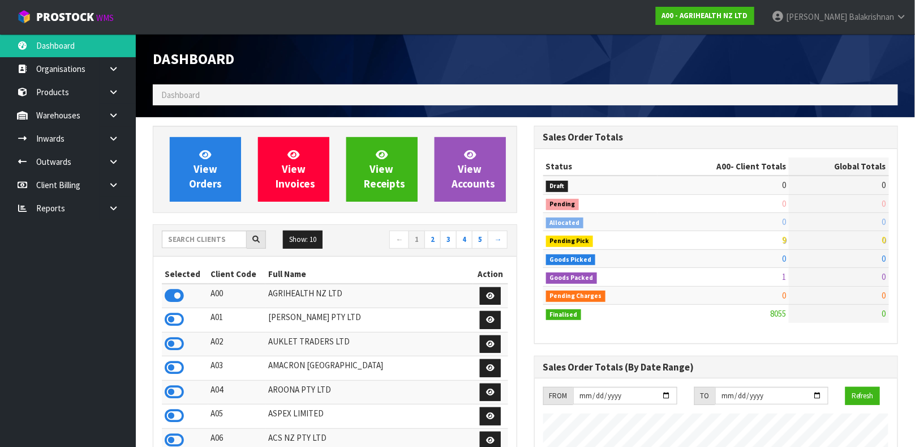
scroll to position [858, 381]
click at [216, 235] on input "text" at bounding box center [204, 239] width 85 height 18
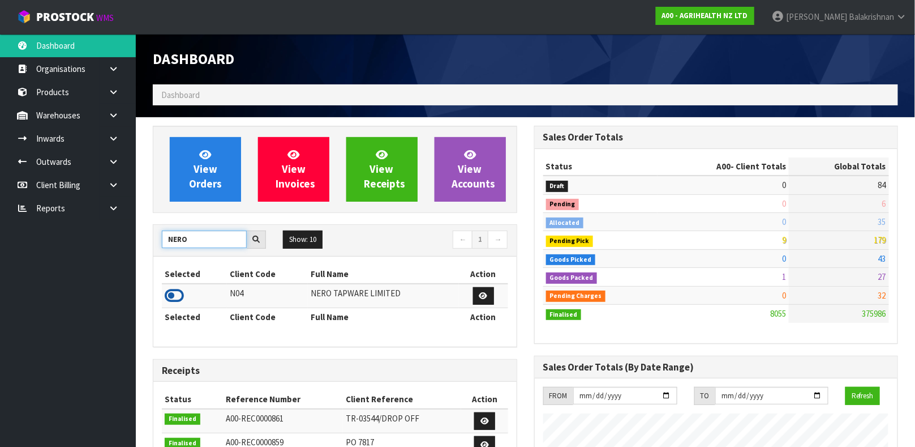
type input "NERO"
click at [178, 303] on icon at bounding box center [174, 295] width 19 height 17
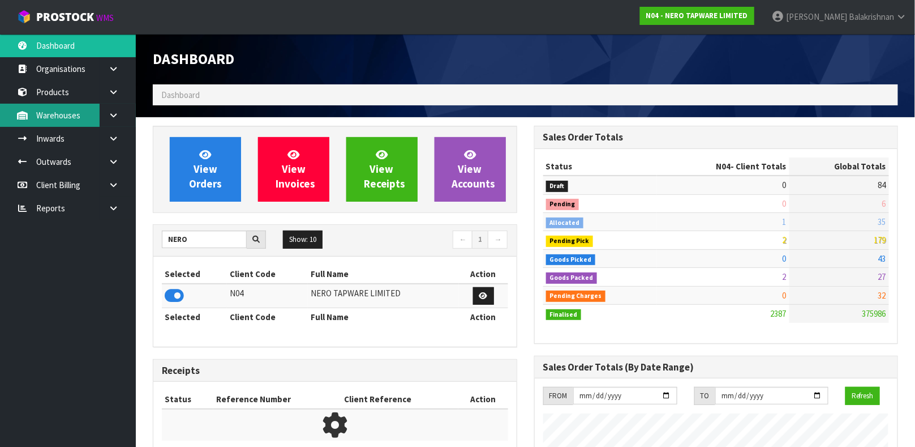
scroll to position [931, 381]
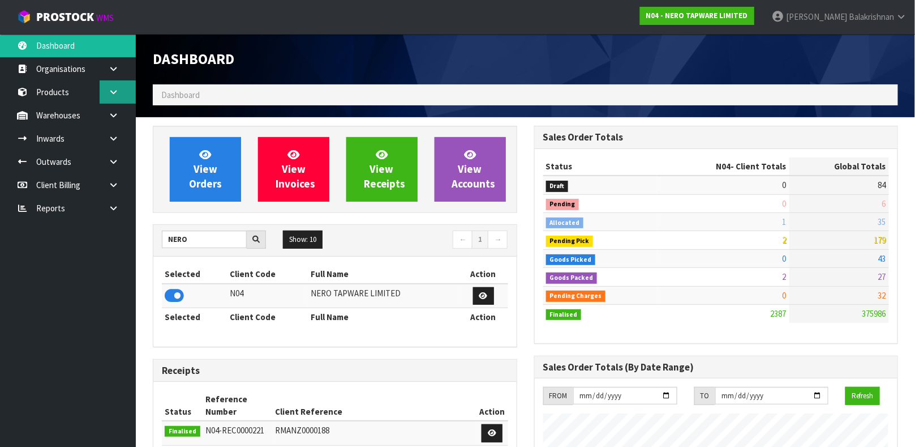
click at [118, 88] on link at bounding box center [118, 91] width 36 height 23
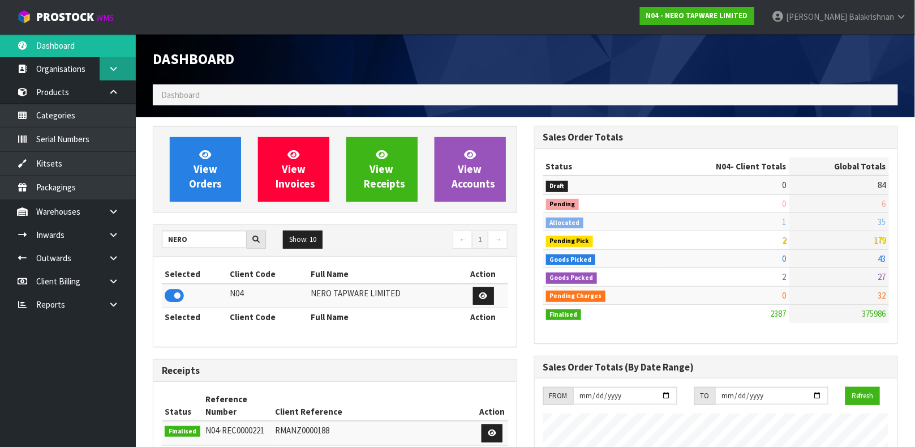
click at [118, 74] on link at bounding box center [118, 68] width 36 height 23
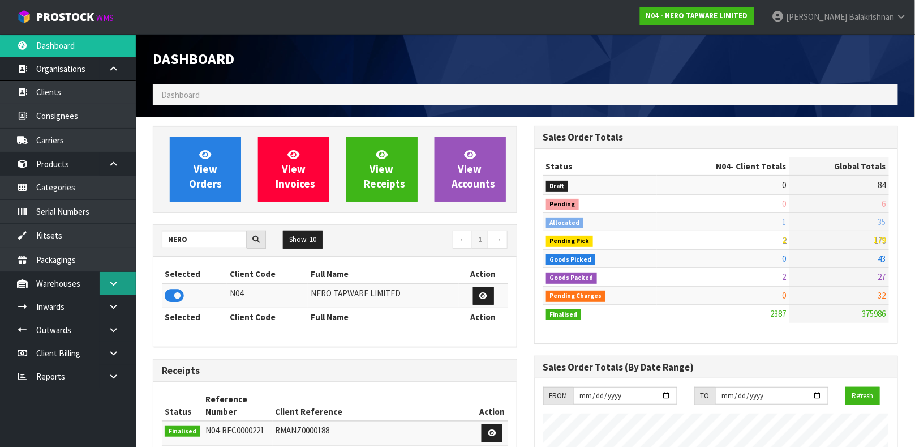
click at [127, 279] on link at bounding box center [118, 283] width 36 height 23
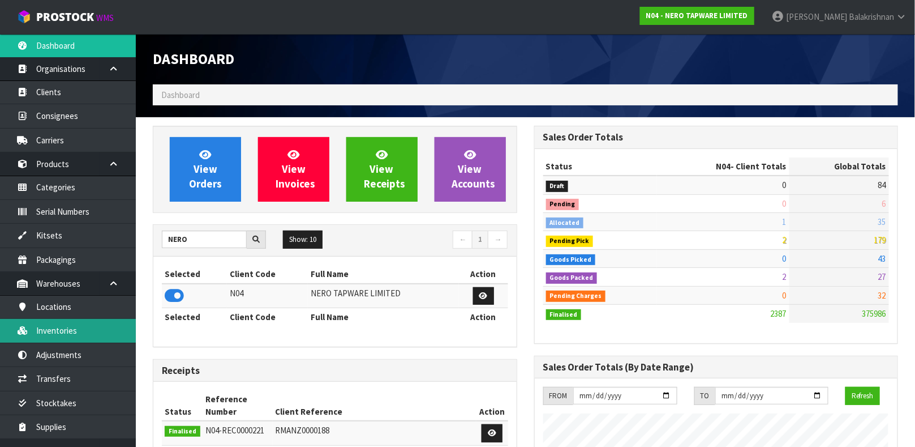
click at [63, 339] on link "Inventories" at bounding box center [68, 330] width 136 height 23
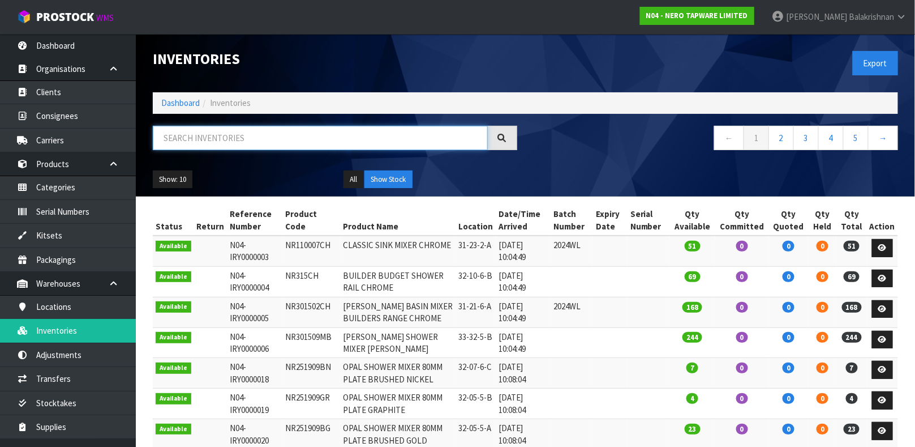
click at [201, 143] on input "text" at bounding box center [320, 138] width 335 height 24
click at [63, 168] on link "Products" at bounding box center [68, 163] width 136 height 23
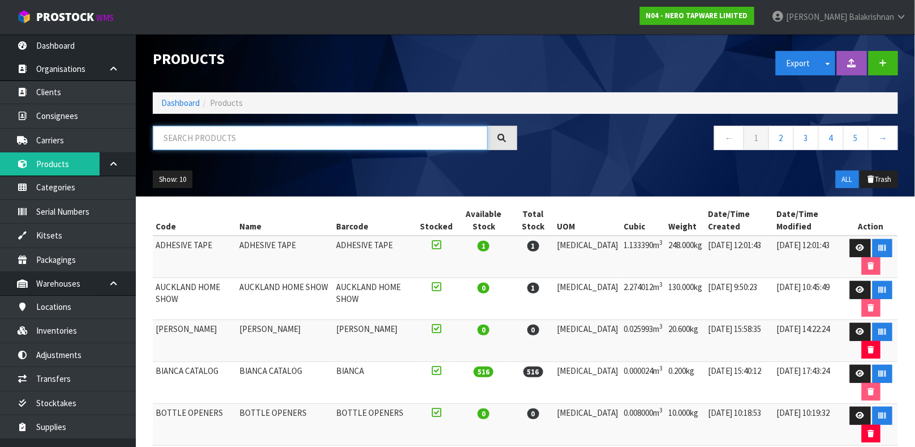
click at [255, 126] on input "text" at bounding box center [320, 138] width 335 height 24
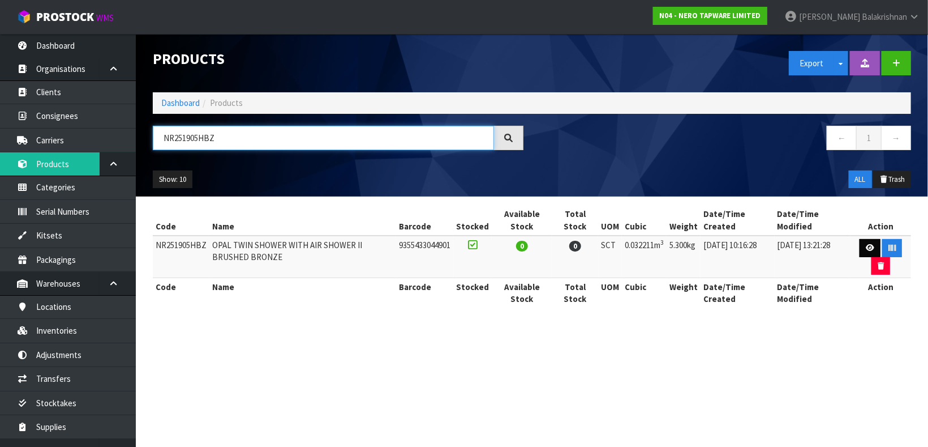
type input "NR251905HBZ"
click at [863, 248] on link at bounding box center [870, 248] width 21 height 18
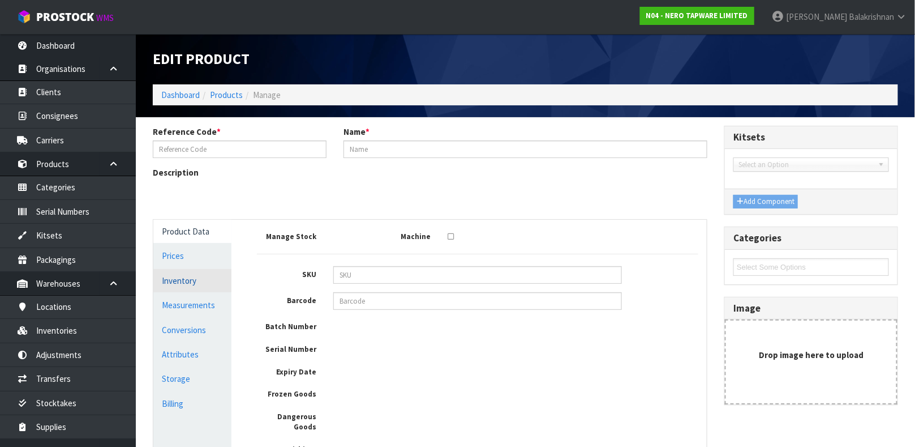
type input "NR251905HBZ"
type input "OPAL TWIN SHOWER WITH AIR SHOWER II BRUSHED BRONZE"
type input "9355433044901"
type input "87.7"
type input "47.7"
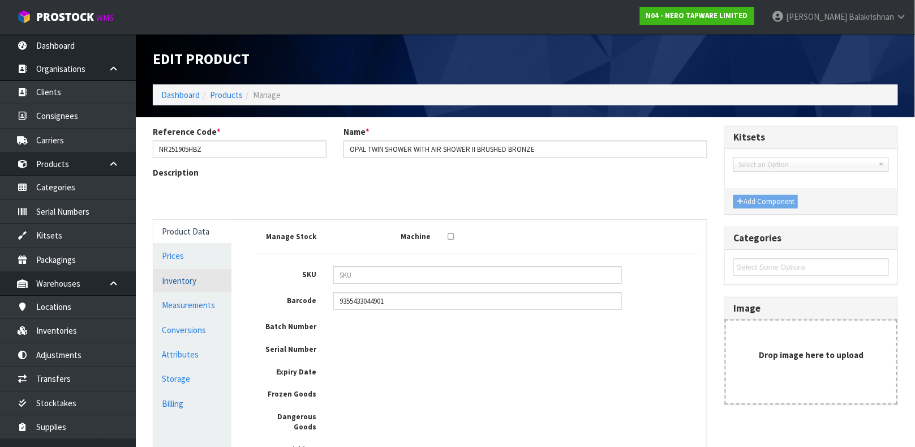
type input "7.7"
type input "0.032211"
type input "5.3"
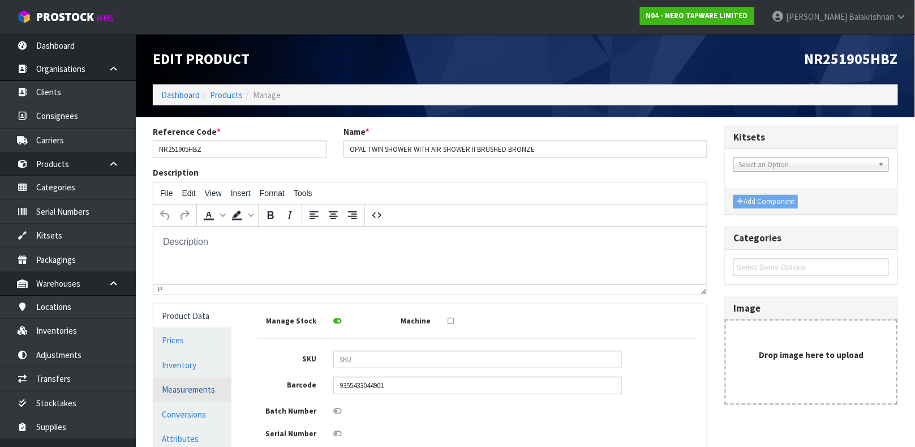
click at [188, 381] on link "Measurements" at bounding box center [192, 388] width 78 height 23
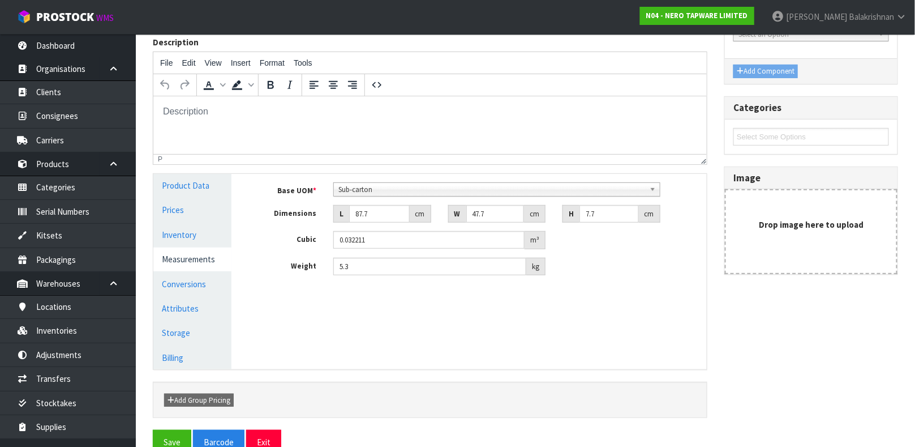
scroll to position [154, 0]
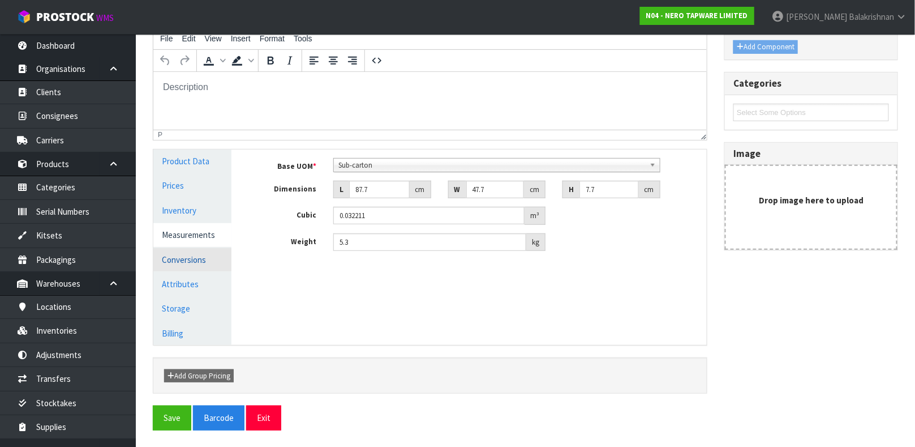
click at [196, 259] on link "Conversions" at bounding box center [192, 259] width 78 height 23
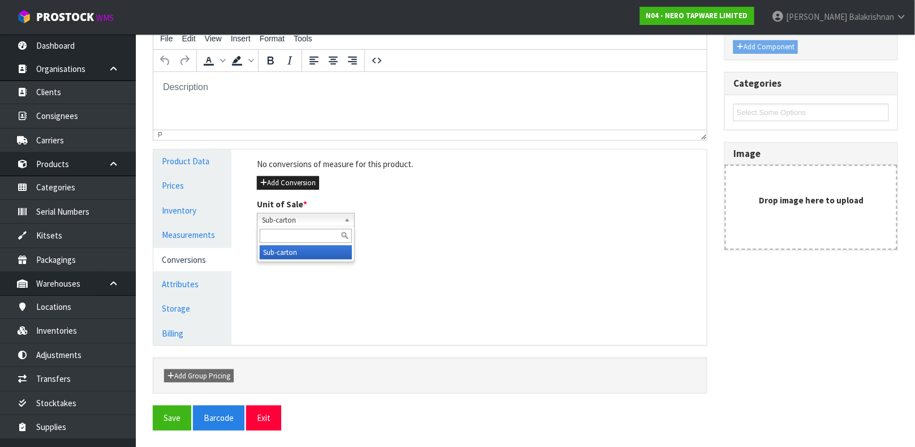
click at [324, 214] on span "Sub-carton" at bounding box center [301, 220] width 78 height 14
click at [210, 232] on link "Measurements" at bounding box center [192, 234] width 78 height 23
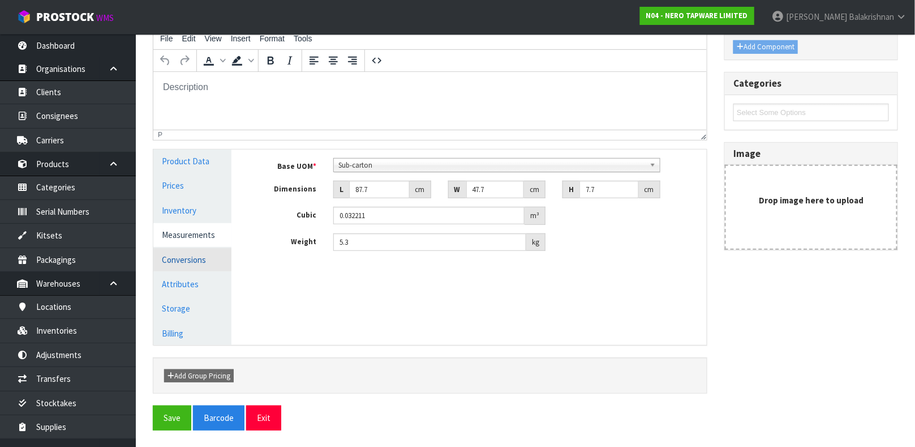
click at [201, 255] on link "Conversions" at bounding box center [192, 259] width 78 height 23
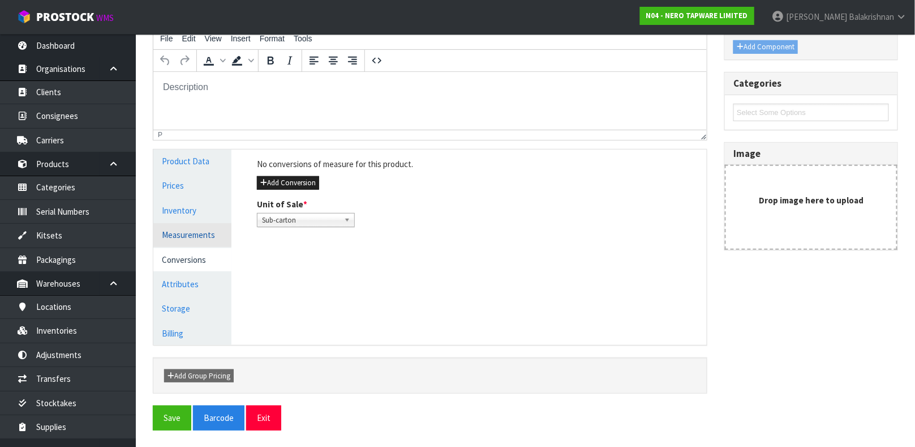
click at [195, 239] on link "Measurements" at bounding box center [192, 234] width 78 height 23
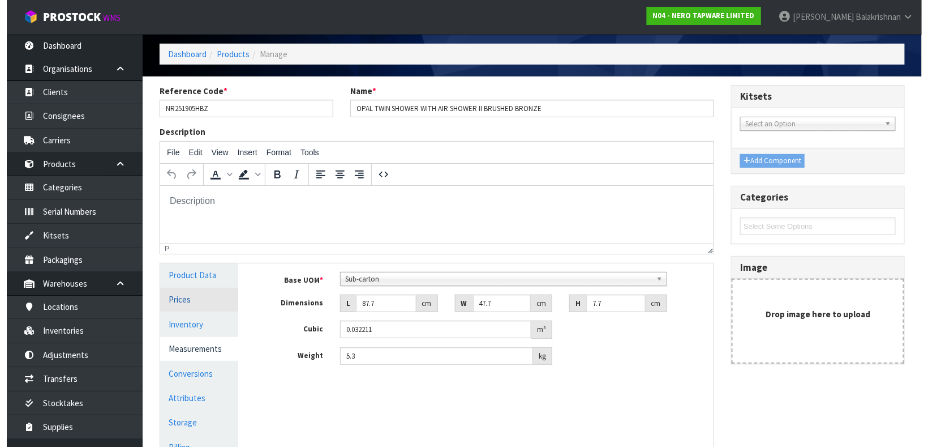
scroll to position [0, 0]
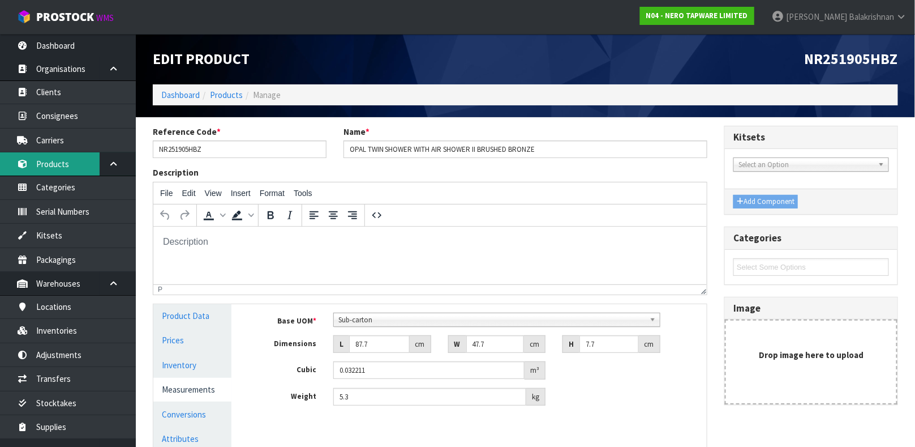
click at [68, 170] on link "Products" at bounding box center [68, 163] width 136 height 23
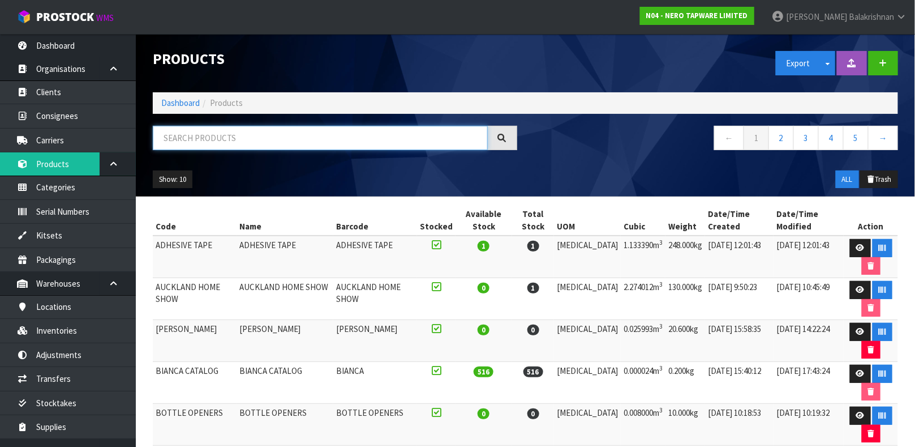
click at [222, 136] on input "text" at bounding box center [320, 138] width 335 height 24
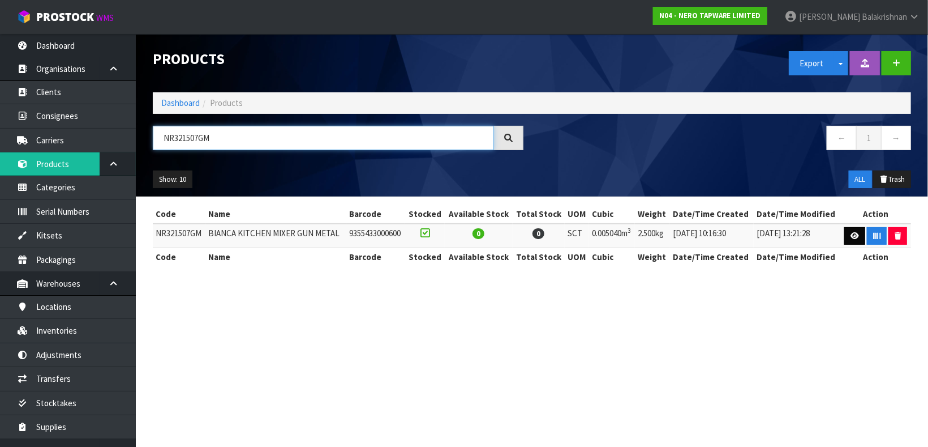
type input "NR321507GM"
click at [851, 234] on icon at bounding box center [855, 235] width 8 height 7
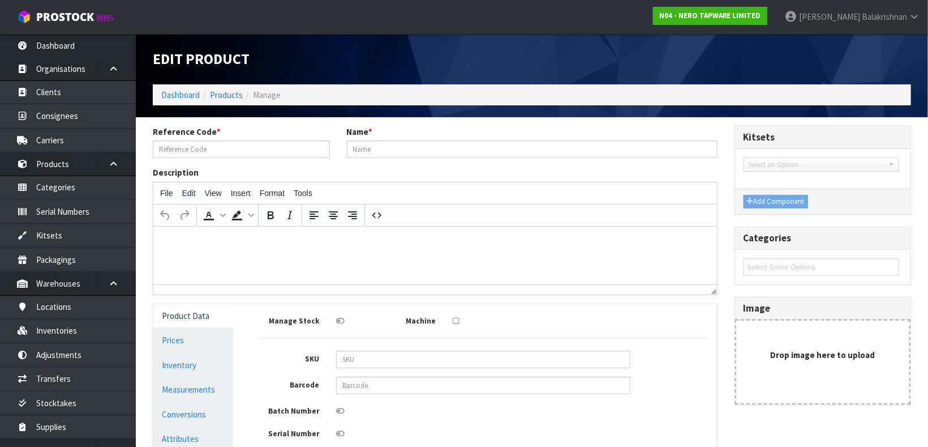
type input "NR321507GM"
type input "BIANCA KITCHEN MIXER GUN METAL"
type input "9355433000600"
type input "30"
type input "28"
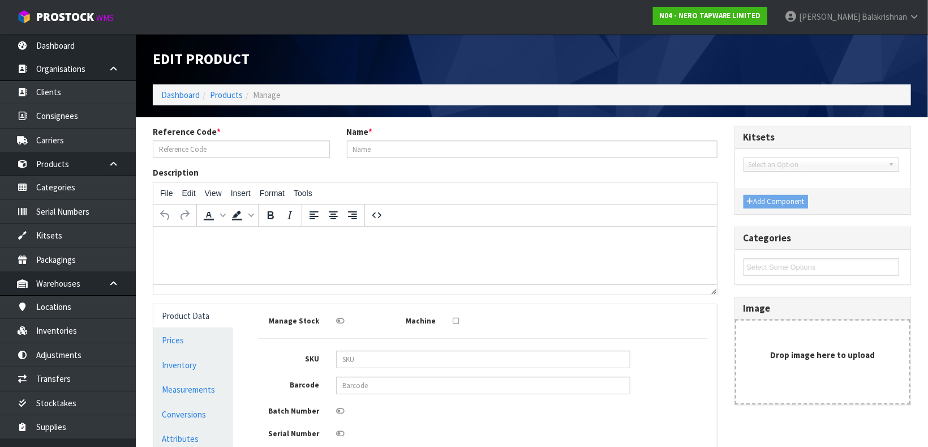
type input "6"
type input "0.00504"
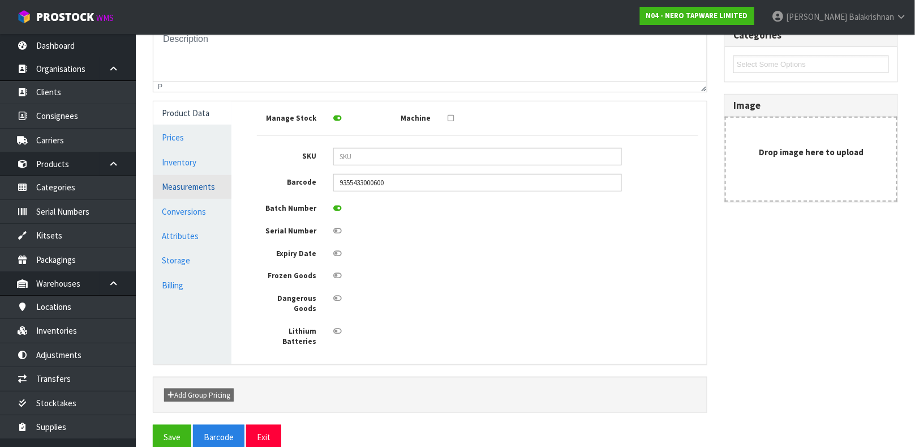
click at [192, 183] on link "Measurements" at bounding box center [192, 186] width 78 height 23
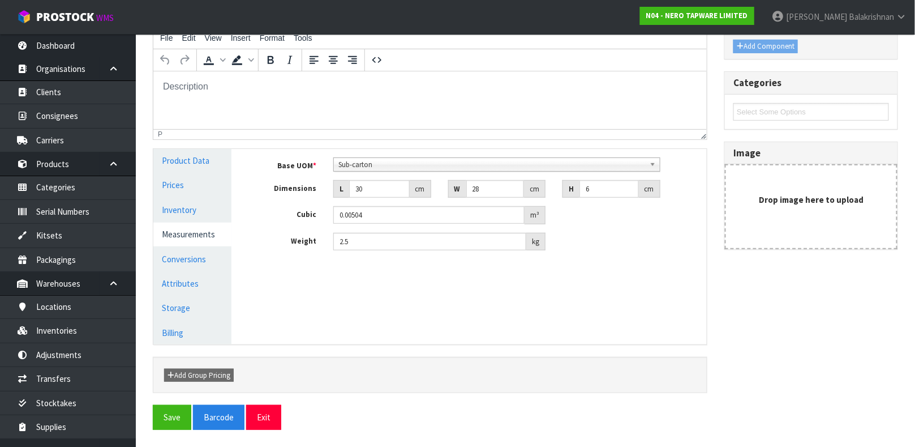
scroll to position [154, 0]
click at [346, 242] on input "2.5" at bounding box center [429, 242] width 193 height 18
type input "2.75"
click at [371, 194] on input "30" at bounding box center [379, 190] width 61 height 18
type input "3"
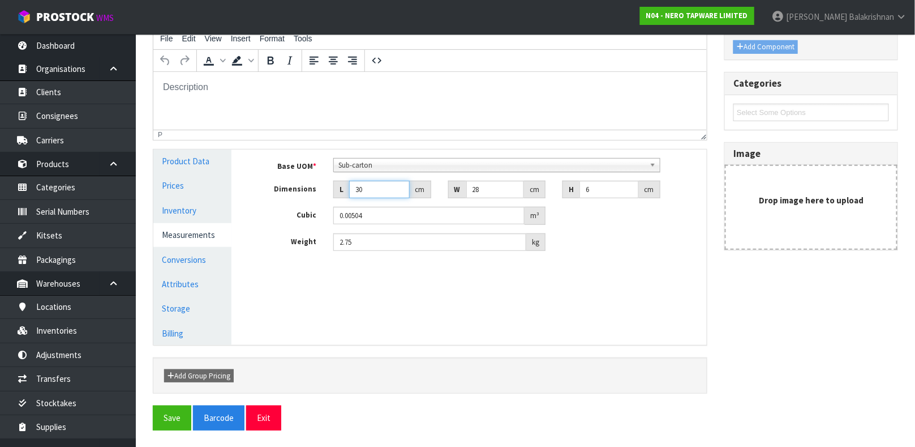
type input "0.000504"
type input "34"
type input "0.005712"
type input "34"
click at [497, 181] on input "28" at bounding box center [495, 190] width 58 height 18
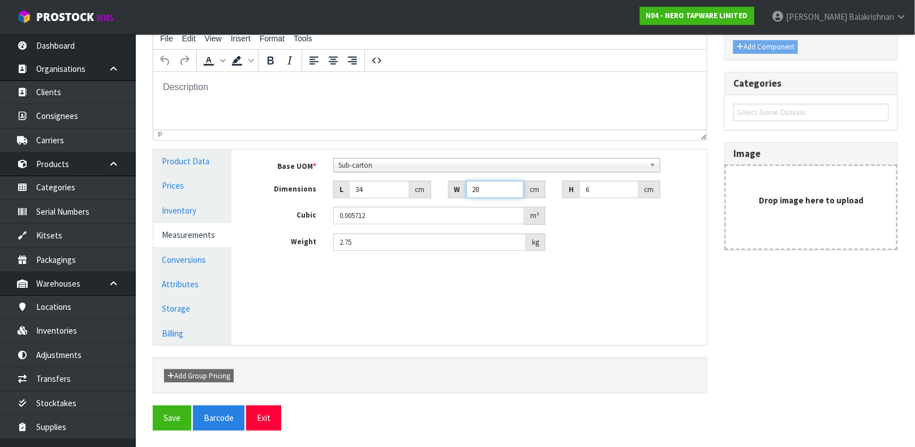
type input "2"
type input "0.000408"
type input "0.000001"
type input "3"
type input "0.000612"
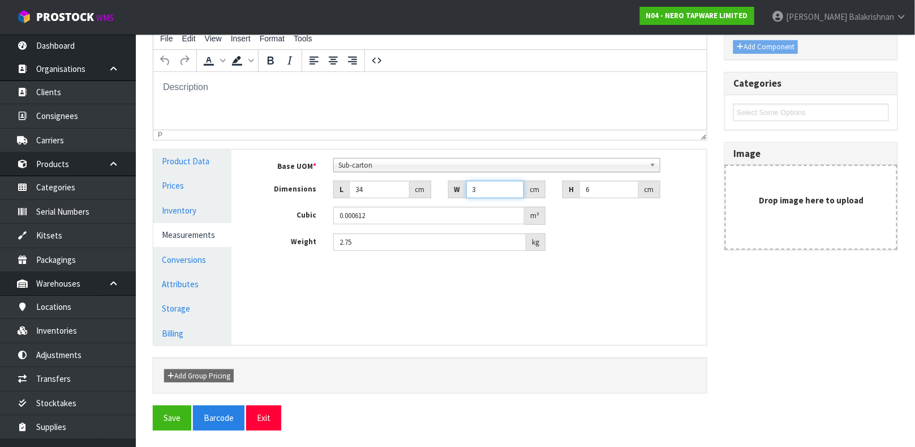
type input "35"
type input "0.00714"
type input "35"
click at [606, 193] on input "6" at bounding box center [608, 190] width 59 height 18
type input "0.000001"
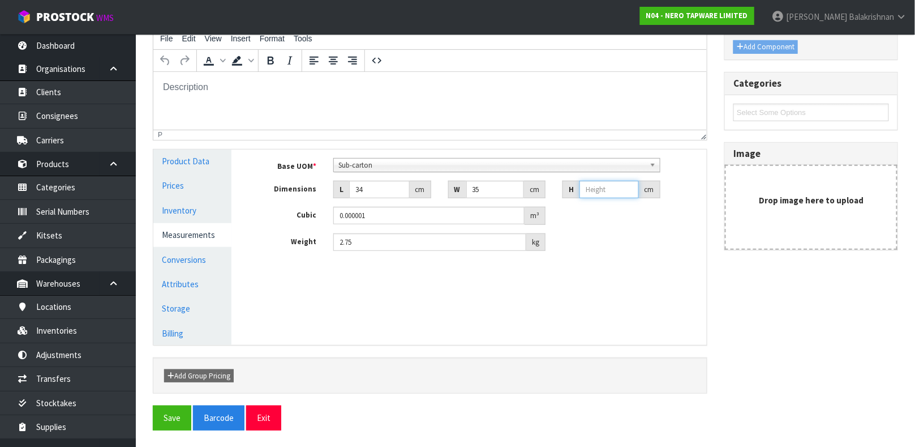
type input "8"
type input "0.00952"
type input "8"
click at [174, 424] on button "Save" at bounding box center [172, 417] width 38 height 24
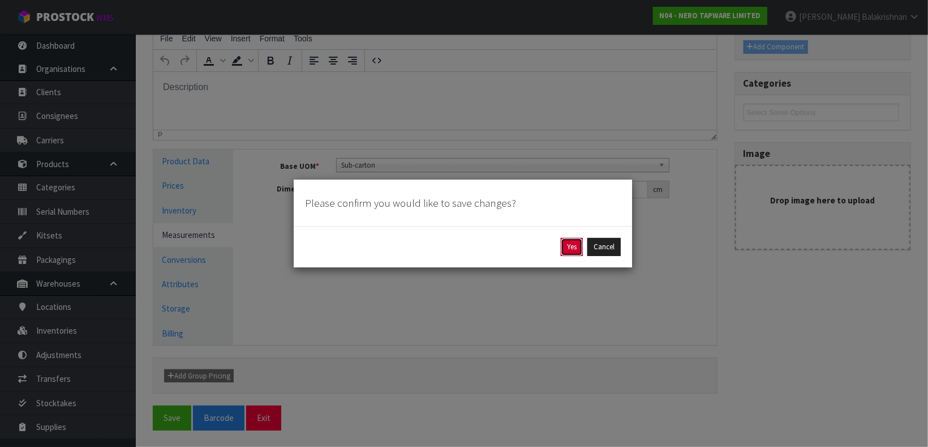
click at [572, 242] on button "Yes" at bounding box center [572, 247] width 22 height 18
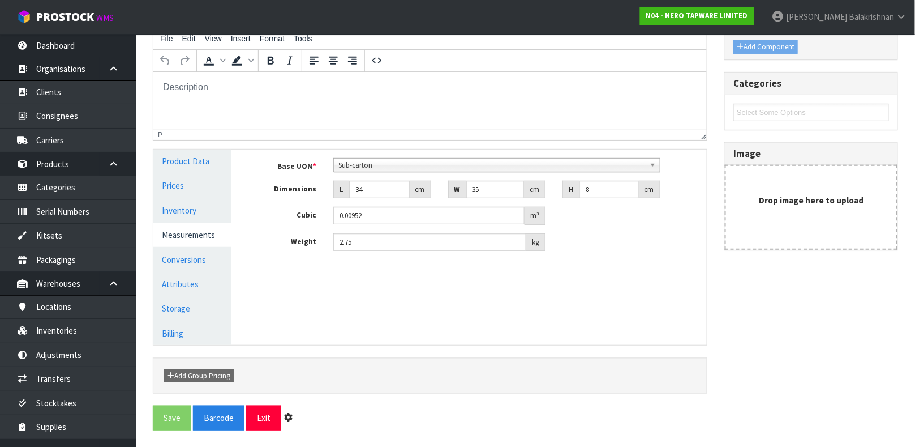
scroll to position [0, 0]
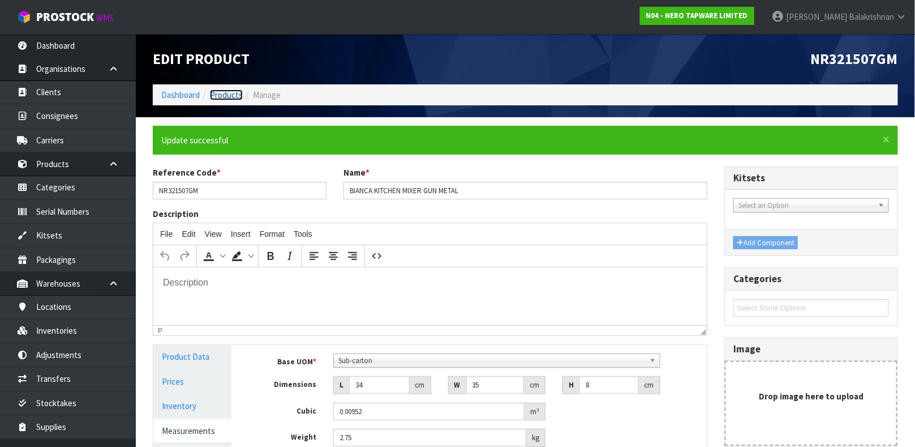
click at [229, 89] on link "Products" at bounding box center [226, 94] width 33 height 11
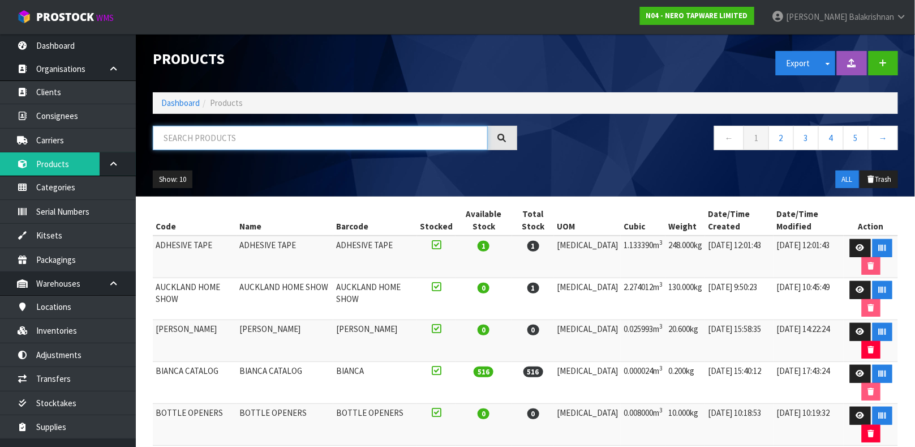
click at [273, 141] on input "text" at bounding box center [320, 138] width 335 height 24
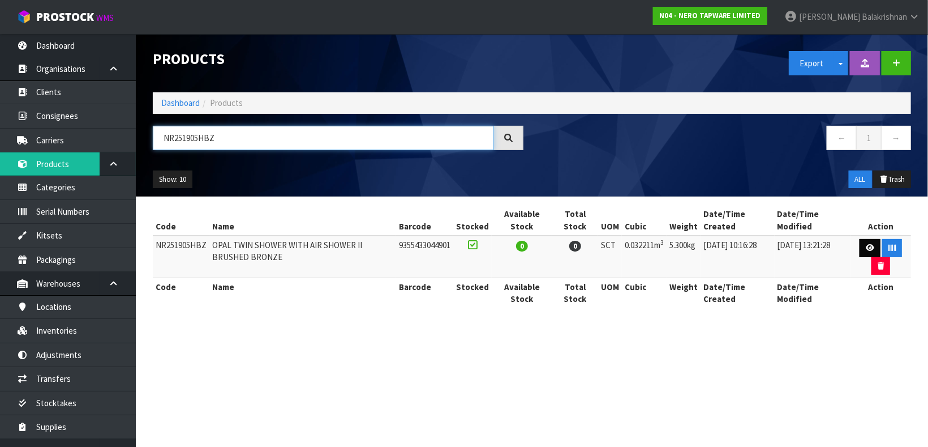
type input "NR251905HBZ"
click at [868, 244] on link at bounding box center [870, 248] width 21 height 18
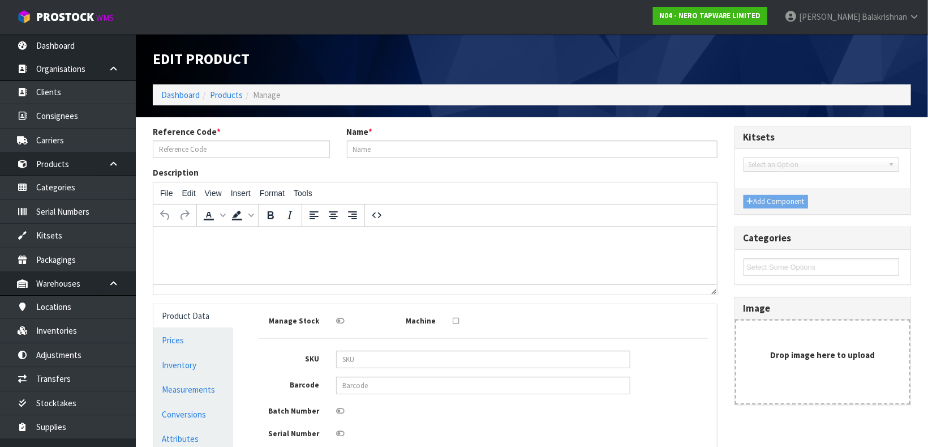
type input "NR251905HBZ"
type input "OPAL TWIN SHOWER WITH AIR SHOWER II BRUSHED BRONZE"
type input "9355433044901"
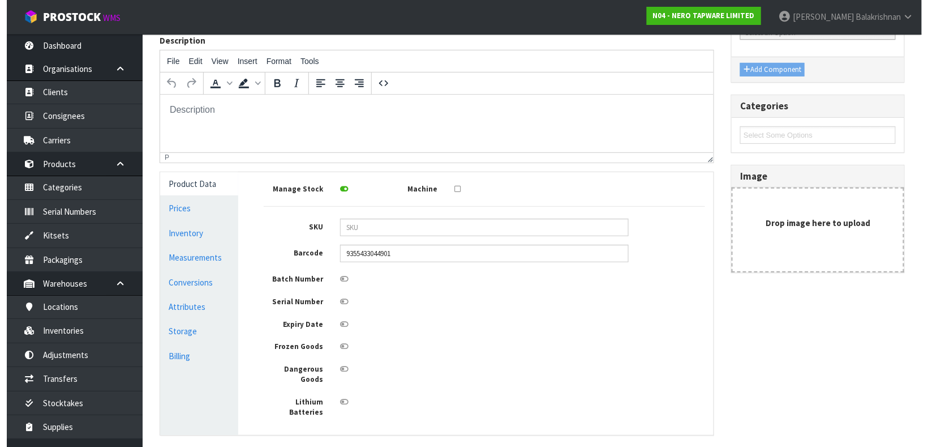
scroll to position [136, 0]
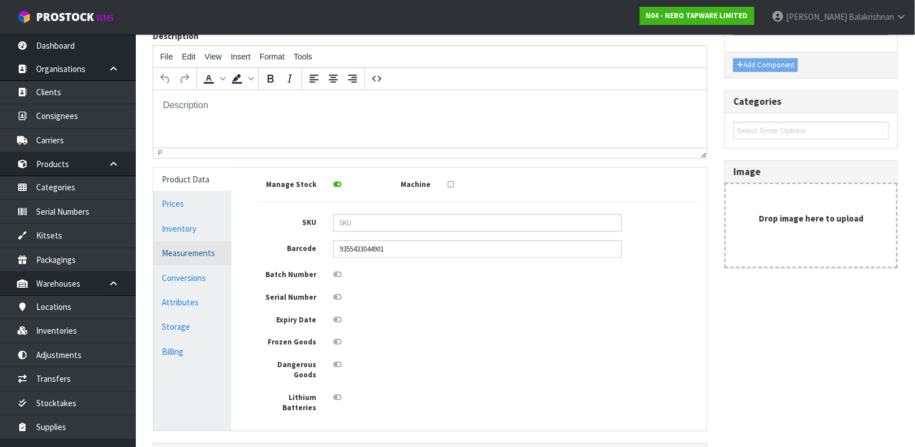
click at [183, 252] on link "Measurements" at bounding box center [192, 252] width 78 height 23
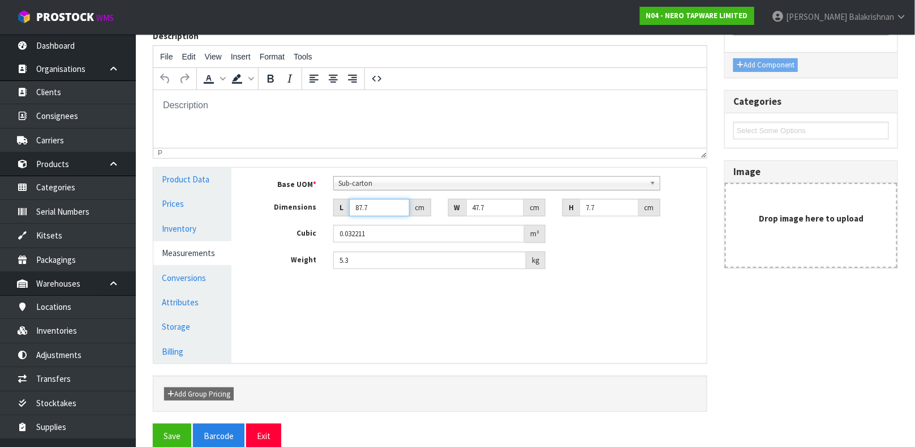
drag, startPoint x: 376, startPoint y: 204, endPoint x: 345, endPoint y: 210, distance: 31.6
click at [345, 210] on div "L 87.7 cm" at bounding box center [382, 208] width 98 height 18
type input "0.000001"
type input "4"
type input "0.001469"
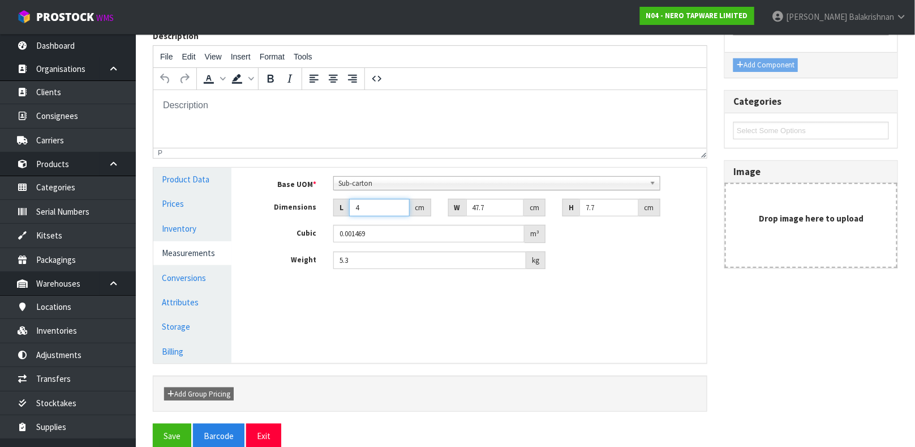
type input "49"
type input "0.017997"
type input "49"
drag, startPoint x: 488, startPoint y: 209, endPoint x: 468, endPoint y: 207, distance: 20.5
click at [468, 207] on input "47.7" at bounding box center [495, 208] width 58 height 18
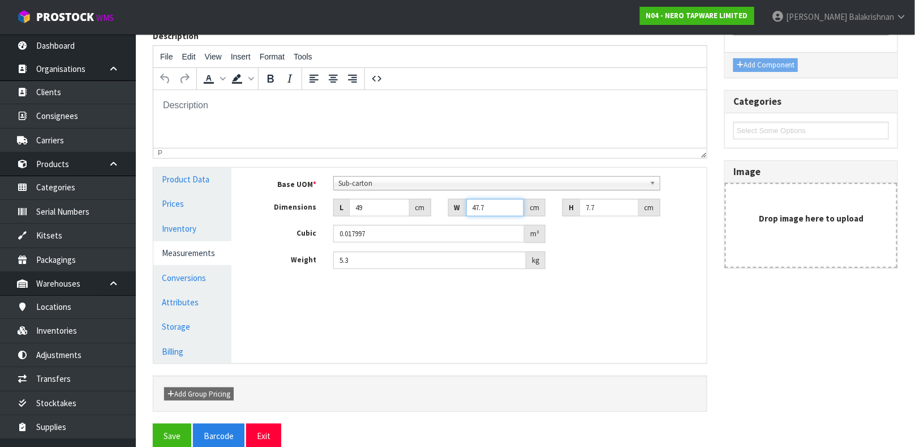
type input "0.000001"
type input "8"
type input "0.003018"
type input "88"
type input "0.033202"
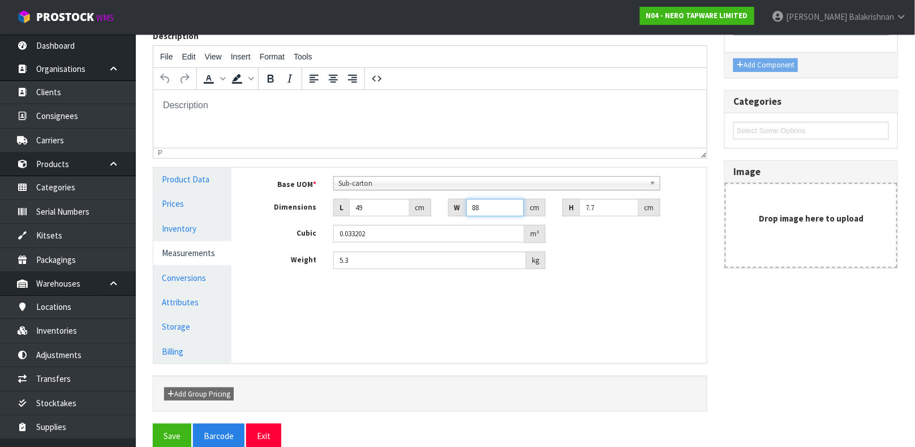
type input "88"
drag, startPoint x: 619, startPoint y: 204, endPoint x: 551, endPoint y: 205, distance: 67.9
click at [551, 205] on div "Dimensions L 49 cm W 88 cm H 7.7 cm" at bounding box center [477, 208] width 458 height 18
type input "0.000001"
type input "1"
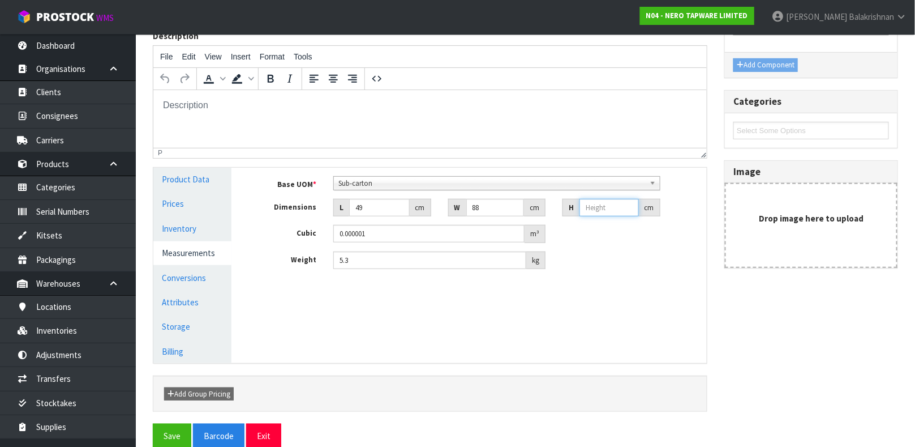
type input "0.004312"
type input "10"
type input "0.04312"
type input "10"
click at [379, 260] on input "5.3" at bounding box center [429, 260] width 193 height 18
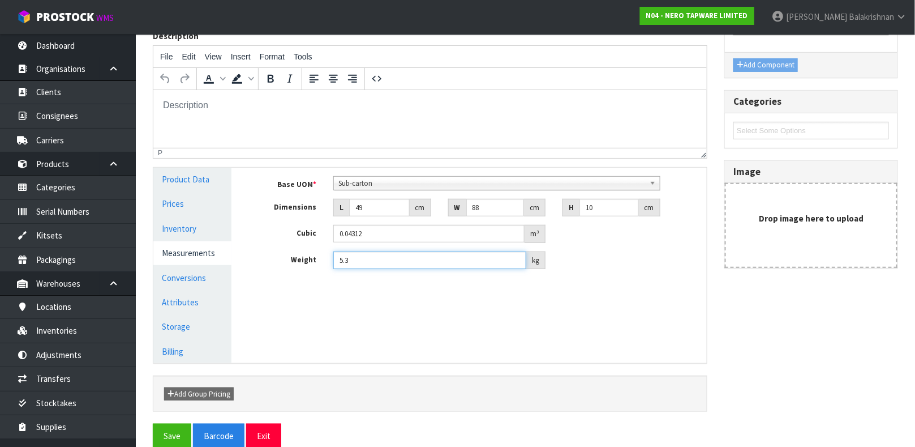
type input "5"
click at [161, 432] on button "Save" at bounding box center [172, 435] width 38 height 24
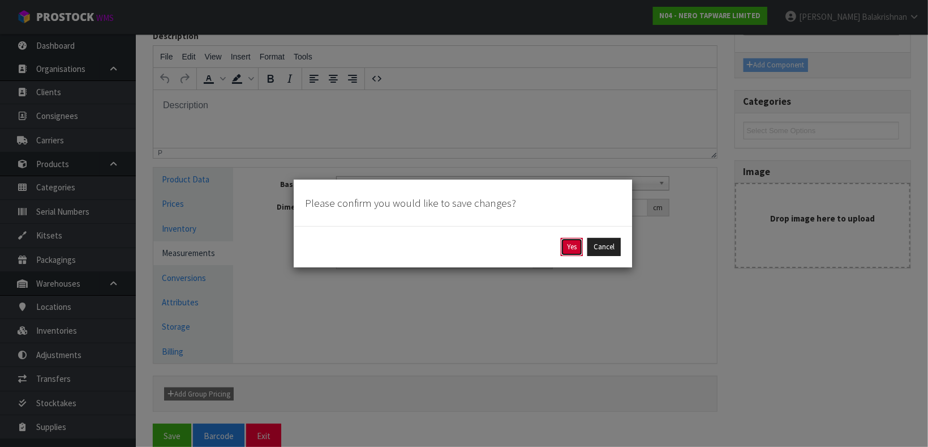
click at [564, 246] on button "Yes" at bounding box center [572, 247] width 22 height 18
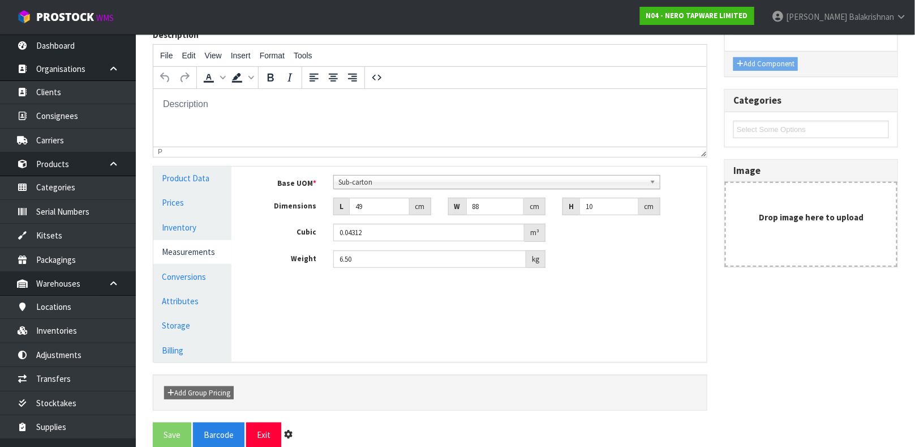
scroll to position [0, 0]
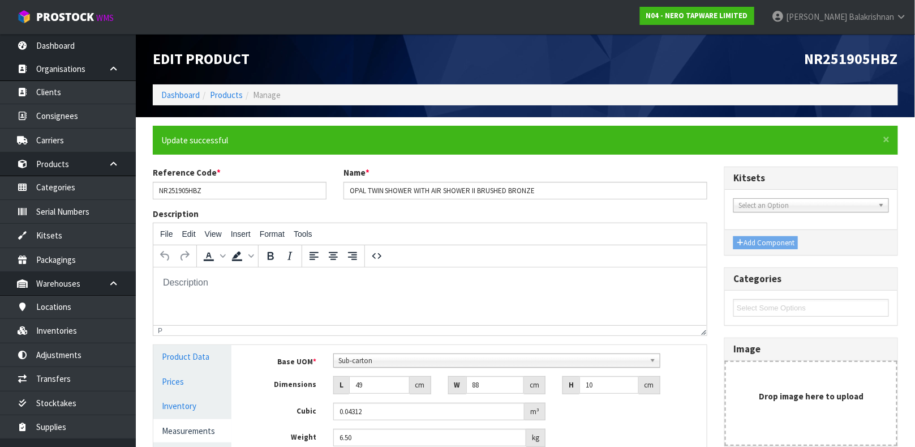
type input "6.5"
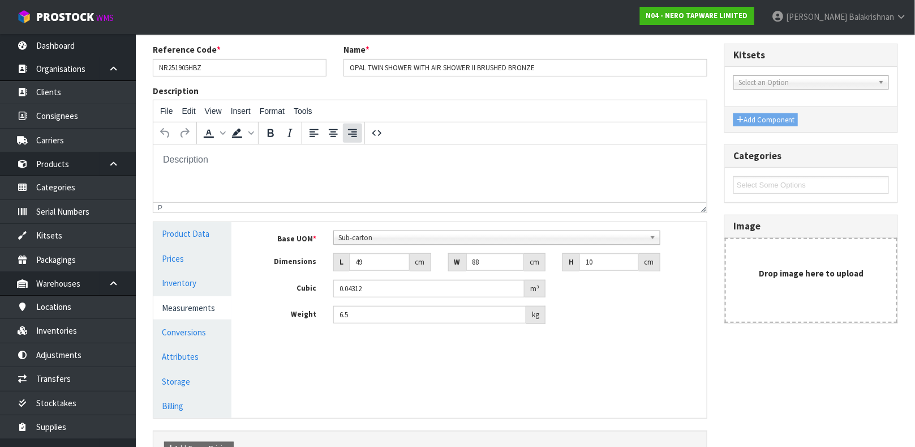
scroll to position [196, 0]
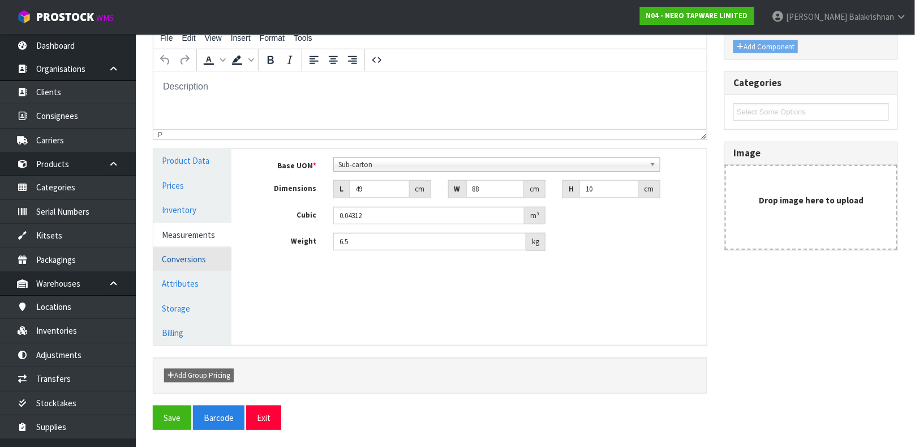
click at [191, 261] on link "Conversions" at bounding box center [192, 258] width 78 height 23
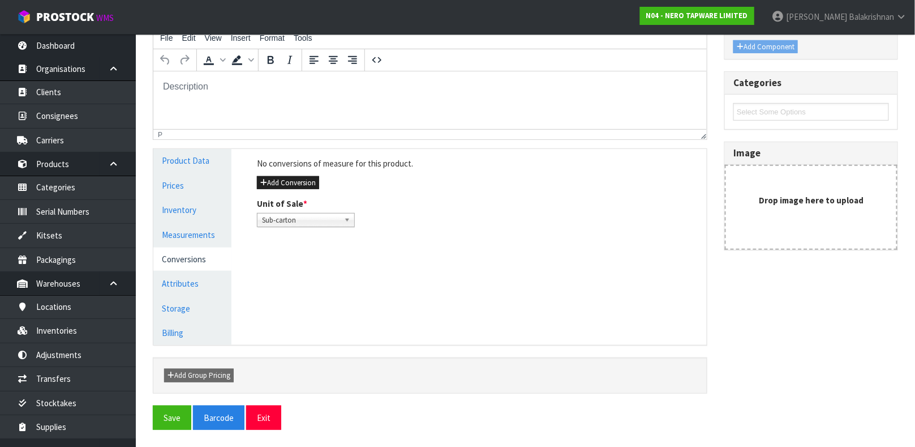
click at [321, 214] on span "Sub-carton" at bounding box center [301, 220] width 78 height 14
click at [471, 216] on div "Unit of Sale * Sub-carton Sub-carton Sub-carton" at bounding box center [477, 212] width 458 height 29
click at [183, 229] on link "Measurements" at bounding box center [192, 234] width 78 height 23
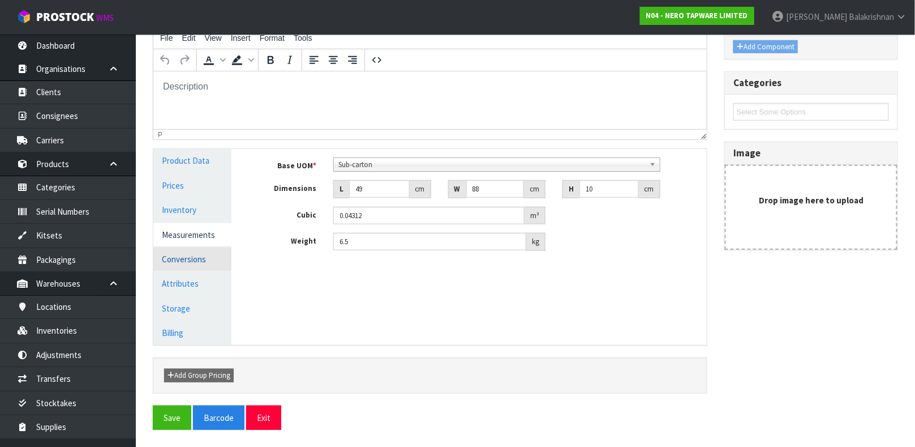
click at [182, 261] on link "Conversions" at bounding box center [192, 258] width 78 height 23
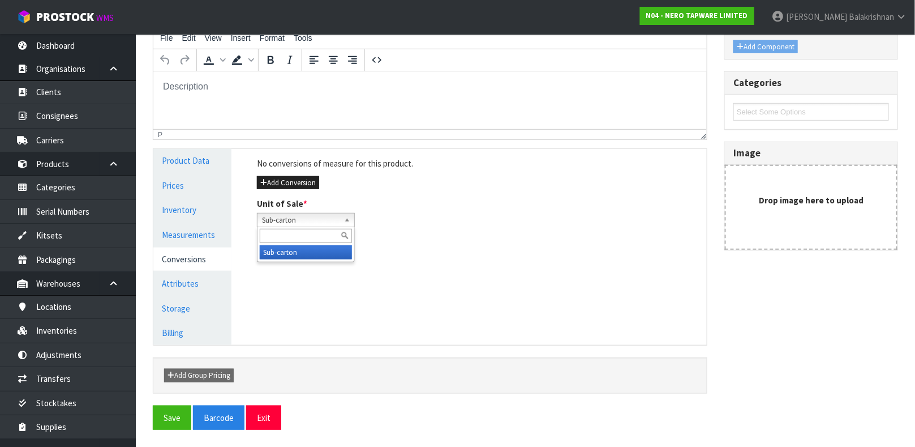
click at [314, 214] on span "Sub-carton" at bounding box center [301, 220] width 78 height 14
click at [297, 184] on button "Add Conversion" at bounding box center [288, 183] width 62 height 14
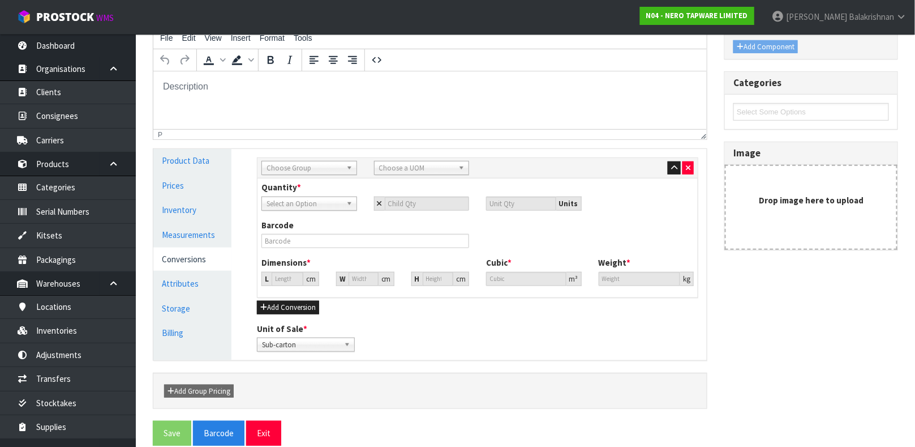
click at [308, 171] on span "Choose Group" at bounding box center [304, 168] width 75 height 14
click at [304, 221] on li "Outer" at bounding box center [309, 228] width 90 height 14
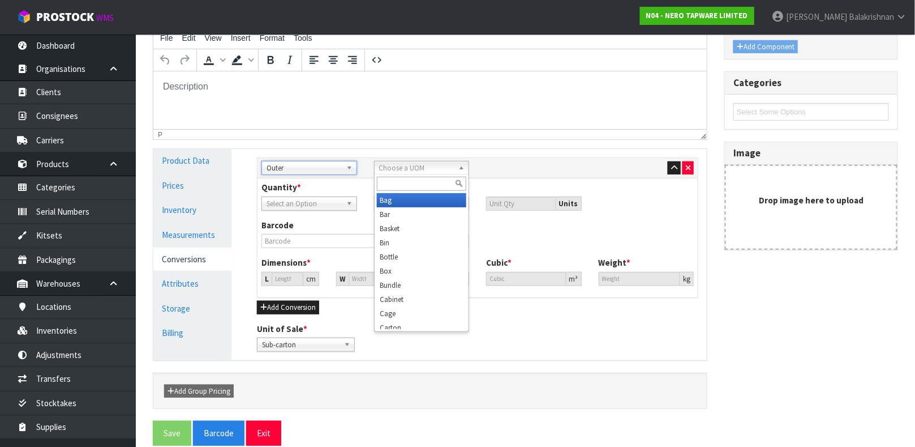
click at [389, 164] on span "Choose a UOM" at bounding box center [416, 168] width 75 height 14
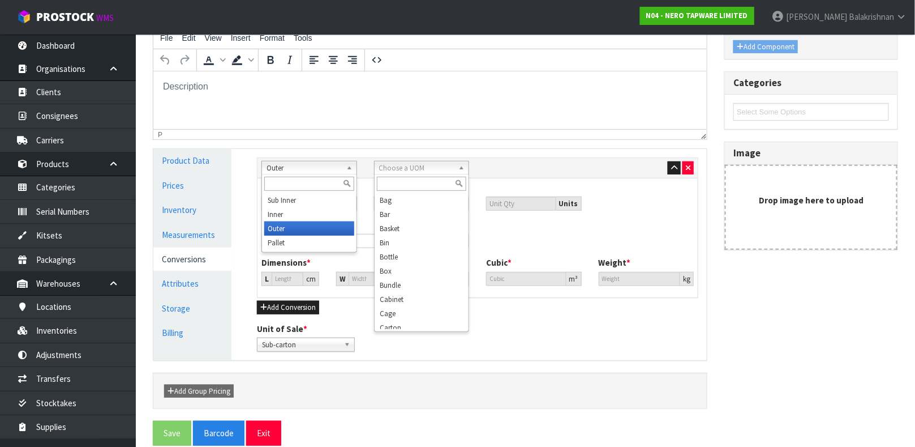
click at [335, 169] on span "Outer" at bounding box center [304, 168] width 75 height 14
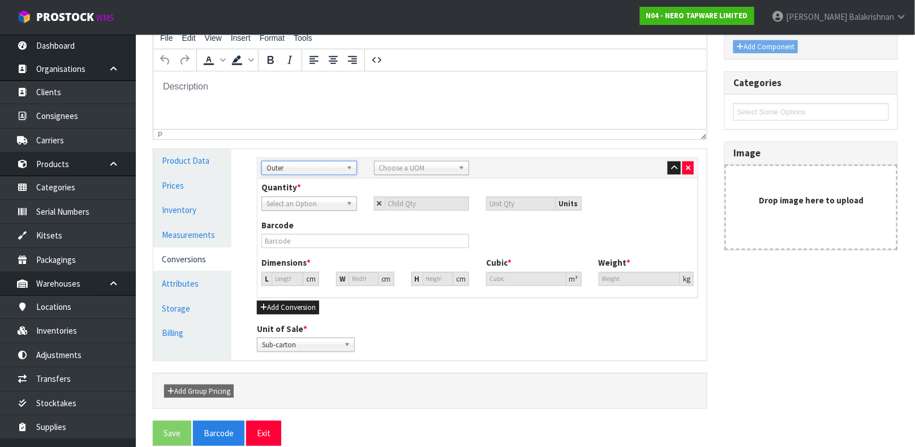
click at [400, 167] on span "Choose a UOM" at bounding box center [416, 168] width 75 height 14
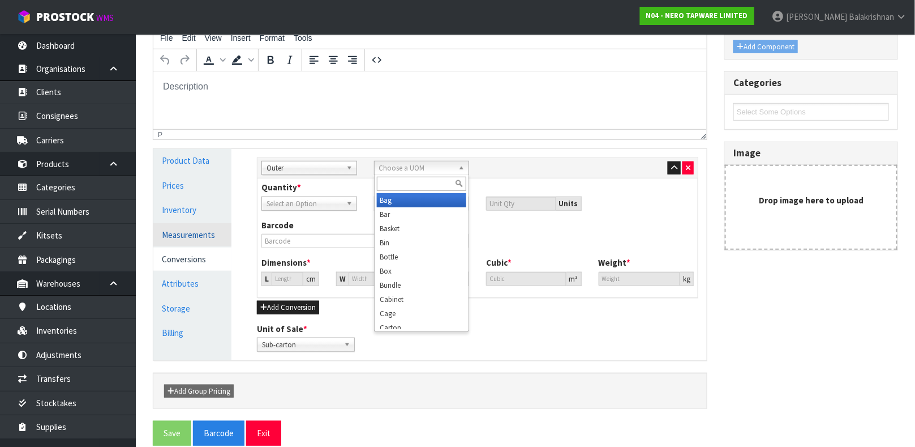
click at [179, 225] on link "Measurements" at bounding box center [192, 234] width 78 height 23
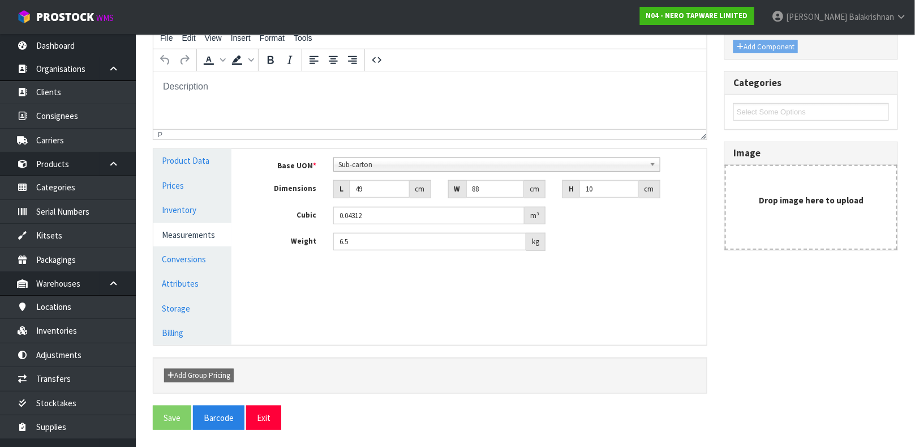
scroll to position [287, 0]
click at [400, 159] on span "Sub-carton" at bounding box center [491, 165] width 307 height 14
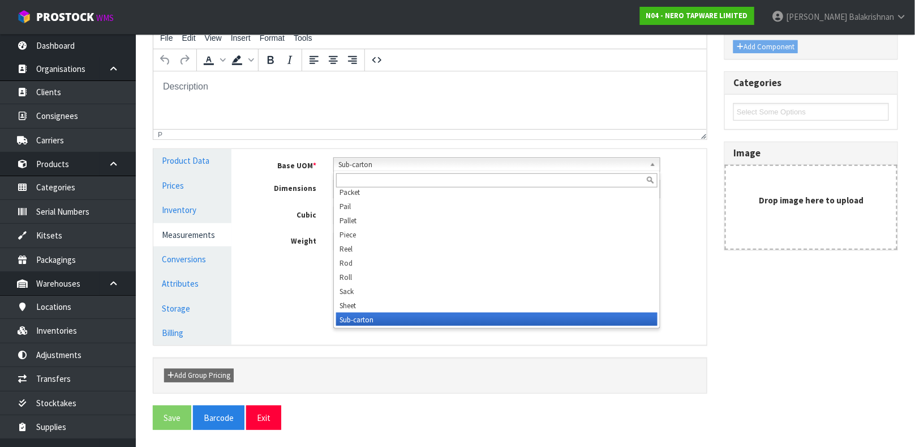
click at [400, 159] on span "Sub-carton" at bounding box center [491, 165] width 307 height 14
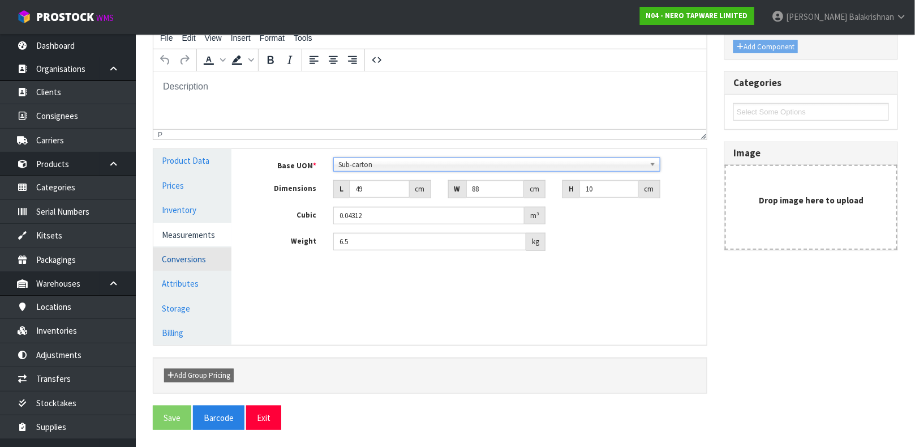
click at [200, 257] on link "Conversions" at bounding box center [192, 258] width 78 height 23
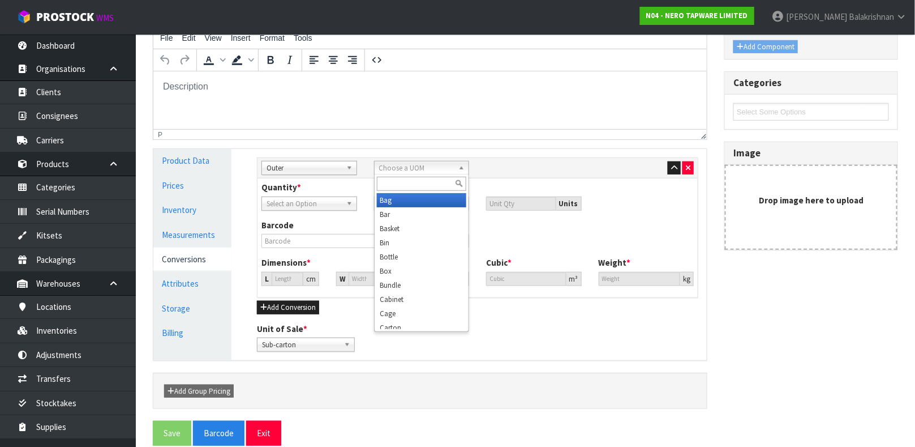
click at [383, 170] on span "Choose a UOM" at bounding box center [416, 168] width 75 height 14
click at [402, 186] on input "text" at bounding box center [422, 184] width 90 height 14
type input "CAR"
click at [394, 201] on li "Car ton" at bounding box center [422, 200] width 90 height 14
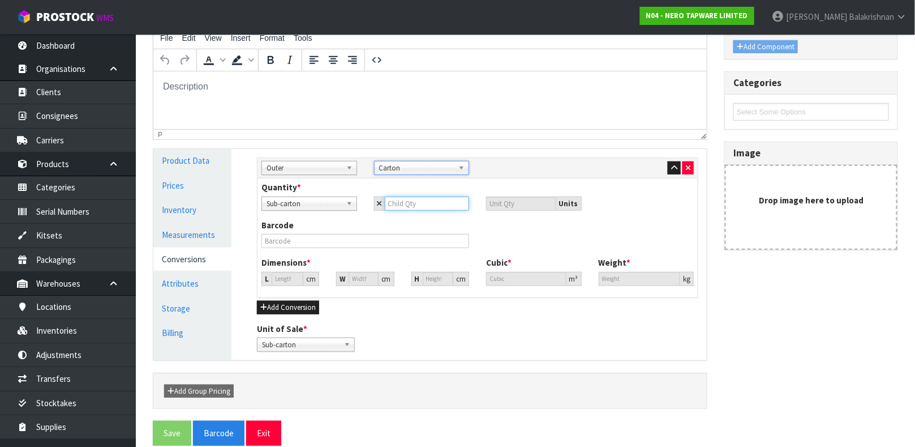
click at [419, 207] on input "number" at bounding box center [427, 203] width 85 height 14
type input "6"
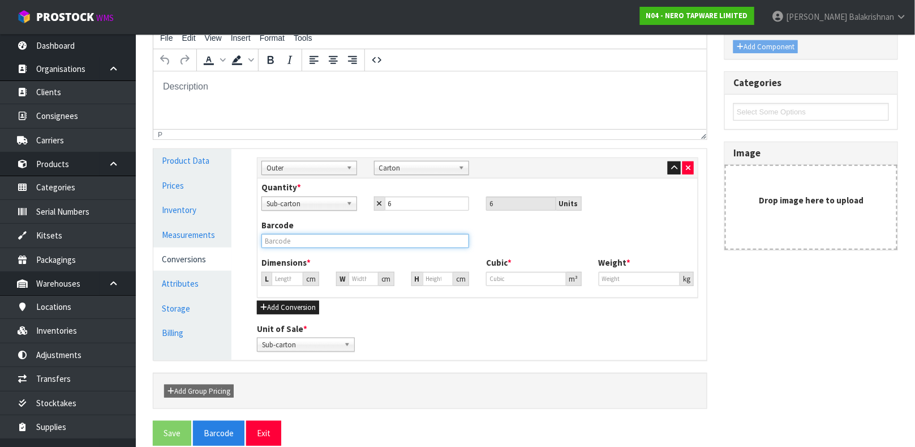
type input "63.72"
type input "0.25872"
type input "39"
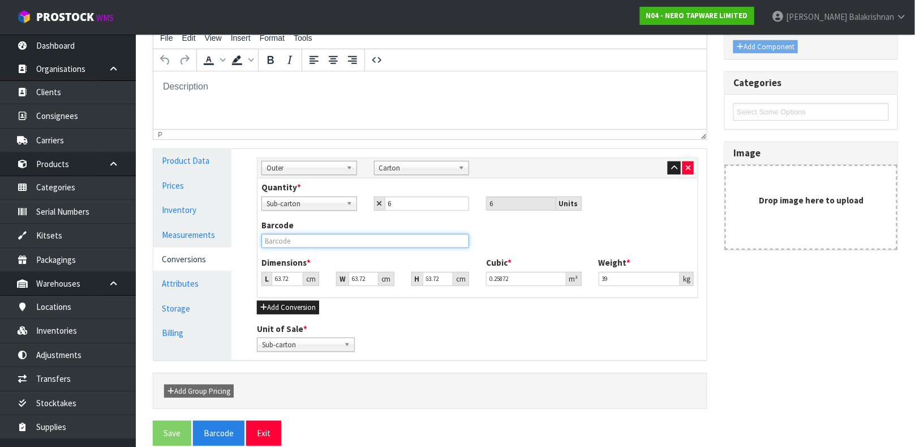
click at [325, 241] on input "text" at bounding box center [365, 241] width 208 height 14
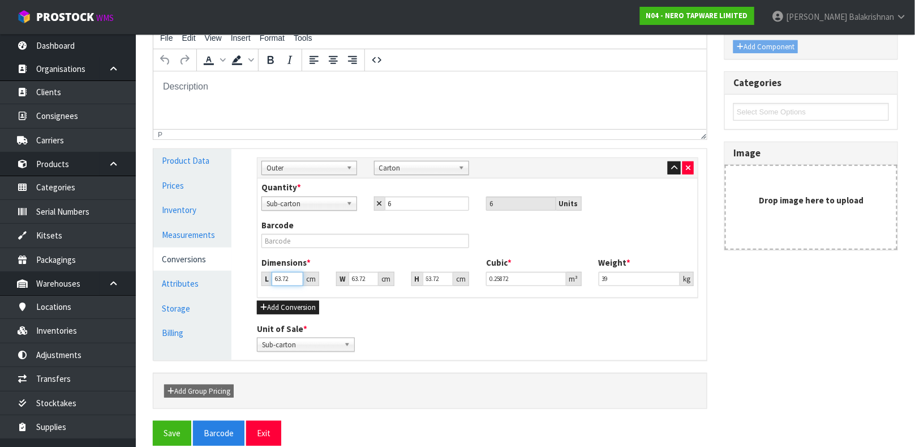
click at [289, 280] on input "63.72" at bounding box center [288, 279] width 32 height 14
type input "63.7"
type input "0.258637"
type input "63"
type input "0.255795"
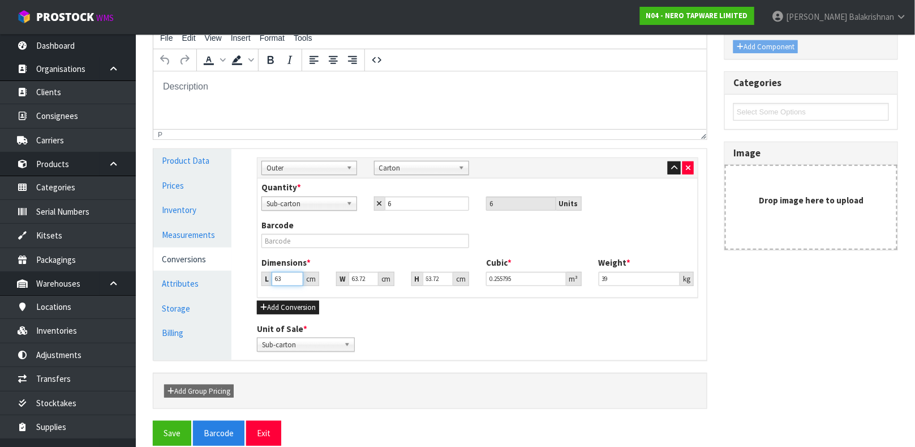
type input "6"
type input "0.024361"
type input "0.000001"
type input "3"
type input "0.012181"
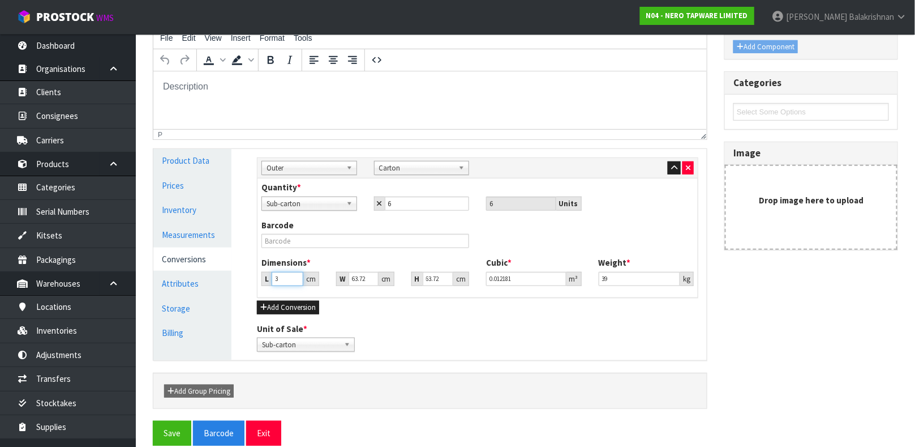
type input "36"
type input "0.146169"
type input "36"
type input "3"
type input "0.006882"
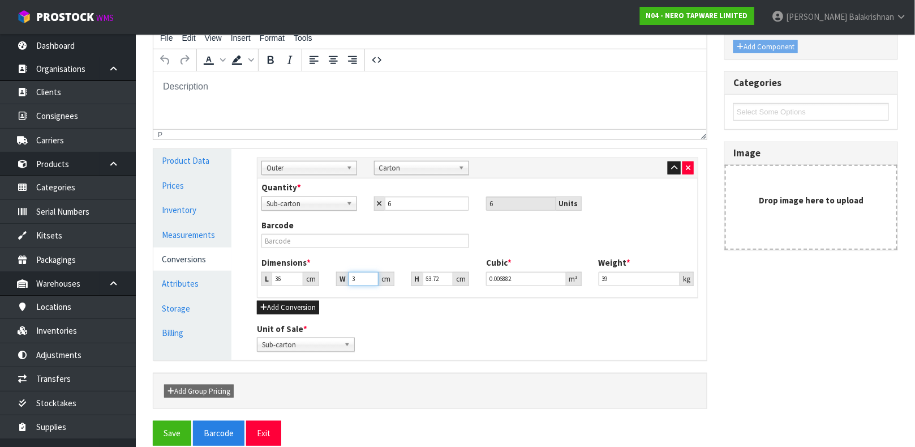
type input "37"
type input "0.084875"
type input "37"
type input "4"
type input "0.005328"
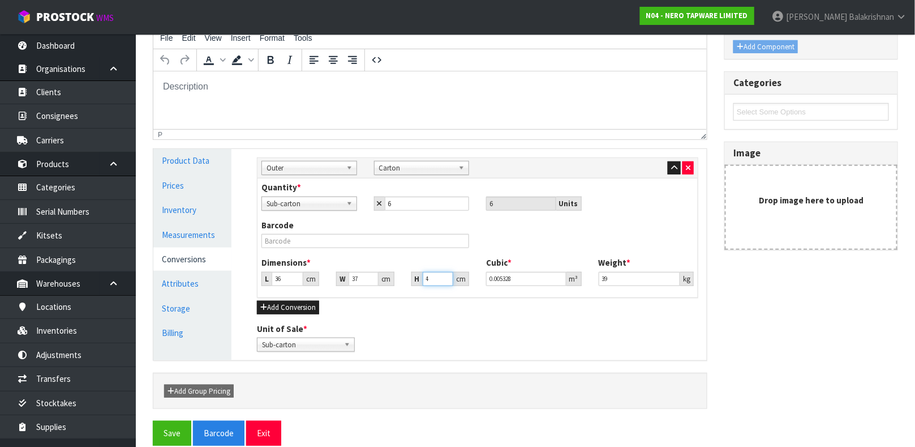
type input "44"
type input "0.058608"
type input "44"
type input "17.75"
click at [161, 426] on button "Save" at bounding box center [172, 432] width 38 height 24
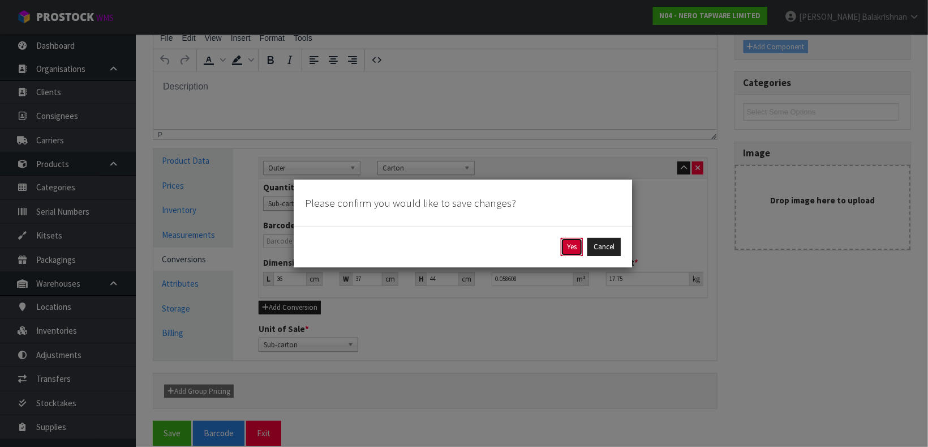
click at [565, 247] on button "Yes" at bounding box center [572, 247] width 22 height 18
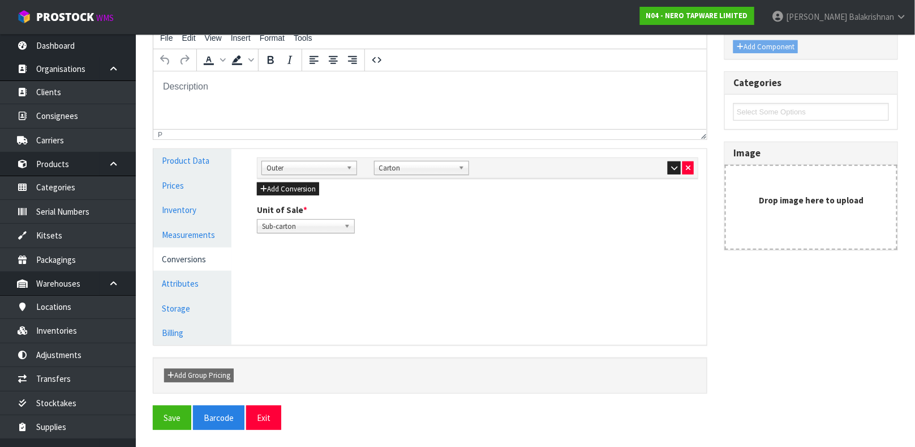
scroll to position [0, 0]
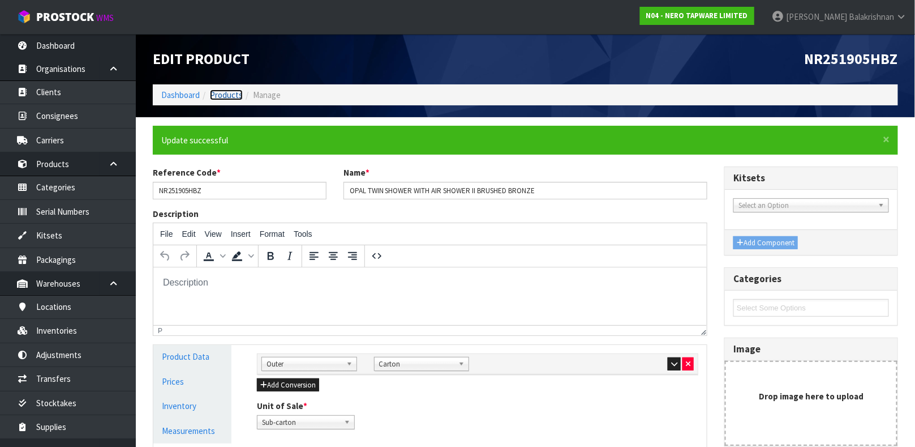
click at [229, 92] on link "Products" at bounding box center [226, 94] width 33 height 11
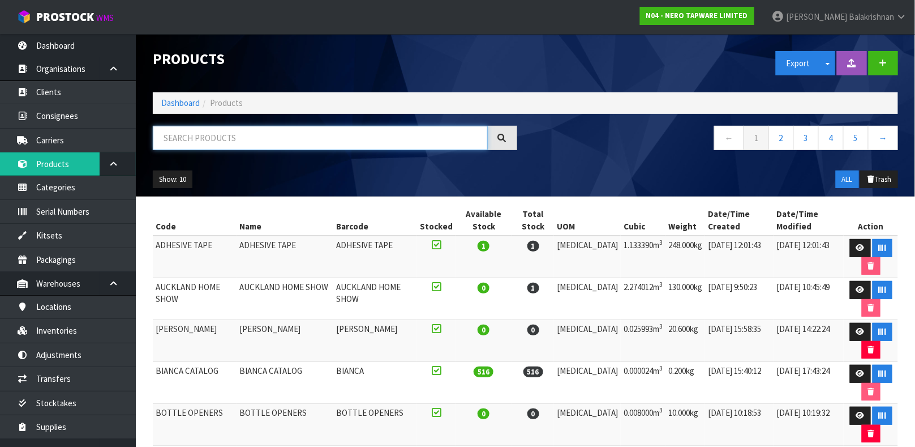
click at [257, 132] on input "text" at bounding box center [320, 138] width 335 height 24
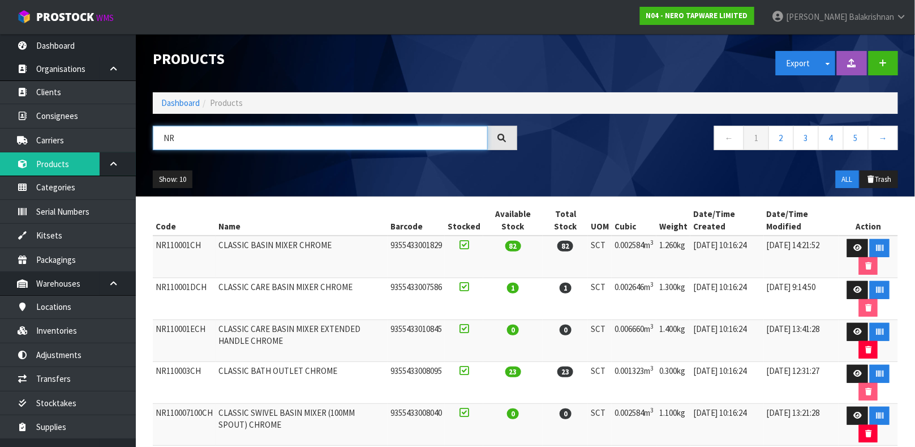
type input "N"
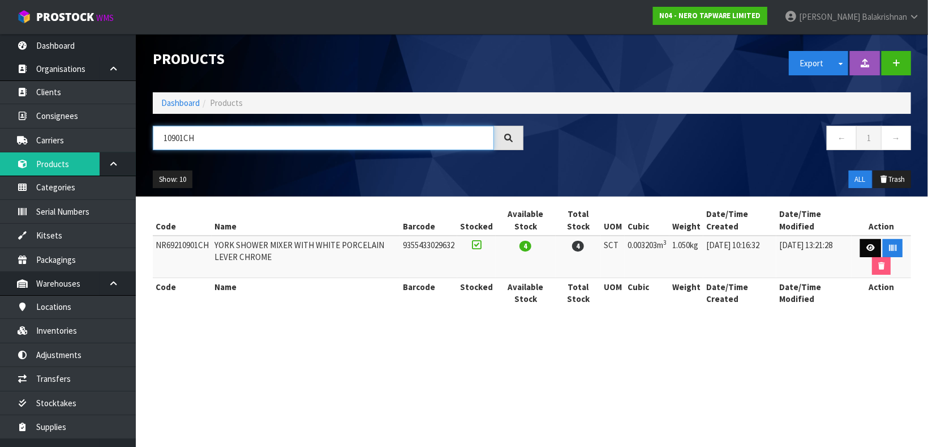
type input "10901CH"
click at [872, 248] on icon at bounding box center [870, 247] width 8 height 7
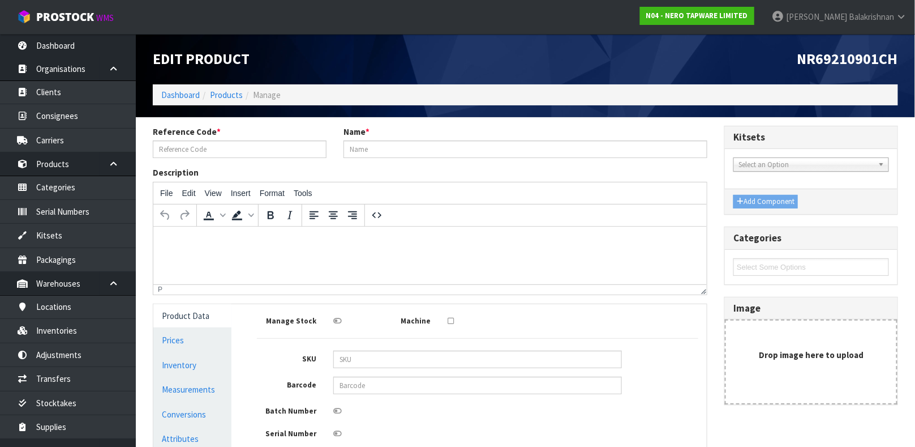
type input "NR69210901CH"
type input "YORK SHOWER MIXER WITH WHITE PORCELAIN LEVER CHROME"
type input "9355433029632"
type input "20"
type input "15.7"
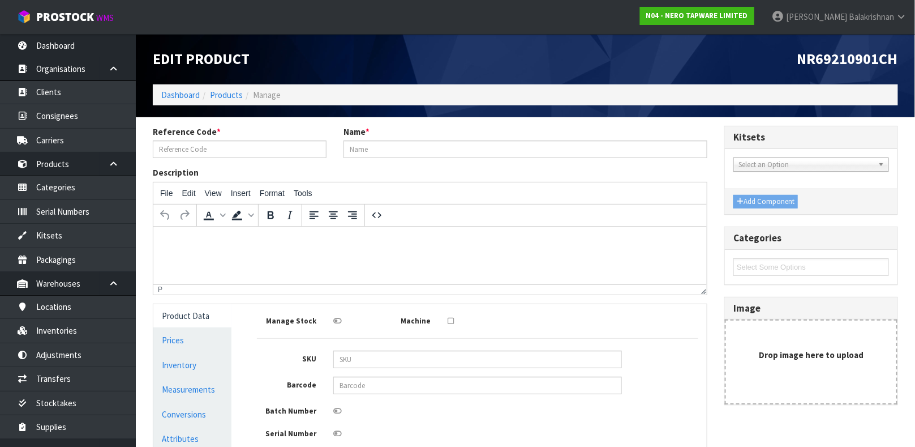
type input "10.2"
type input "0.003203"
type input "1.05"
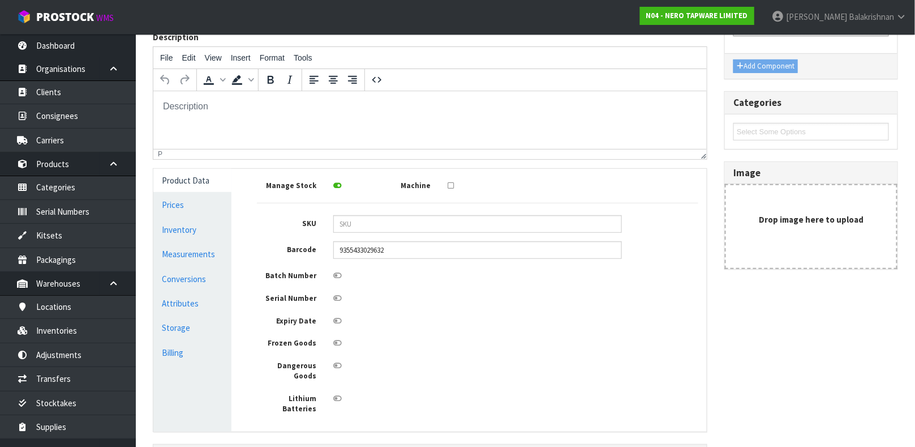
scroll to position [154, 0]
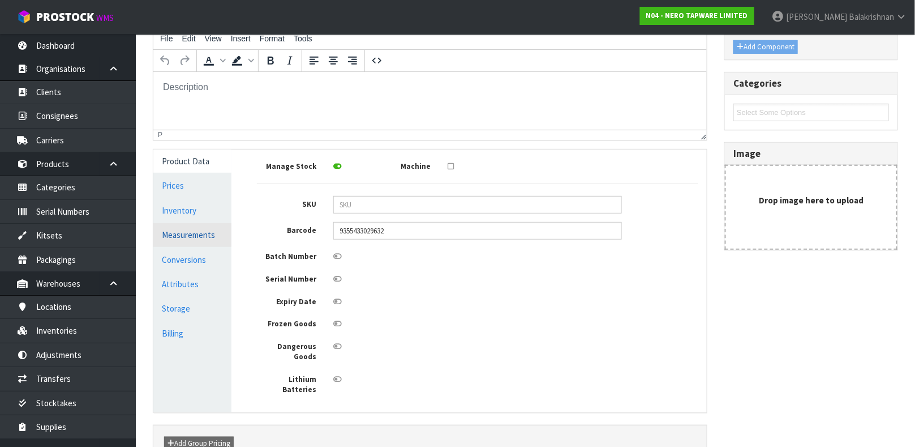
click at [195, 239] on link "Measurements" at bounding box center [192, 234] width 78 height 23
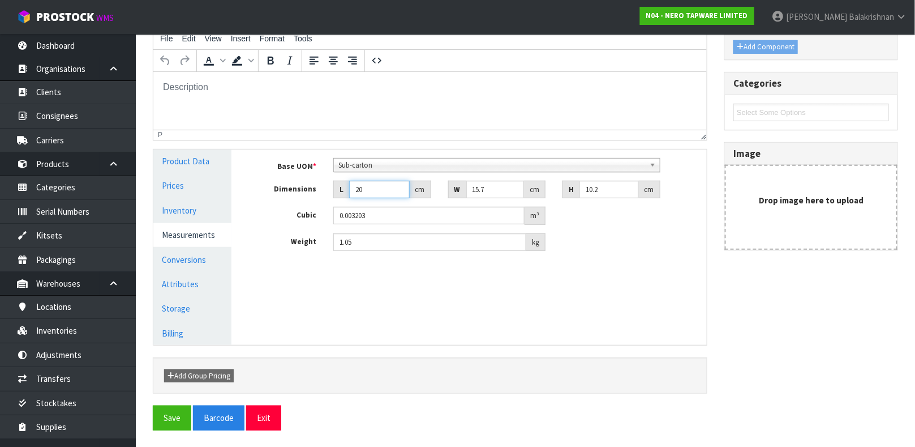
click at [370, 183] on input "20" at bounding box center [379, 190] width 61 height 18
type input "2"
type input "0.00032"
type input "0.000001"
type input "1"
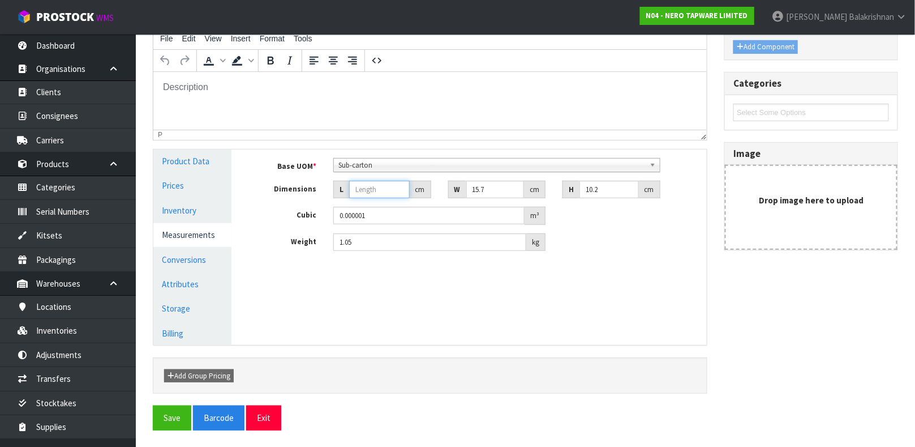
type input "0.00016"
type input "14"
type input "0.002242"
type input "14"
type input "1"
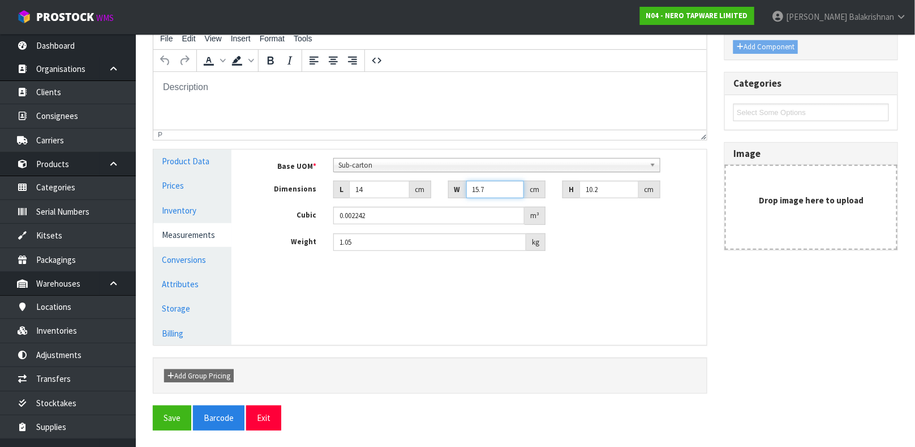
type input "0.000143"
type input "16"
type input "0.002285"
type input "16"
type input "8"
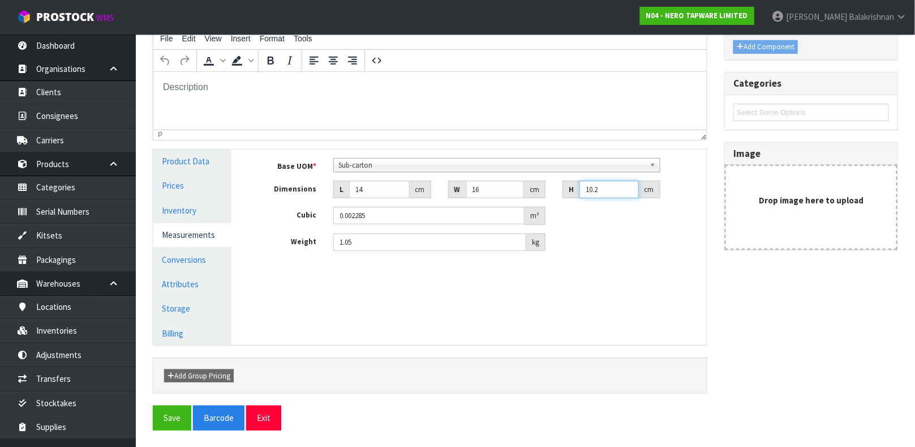
type input "0.001792"
type input "8"
click at [368, 241] on input "1.05" at bounding box center [429, 242] width 193 height 18
click at [175, 408] on button "Save" at bounding box center [172, 417] width 38 height 24
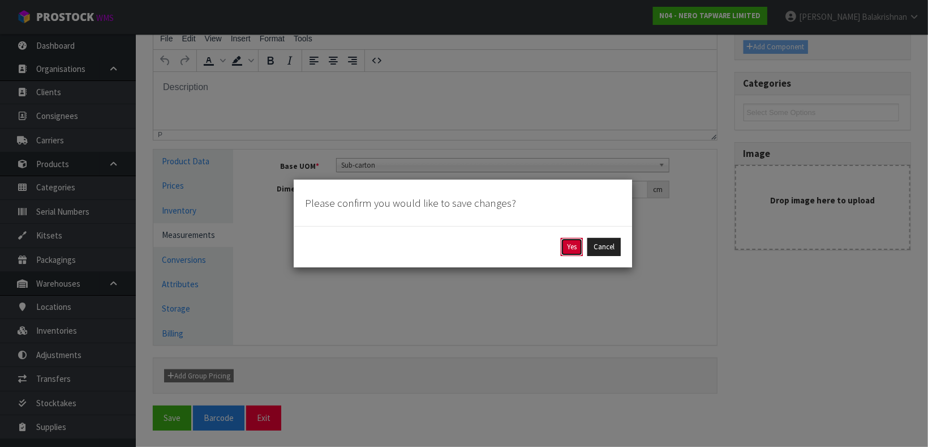
click at [569, 251] on button "Yes" at bounding box center [572, 247] width 22 height 18
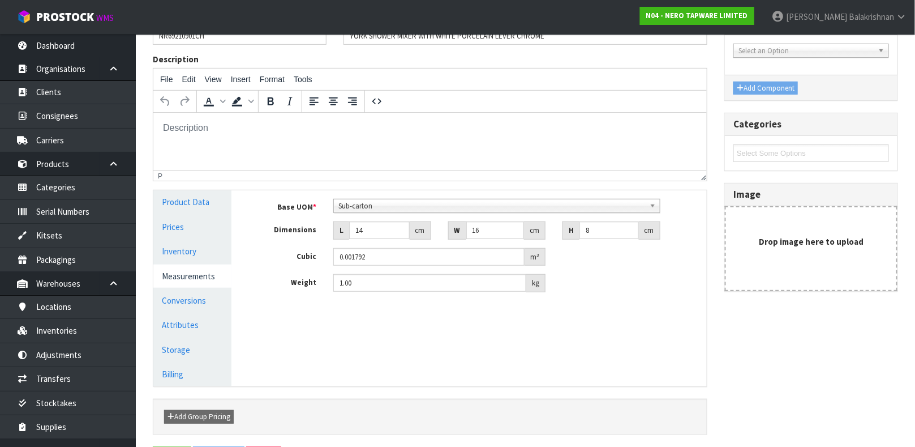
scroll to position [0, 0]
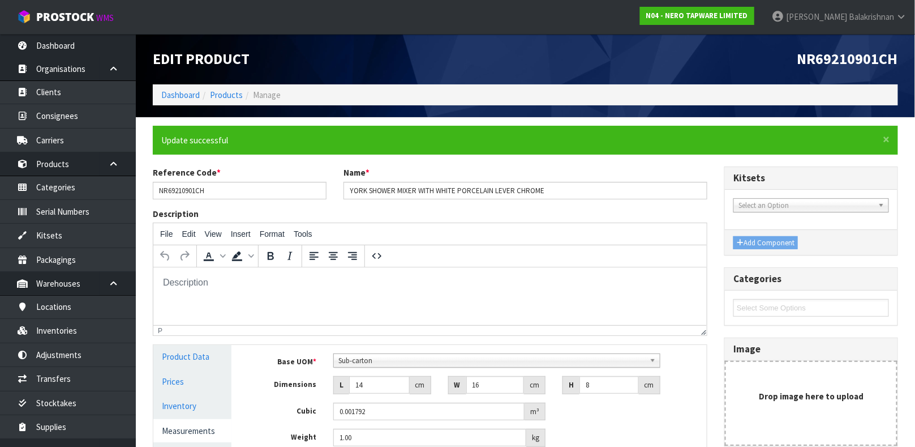
type input "1"
click at [198, 259] on div "To open the popup, press Shift+Enter To open the popup, press Shift+Enter" at bounding box center [228, 256] width 62 height 22
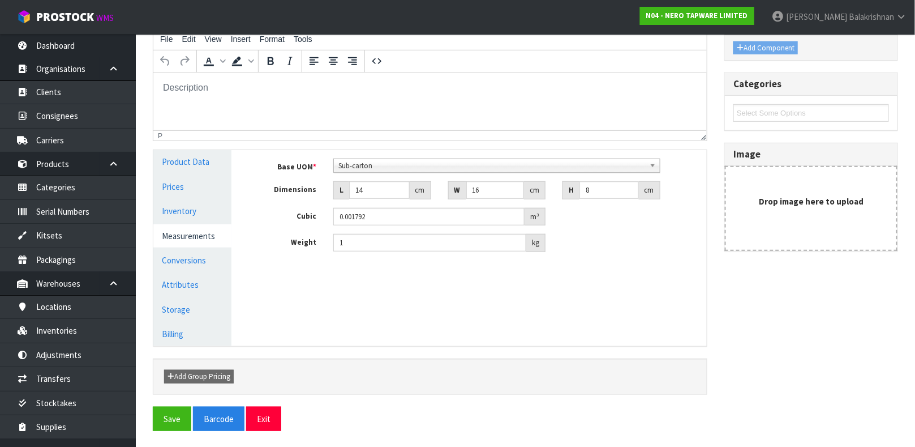
scroll to position [194, 0]
click at [192, 259] on link "Conversions" at bounding box center [192, 260] width 78 height 23
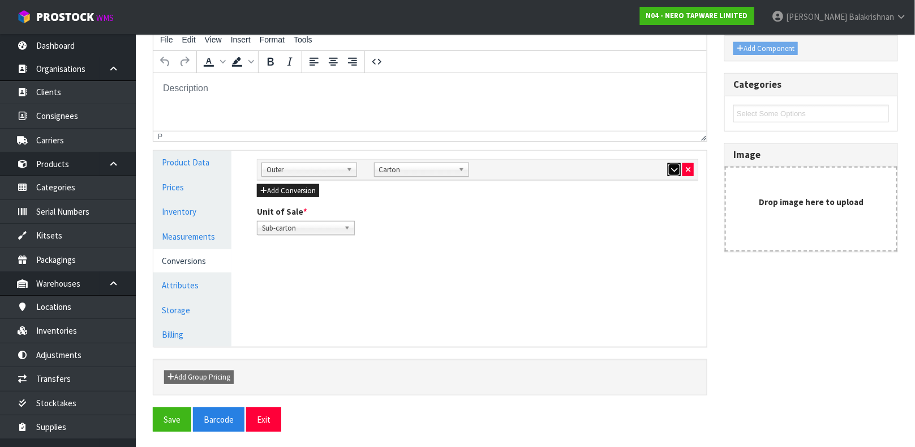
click at [673, 173] on icon "button" at bounding box center [674, 169] width 6 height 7
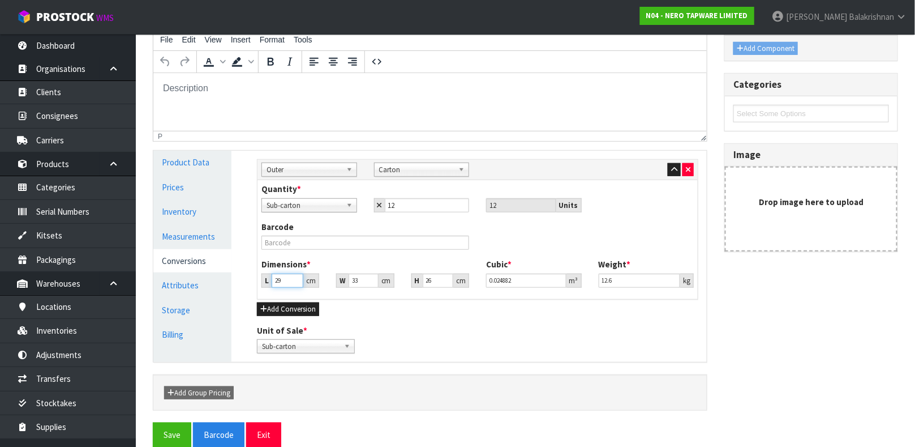
click at [294, 273] on input "29" at bounding box center [288, 280] width 32 height 14
type input "2"
type input "0.001716"
type input "0.000001"
type input "3"
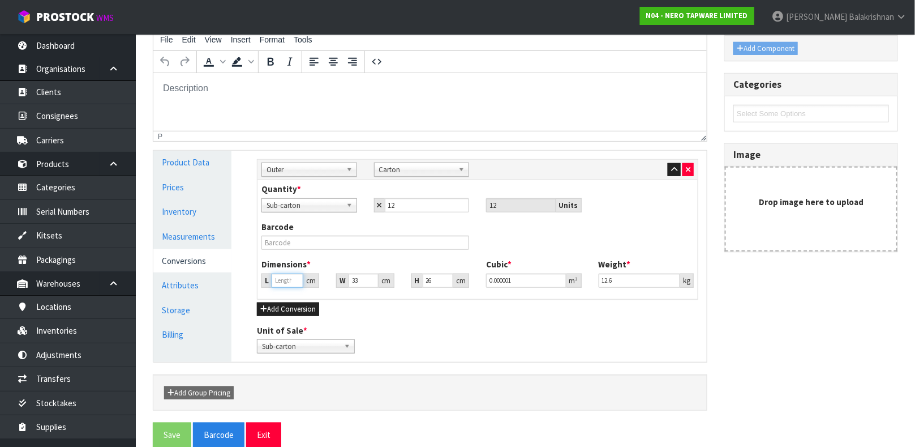
type input "0.002574"
type input "30"
type input "0.02574"
type input "30"
click at [626, 282] on input "12.6" at bounding box center [640, 280] width 82 height 14
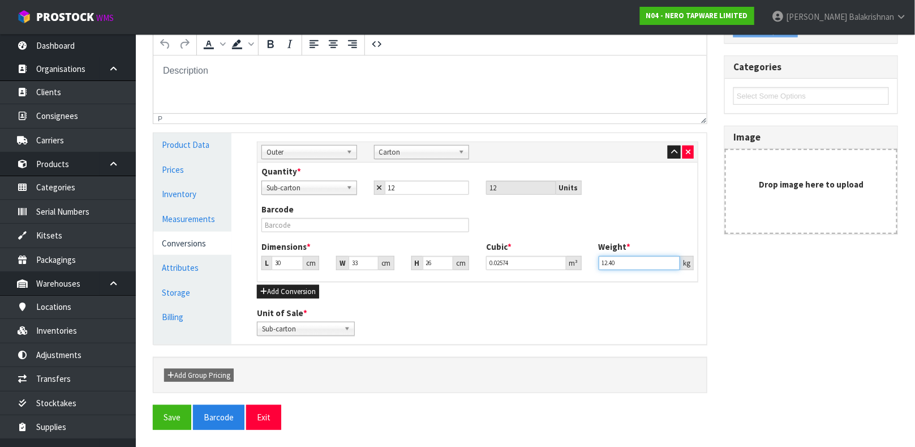
scroll to position [209, 0]
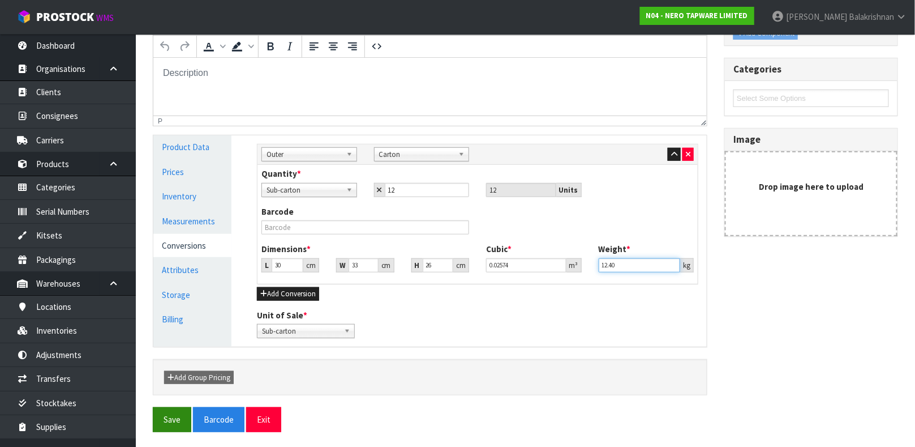
type input "12.40"
click at [186, 423] on button "Save" at bounding box center [172, 419] width 38 height 24
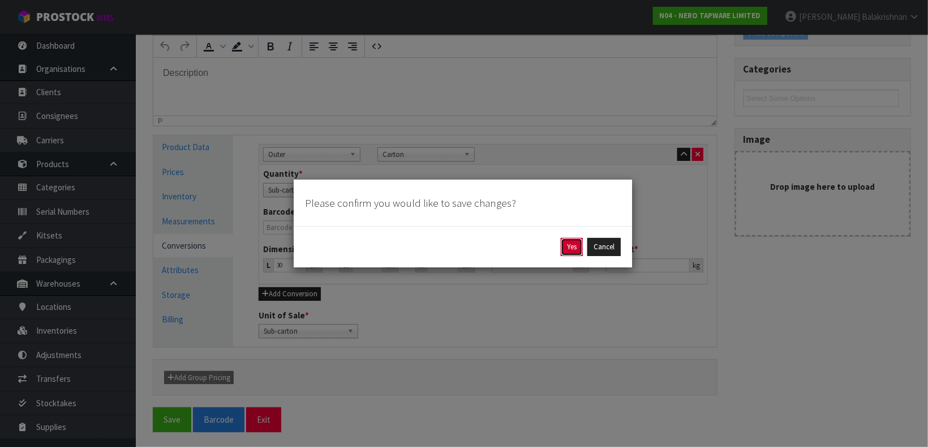
click at [568, 254] on button "Yes" at bounding box center [572, 247] width 22 height 18
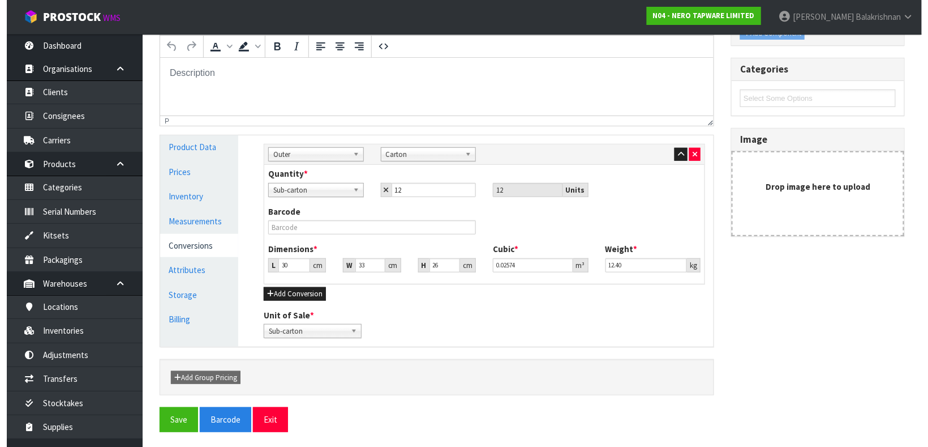
scroll to position [0, 0]
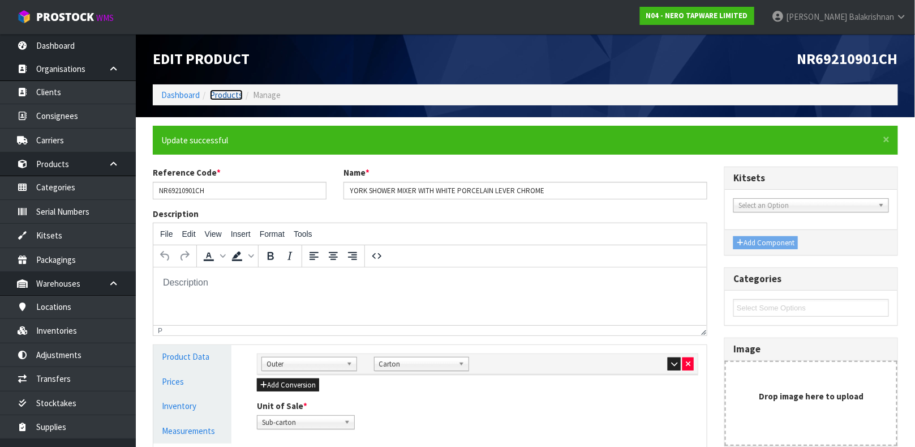
click at [225, 97] on link "Products" at bounding box center [226, 94] width 33 height 11
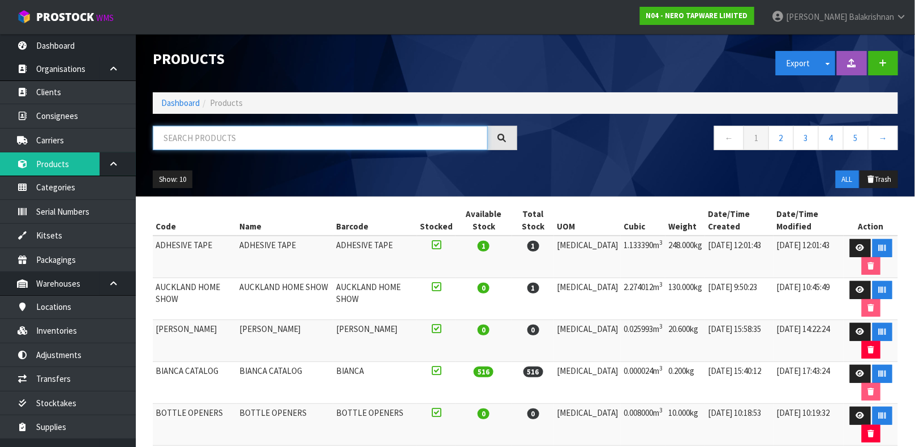
click at [256, 140] on input "text" at bounding box center [320, 138] width 335 height 24
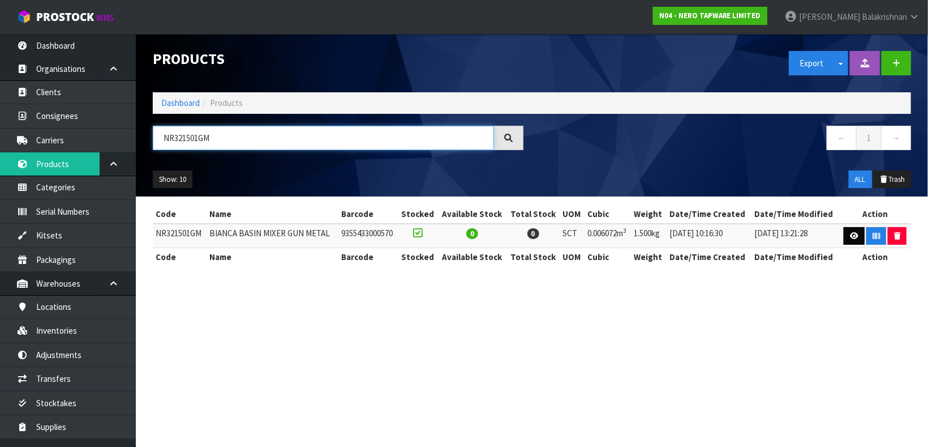
type input "NR321501GM"
click at [851, 230] on link at bounding box center [854, 236] width 21 height 18
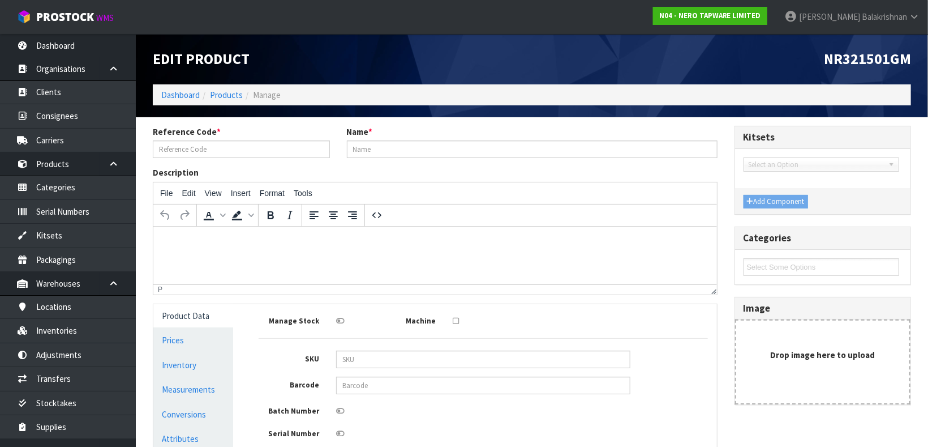
type input "NR321501GM"
type input "BIANCA BASIN MIXER GUN METAL"
type input "9355433000570"
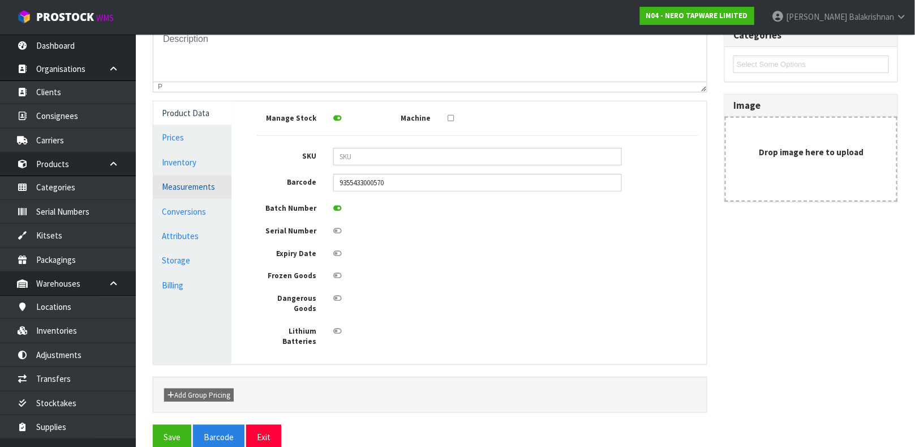
click at [192, 192] on link "Measurements" at bounding box center [192, 186] width 78 height 23
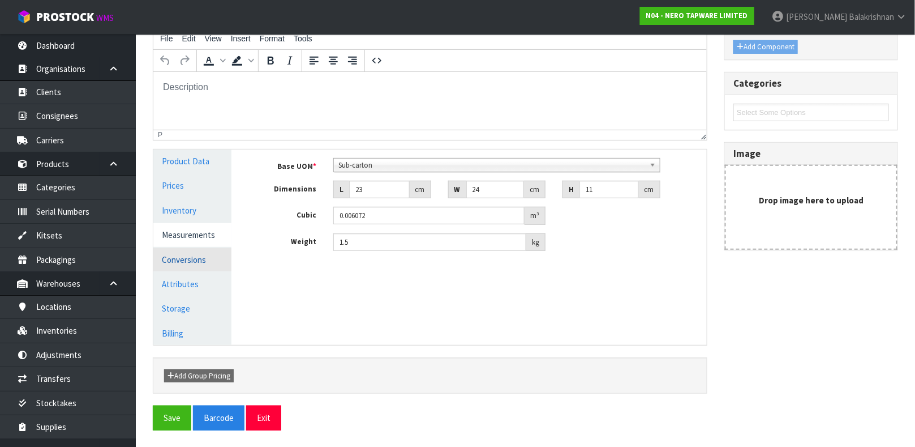
click at [193, 257] on link "Conversions" at bounding box center [192, 259] width 78 height 23
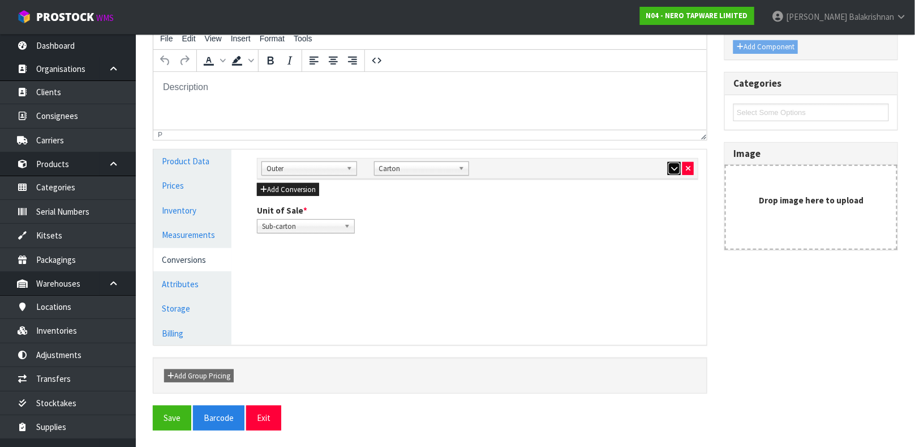
click at [676, 165] on icon "button" at bounding box center [674, 168] width 6 height 7
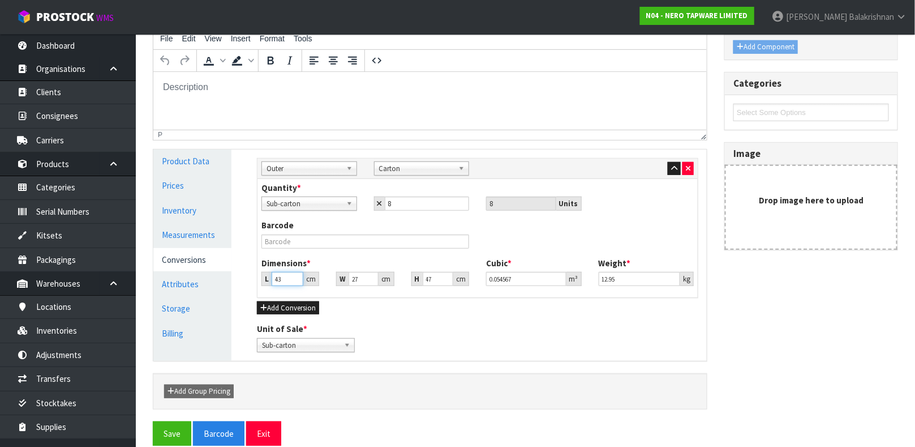
type input "42.999"
type input "0.054566"
click at [297, 278] on input "42.999" at bounding box center [288, 279] width 32 height 14
type input "42.99"
type input "0.054554"
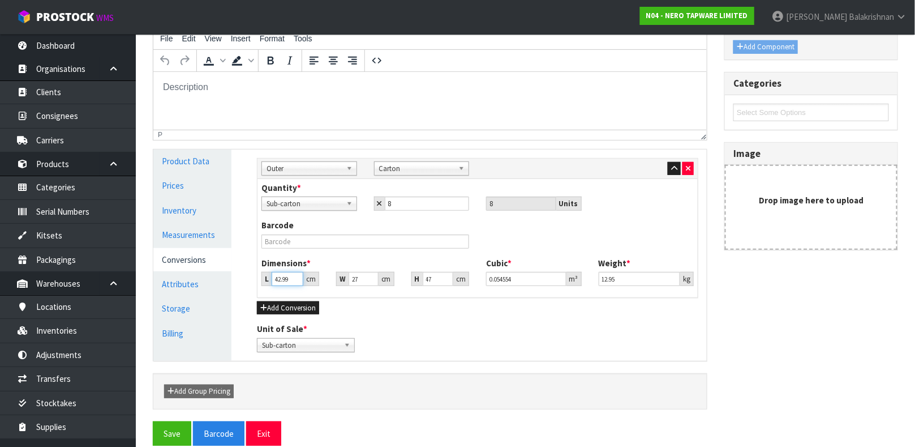
type input "42.9"
type input "0.05444"
type input "42"
type input "0.053298"
type input "4"
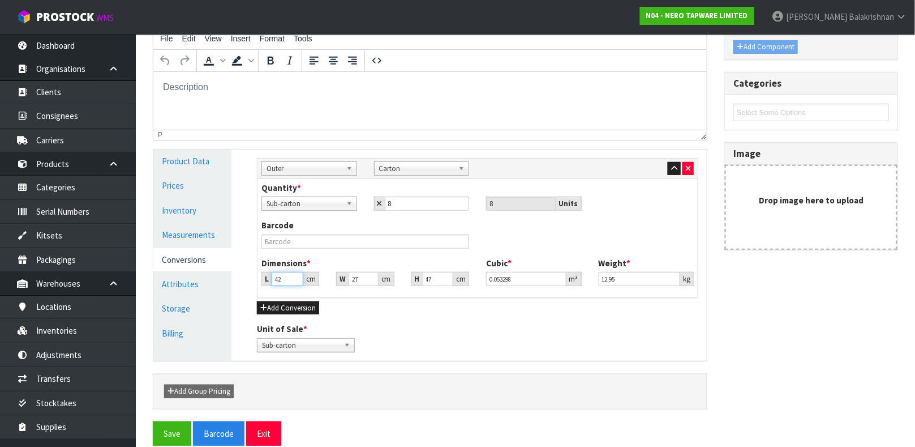
type input "0.005076"
type input "0.000001"
type input "2"
type input "0.002538"
type input "27"
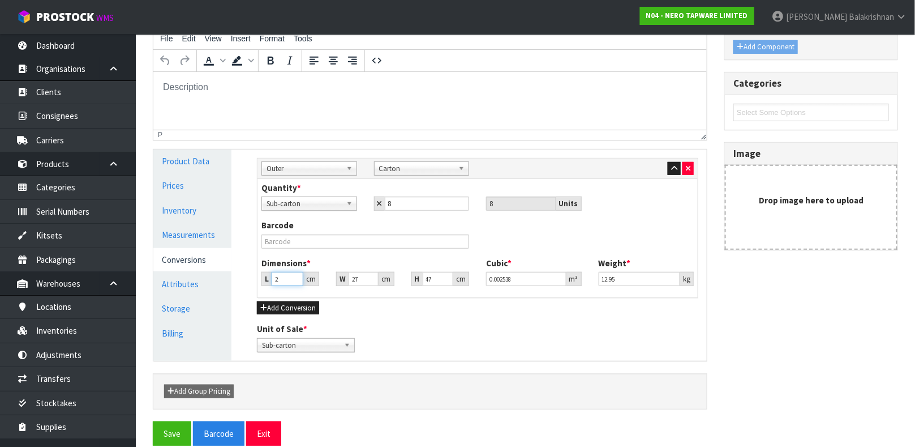
type input "0.034263"
type input "27"
click at [364, 276] on input "27" at bounding box center [363, 279] width 29 height 14
type input "2"
type input "0.002538"
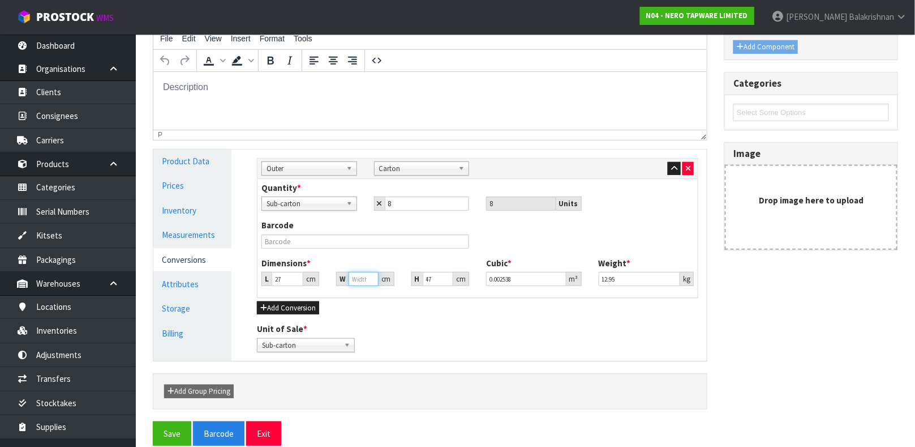
type input "0.000001"
type input "4"
type input "0.005076"
type input "43"
type input "0.054567"
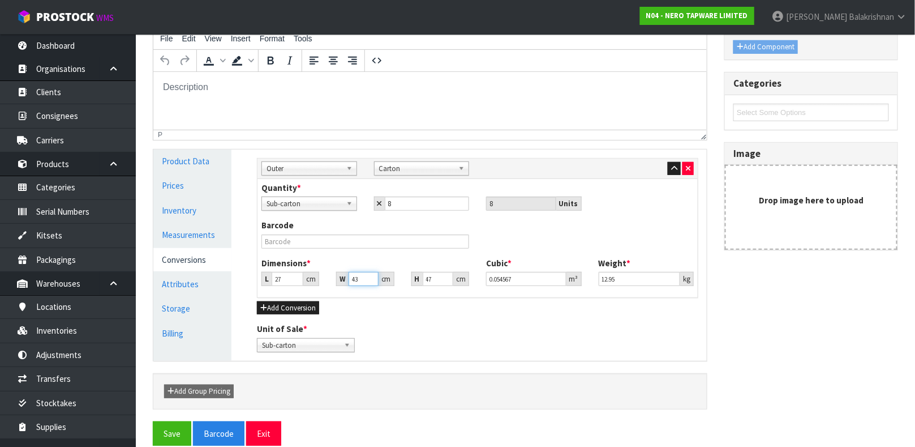
type input "43"
type input "4"
type input "0.004644"
type input "49"
type input "0.056889"
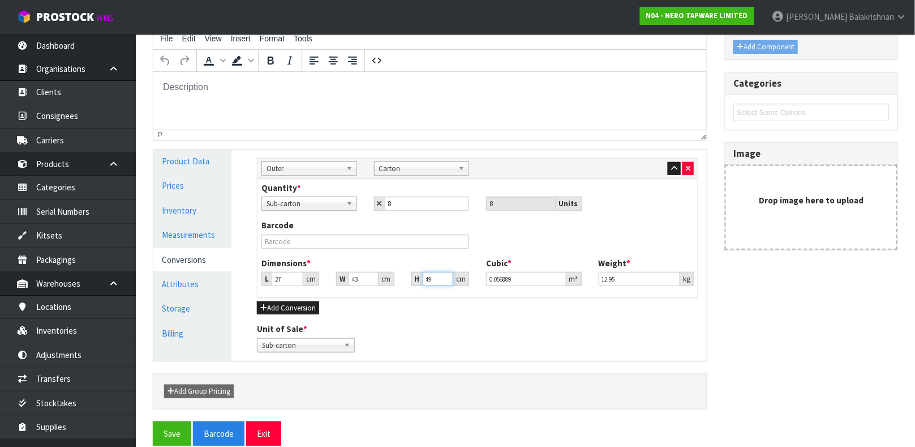
type input "49"
type input "14.50"
click at [164, 437] on button "Save" at bounding box center [172, 433] width 38 height 24
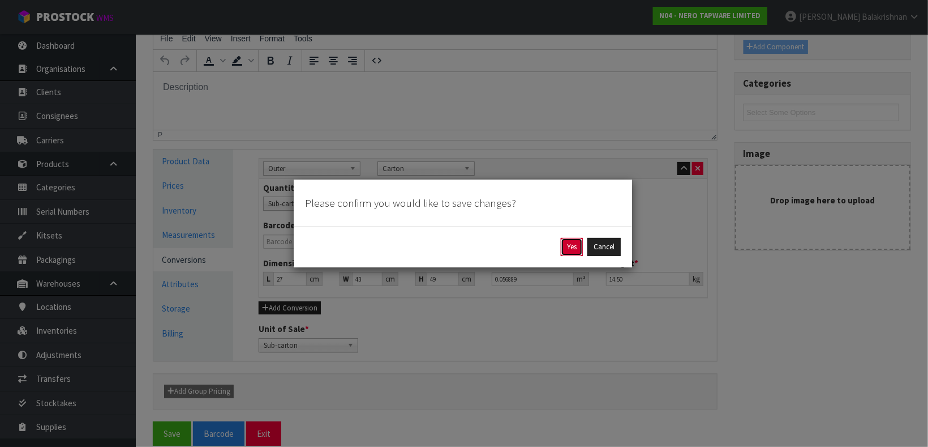
click at [569, 244] on button "Yes" at bounding box center [572, 247] width 22 height 18
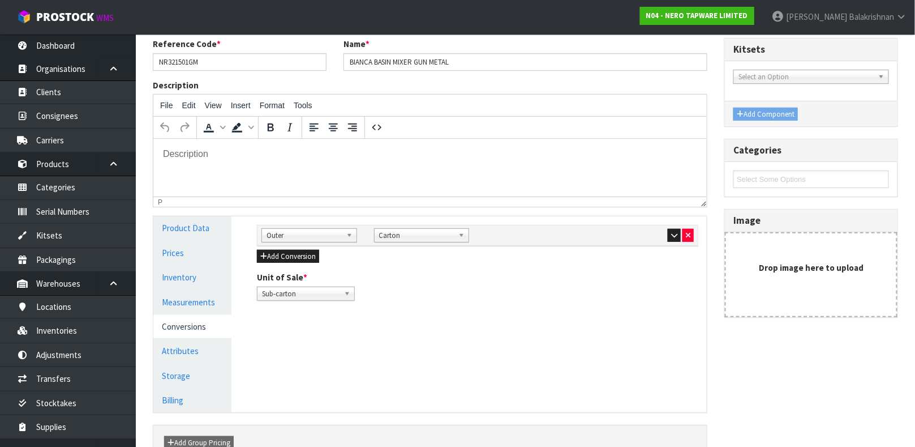
scroll to position [130, 0]
click at [201, 309] on link "Measurements" at bounding box center [192, 300] width 78 height 23
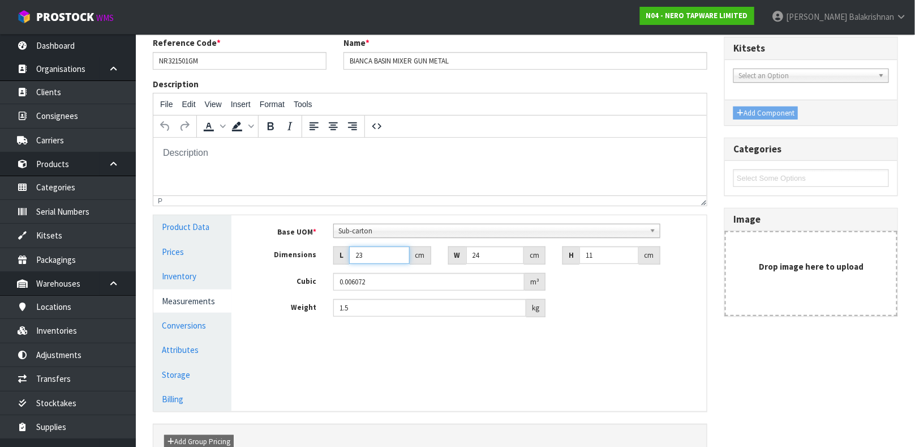
click at [381, 255] on input "23" at bounding box center [379, 255] width 61 height 18
type input "2"
type input "0.000528"
type input "24"
type input "0.006336"
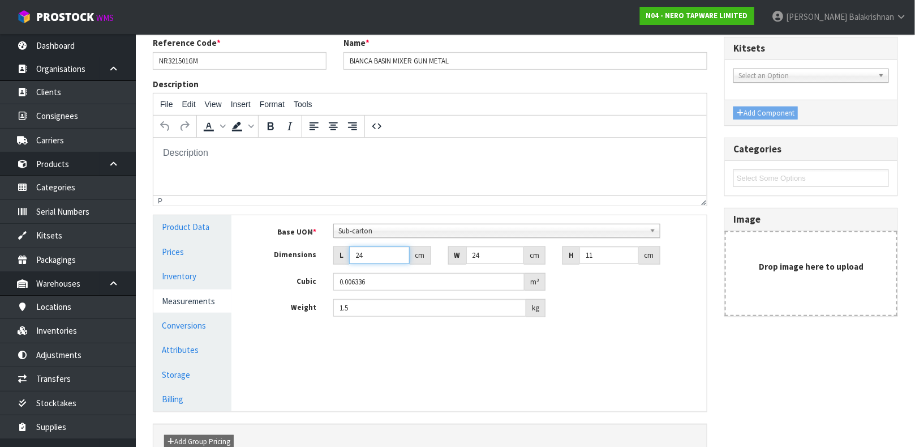
type input "24"
click at [381, 308] on input "1.5" at bounding box center [429, 308] width 193 height 18
type input "1.65"
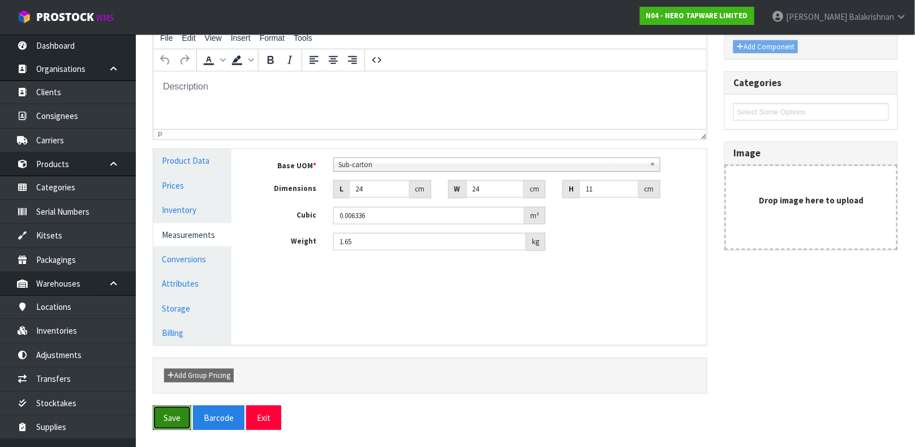
click at [181, 411] on button "Save" at bounding box center [172, 417] width 38 height 24
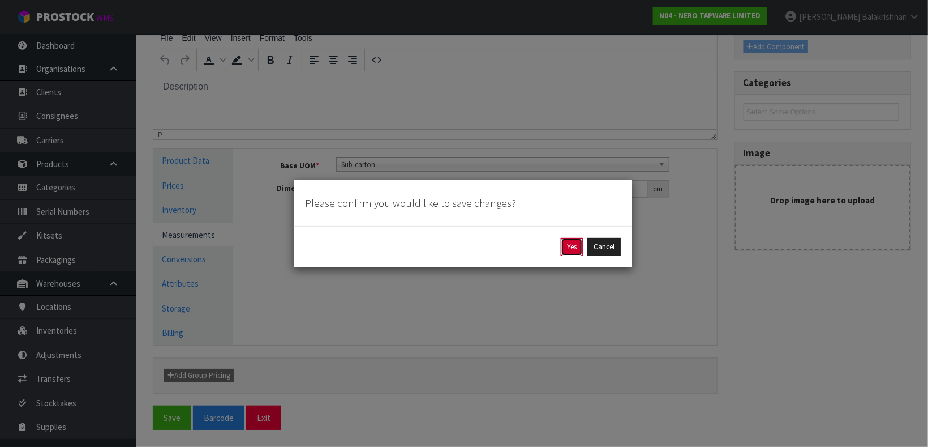
click at [565, 248] on button "Yes" at bounding box center [572, 247] width 22 height 18
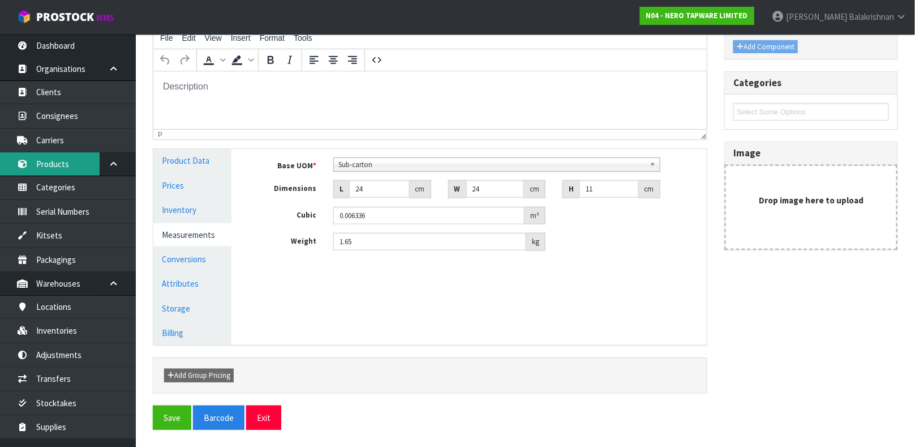
click at [43, 158] on link "Products" at bounding box center [68, 163] width 136 height 23
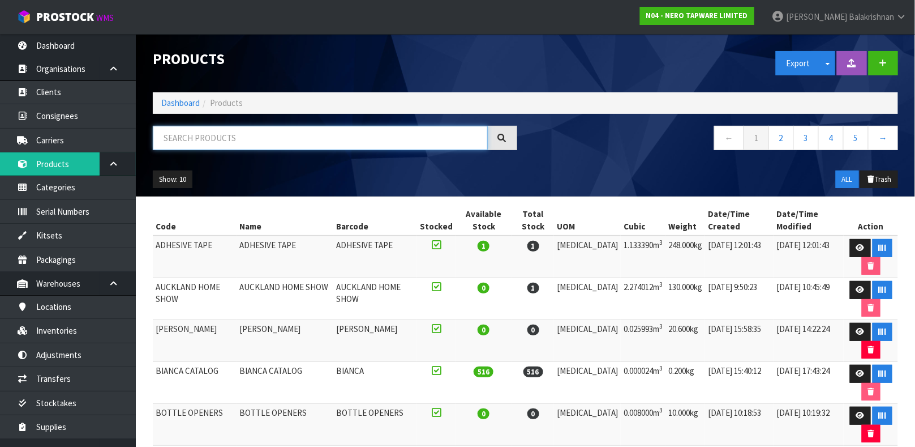
click at [293, 138] on input "text" at bounding box center [320, 138] width 335 height 24
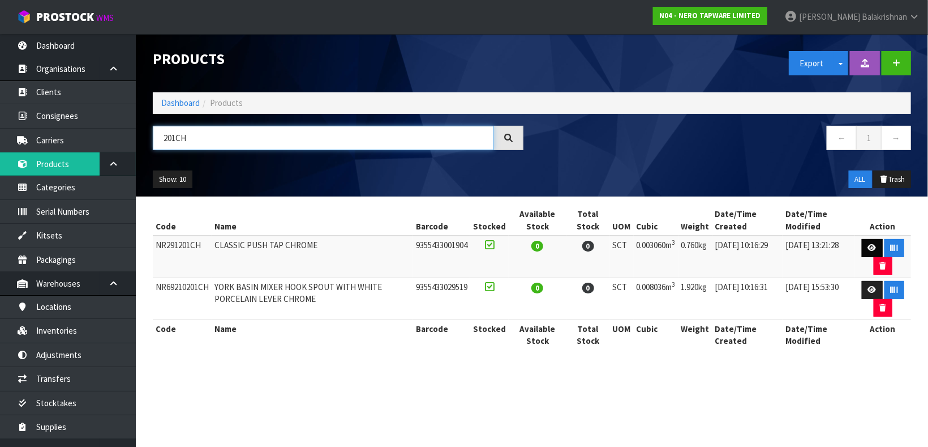
type input "201CH"
click at [863, 244] on link at bounding box center [872, 248] width 21 height 18
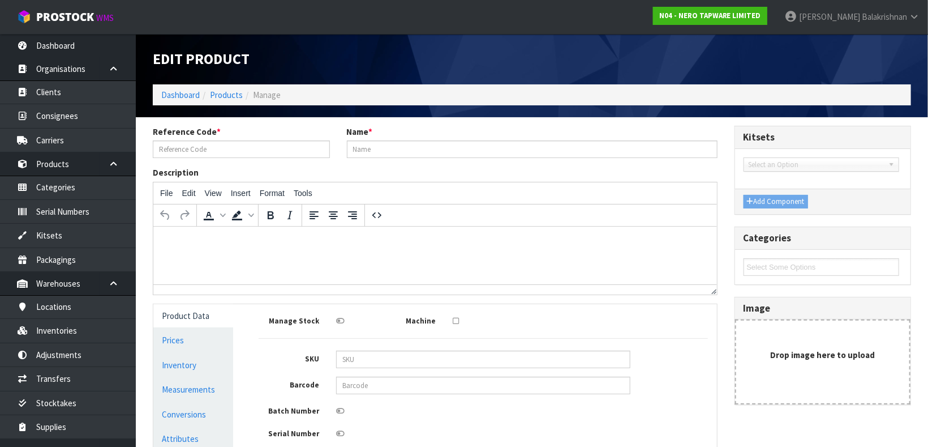
type input "NR291201CH"
type input "CLASSIC PUSH TAP CHROME"
type input "9355433001904"
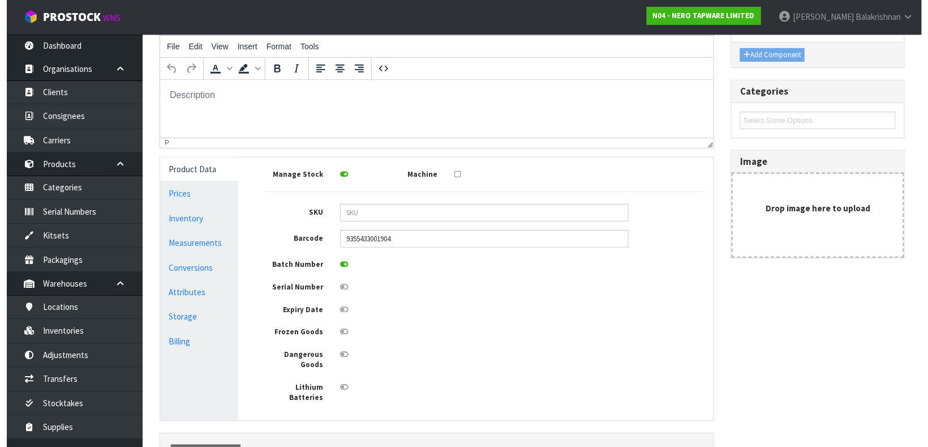
scroll to position [130, 0]
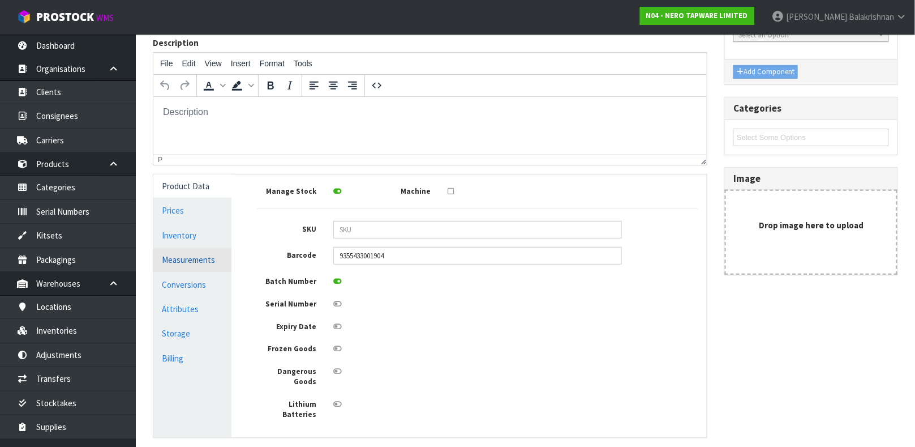
click at [183, 259] on link "Measurements" at bounding box center [192, 259] width 78 height 23
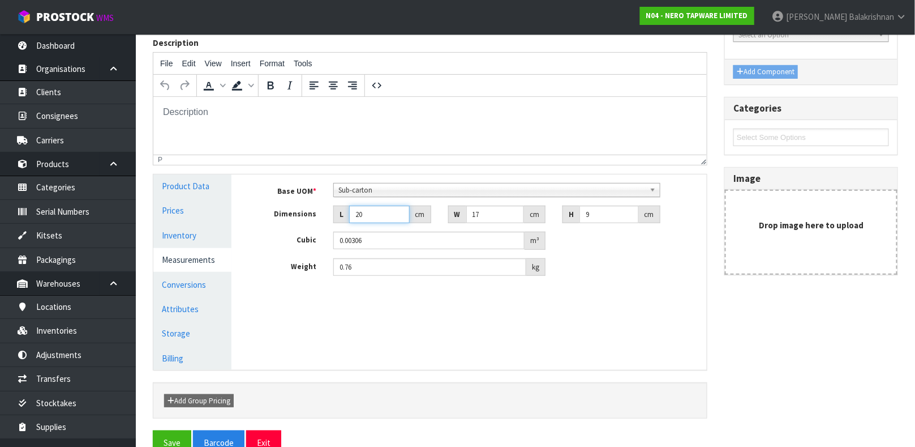
click at [367, 215] on input "20" at bounding box center [379, 214] width 61 height 18
type input "2"
type input "0.000306"
type input "0.000001"
type input "1"
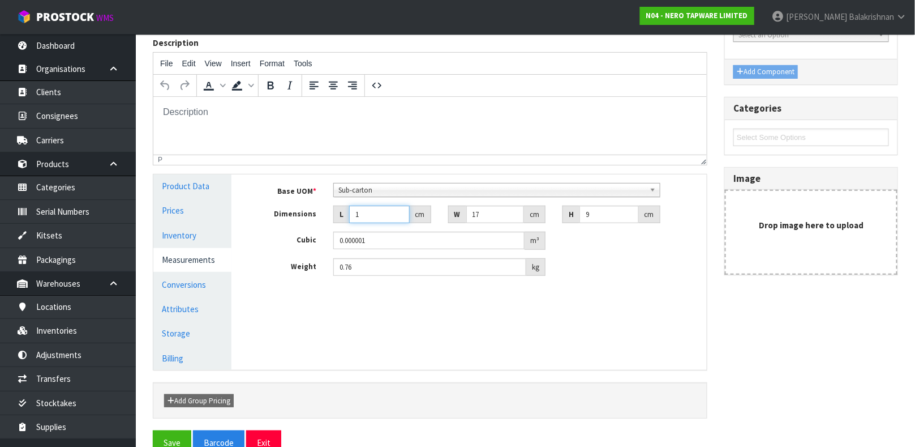
type input "0.000153"
type input "18"
type input "0.002754"
type input "18"
click at [486, 212] on input "17" at bounding box center [495, 214] width 58 height 18
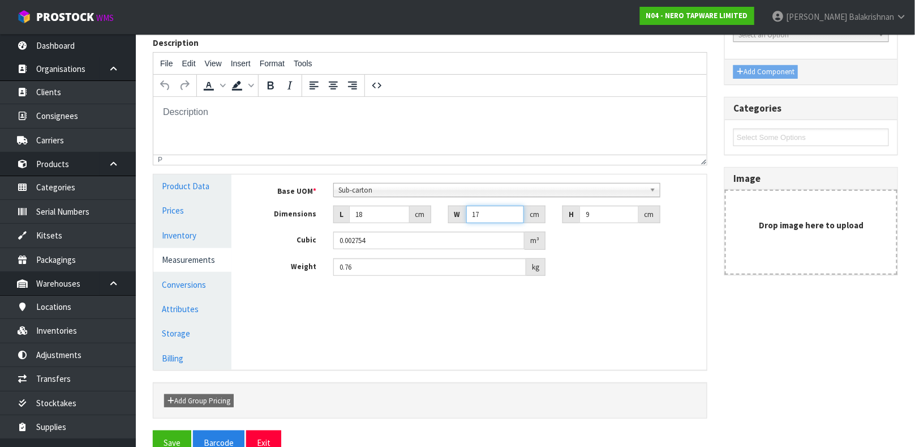
type input "1"
type input "0.000162"
type input "0.000001"
type input "2"
type input "0.000324"
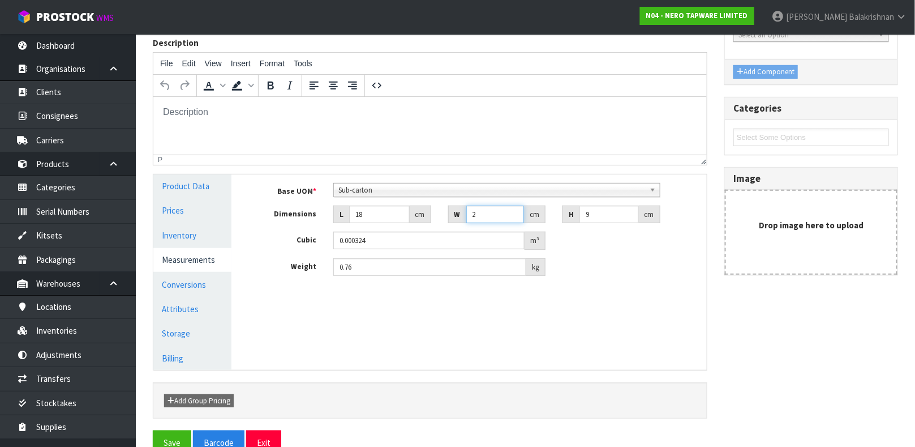
type input "20"
type input "0.00324"
click at [361, 269] on input "0.76" at bounding box center [429, 267] width 193 height 18
click at [168, 431] on button "Save" at bounding box center [172, 442] width 38 height 24
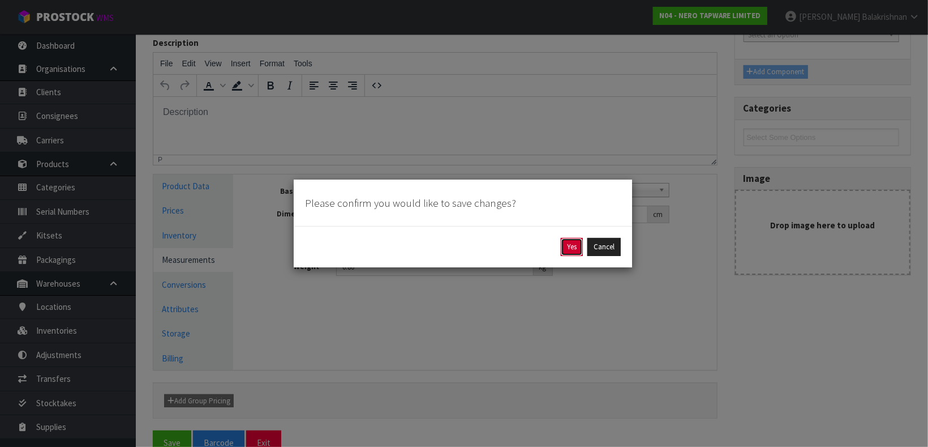
click at [578, 246] on button "Yes" at bounding box center [572, 247] width 22 height 18
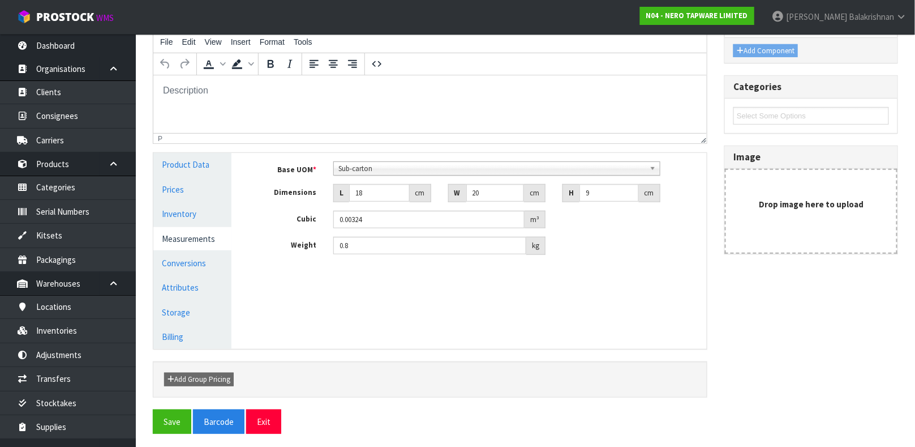
scroll to position [196, 0]
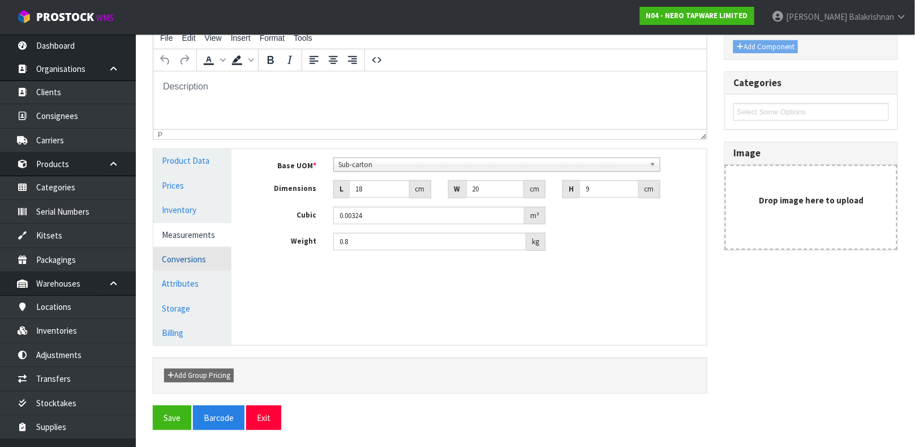
click at [187, 259] on link "Conversions" at bounding box center [192, 258] width 78 height 23
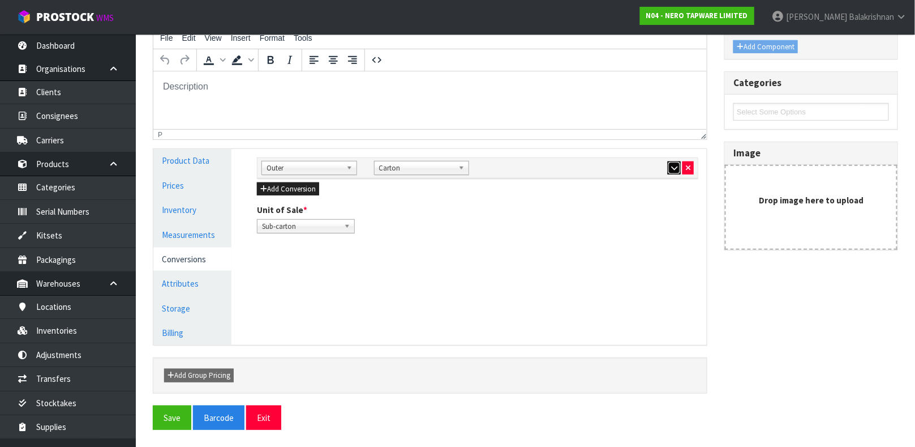
click at [673, 168] on icon "button" at bounding box center [674, 167] width 6 height 7
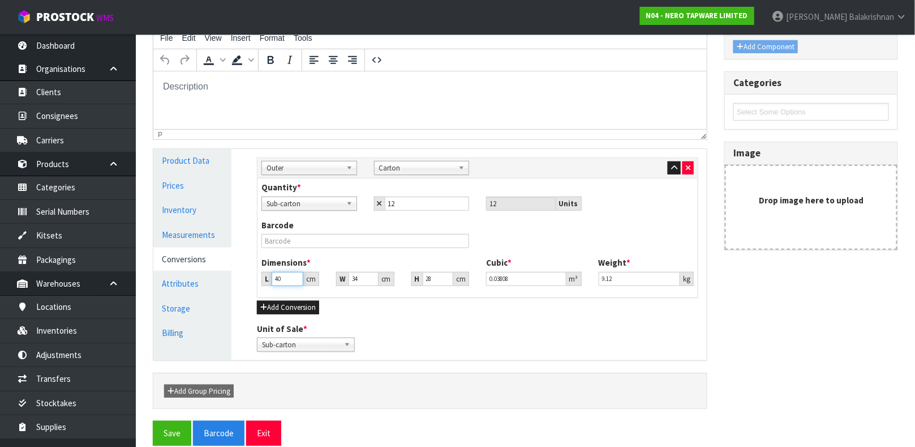
click at [290, 274] on input "40" at bounding box center [288, 279] width 32 height 14
click at [174, 426] on button "Save" at bounding box center [172, 432] width 38 height 24
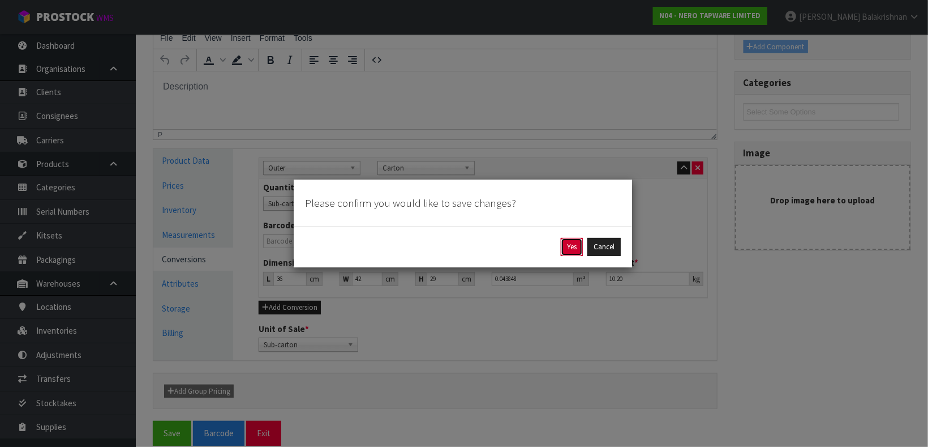
click at [573, 242] on button "Yes" at bounding box center [572, 247] width 22 height 18
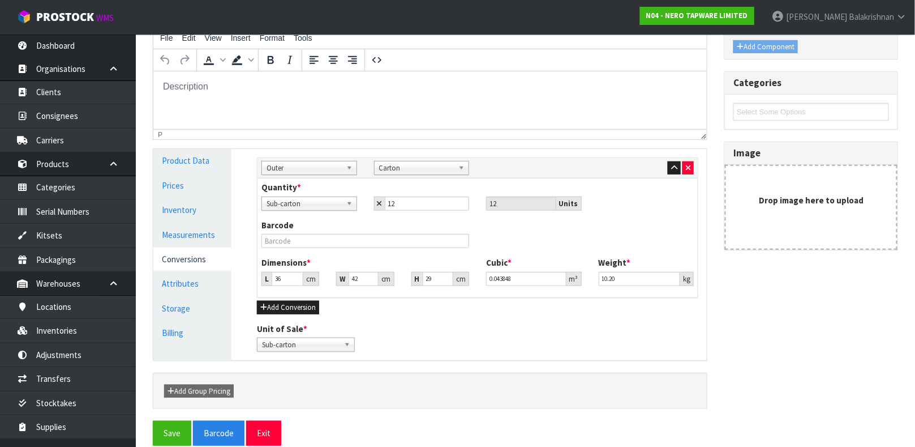
scroll to position [0, 0]
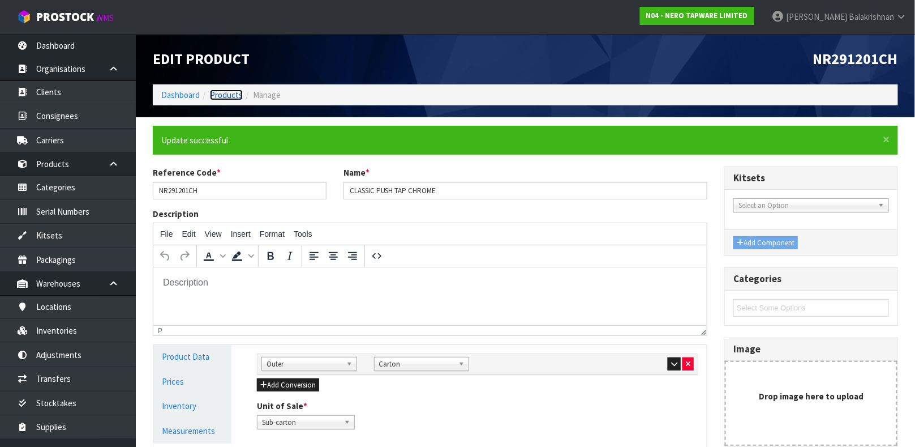
click at [215, 92] on link "Products" at bounding box center [226, 94] width 33 height 11
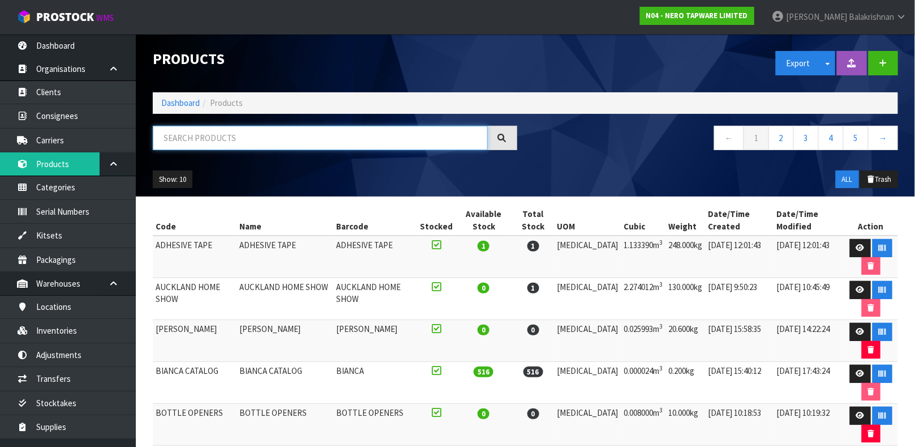
click at [216, 132] on input "text" at bounding box center [320, 138] width 335 height 24
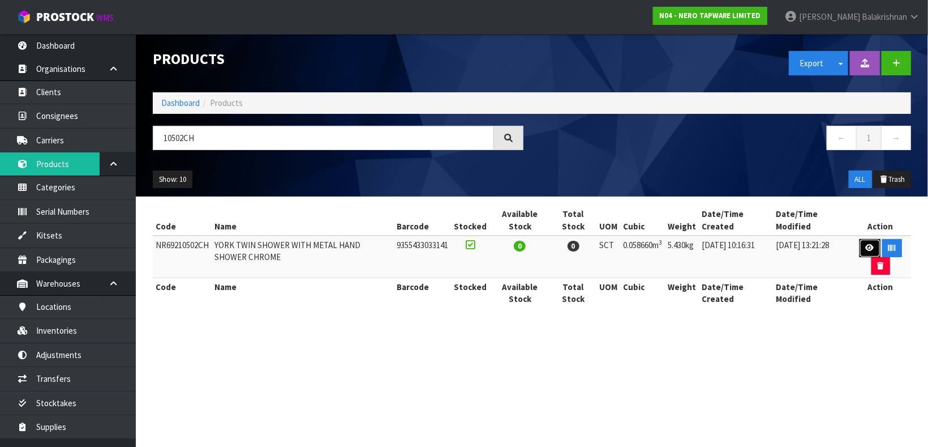
click at [875, 252] on link at bounding box center [870, 248] width 21 height 18
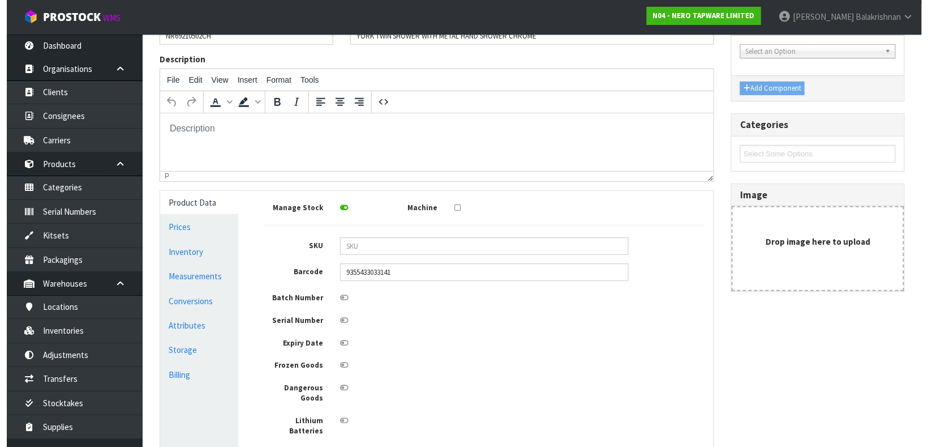
scroll to position [132, 0]
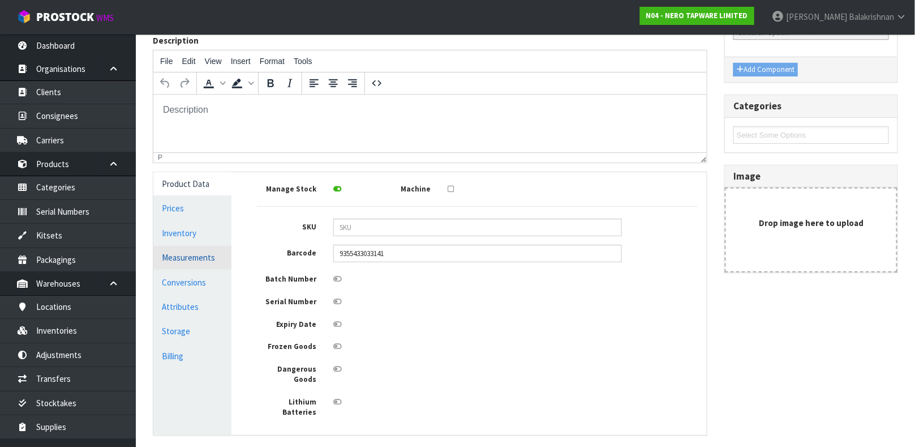
click at [177, 255] on link "Measurements" at bounding box center [192, 257] width 78 height 23
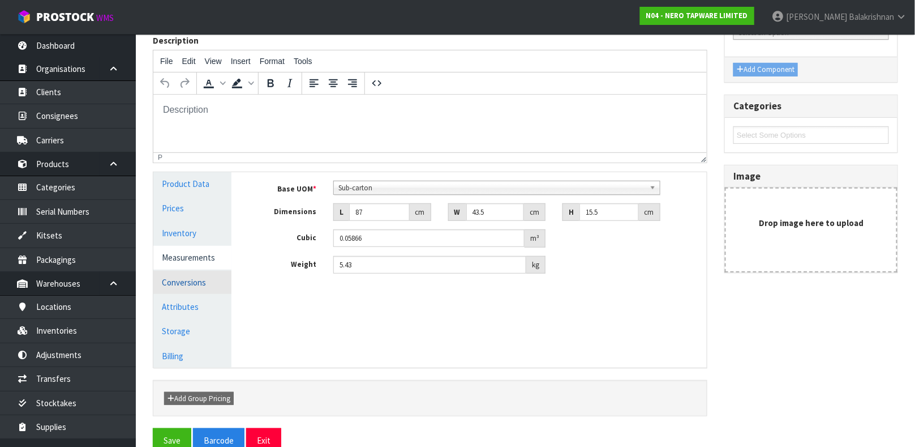
click at [192, 283] on link "Conversions" at bounding box center [192, 282] width 78 height 23
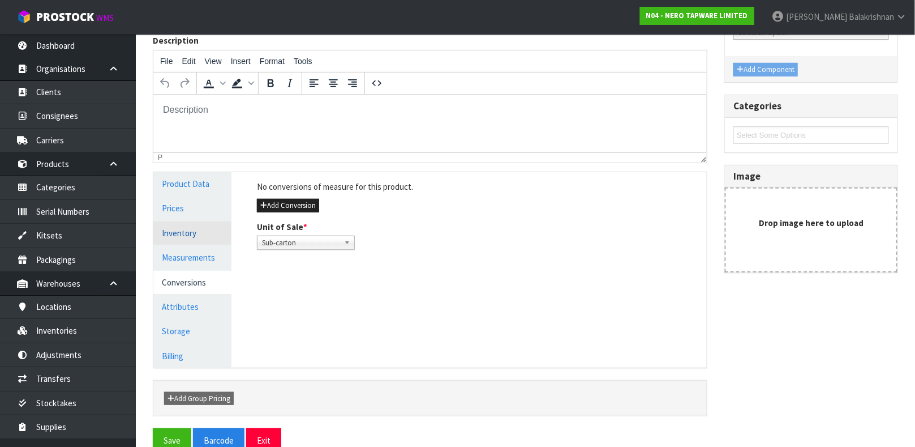
click at [173, 234] on link "Inventory" at bounding box center [192, 232] width 78 height 23
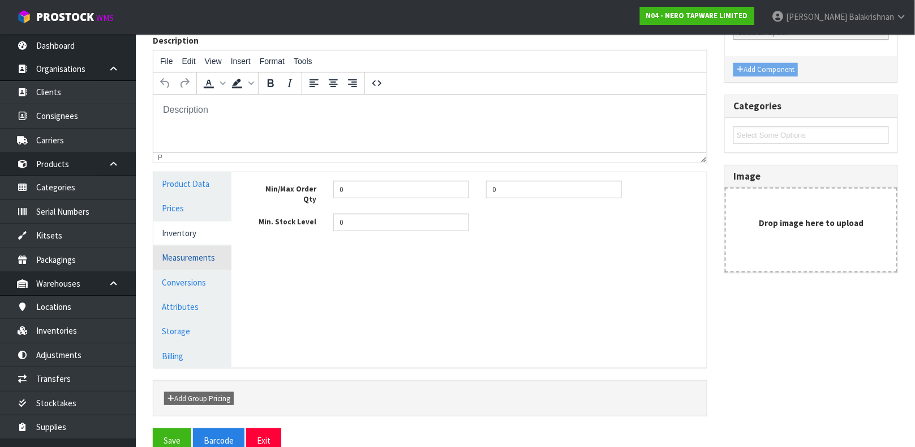
click at [191, 253] on link "Measurements" at bounding box center [192, 257] width 78 height 23
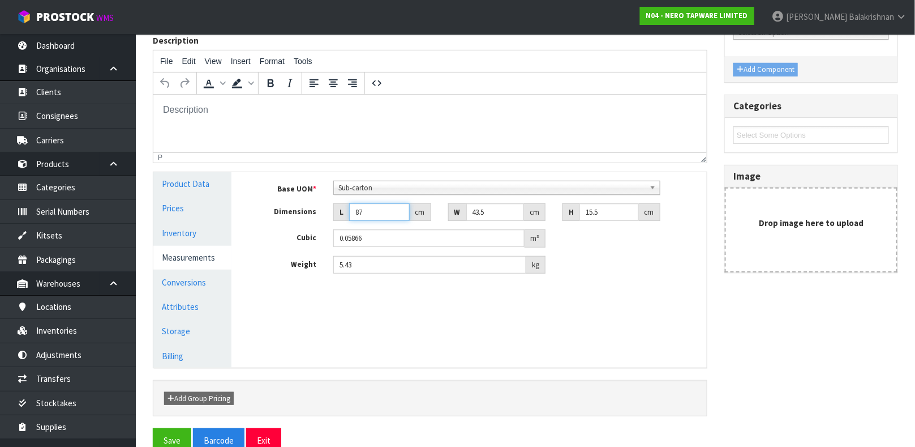
click at [379, 212] on input "87" at bounding box center [379, 212] width 61 height 18
click at [368, 267] on input "5.43" at bounding box center [429, 265] width 193 height 18
click at [178, 438] on button "Save" at bounding box center [172, 440] width 38 height 24
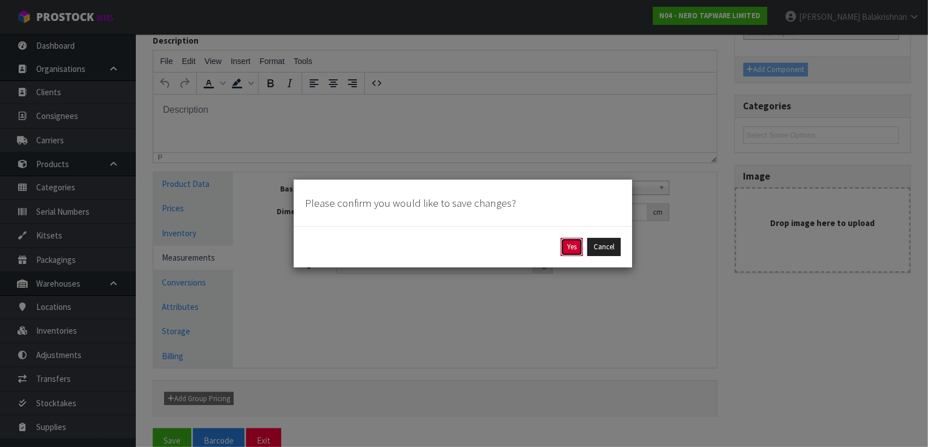
click at [573, 248] on button "Yes" at bounding box center [572, 247] width 22 height 18
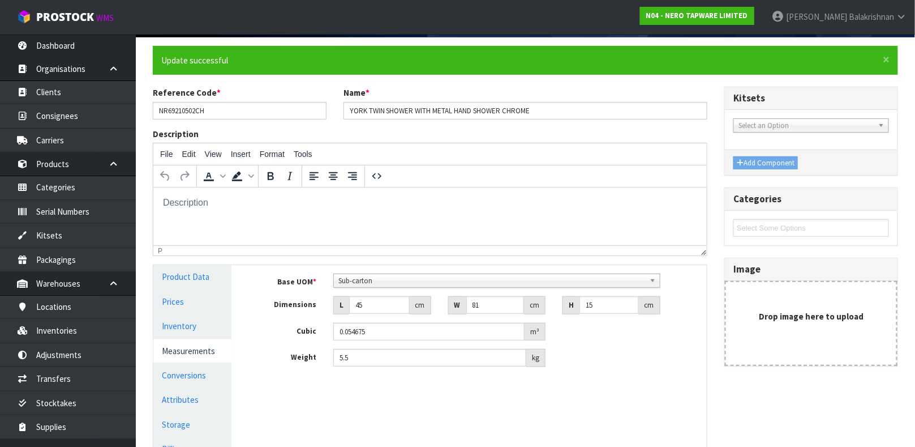
scroll to position [144, 0]
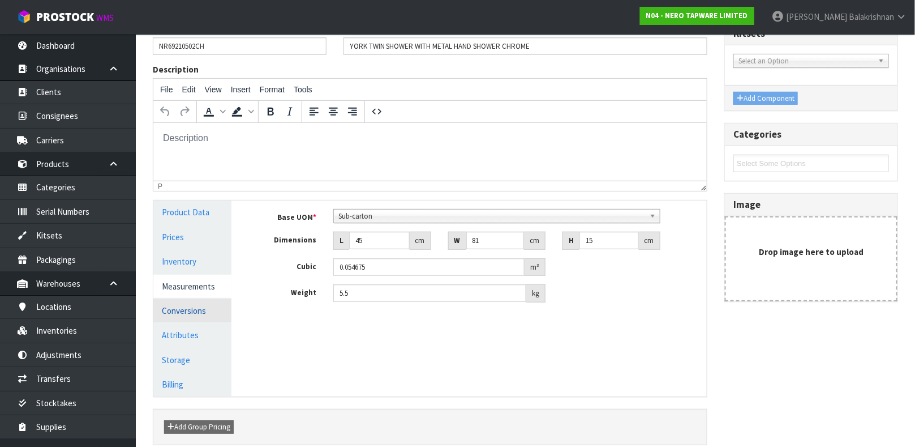
click at [198, 311] on link "Conversions" at bounding box center [192, 310] width 78 height 23
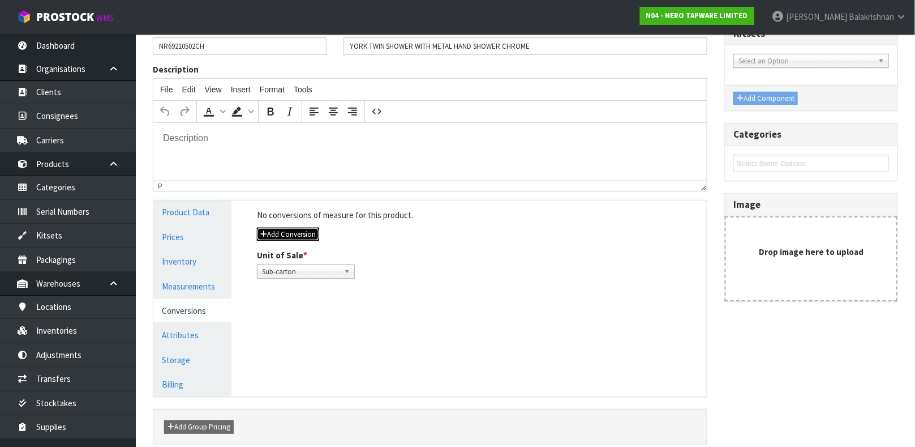
click at [293, 229] on button "Add Conversion" at bounding box center [288, 234] width 62 height 14
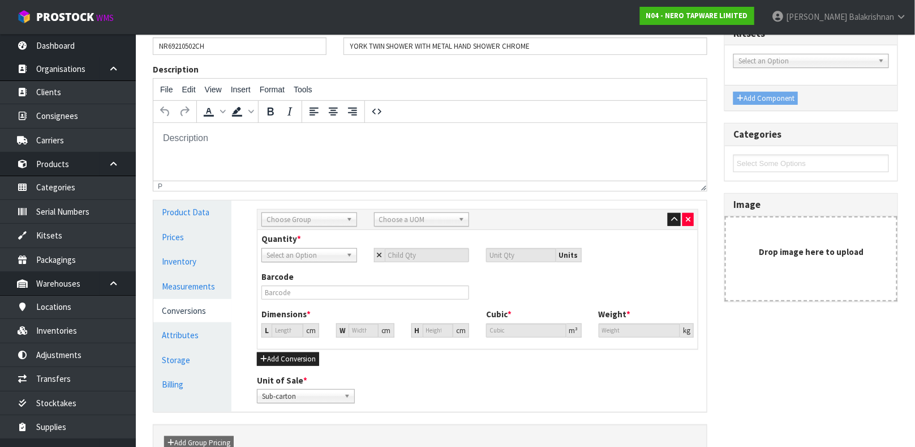
click at [306, 216] on span "Choose Group" at bounding box center [304, 220] width 75 height 14
click at [290, 283] on li "Outer" at bounding box center [309, 280] width 90 height 14
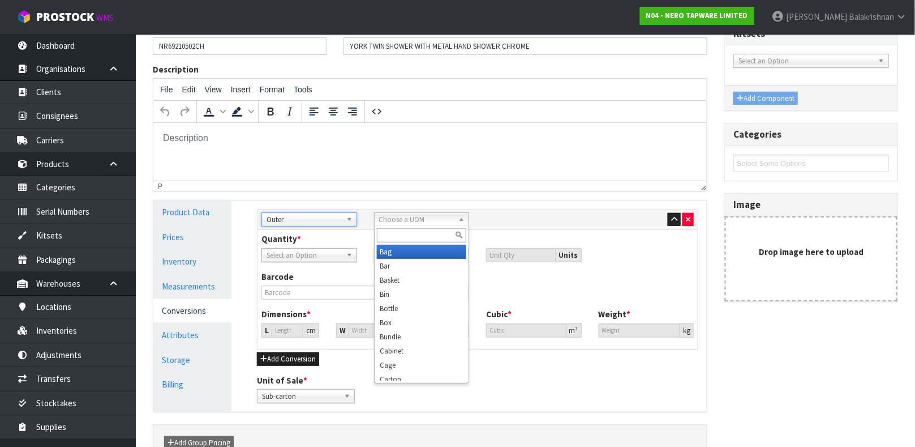
click at [439, 222] on span "Choose a UOM" at bounding box center [416, 220] width 75 height 14
click at [413, 252] on li "Car ton" at bounding box center [422, 251] width 90 height 14
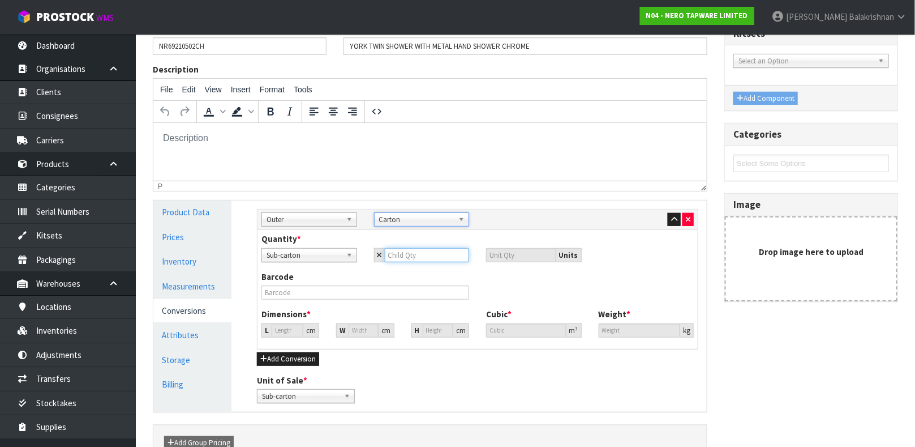
click at [415, 251] on input "number" at bounding box center [427, 255] width 85 height 14
click at [281, 329] on input "47.82" at bounding box center [288, 330] width 32 height 14
click at [290, 331] on input "82" at bounding box center [288, 330] width 32 height 14
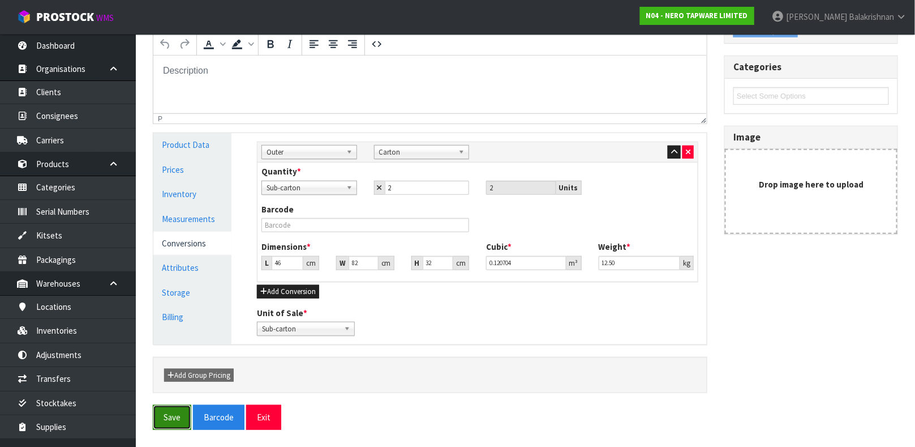
click at [169, 415] on button "Save" at bounding box center [172, 417] width 38 height 24
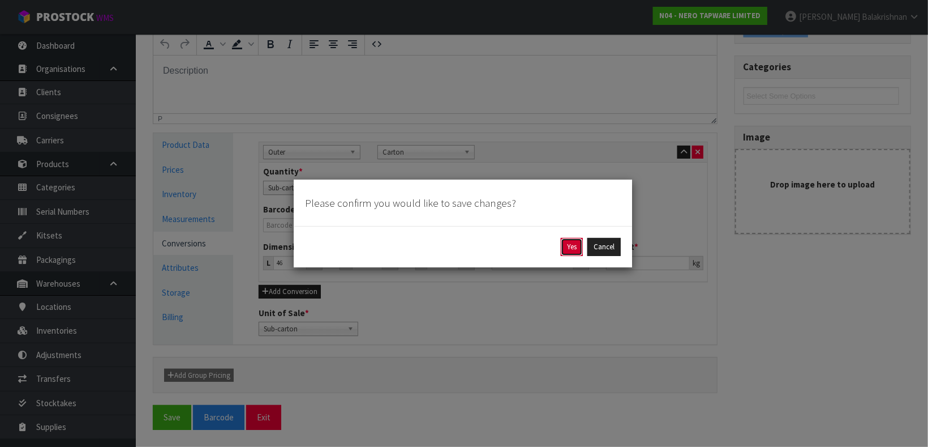
click at [573, 239] on button "Yes" at bounding box center [572, 247] width 22 height 18
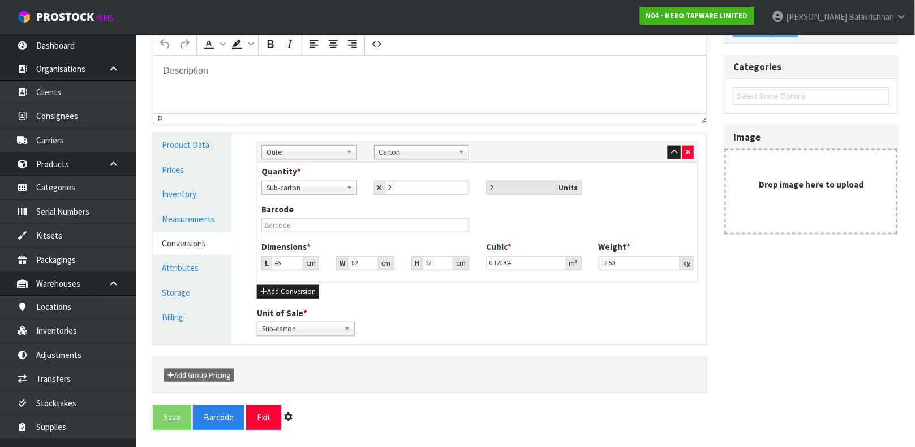
scroll to position [0, 0]
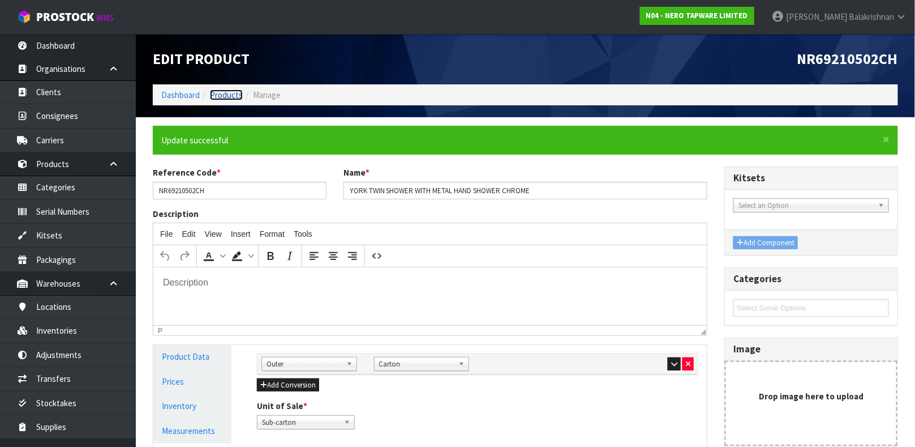
click at [232, 91] on link "Products" at bounding box center [226, 94] width 33 height 11
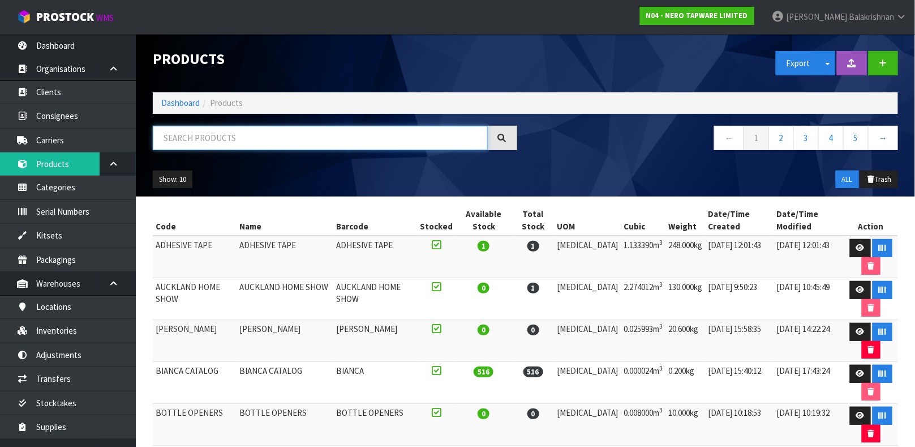
click at [239, 140] on input "text" at bounding box center [320, 138] width 335 height 24
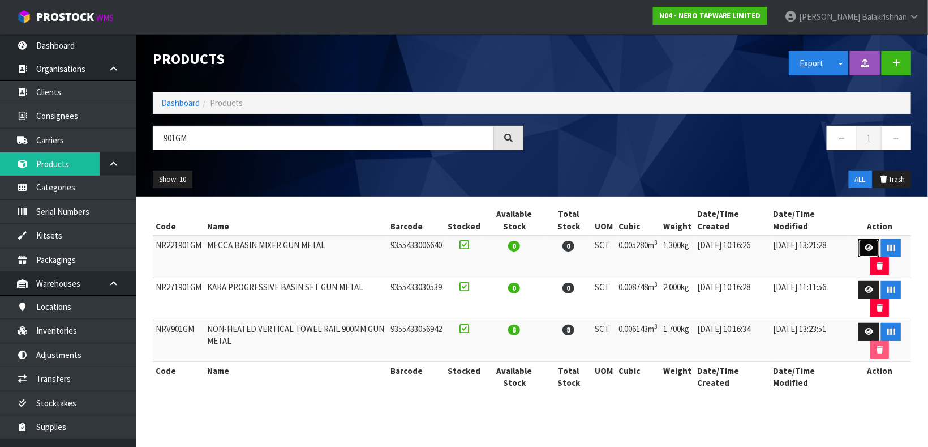
click at [867, 247] on icon at bounding box center [869, 247] width 8 height 7
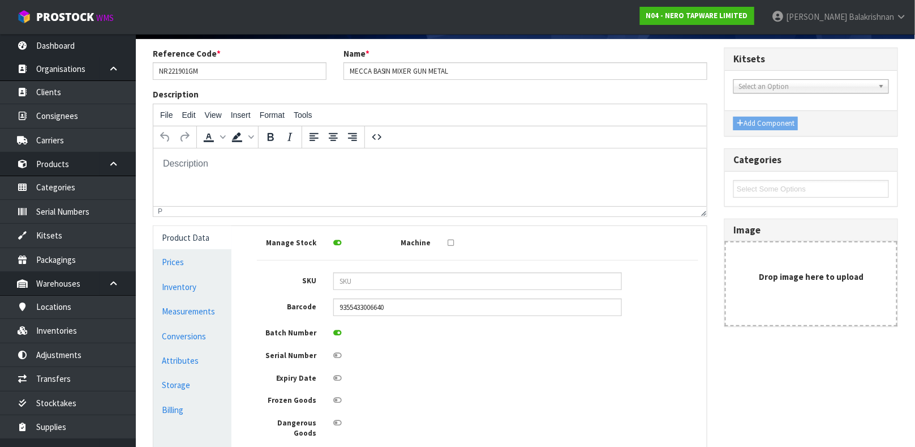
scroll to position [95, 0]
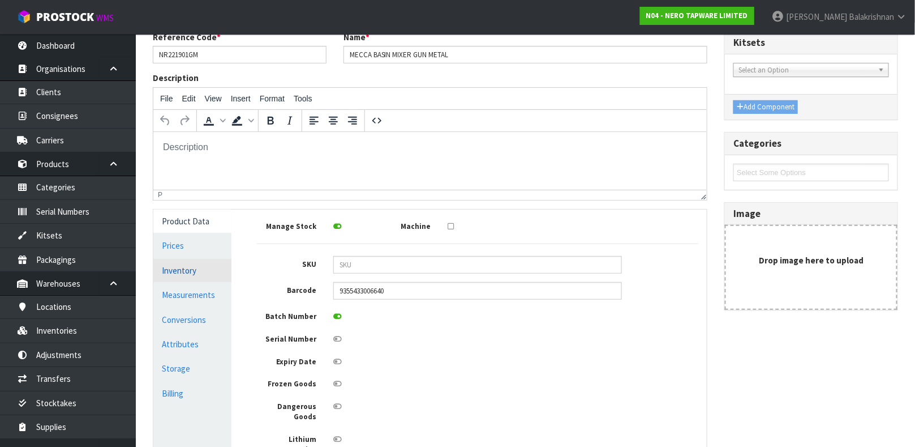
click at [164, 273] on link "Inventory" at bounding box center [192, 270] width 78 height 23
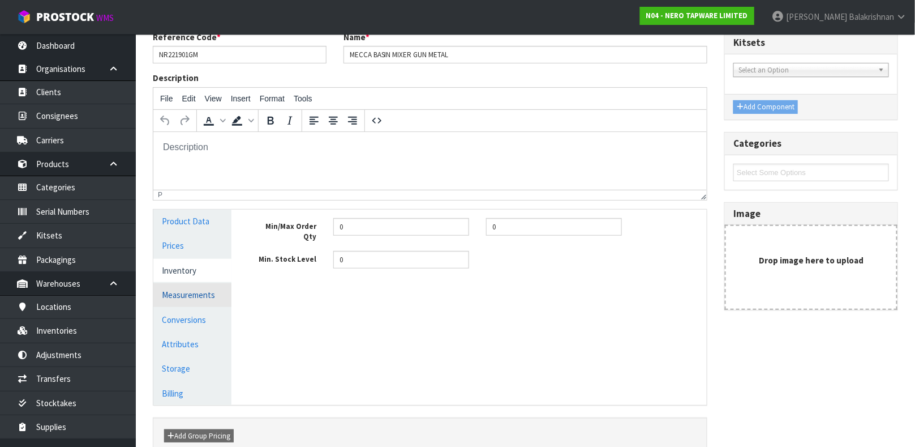
click at [187, 299] on link "Measurements" at bounding box center [192, 294] width 78 height 23
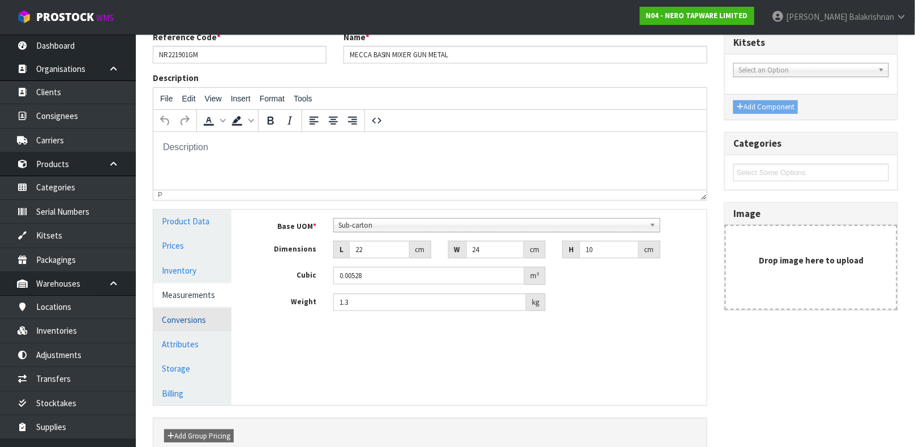
click at [198, 321] on link "Conversions" at bounding box center [192, 319] width 78 height 23
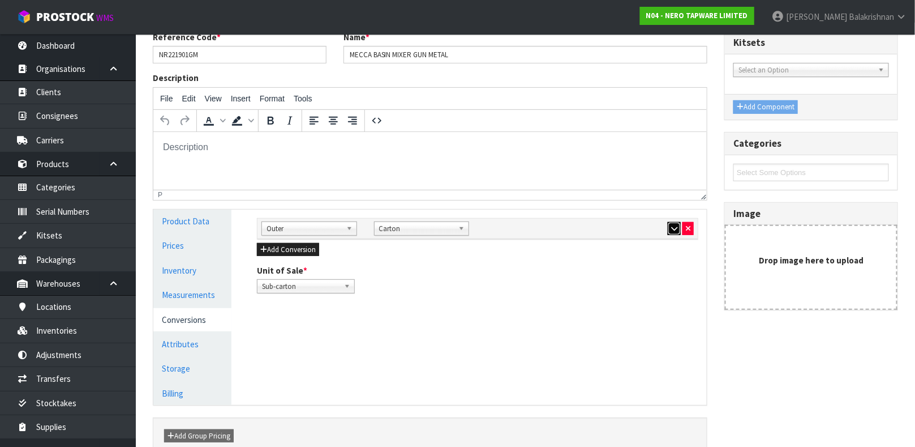
click at [675, 228] on icon "button" at bounding box center [674, 228] width 6 height 7
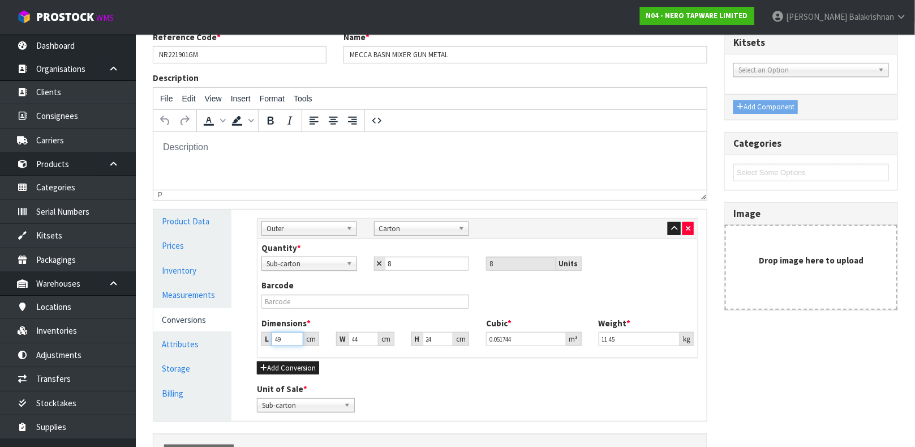
click at [288, 339] on input "49" at bounding box center [288, 339] width 32 height 14
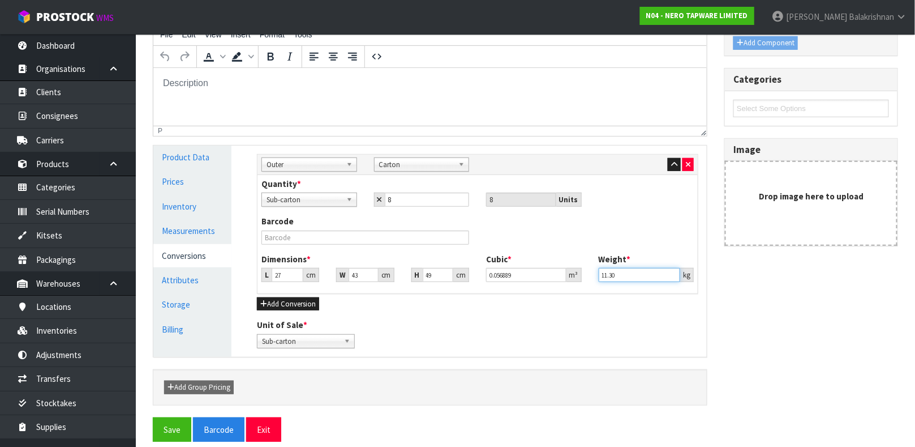
scroll to position [170, 0]
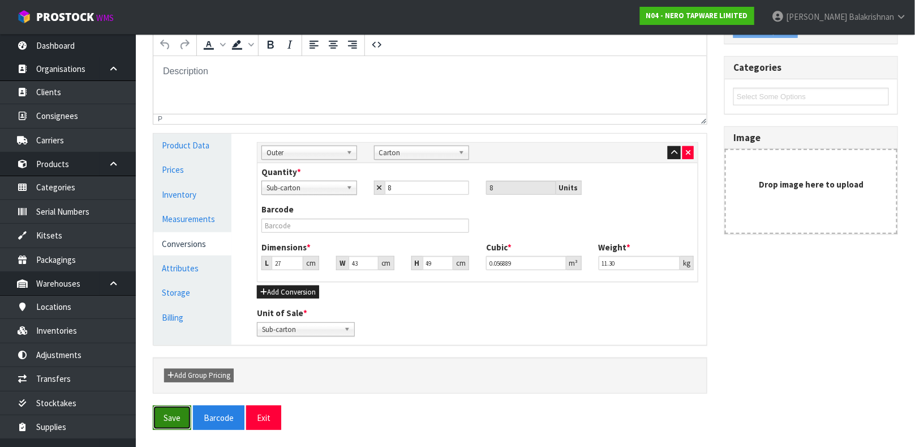
click at [168, 415] on button "Save" at bounding box center [172, 417] width 38 height 24
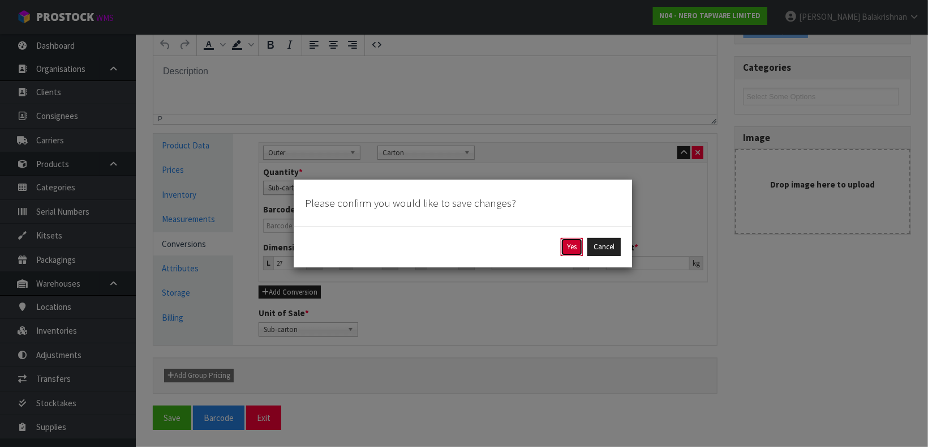
click at [568, 251] on button "Yes" at bounding box center [572, 247] width 22 height 18
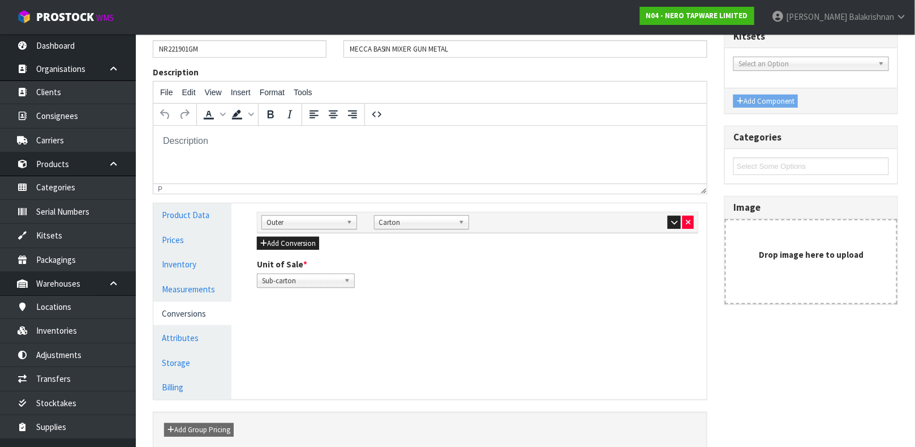
scroll to position [154, 0]
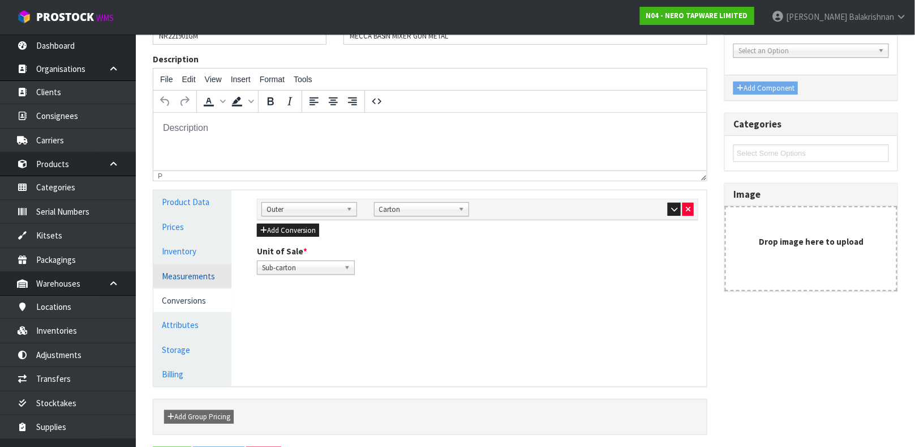
click at [183, 274] on link "Measurements" at bounding box center [192, 275] width 78 height 23
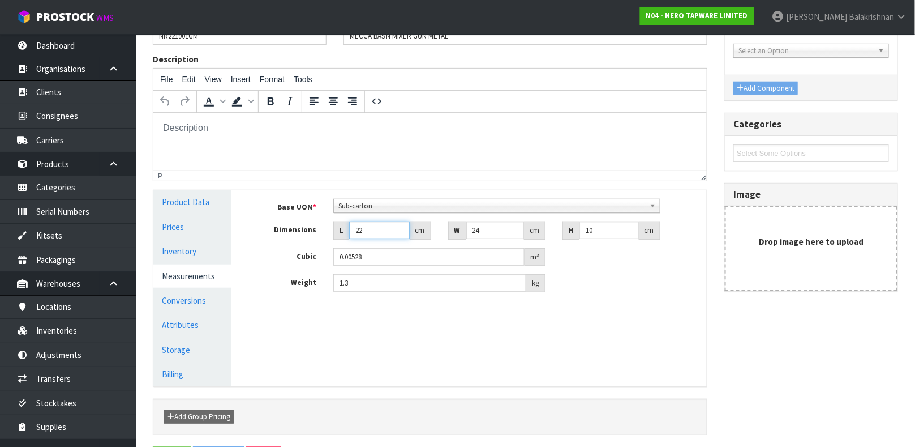
click at [368, 231] on input "22" at bounding box center [379, 230] width 61 height 18
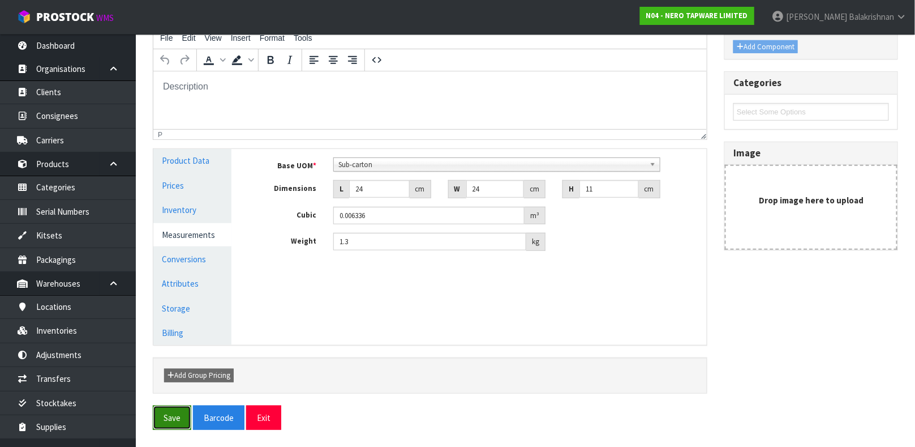
click at [162, 415] on button "Save" at bounding box center [172, 417] width 38 height 24
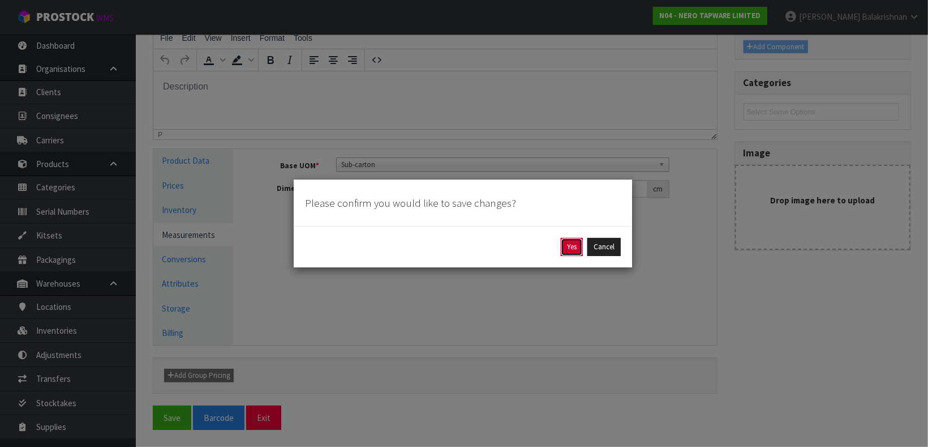
click at [565, 242] on button "Yes" at bounding box center [572, 247] width 22 height 18
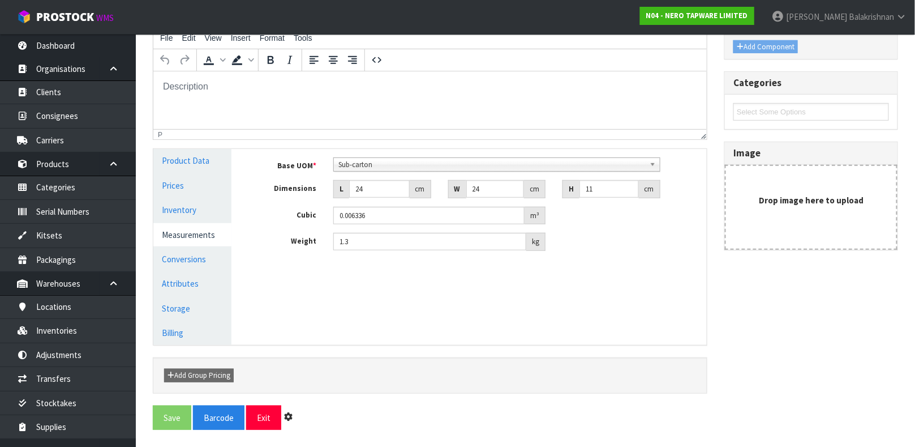
scroll to position [0, 0]
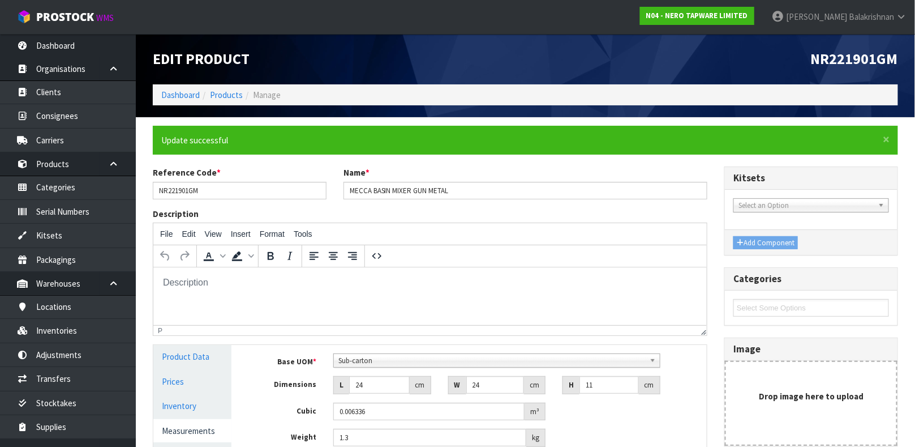
click at [225, 100] on li "Products" at bounding box center [221, 95] width 43 height 12
click at [225, 96] on link "Products" at bounding box center [226, 94] width 33 height 11
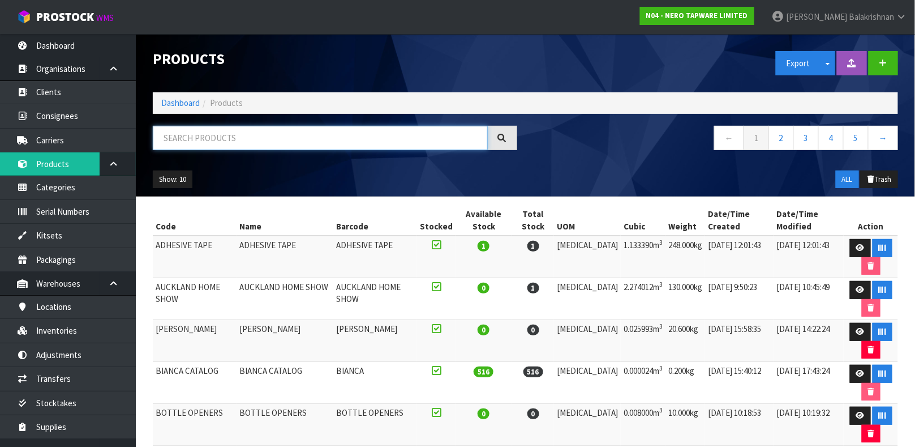
click at [254, 144] on input "text" at bounding box center [320, 138] width 335 height 24
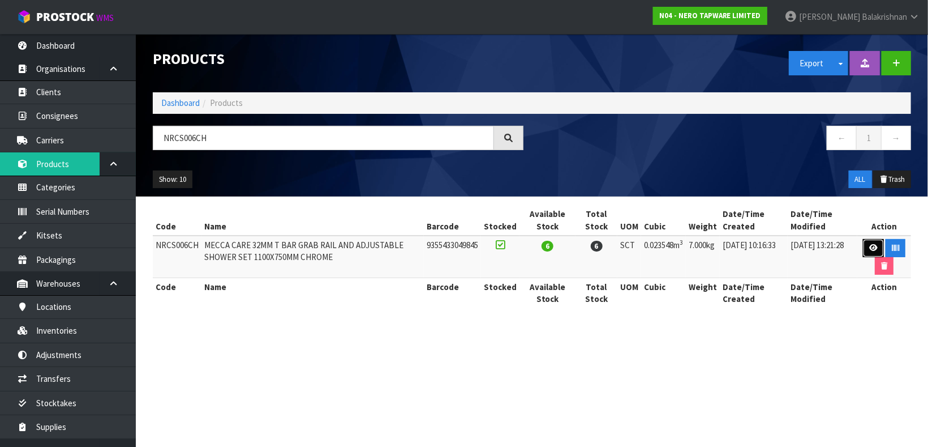
click at [872, 254] on link at bounding box center [873, 248] width 21 height 18
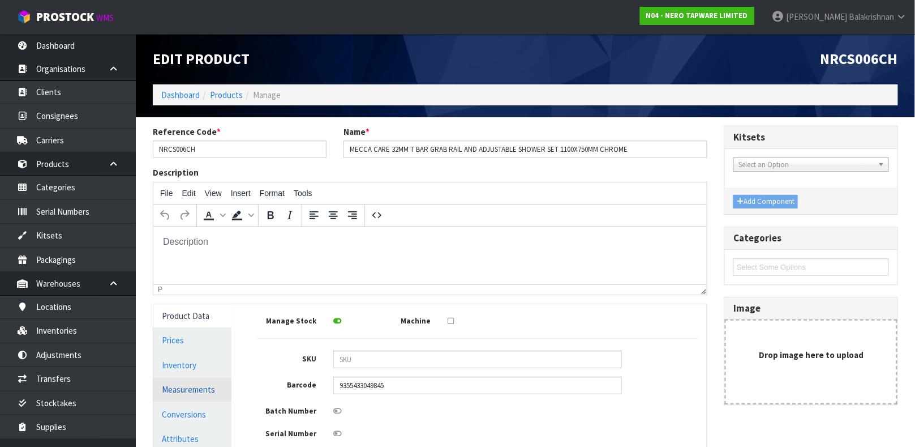
click at [196, 385] on link "Measurements" at bounding box center [192, 388] width 78 height 23
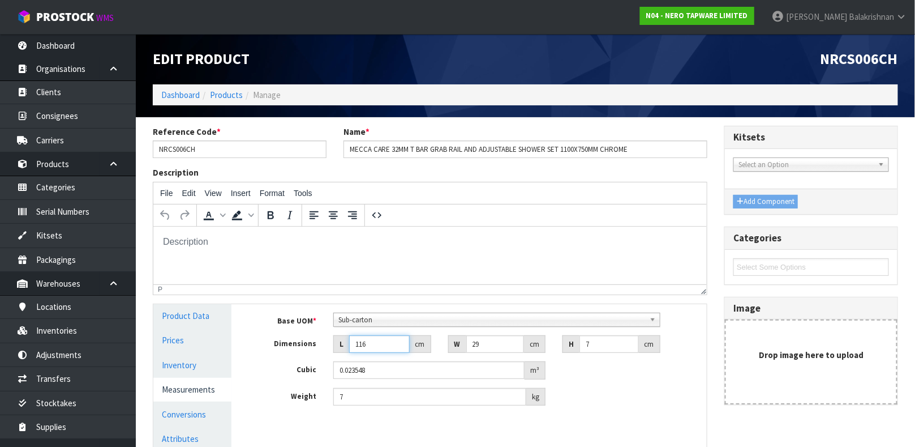
click at [383, 348] on input "116" at bounding box center [379, 344] width 61 height 18
click at [492, 342] on input "29" at bounding box center [495, 344] width 58 height 18
click at [596, 346] on input "7" at bounding box center [608, 344] width 59 height 18
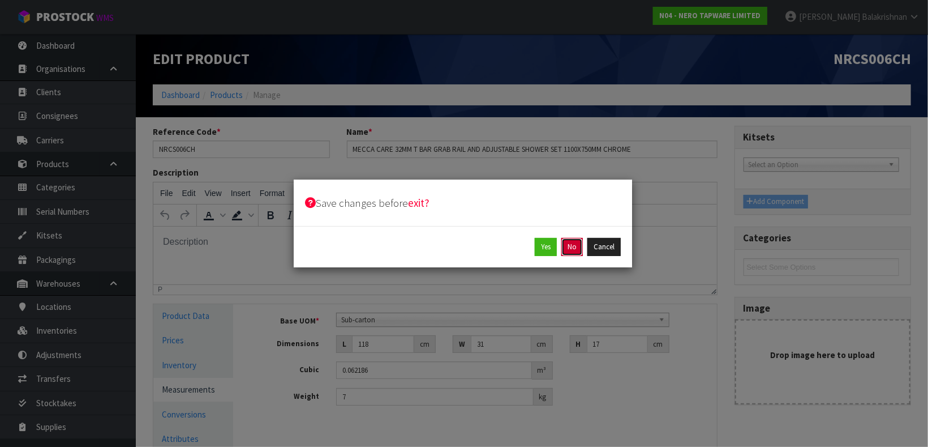
click at [571, 246] on button "No" at bounding box center [572, 247] width 22 height 18
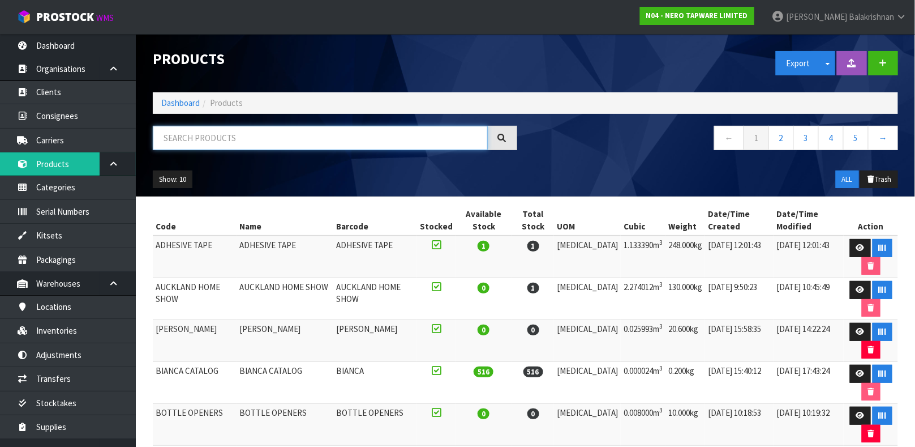
click at [243, 139] on input "text" at bounding box center [320, 138] width 335 height 24
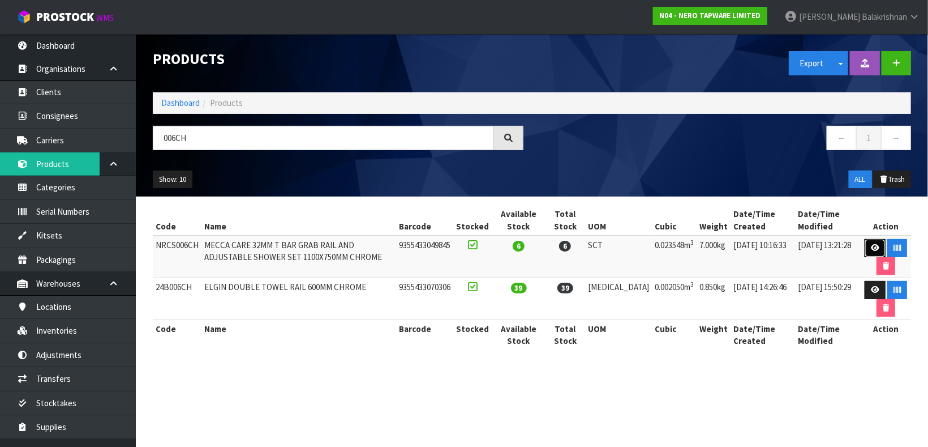
click at [868, 251] on link at bounding box center [875, 248] width 21 height 18
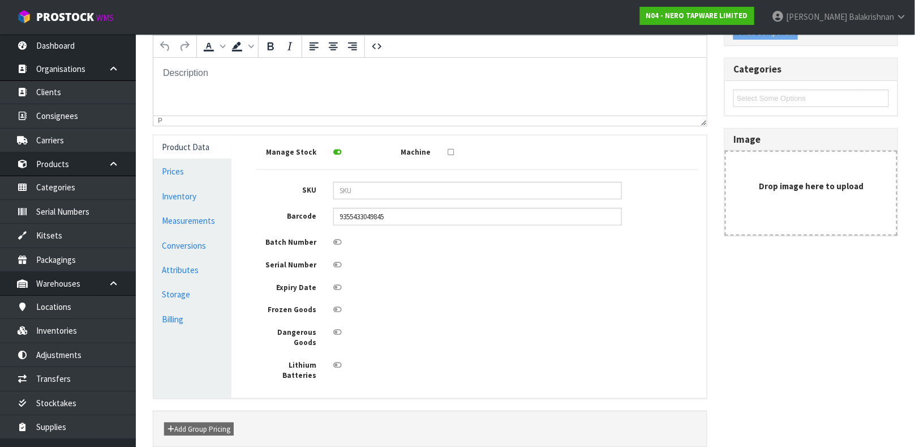
scroll to position [188, 0]
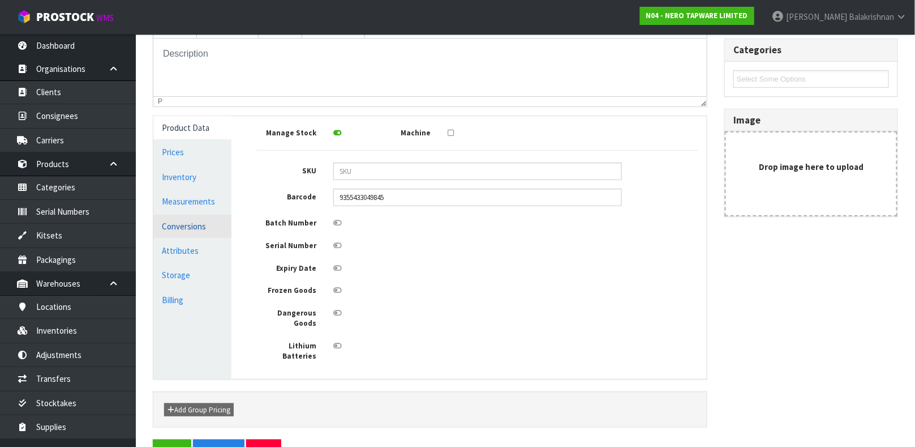
click at [181, 218] on link "Conversions" at bounding box center [192, 225] width 78 height 23
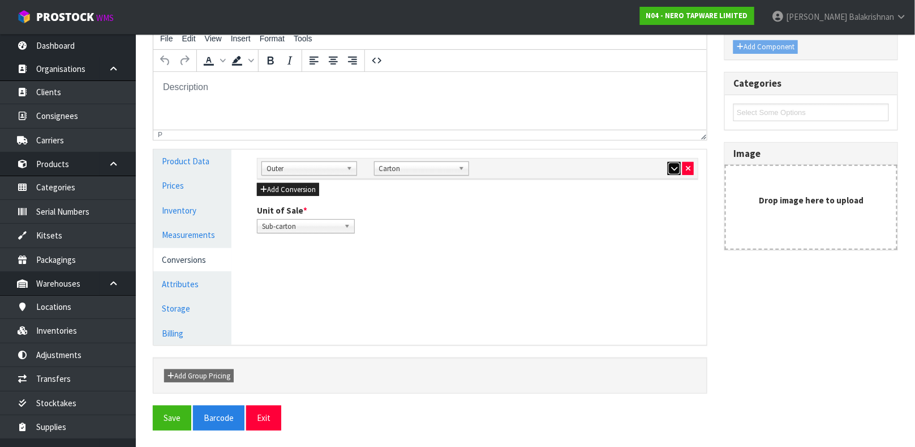
click at [672, 170] on icon "button" at bounding box center [674, 168] width 6 height 7
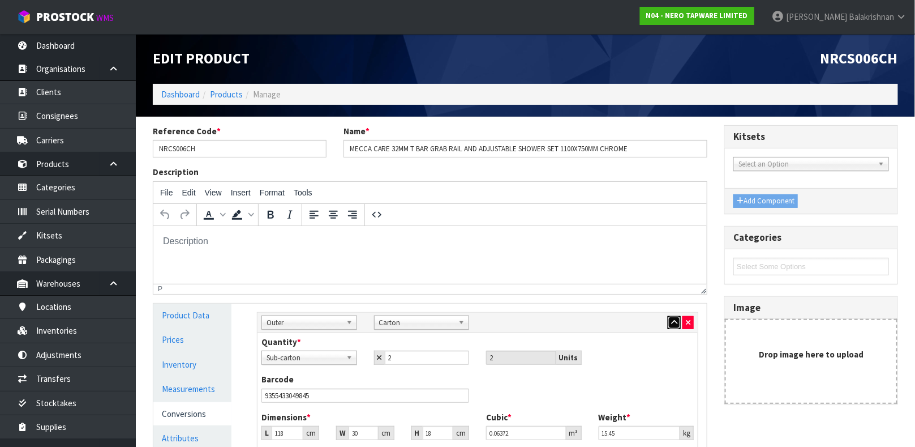
scroll to position [0, 0]
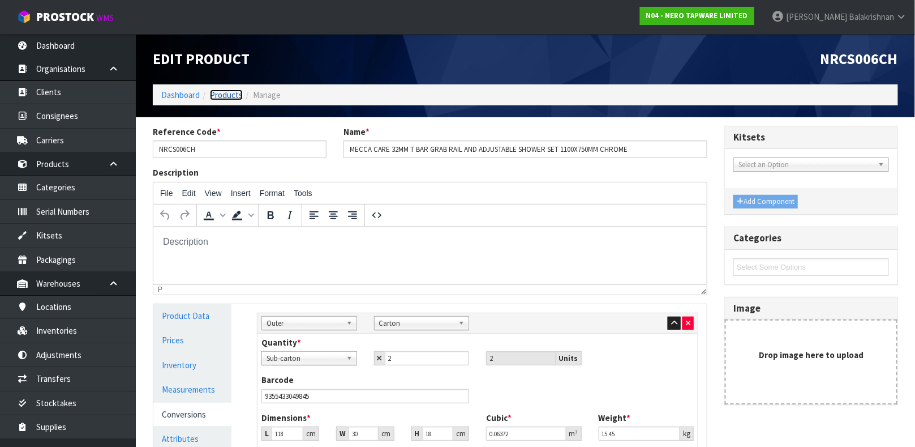
click at [216, 93] on link "Products" at bounding box center [226, 94] width 33 height 11
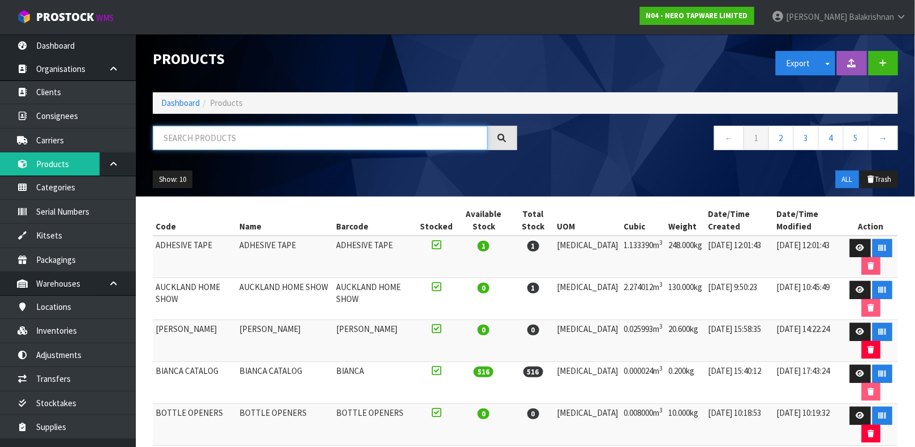
click at [254, 135] on input "text" at bounding box center [320, 138] width 335 height 24
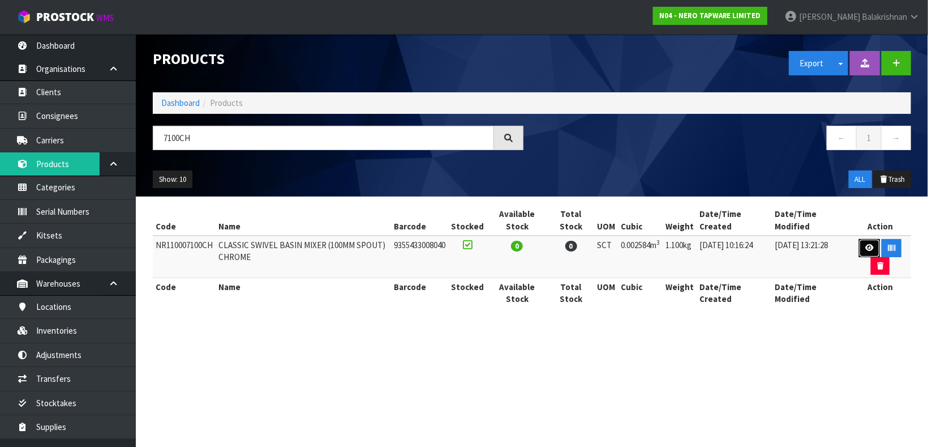
click at [864, 239] on link at bounding box center [869, 248] width 21 height 18
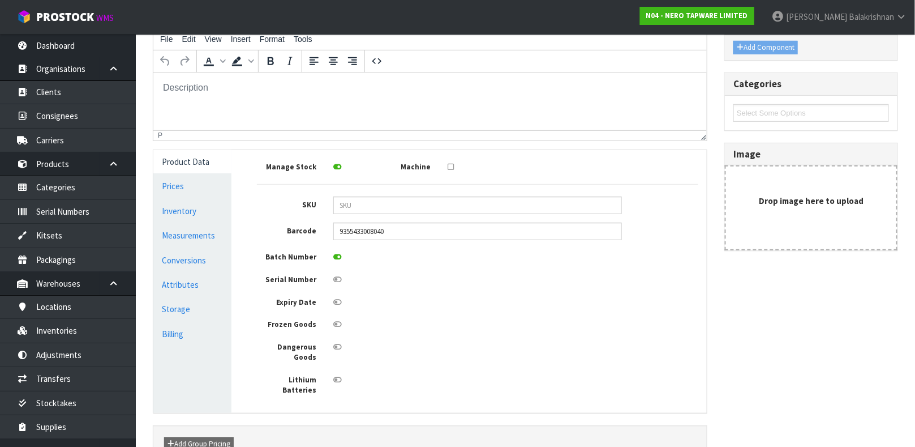
scroll to position [168, 0]
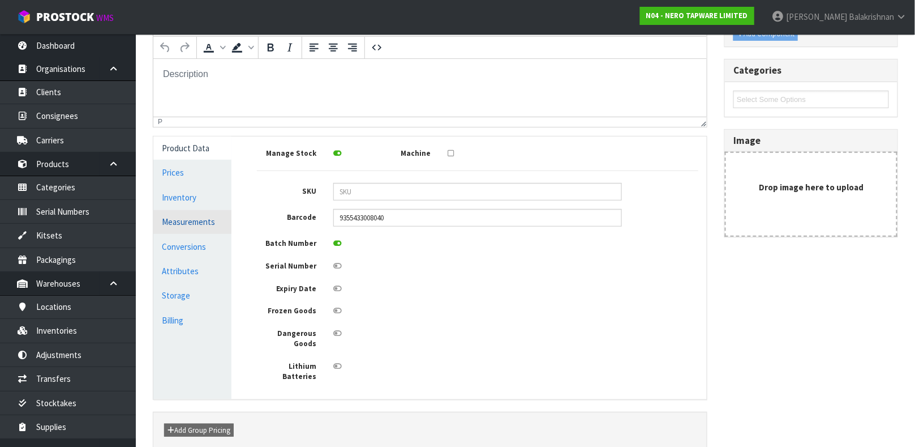
click at [182, 222] on link "Measurements" at bounding box center [192, 221] width 78 height 23
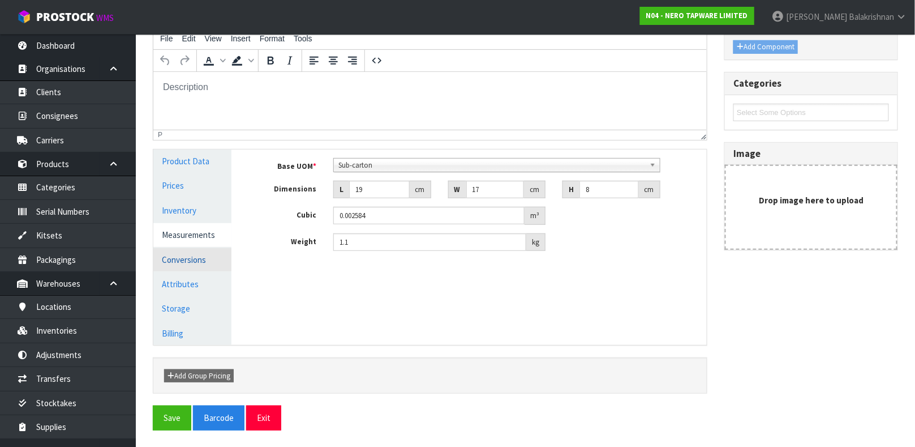
click at [199, 258] on link "Conversions" at bounding box center [192, 259] width 78 height 23
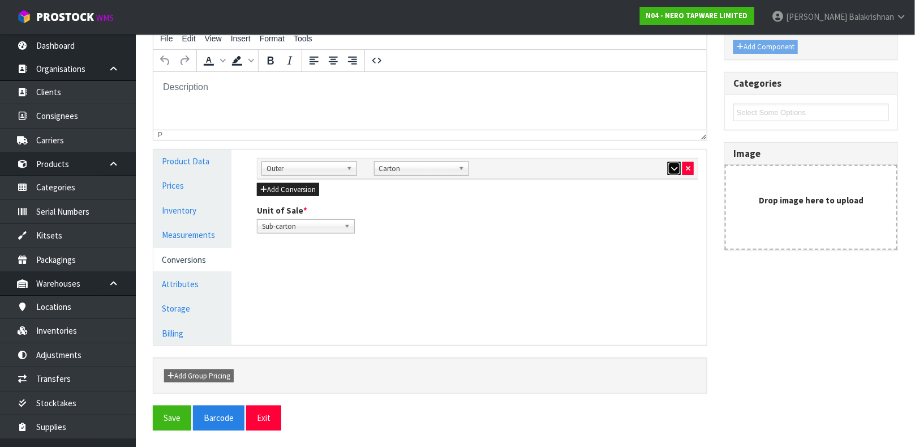
click at [673, 170] on icon "button" at bounding box center [674, 168] width 6 height 7
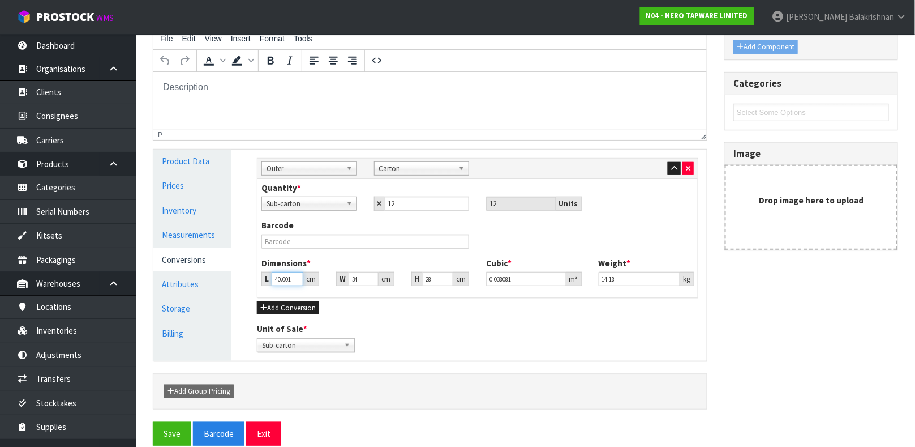
click at [291, 276] on input "40.001" at bounding box center [288, 279] width 32 height 14
click at [178, 430] on button "Save" at bounding box center [172, 433] width 38 height 24
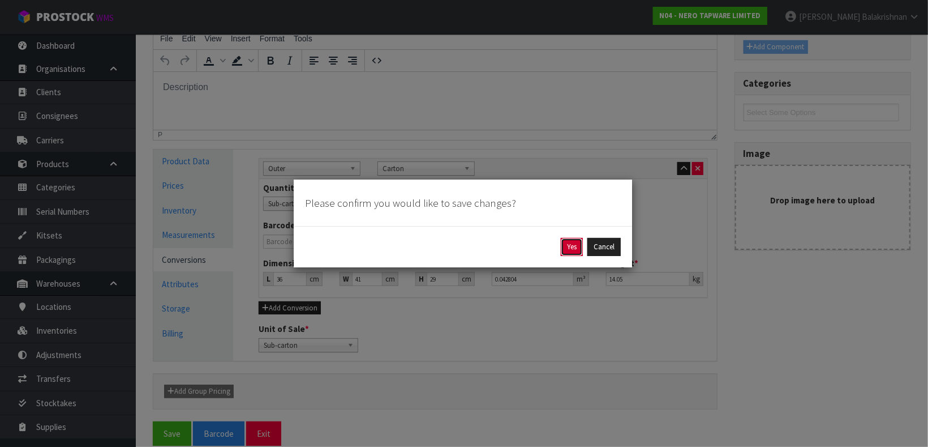
click at [569, 248] on button "Yes" at bounding box center [572, 247] width 22 height 18
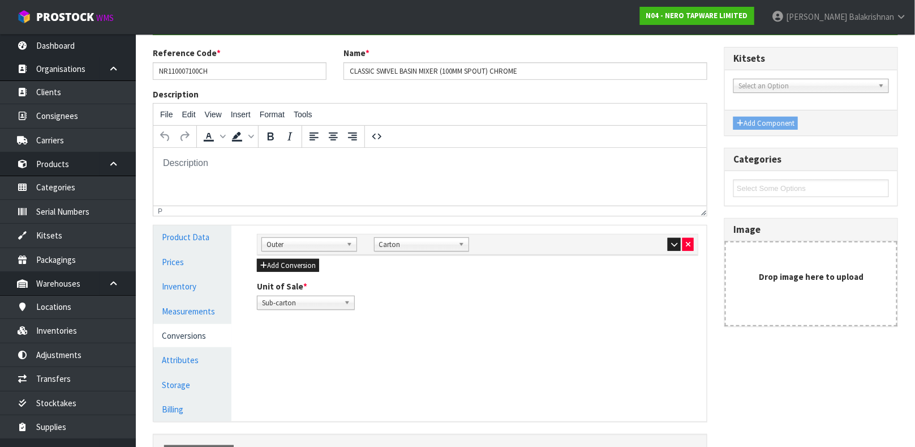
scroll to position [137, 0]
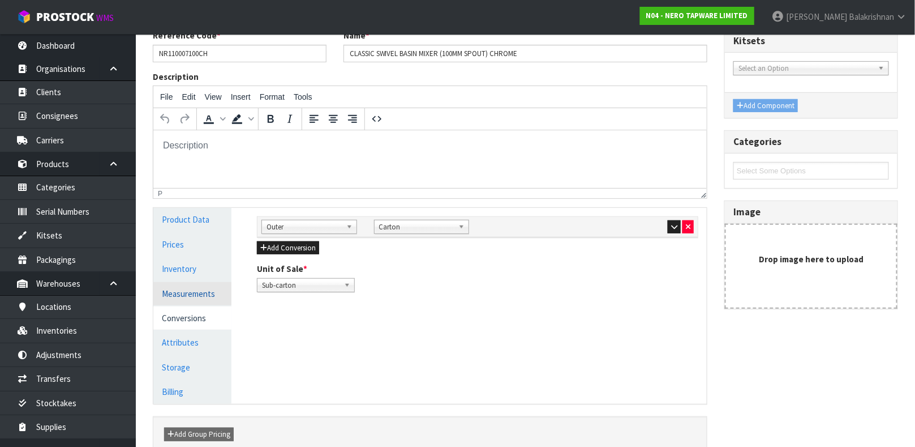
click at [191, 290] on link "Measurements" at bounding box center [192, 293] width 78 height 23
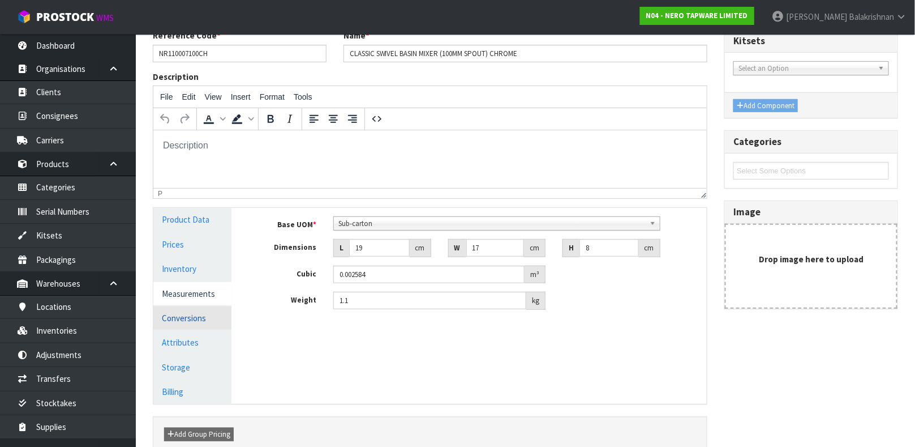
click at [182, 322] on link "Conversions" at bounding box center [192, 317] width 78 height 23
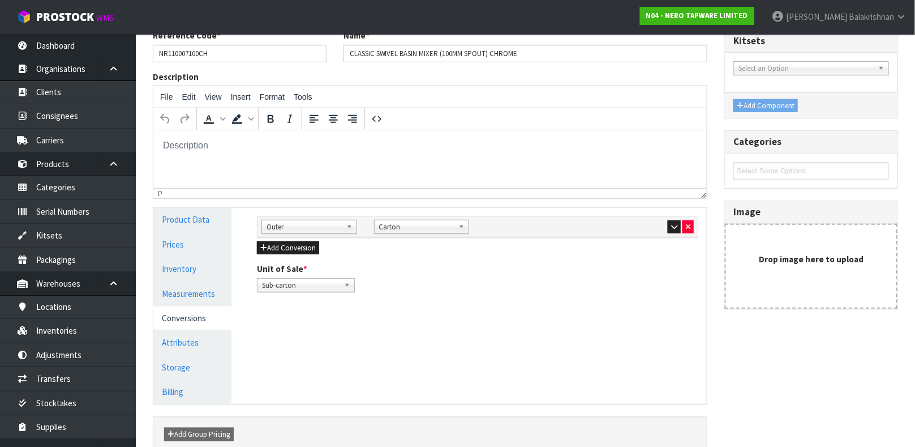
click at [665, 227] on div at bounding box center [647, 227] width 96 height 14
click at [673, 227] on icon "button" at bounding box center [674, 226] width 6 height 7
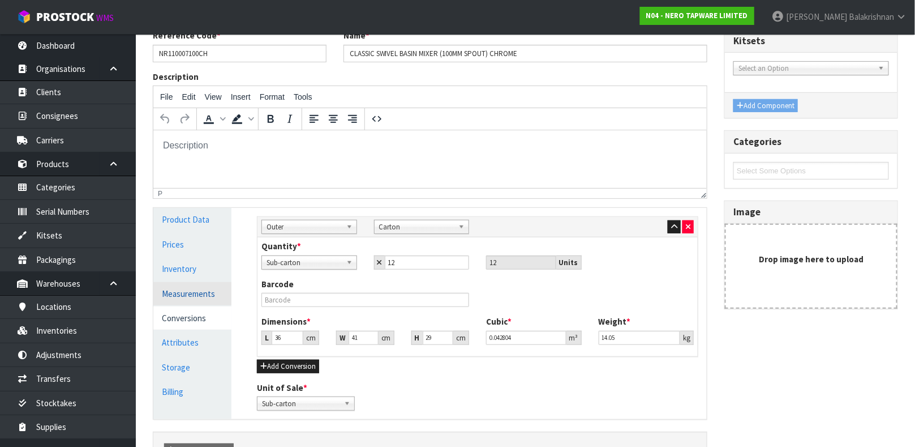
click at [192, 288] on link "Measurements" at bounding box center [192, 293] width 78 height 23
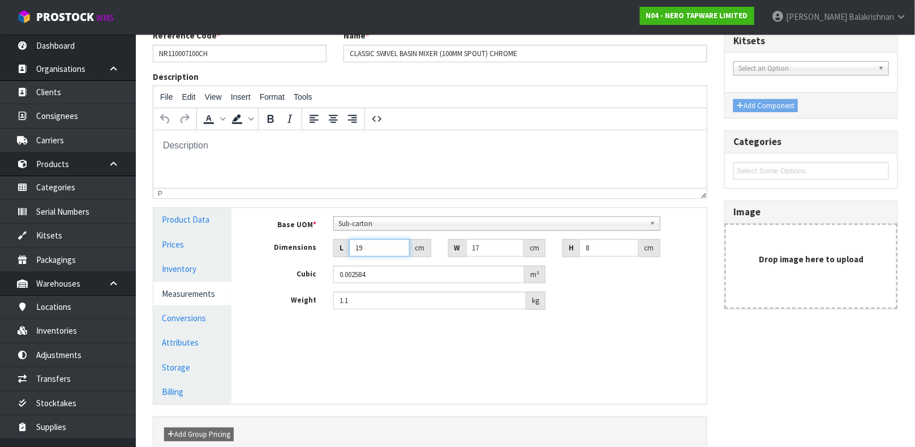
click at [373, 244] on input "19" at bounding box center [379, 248] width 61 height 18
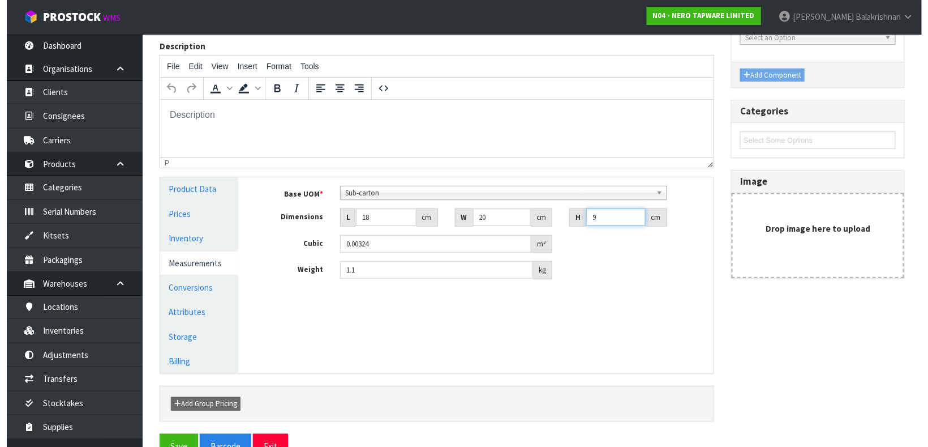
scroll to position [171, 0]
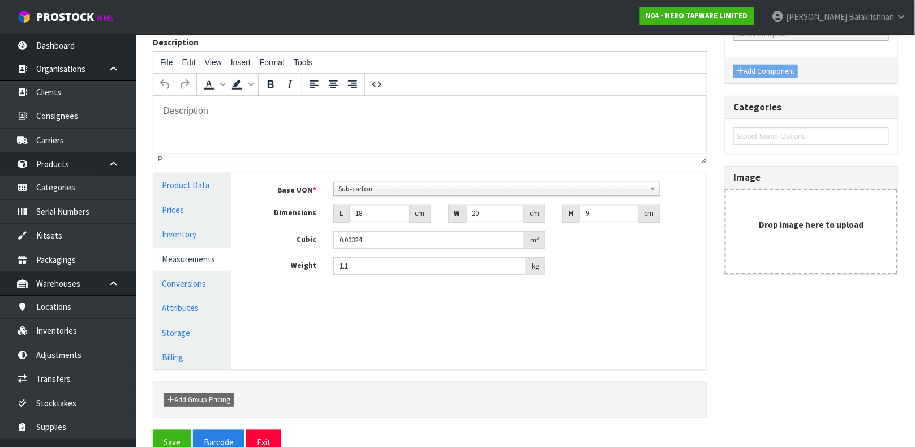
click at [254, 393] on div "Add Group Pricing" at bounding box center [225, 400] width 138 height 14
click at [172, 436] on button "Save" at bounding box center [172, 442] width 38 height 24
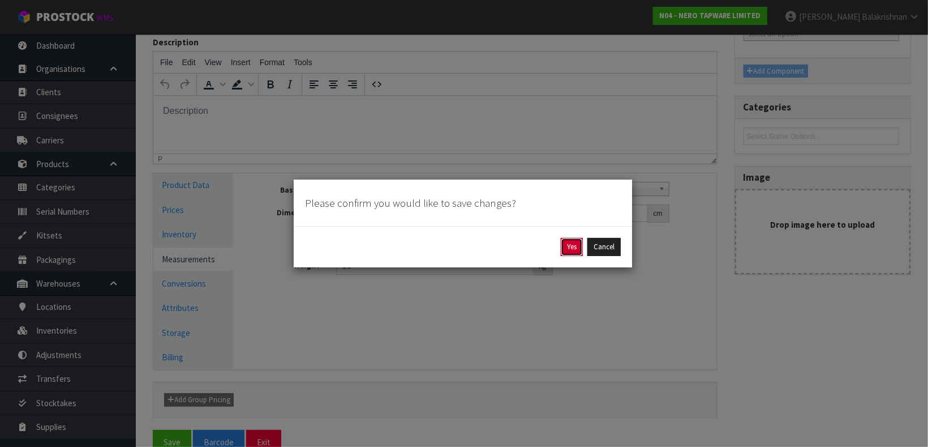
click at [569, 241] on button "Yes" at bounding box center [572, 247] width 22 height 18
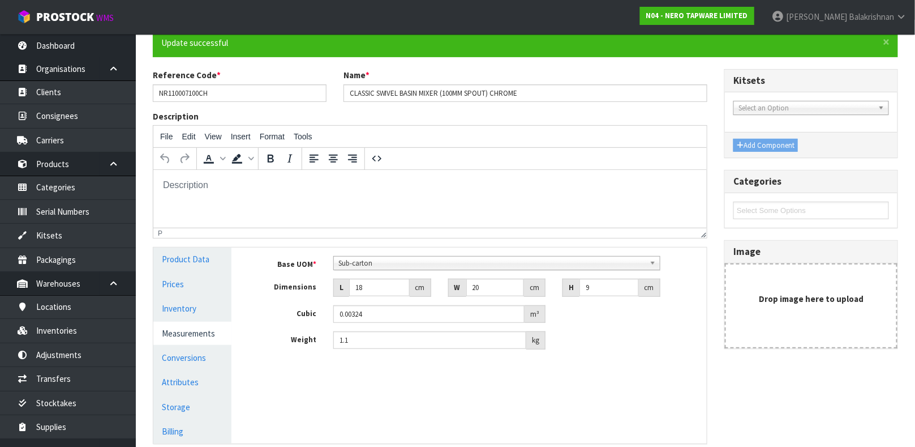
scroll to position [0, 0]
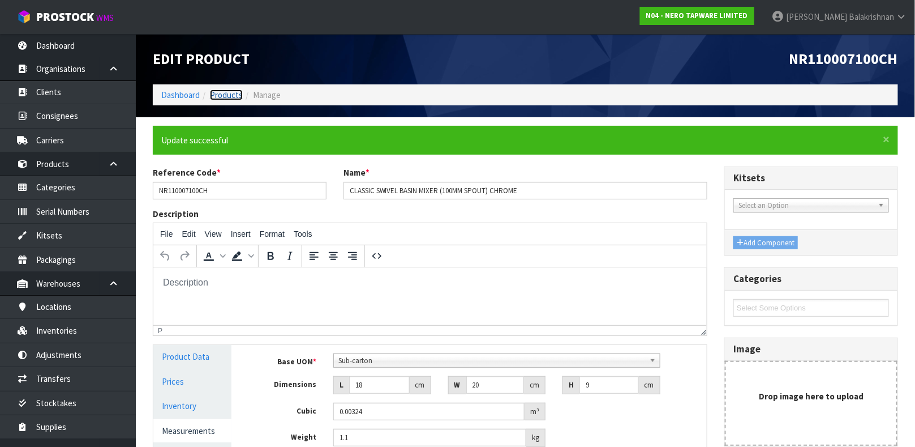
click at [229, 95] on link "Products" at bounding box center [226, 94] width 33 height 11
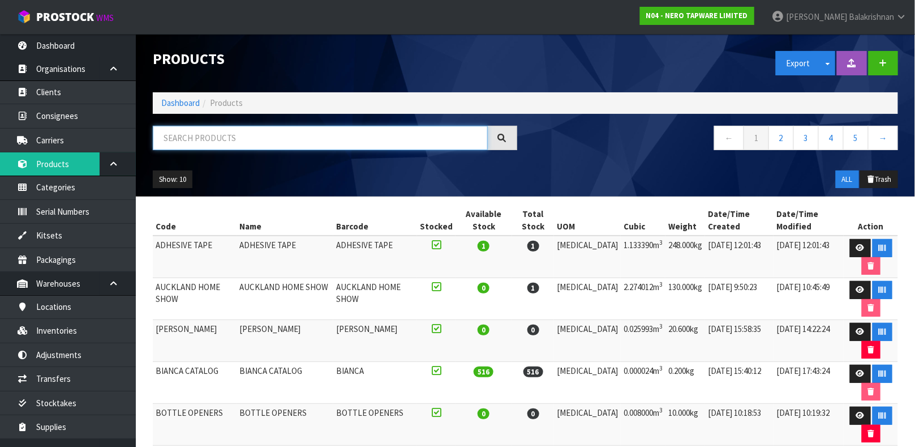
click at [246, 136] on input "text" at bounding box center [320, 138] width 335 height 24
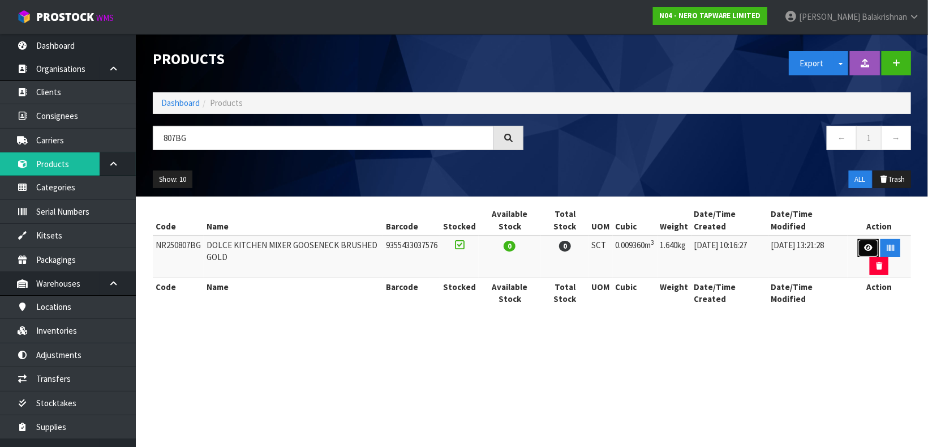
click at [870, 244] on link at bounding box center [868, 248] width 21 height 18
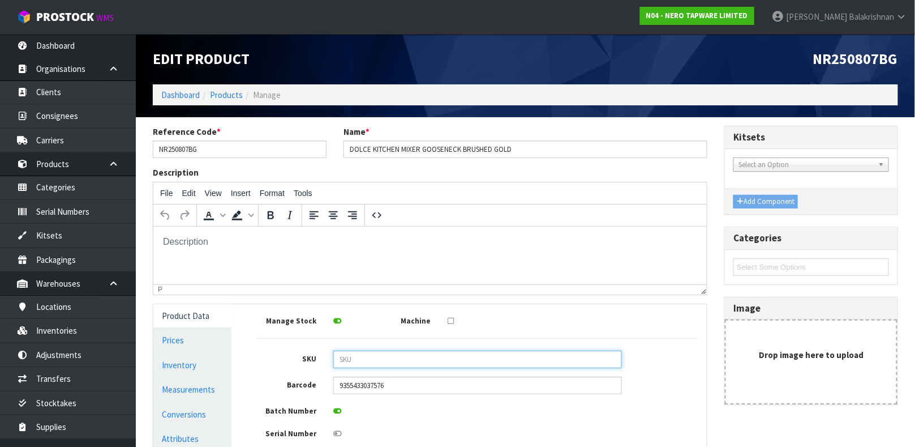
click at [479, 357] on input "text" at bounding box center [477, 359] width 289 height 18
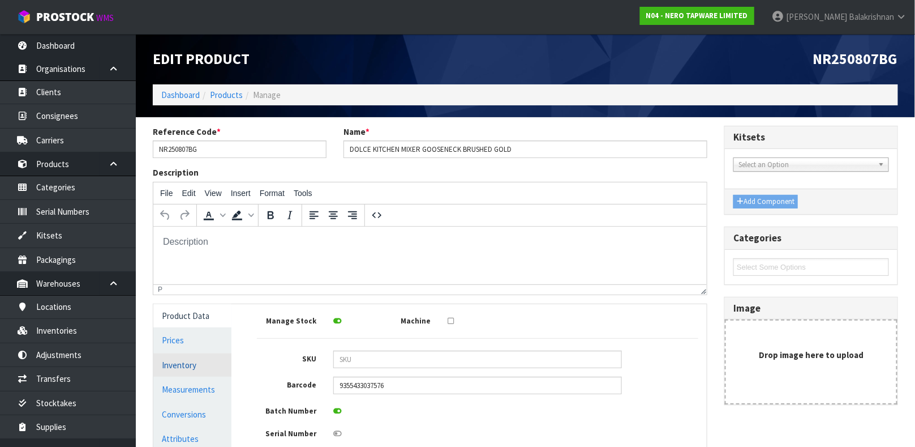
click at [177, 363] on link "Inventory" at bounding box center [192, 364] width 78 height 23
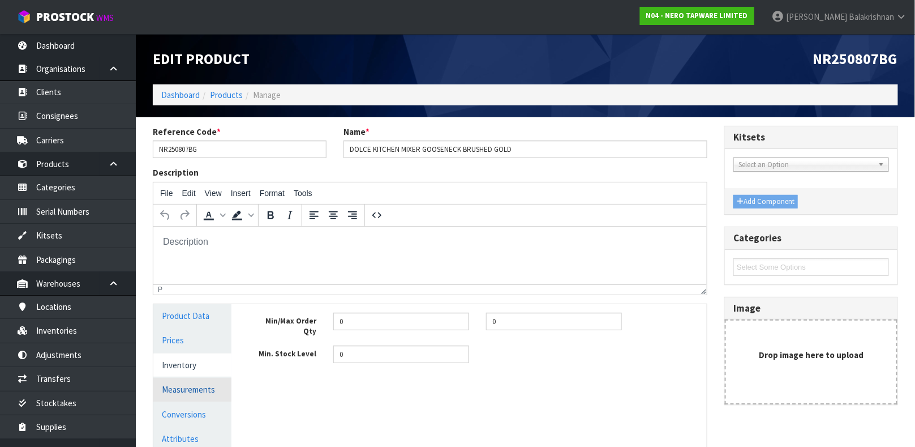
click at [187, 381] on link "Measurements" at bounding box center [192, 388] width 78 height 23
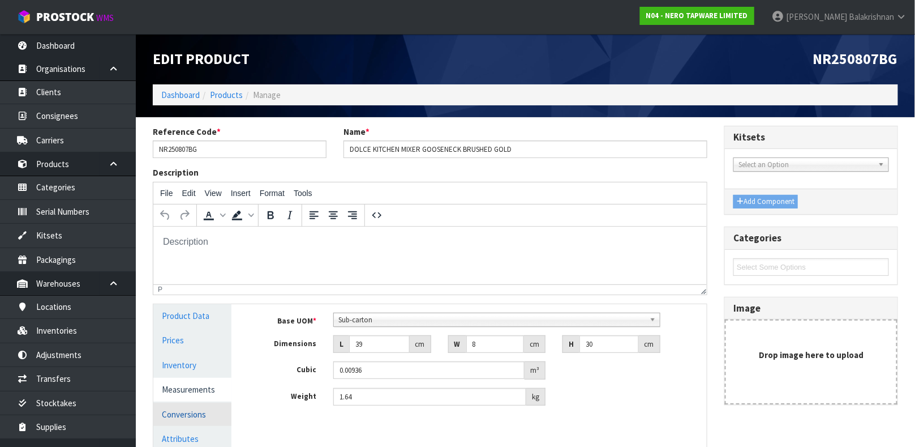
click at [178, 406] on link "Conversions" at bounding box center [192, 413] width 78 height 23
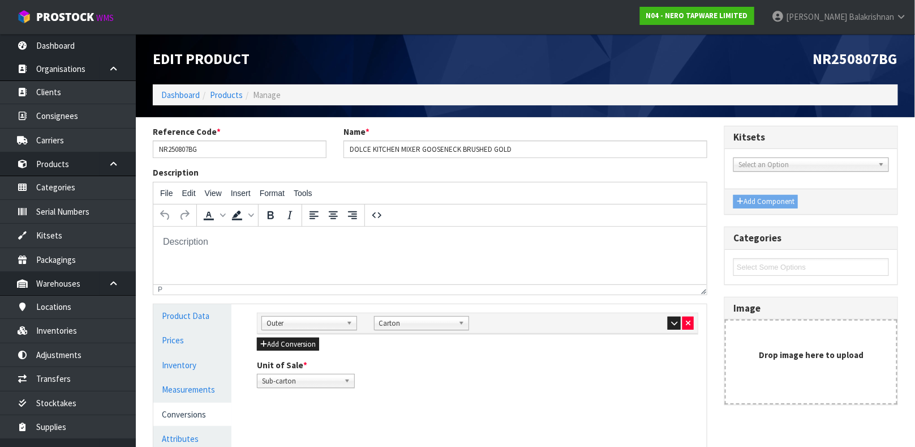
scroll to position [72, 0]
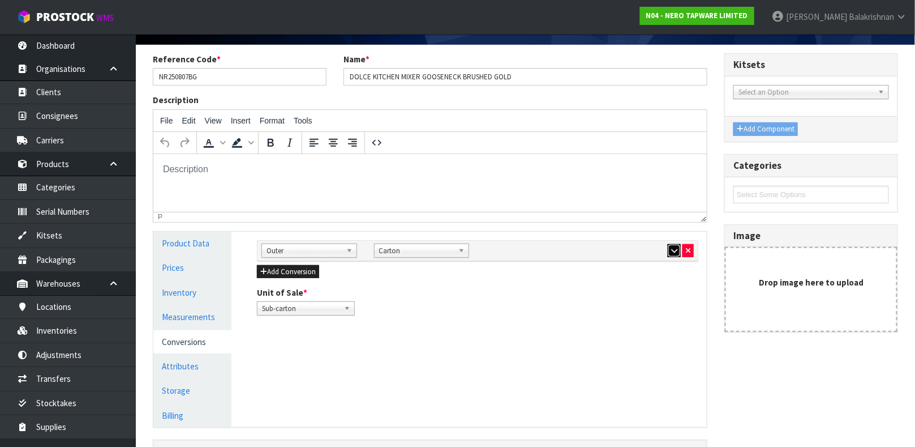
click at [676, 248] on icon "button" at bounding box center [674, 250] width 6 height 7
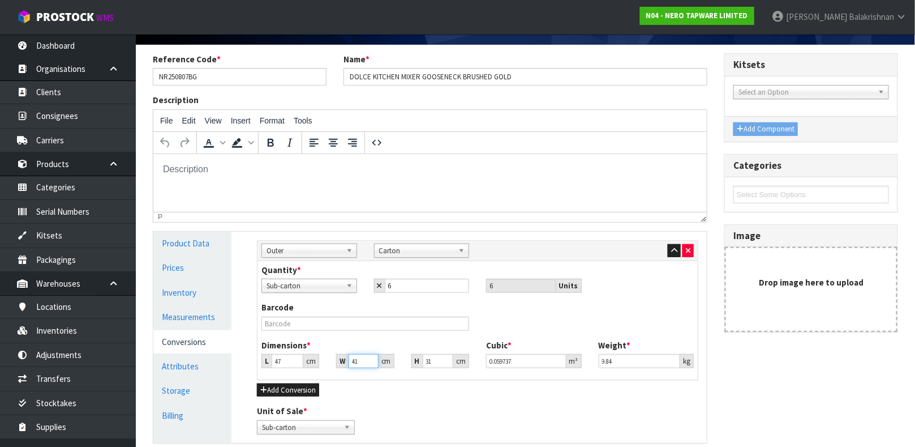
click at [361, 360] on input "41" at bounding box center [363, 361] width 29 height 14
type input "4"
type input "0.005828"
type input "0.000001"
type input "6"
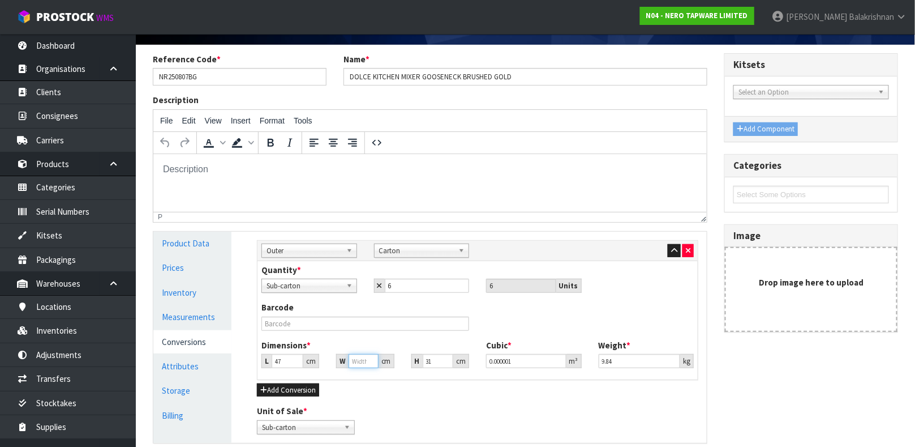
type input "0.008742"
type input "67"
type input "0.097619"
type input "67"
type input "2"
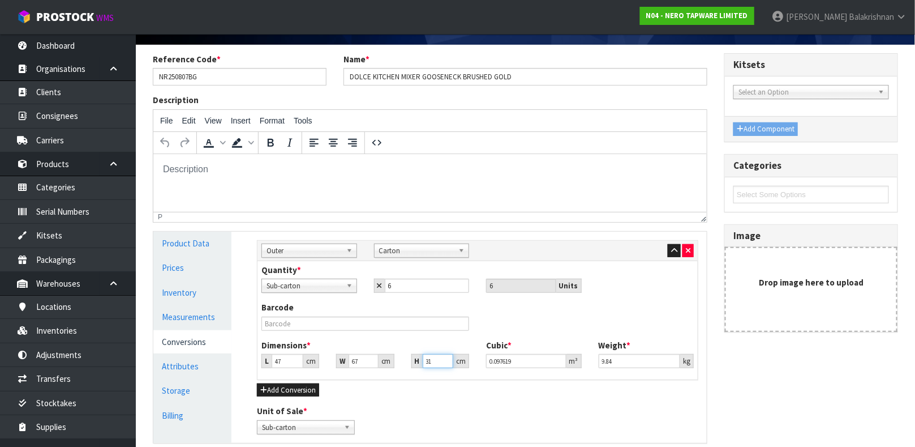
type input "0.006298"
type input "24"
type input "0.075576"
type input "24"
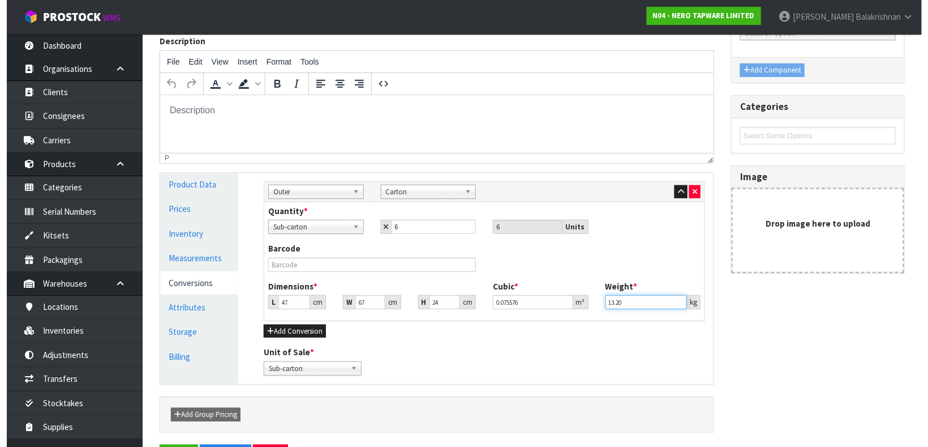
scroll to position [153, 0]
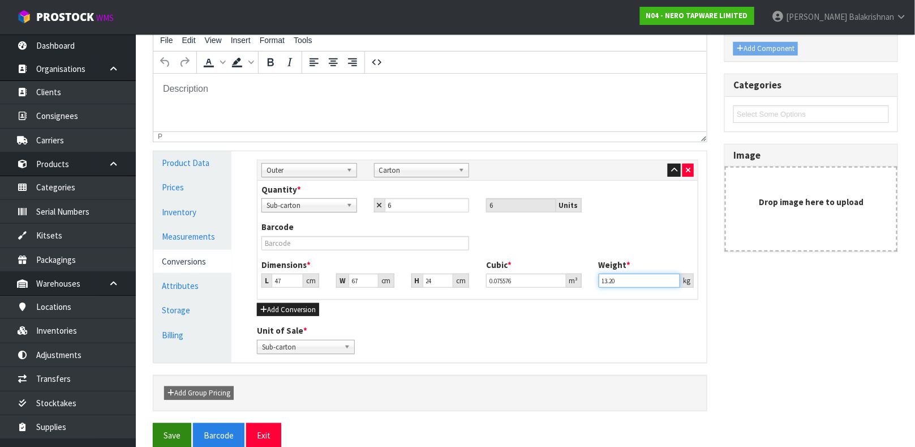
type input "13.20"
click at [168, 432] on button "Save" at bounding box center [172, 435] width 38 height 24
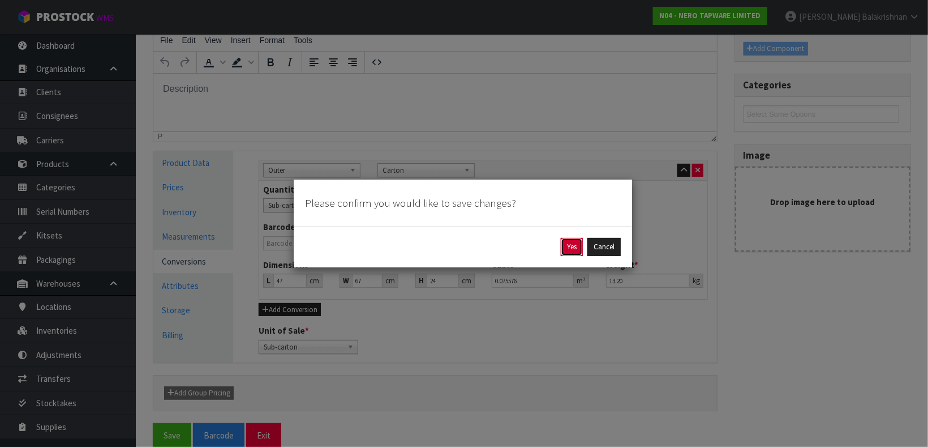
click at [566, 242] on button "Yes" at bounding box center [572, 247] width 22 height 18
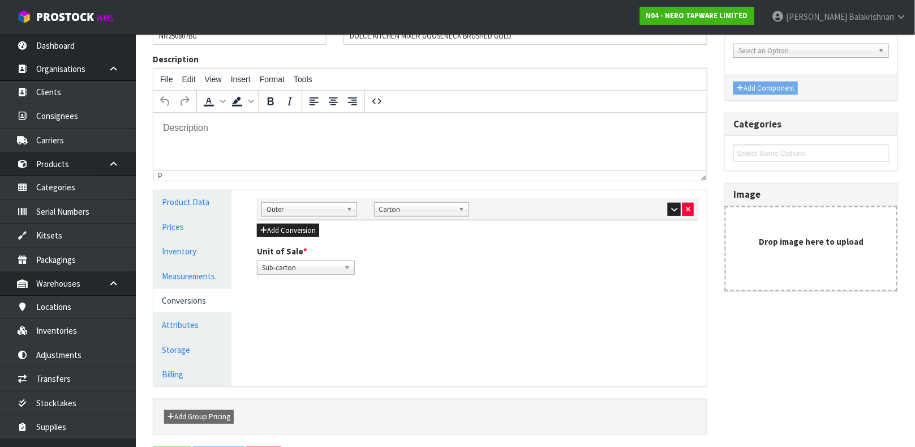
scroll to position [174, 0]
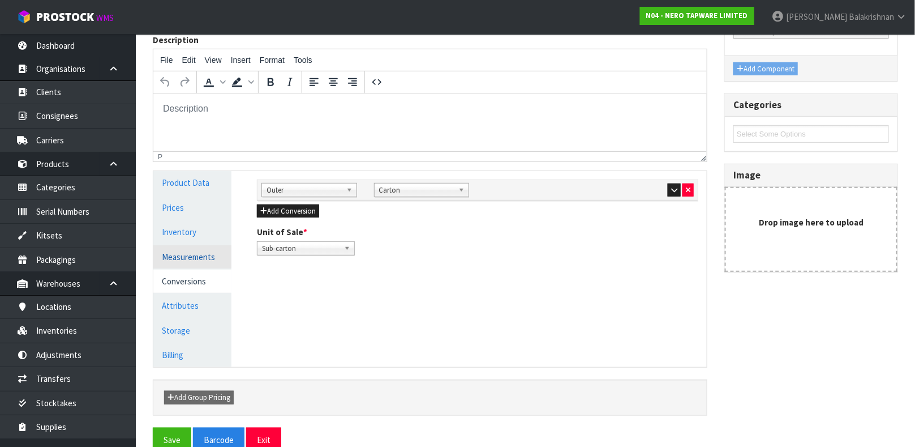
click at [174, 251] on link "Measurements" at bounding box center [192, 256] width 78 height 23
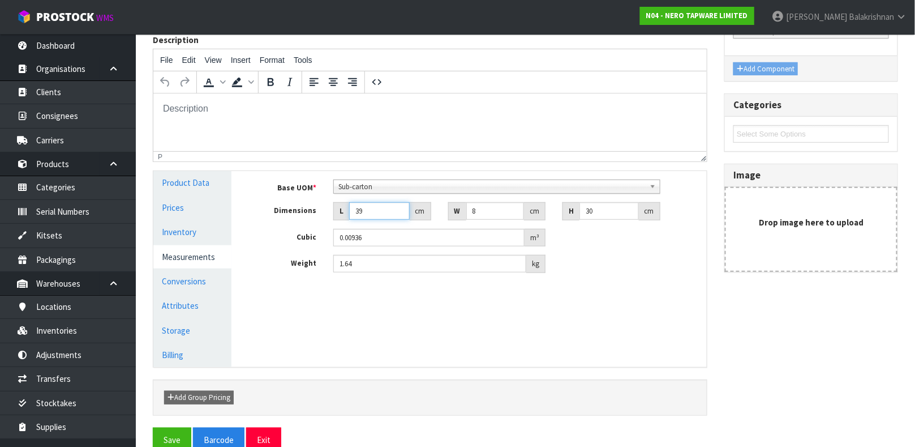
click at [376, 214] on input "39" at bounding box center [379, 211] width 61 height 18
type input "3"
type input "0.00072"
type input "0.000001"
type input "3"
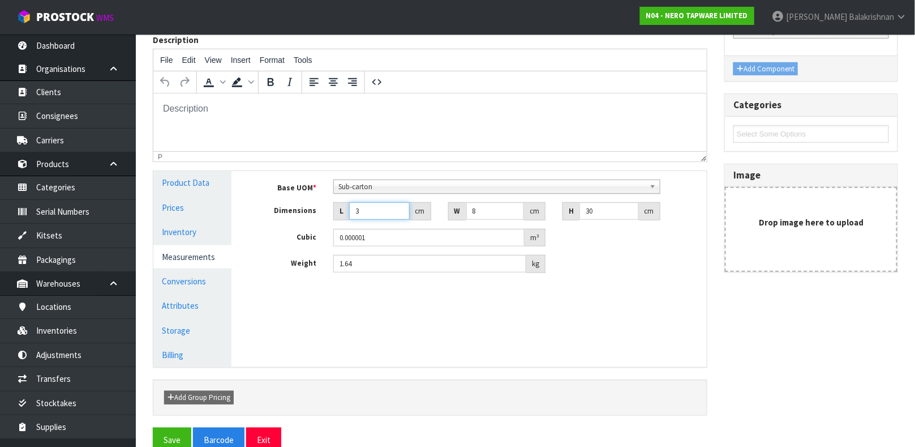
type input "0.00072"
type input "34"
type input "0.00816"
type input "34"
type input "4"
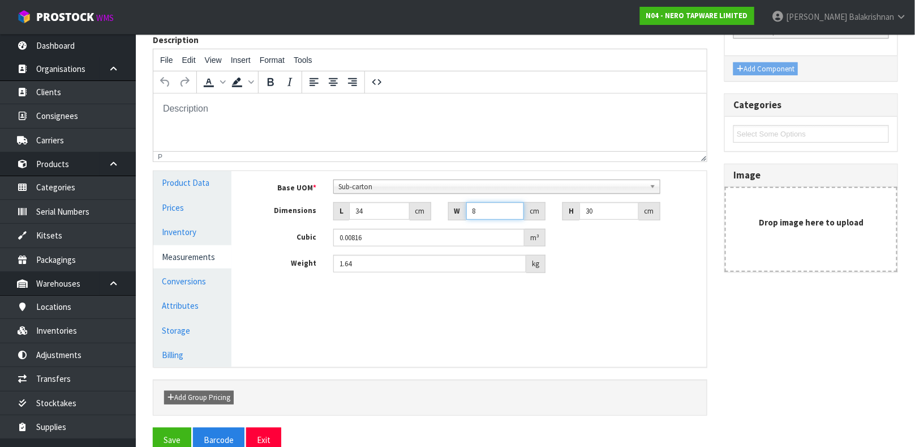
type input "0.00408"
type input "43"
type input "0.04386"
type input "43"
type input "8"
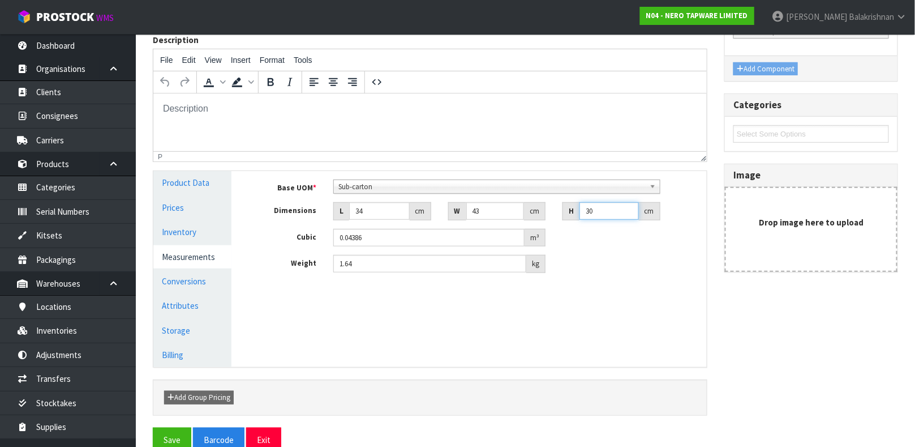
type input "0.011696"
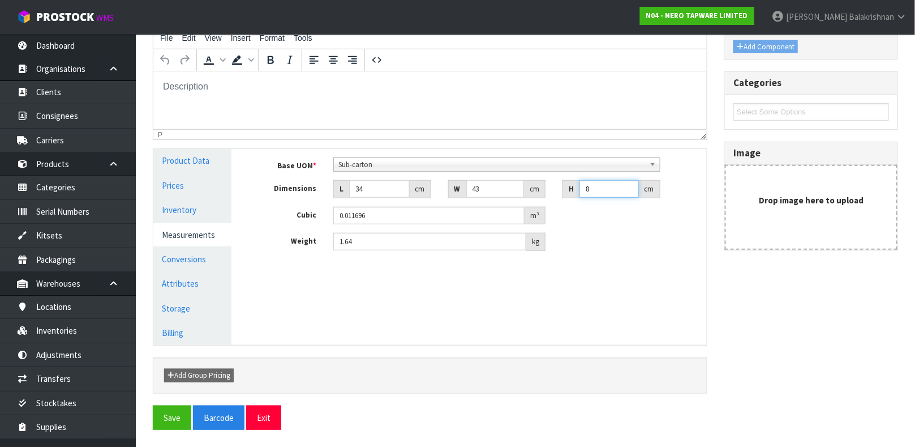
type input "8"
click at [379, 248] on input "1.64" at bounding box center [429, 242] width 193 height 18
type input "1"
type input "2"
click at [161, 405] on div at bounding box center [430, 405] width 572 height 1
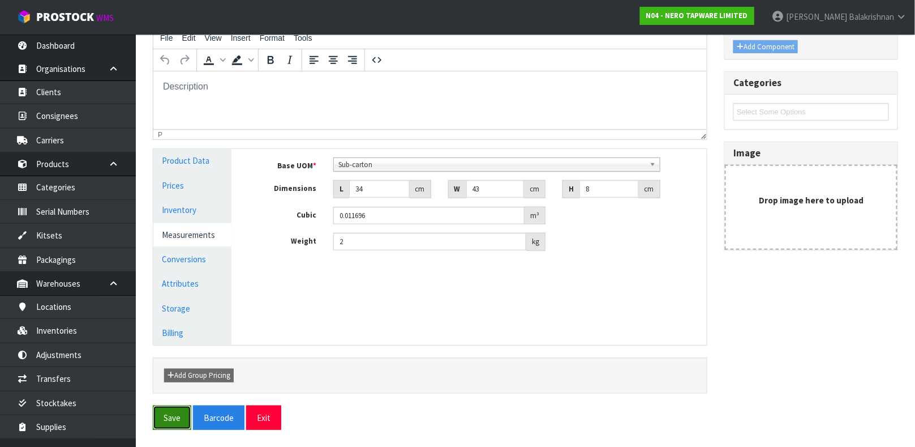
click at [162, 414] on button "Save" at bounding box center [172, 417] width 38 height 24
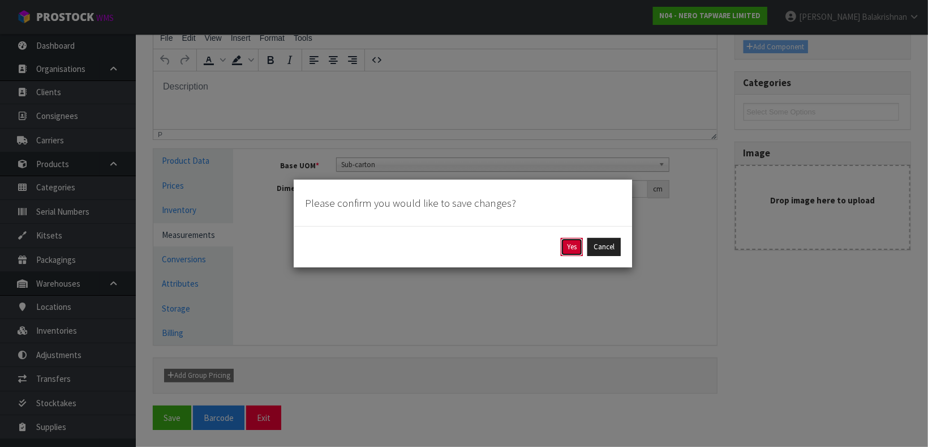
click at [576, 245] on button "Yes" at bounding box center [572, 247] width 22 height 18
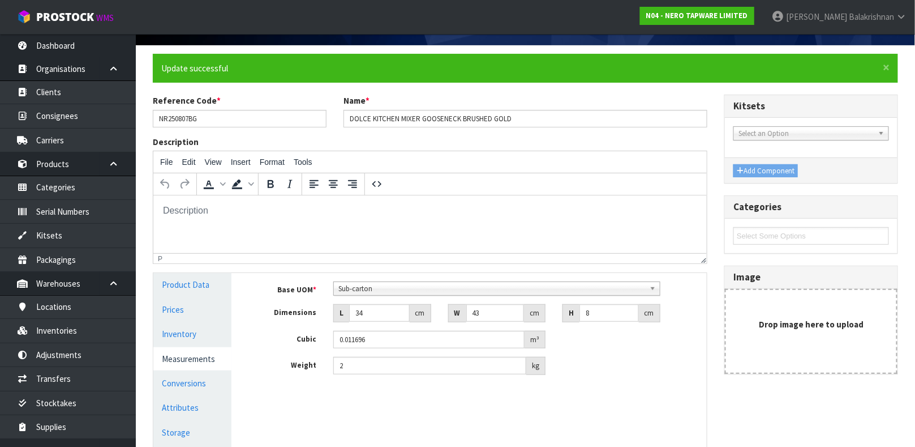
scroll to position [50, 0]
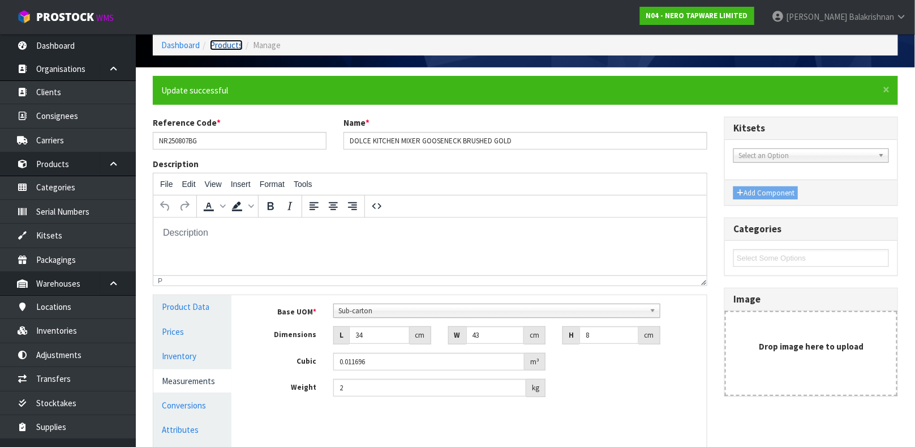
click at [226, 44] on link "Products" at bounding box center [226, 45] width 33 height 11
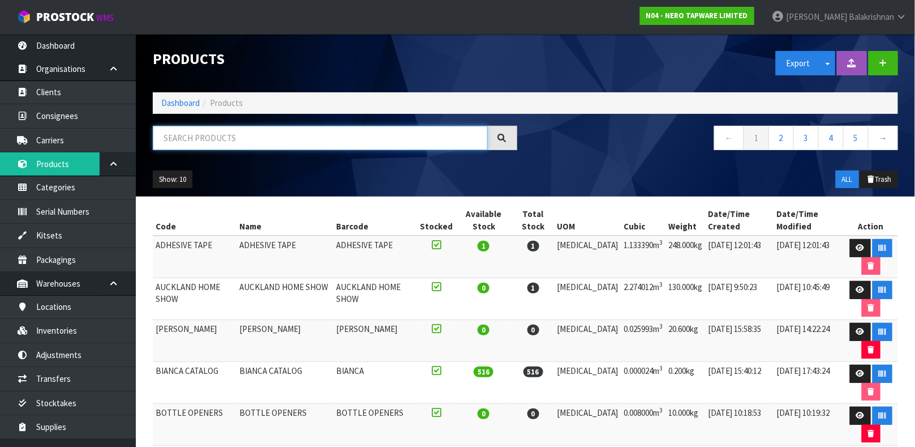
click at [192, 140] on input "text" at bounding box center [320, 138] width 335 height 24
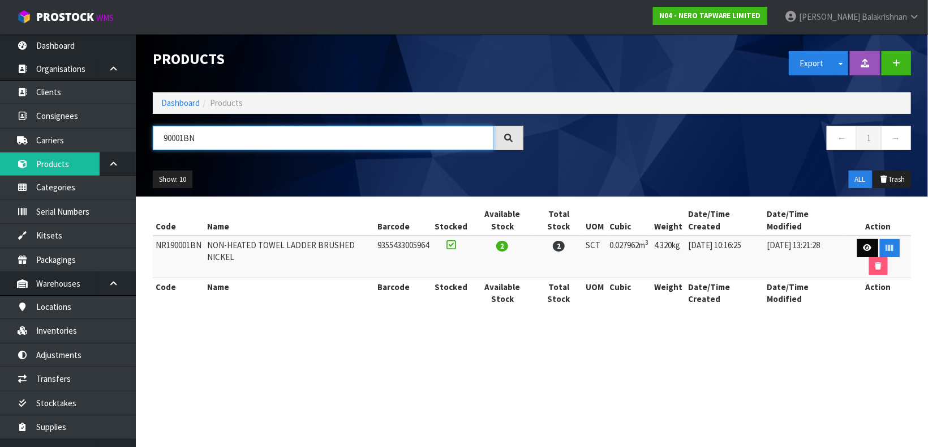
type input "90001BN"
click at [858, 251] on link at bounding box center [867, 248] width 21 height 18
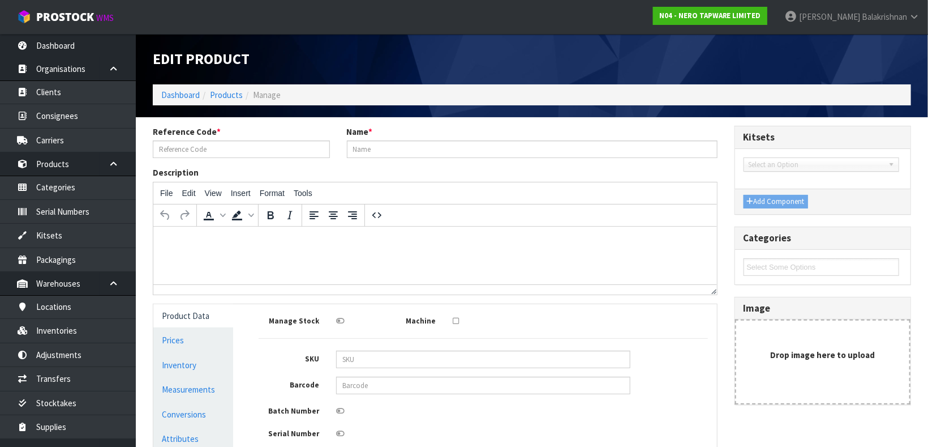
type input "NR190001BN"
type input "NON-HEATED TOWEL LADDER BRUSHED NICKEL"
type input "9355433005964"
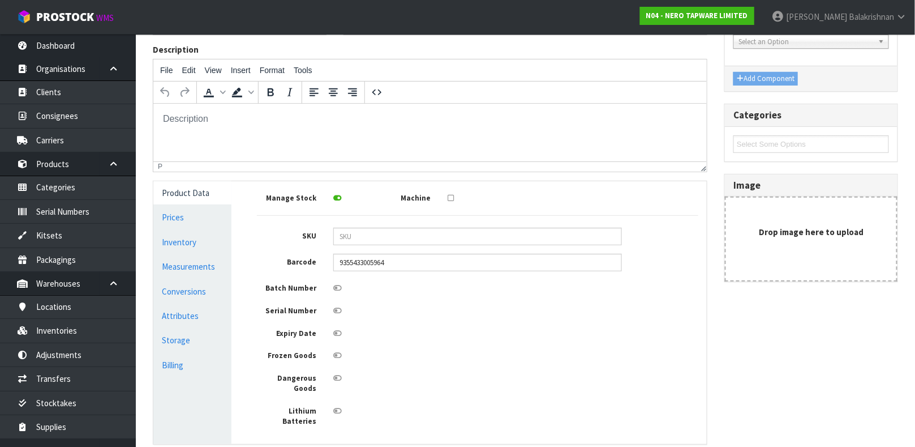
scroll to position [145, 0]
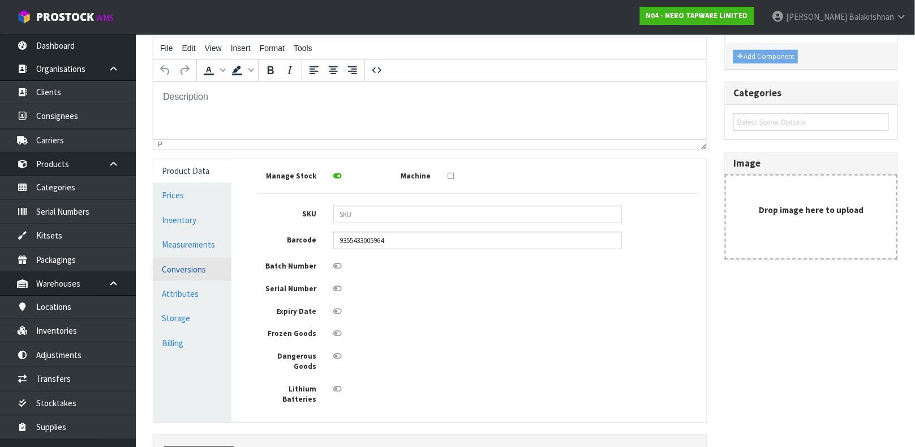
click at [170, 259] on link "Conversions" at bounding box center [192, 268] width 78 height 23
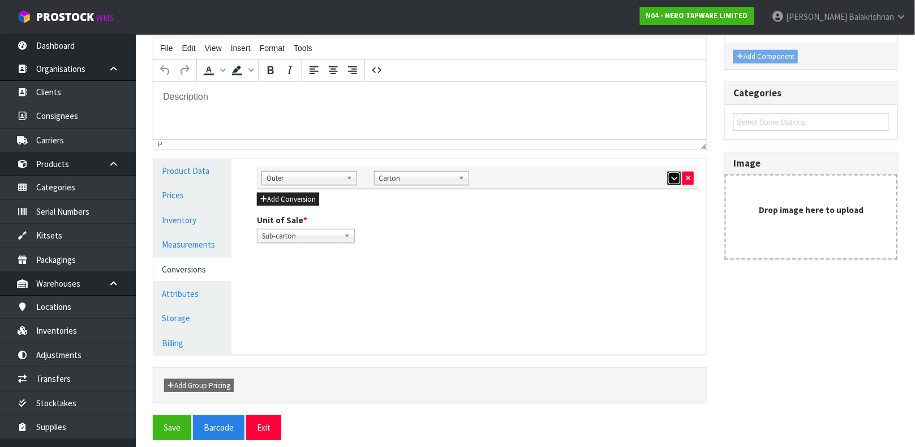
click at [673, 181] on icon "button" at bounding box center [674, 177] width 6 height 7
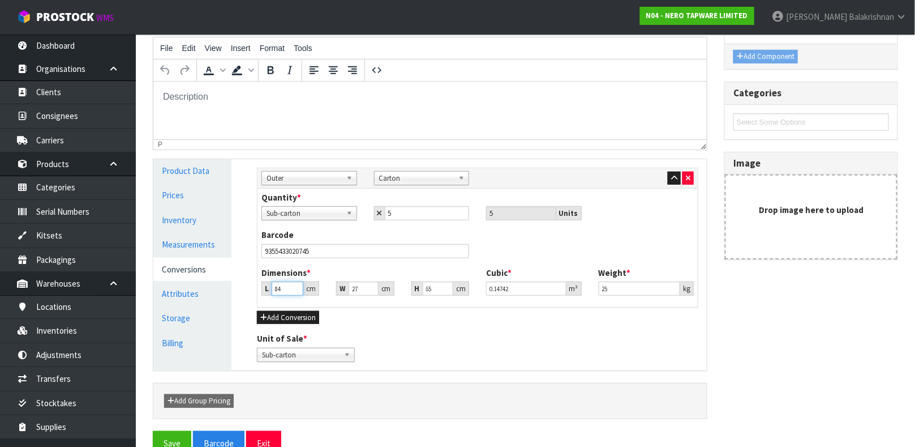
click at [284, 289] on input "84" at bounding box center [288, 288] width 32 height 14
type input "8"
type input "0.01404"
type input "0.000001"
type input "8"
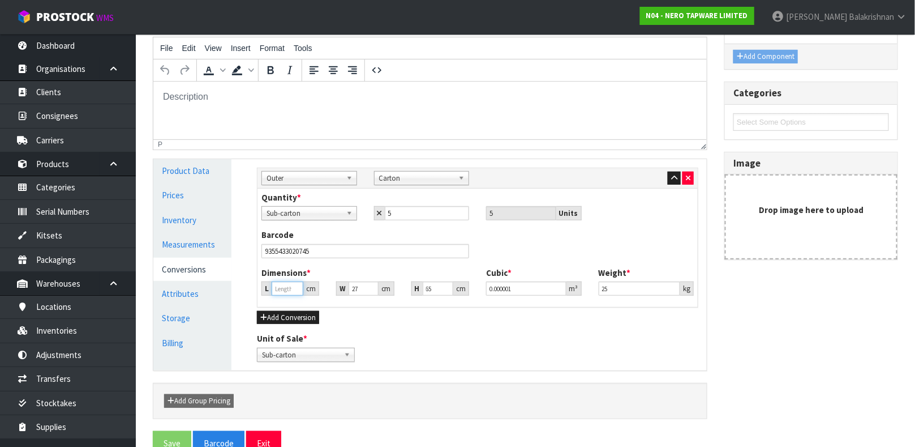
type input "0.01404"
type input "84"
type input "0.14742"
click at [284, 289] on input "84" at bounding box center [288, 288] width 32 height 14
type input "8"
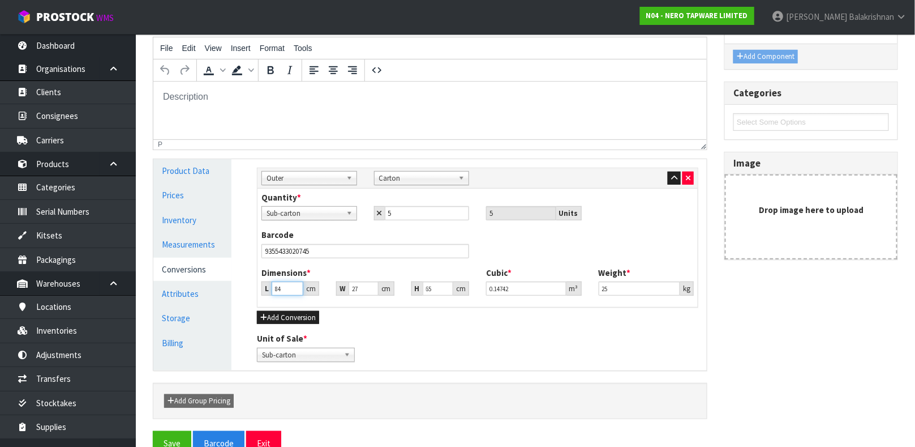
type input "0.01404"
type input "0.000001"
type input "6"
type input "0.01053"
type input "66"
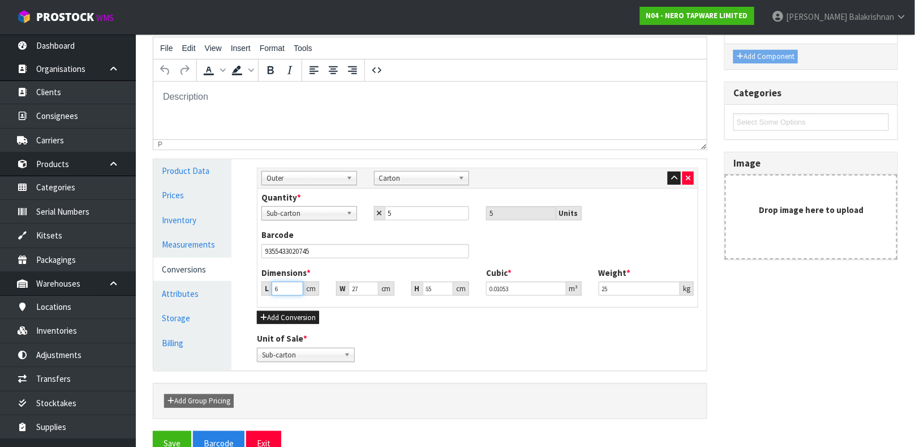
type input "0.11583"
type input "66"
type input "8"
type input "0.03432"
type input "85"
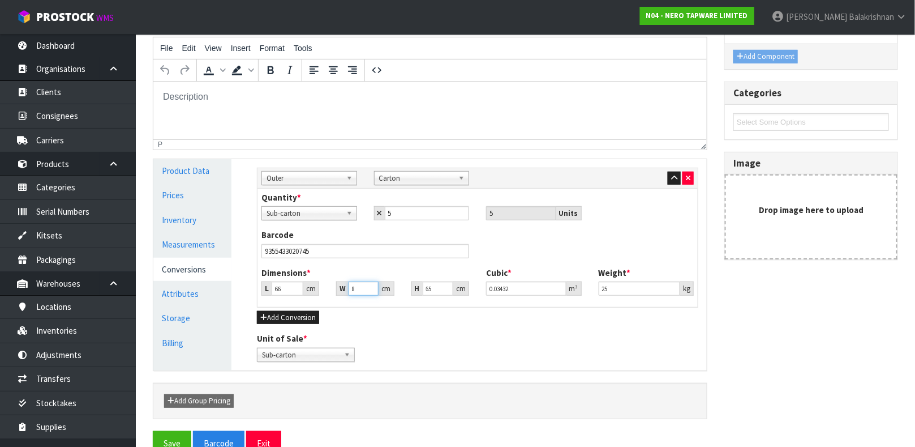
type input "0.36465"
type input "85"
type input "2"
type input "0.01122"
type input "28"
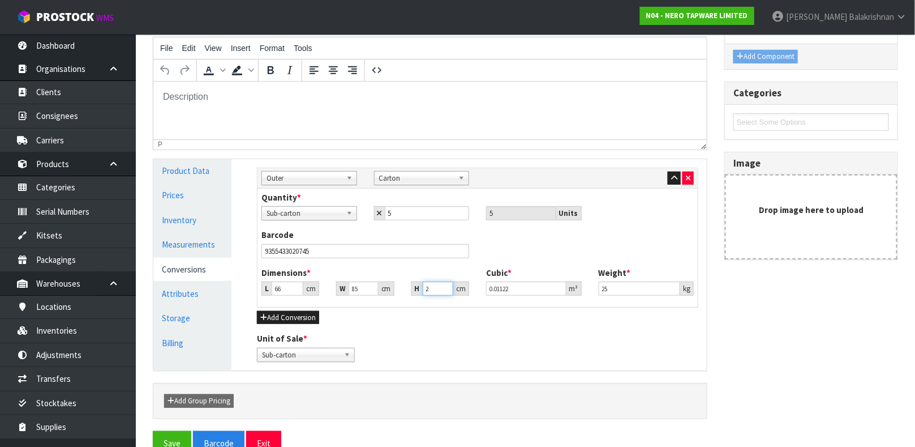
type input "0.15708"
type input "28"
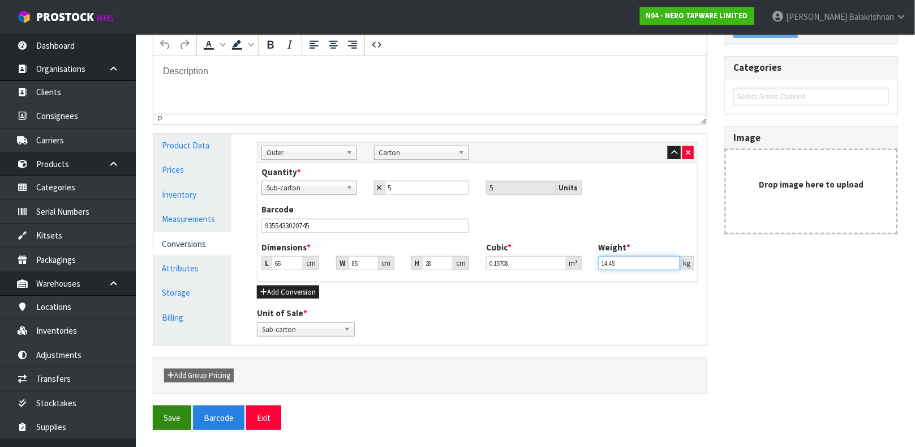
type input "14.45"
click at [168, 414] on button "Save" at bounding box center [172, 417] width 38 height 24
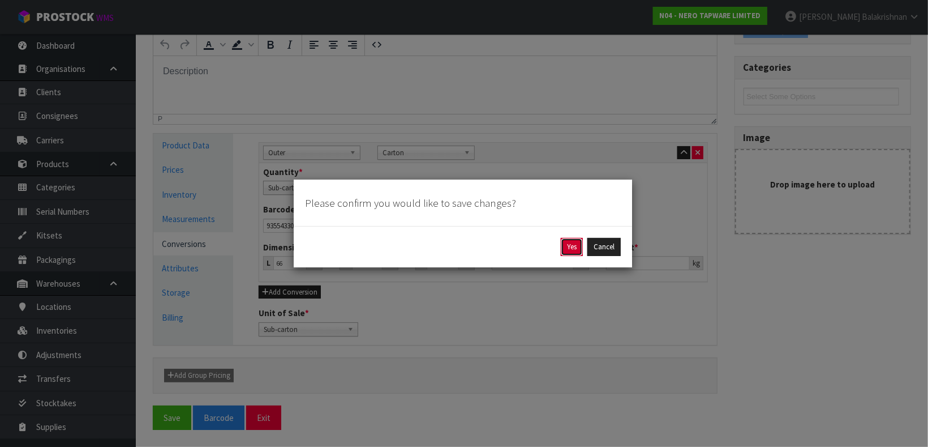
click at [578, 239] on button "Yes" at bounding box center [572, 247] width 22 height 18
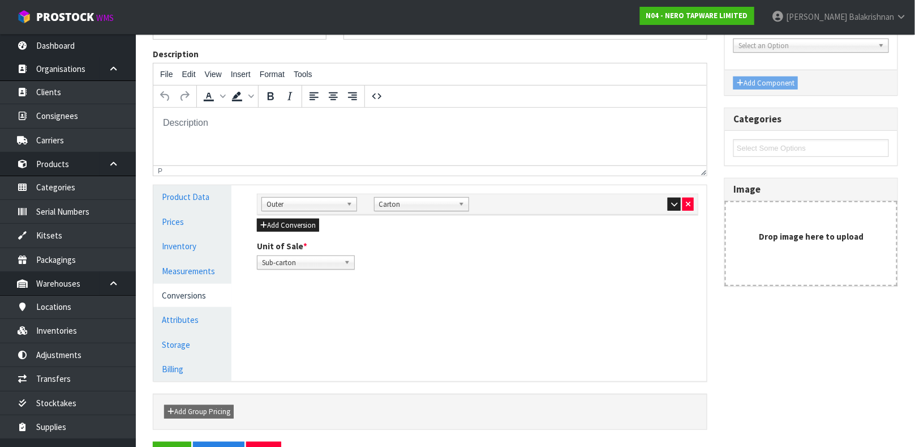
scroll to position [171, 0]
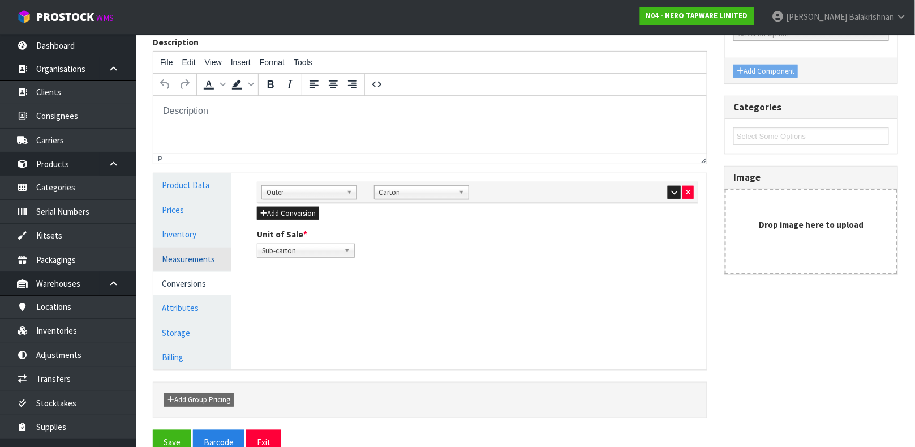
click at [192, 255] on link "Measurements" at bounding box center [192, 258] width 78 height 23
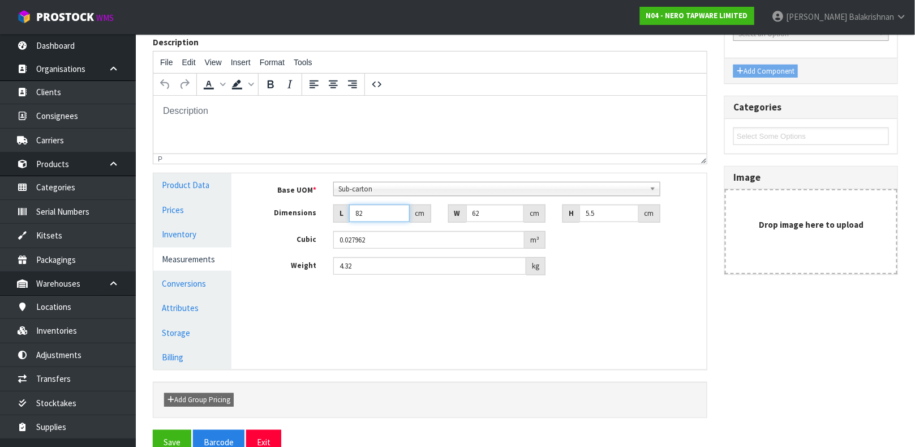
drag, startPoint x: 480, startPoint y: 314, endPoint x: 370, endPoint y: 211, distance: 151.4
click at [370, 211] on input "82" at bounding box center [379, 213] width 61 height 18
type input "8"
type input "0.002728"
type input "0.000001"
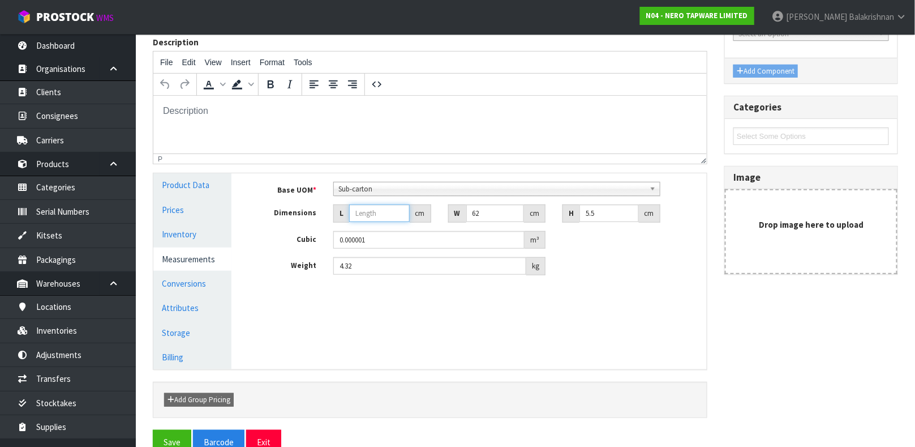
type input "6"
type input "0.002046"
type input "64"
type input "0.021824"
type input "64"
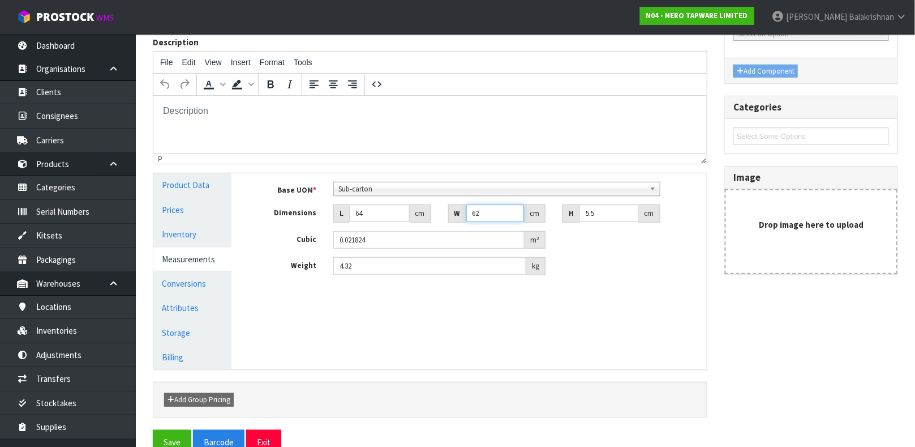
type input "8"
type input "0.002816"
type input "83"
type input "0.029216"
type input "83"
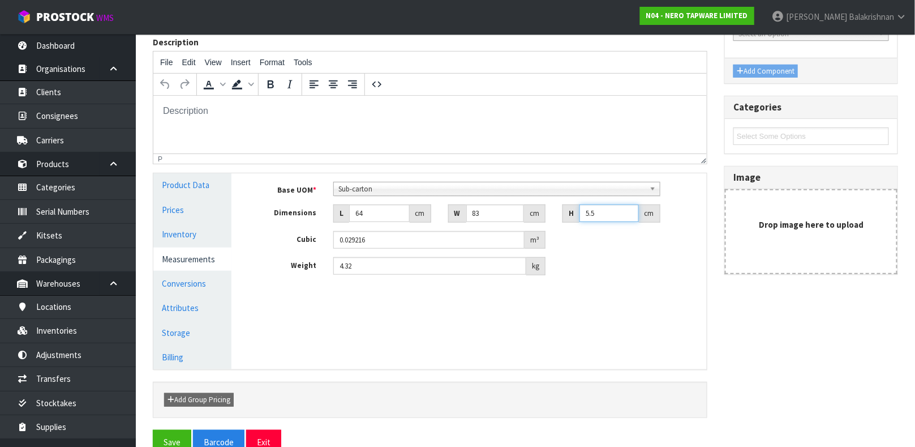
type input "6"
type input "0.031872"
type input "6"
click at [368, 261] on input "4.32" at bounding box center [429, 266] width 193 height 18
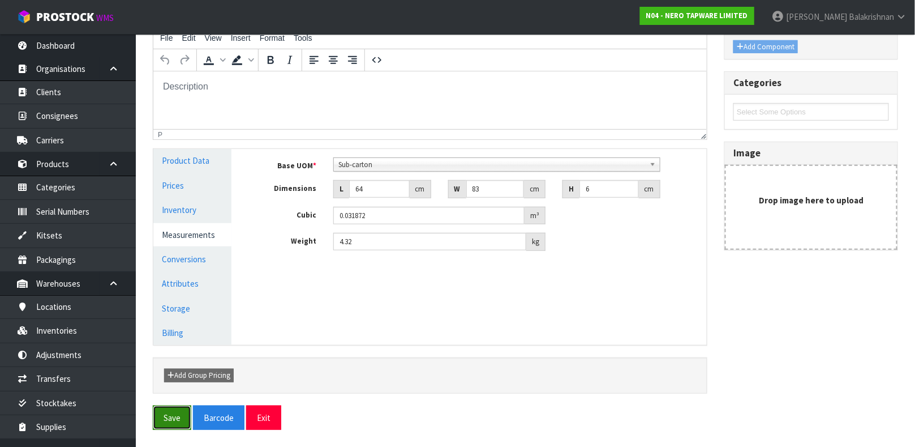
click at [164, 417] on button "Save" at bounding box center [172, 417] width 38 height 24
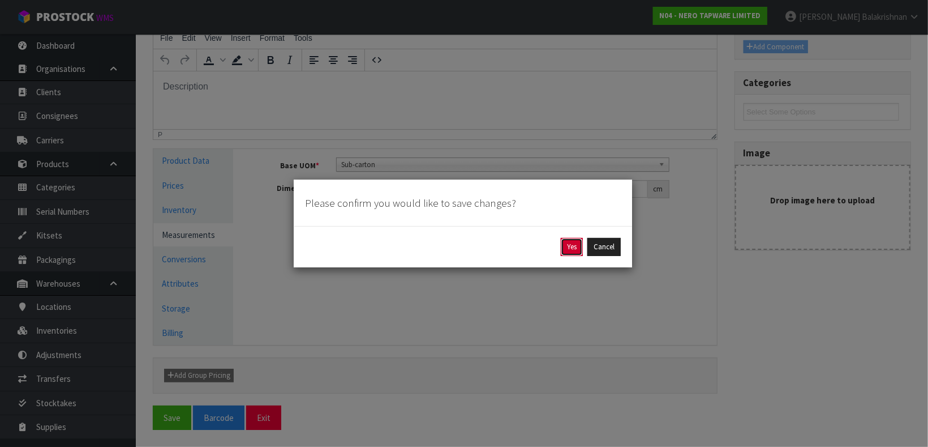
click at [566, 241] on button "Yes" at bounding box center [572, 247] width 22 height 18
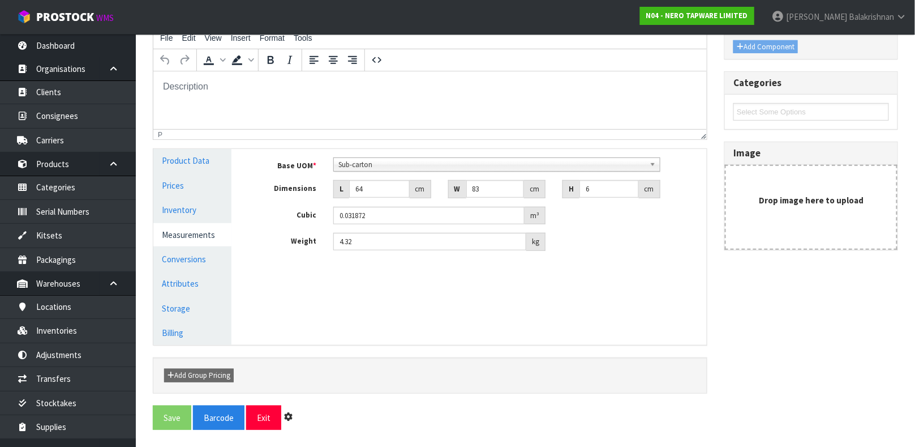
scroll to position [0, 0]
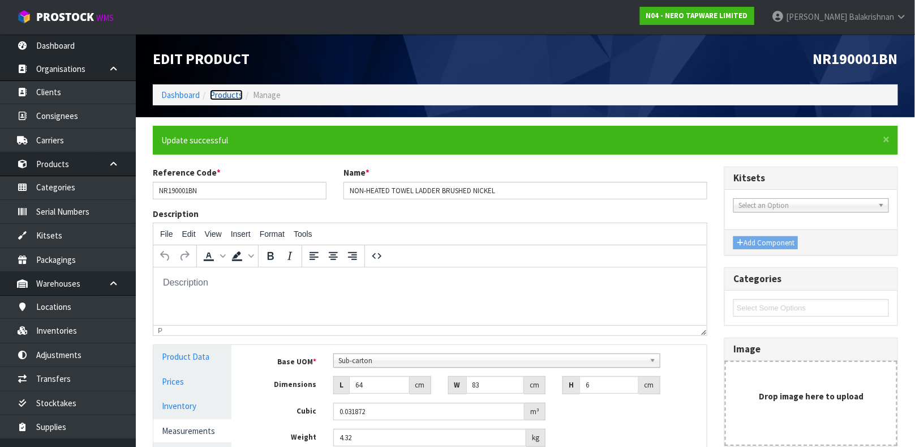
click at [229, 93] on link "Products" at bounding box center [226, 94] width 33 height 11
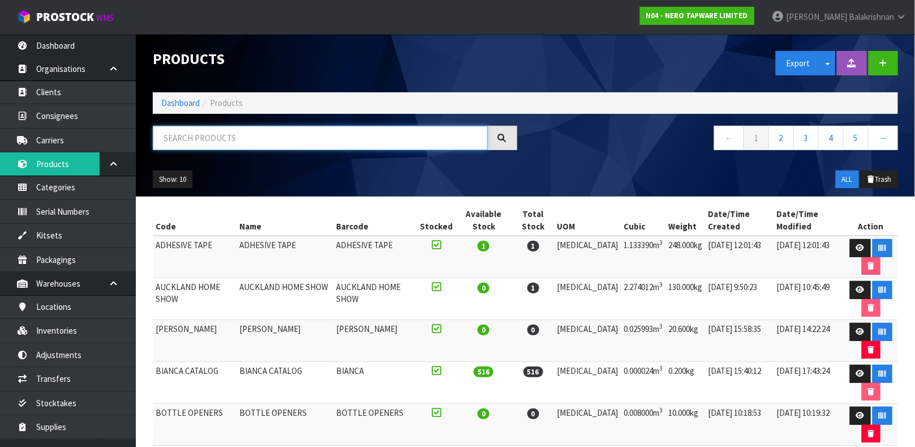
click at [303, 139] on input "text" at bounding box center [320, 138] width 335 height 24
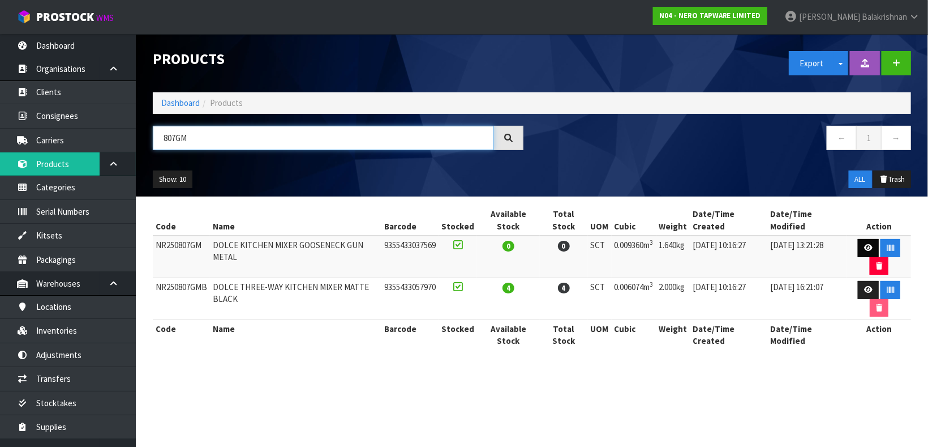
type input "807GM"
click at [870, 247] on icon at bounding box center [868, 247] width 8 height 7
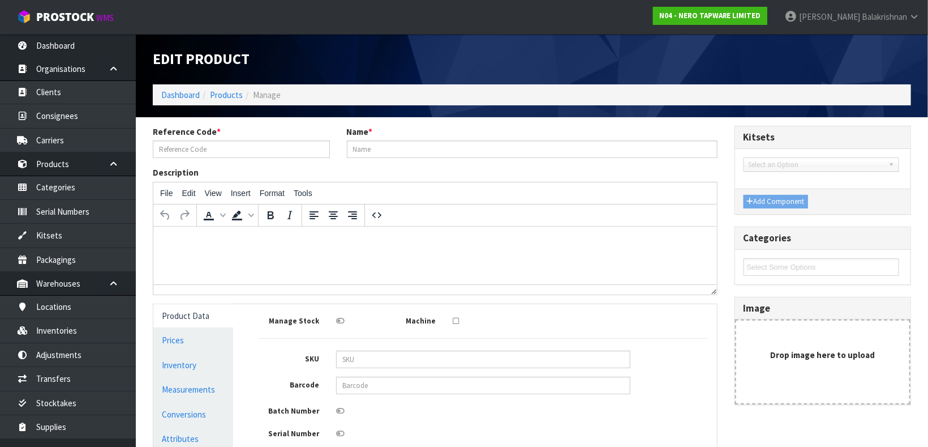
type input "NR250807GM"
type input "DOLCE KITCHEN MIXER GOOSENECK GUN METAL"
type input "9355433037569"
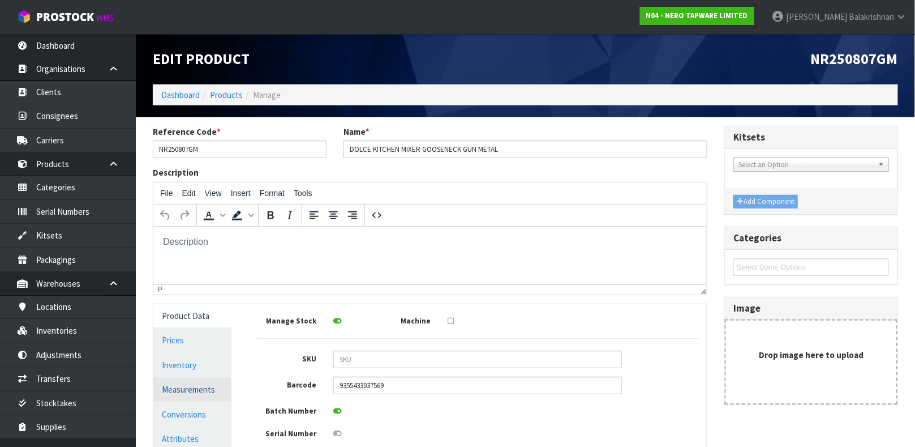
click at [181, 391] on link "Measurements" at bounding box center [192, 388] width 78 height 23
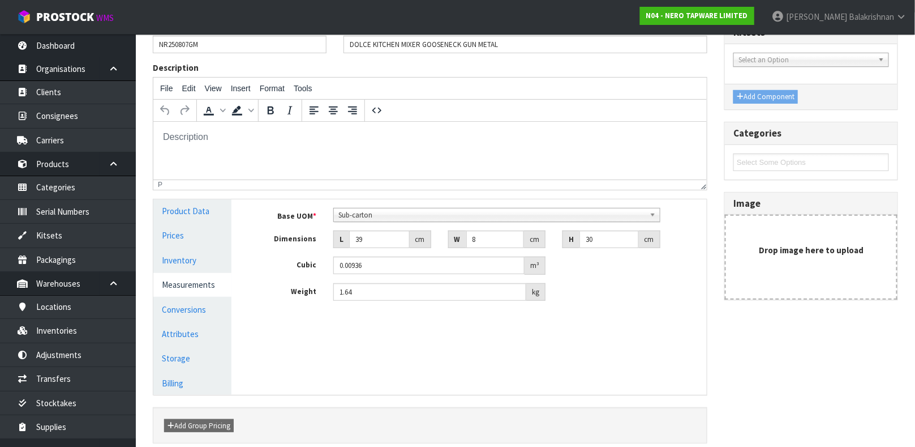
scroll to position [154, 0]
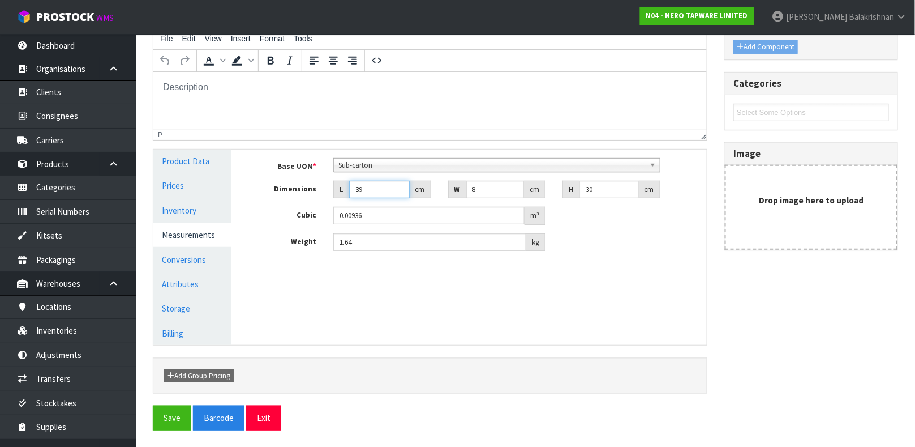
click at [372, 185] on input "39" at bounding box center [379, 190] width 61 height 18
type input "3"
type input "0.00072"
type input "0.000001"
click at [181, 262] on link "Conversions" at bounding box center [192, 259] width 78 height 23
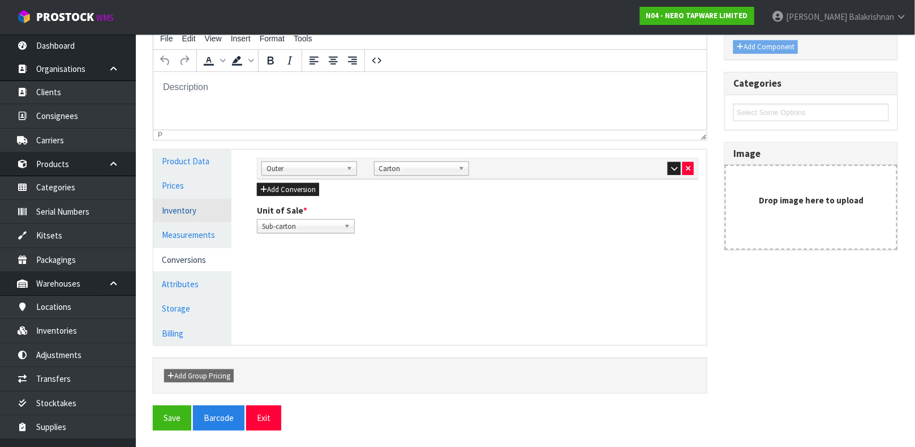
click at [176, 207] on link "Inventory" at bounding box center [192, 210] width 78 height 23
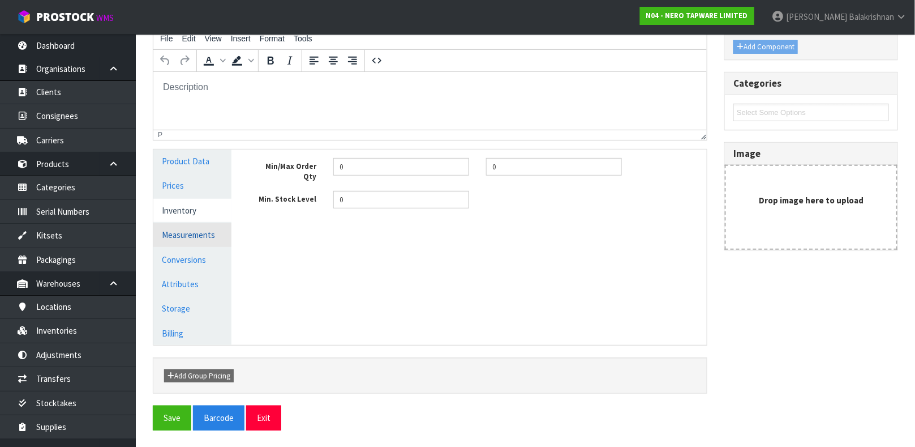
click at [183, 229] on link "Measurements" at bounding box center [192, 234] width 78 height 23
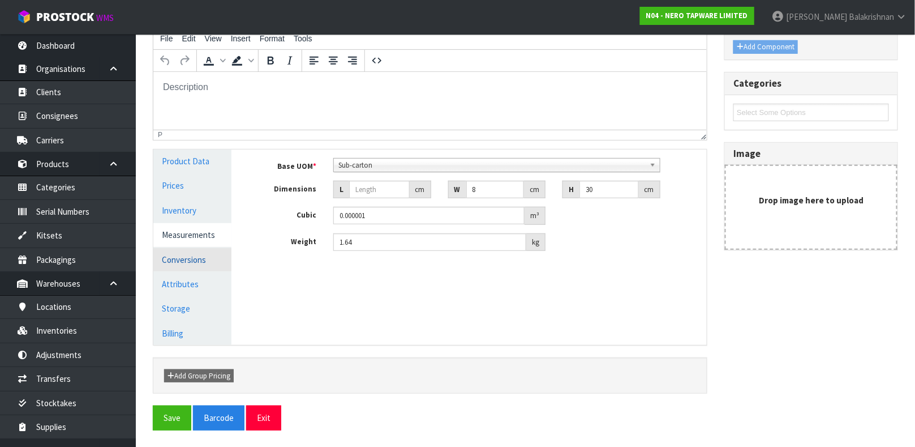
click at [186, 252] on link "Conversions" at bounding box center [192, 259] width 78 height 23
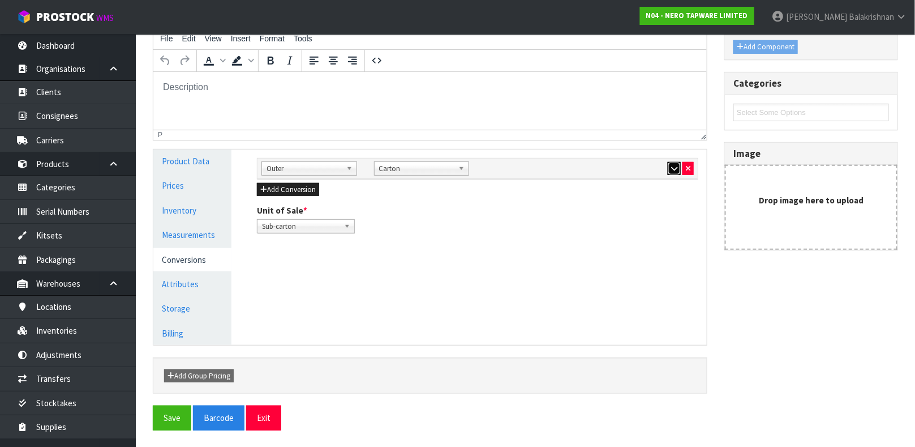
click at [675, 168] on icon "button" at bounding box center [674, 168] width 6 height 7
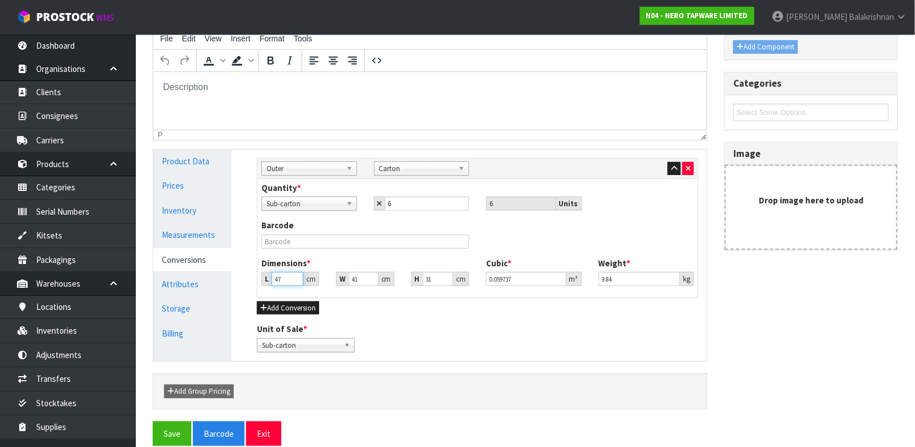
click at [286, 274] on input "47" at bounding box center [288, 279] width 32 height 14
type input "4"
type input "0.005084"
type input "45"
type input "0.057195"
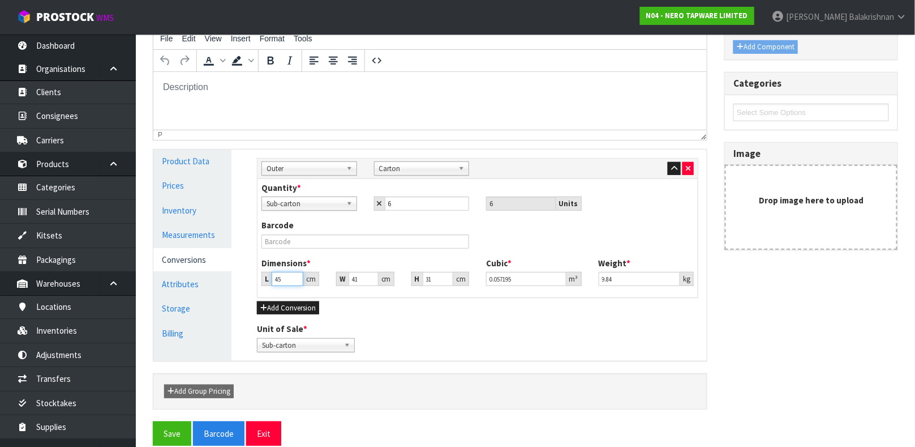
type input "45"
type input "6"
type input "0.00837"
type input "68"
type input "0.09486"
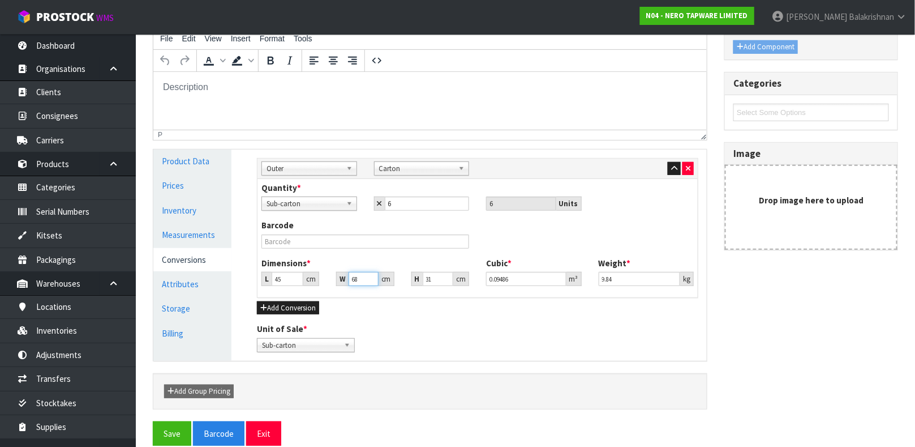
type input "68"
type input "2"
type input "0.00612"
type input "24"
type input "0.07344"
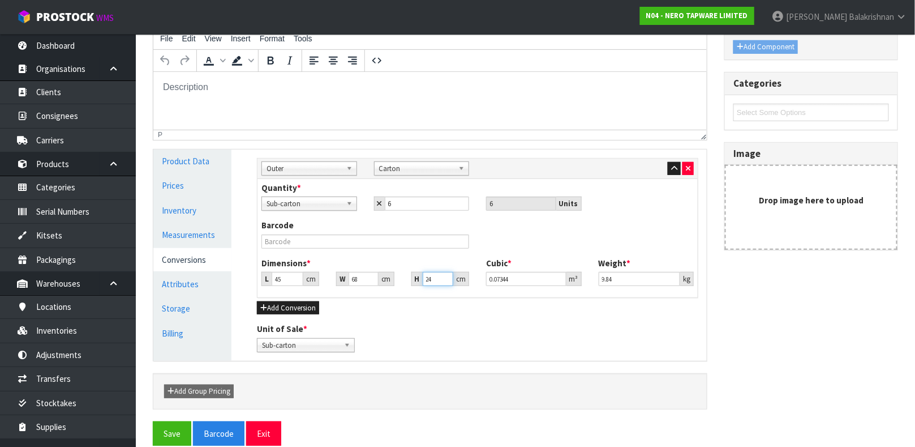
type input "24"
type input "12.80"
click at [172, 434] on button "Save" at bounding box center [172, 433] width 38 height 24
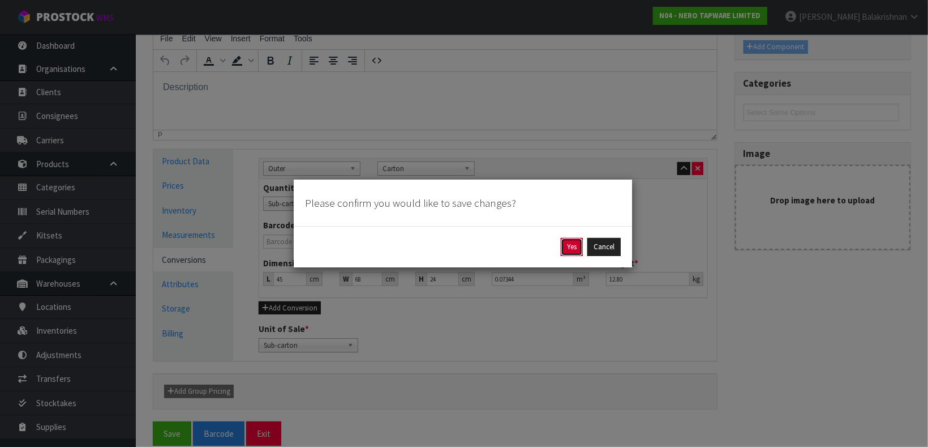
click at [575, 239] on button "Yes" at bounding box center [572, 247] width 22 height 18
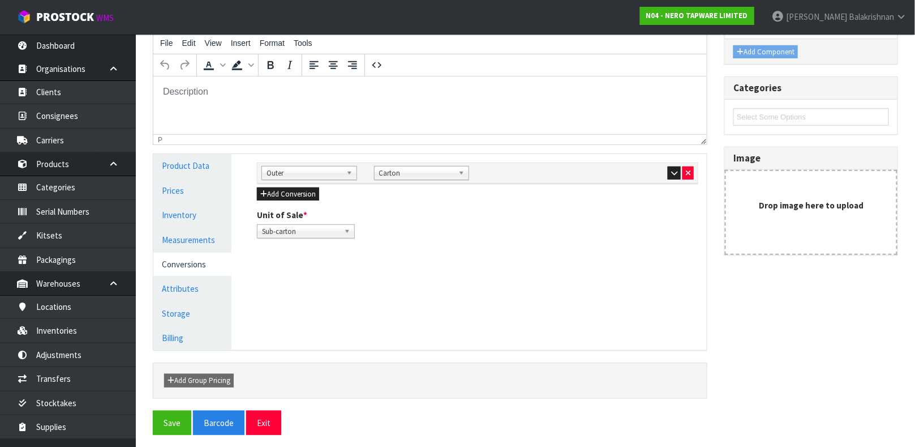
scroll to position [192, 0]
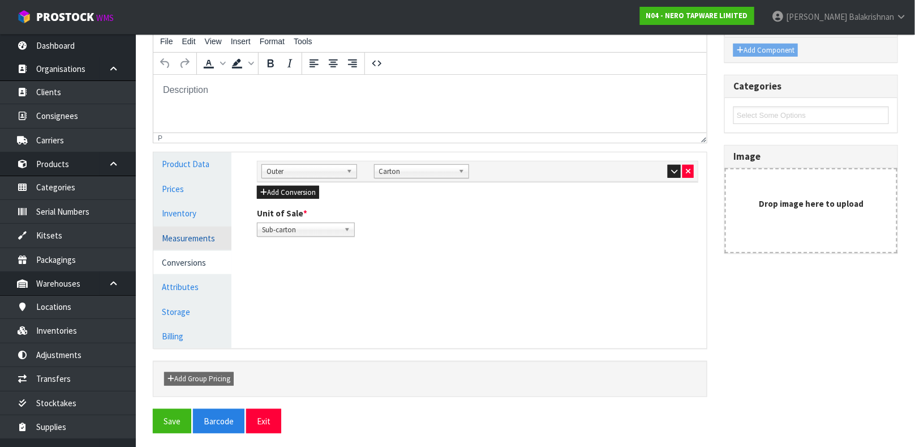
click at [200, 242] on link "Measurements" at bounding box center [192, 237] width 78 height 23
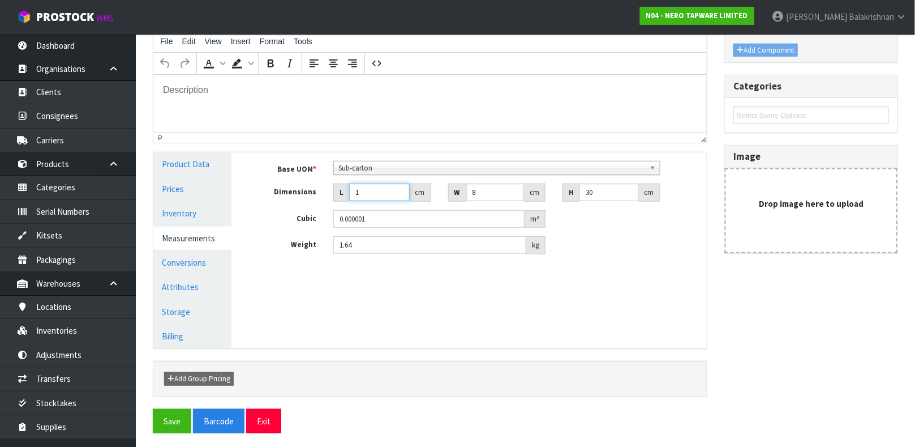
click at [358, 195] on input "1" at bounding box center [379, 192] width 61 height 18
type input "3"
type input "0.00072"
type input "34"
type input "0.00816"
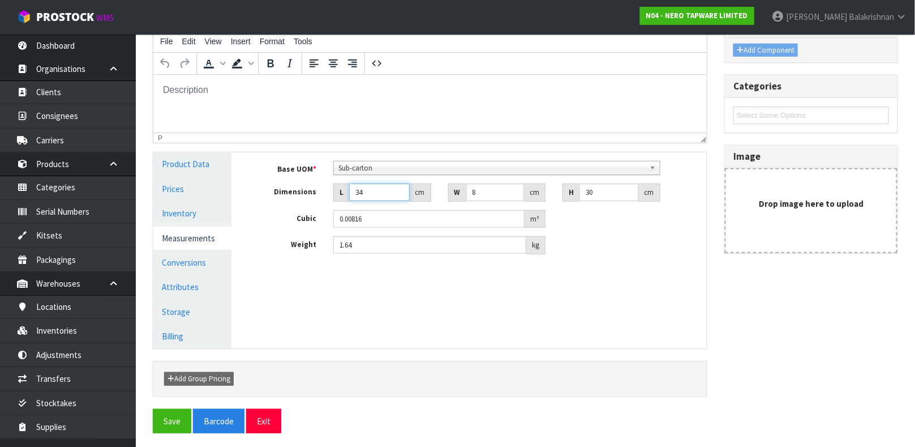
type input "34"
type input "4"
type input "0.00408"
type input "43"
type input "0.04386"
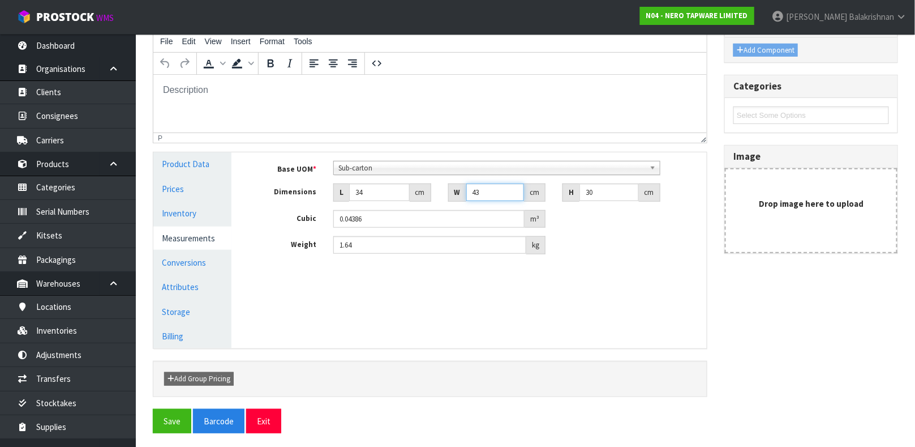
type input "43"
type input "8"
type input "0.011696"
type input "8"
click at [366, 238] on input "1.64" at bounding box center [429, 245] width 193 height 18
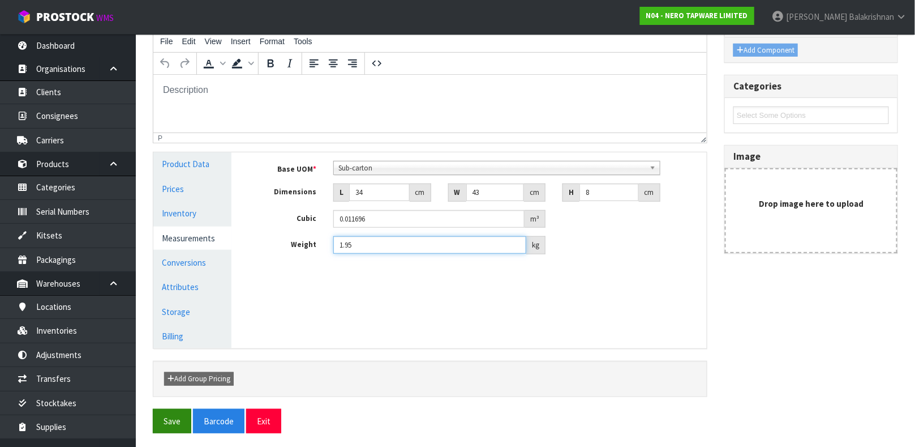
type input "1.95"
click at [168, 419] on button "Save" at bounding box center [172, 421] width 38 height 24
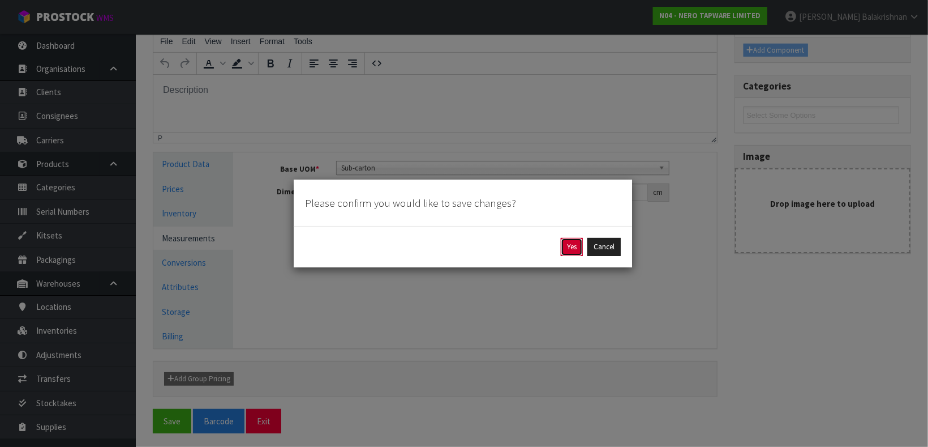
click at [573, 241] on button "Yes" at bounding box center [572, 247] width 22 height 18
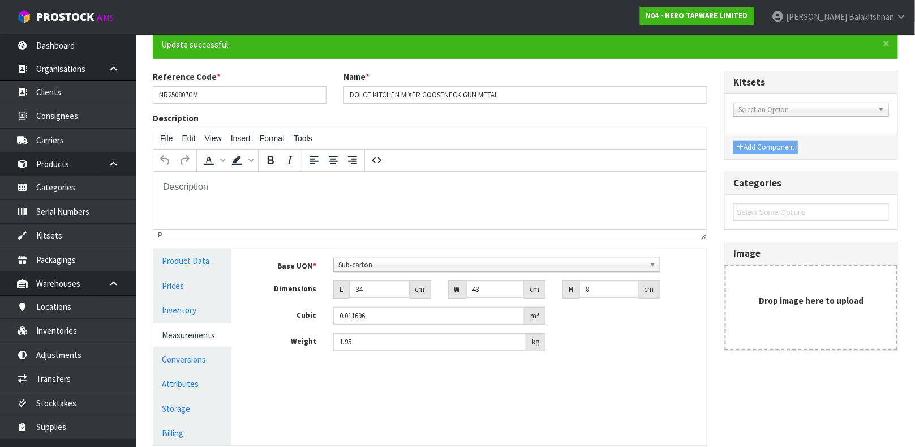
scroll to position [83, 0]
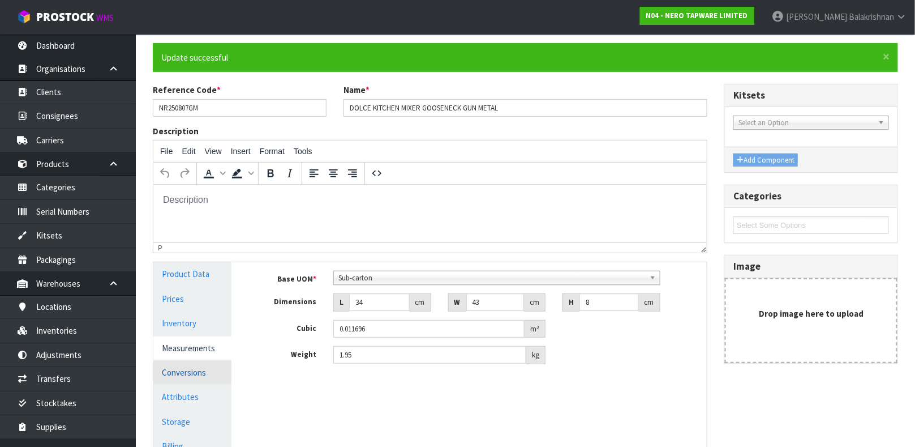
click at [191, 373] on link "Conversions" at bounding box center [192, 371] width 78 height 23
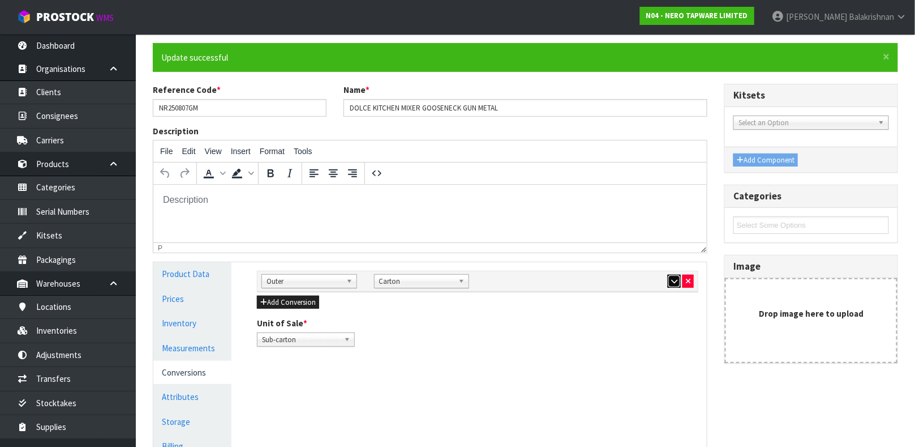
click at [673, 278] on icon "button" at bounding box center [674, 280] width 6 height 7
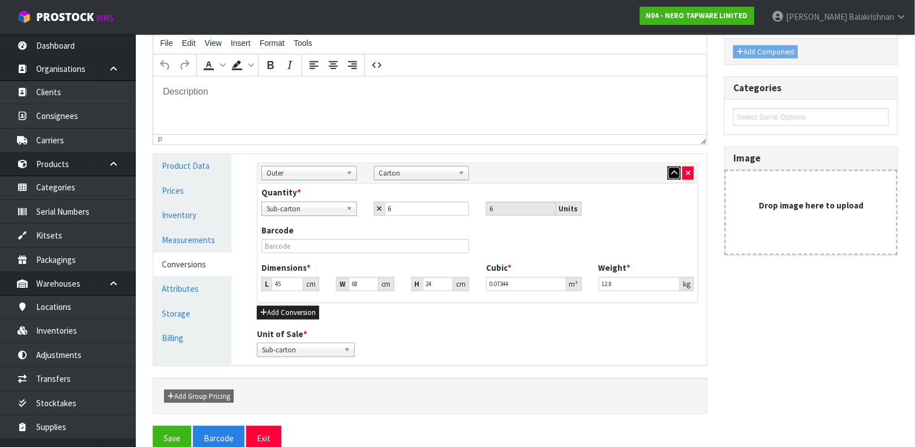
scroll to position [192, 0]
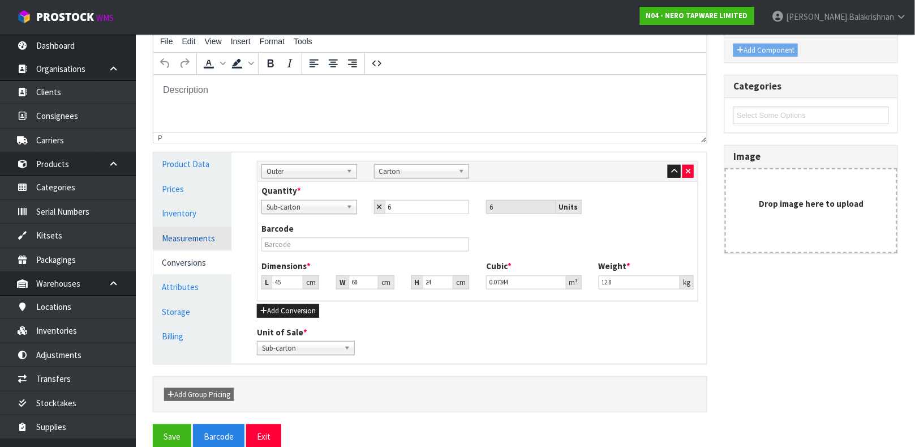
click at [190, 235] on link "Measurements" at bounding box center [192, 237] width 78 height 23
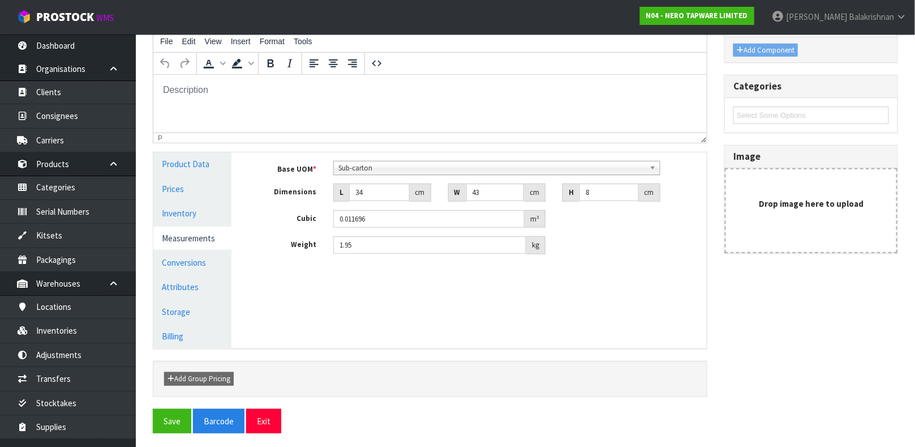
scroll to position [0, 0]
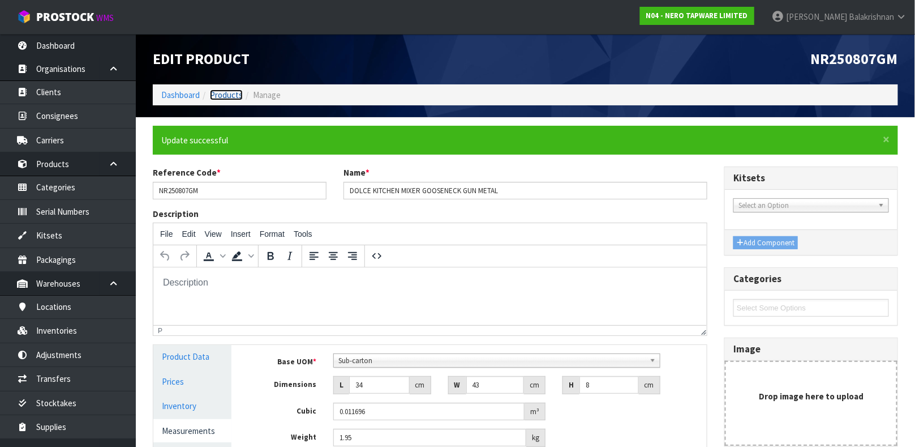
click at [228, 98] on link "Products" at bounding box center [226, 94] width 33 height 11
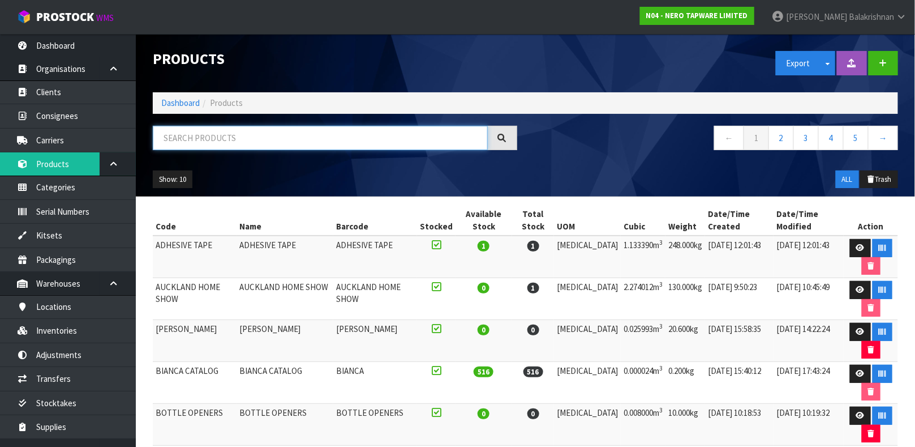
click at [254, 142] on input "text" at bounding box center [320, 138] width 335 height 24
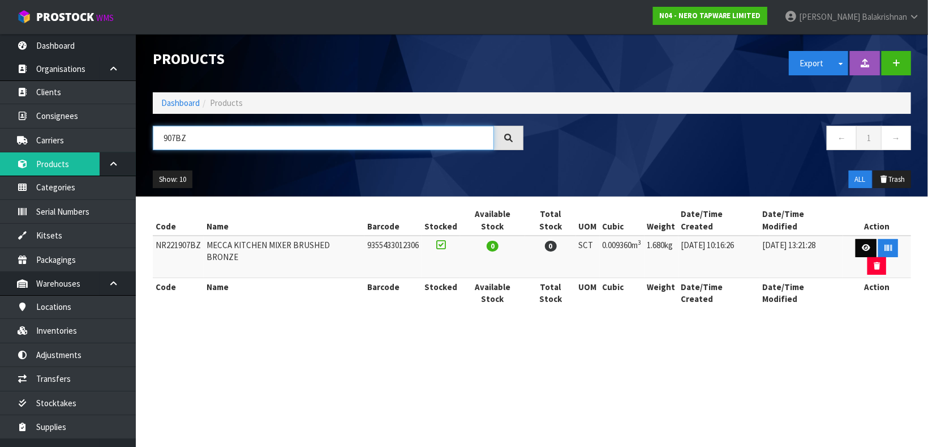
type input "907BZ"
click at [856, 239] on link at bounding box center [866, 248] width 21 height 18
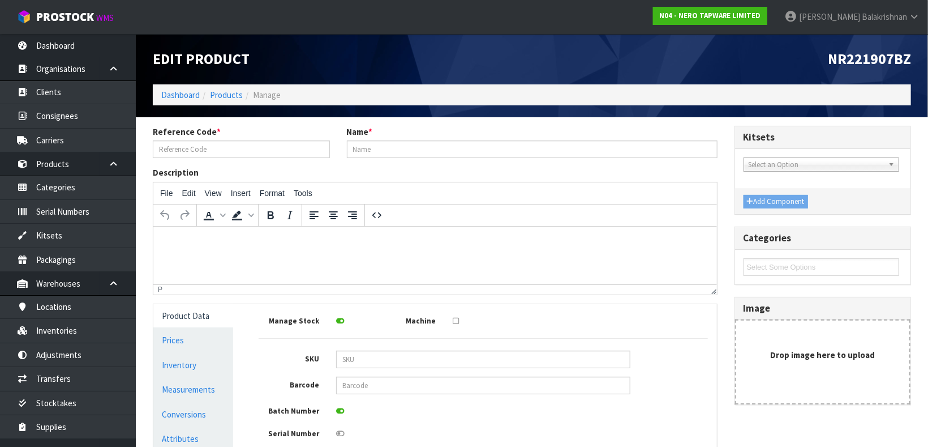
type input "NR221907BZ"
type input "MECCA KITCHEN MIXER BRUSHED BRONZE"
type input "9355433012306"
type input "39"
type input "30"
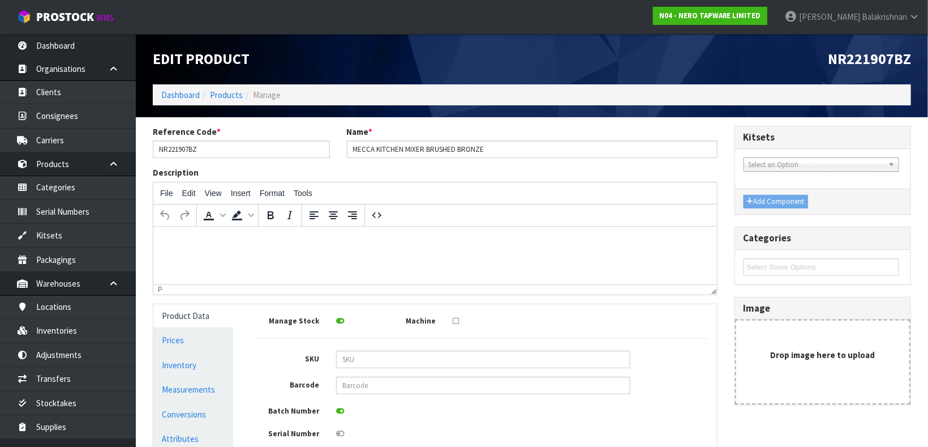
type input "8"
type input "0.00936"
type input "1.68"
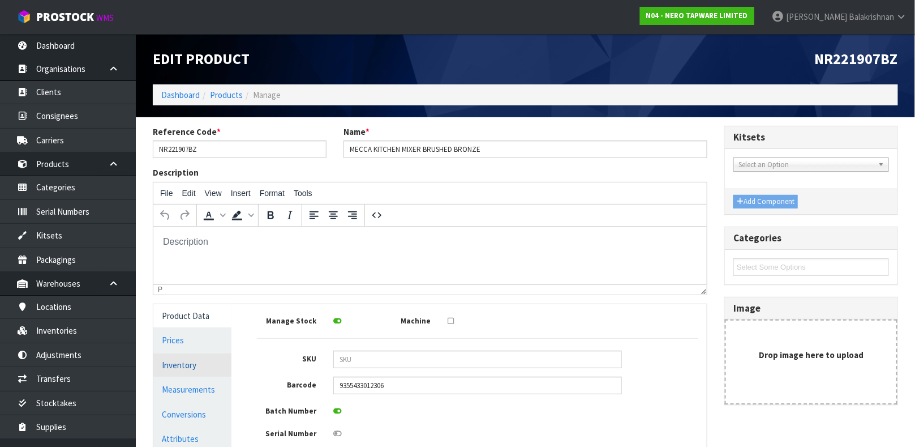
click at [192, 367] on link "Inventory" at bounding box center [192, 364] width 78 height 23
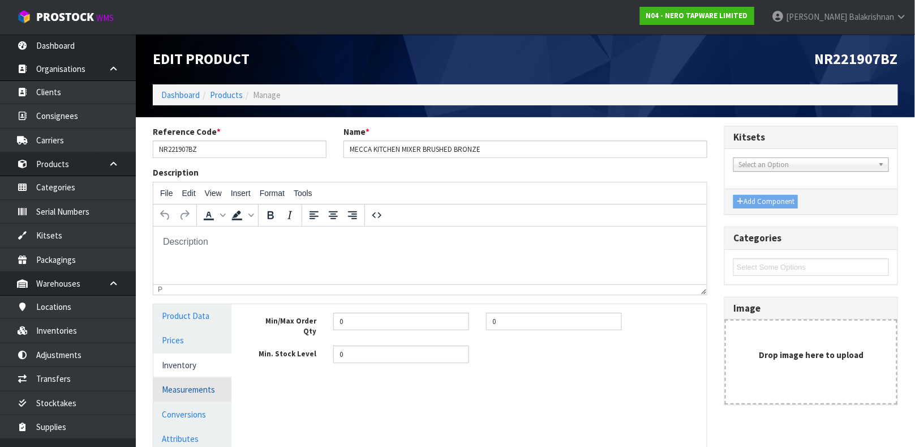
click at [183, 382] on link "Measurements" at bounding box center [192, 388] width 78 height 23
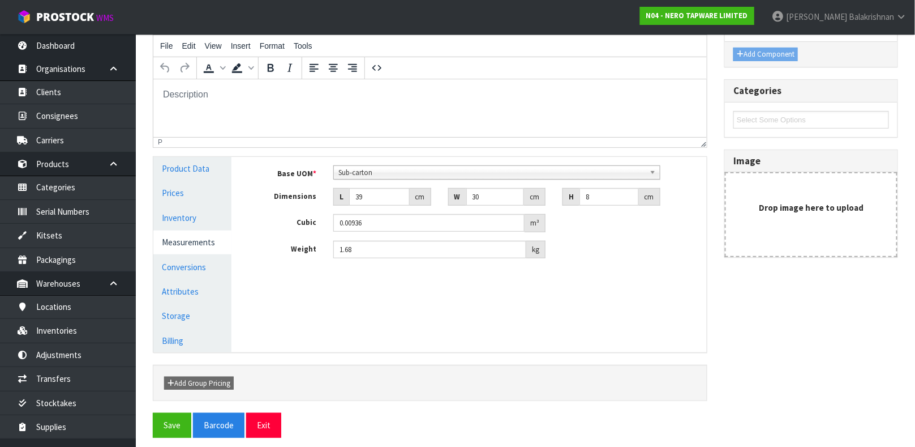
scroll to position [154, 0]
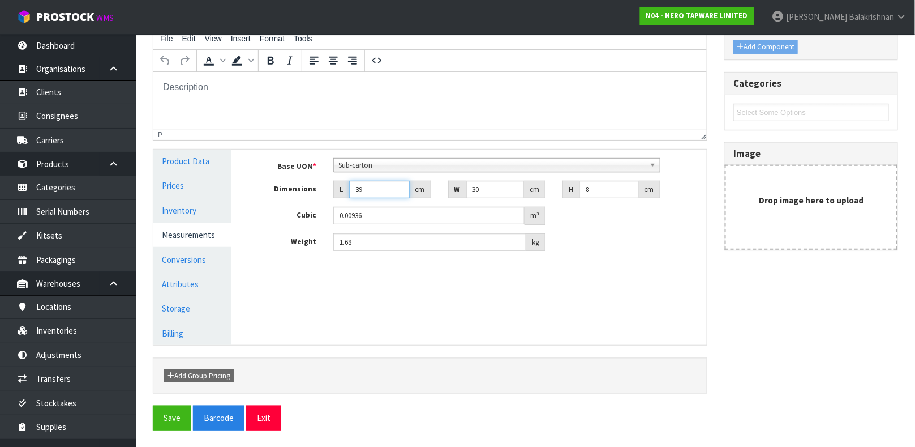
click at [370, 187] on input "39" at bounding box center [379, 190] width 61 height 18
type input "3"
type input "0.00072"
type input "34"
type input "0.00816"
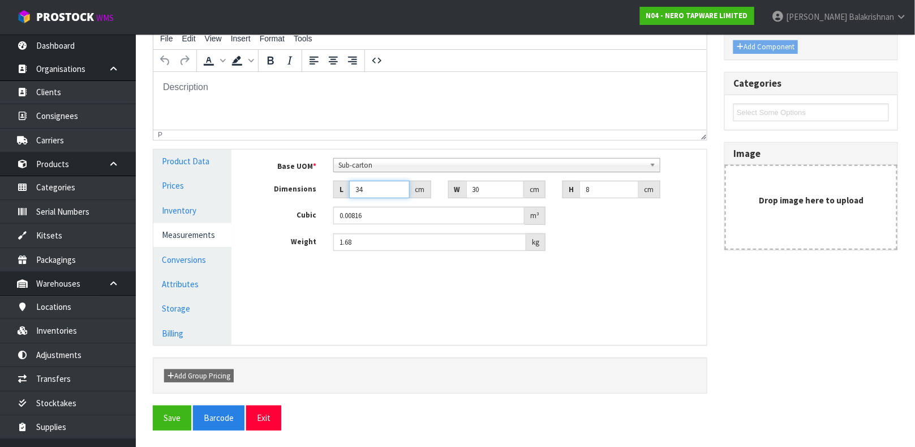
type input "34"
type input "4"
type input "0.001088"
type input "43"
type input "0.011696"
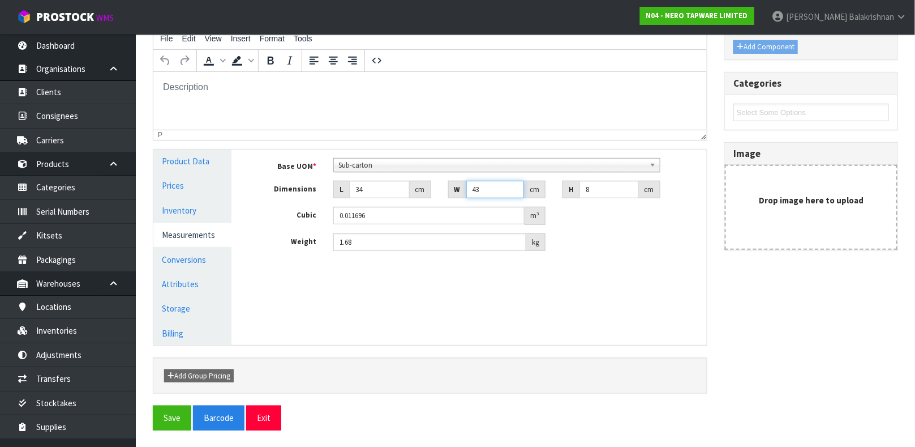
type input "43"
click at [371, 247] on input "1.68" at bounding box center [429, 242] width 193 height 18
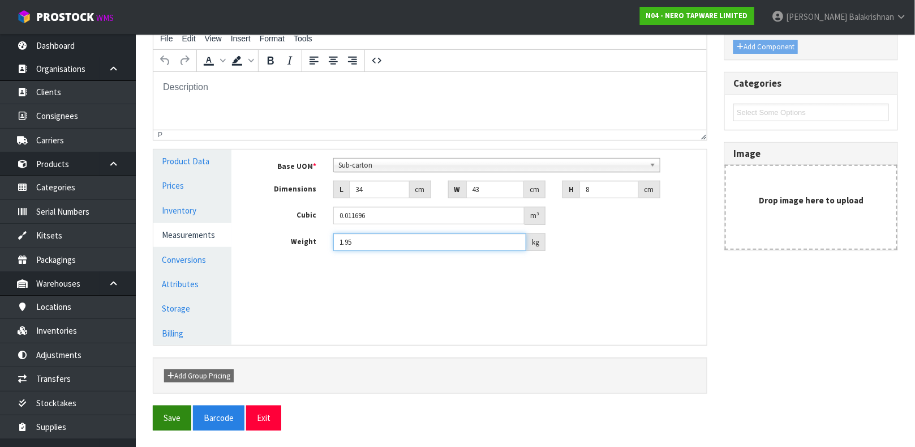
type input "1.95"
click at [171, 414] on button "Save" at bounding box center [172, 417] width 38 height 24
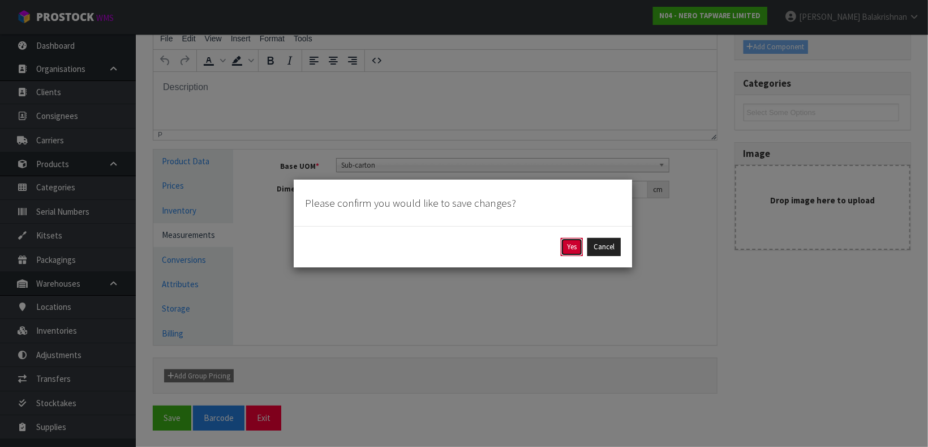
click at [573, 241] on button "Yes" at bounding box center [572, 247] width 22 height 18
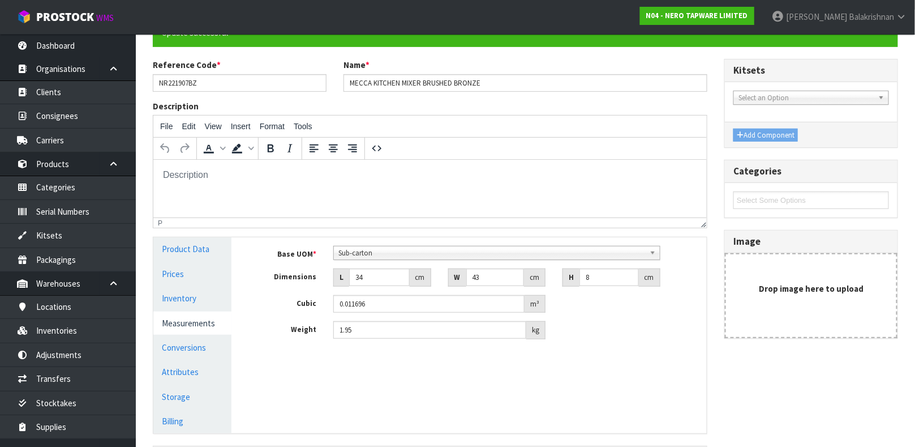
scroll to position [150, 0]
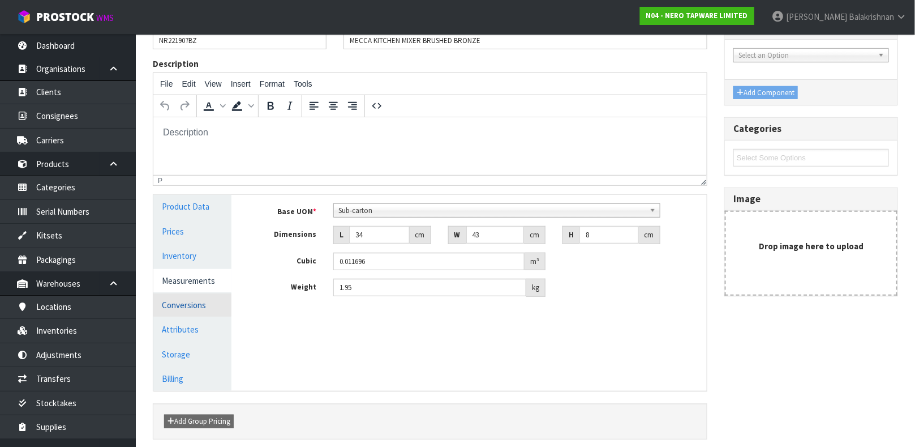
click at [176, 308] on link "Conversions" at bounding box center [192, 304] width 78 height 23
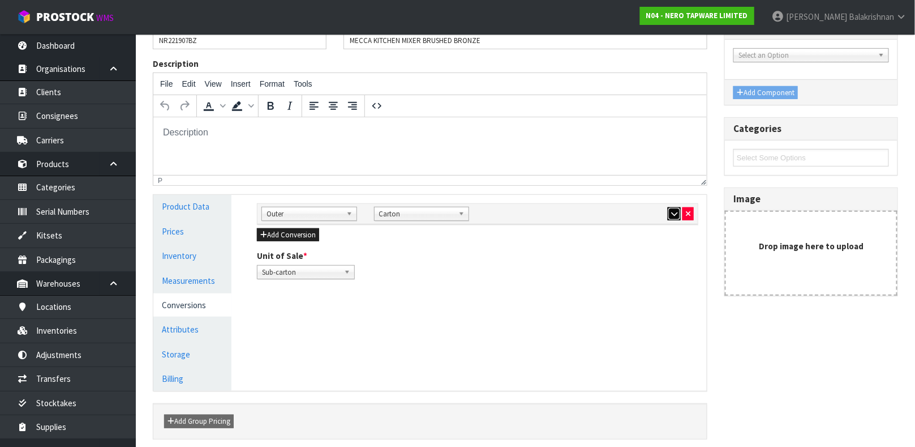
click at [673, 212] on icon "button" at bounding box center [674, 213] width 6 height 7
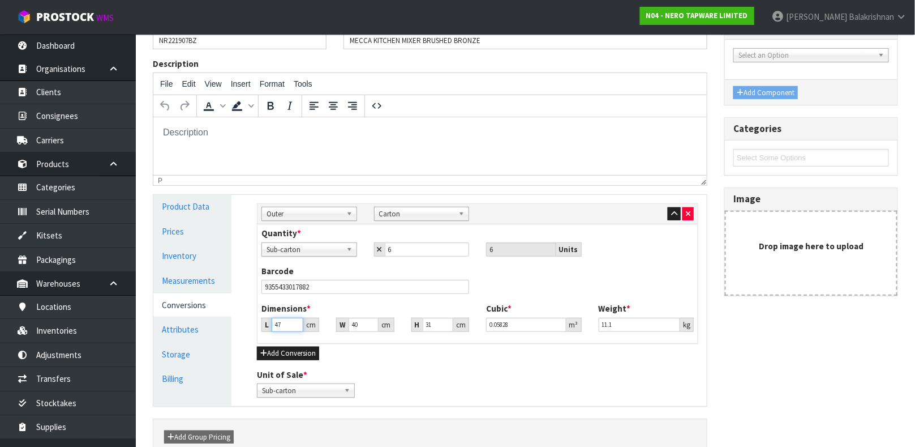
click at [290, 329] on input "47" at bounding box center [288, 324] width 32 height 14
type input "4"
type input "0.00496"
type input "45"
type input "0.0558"
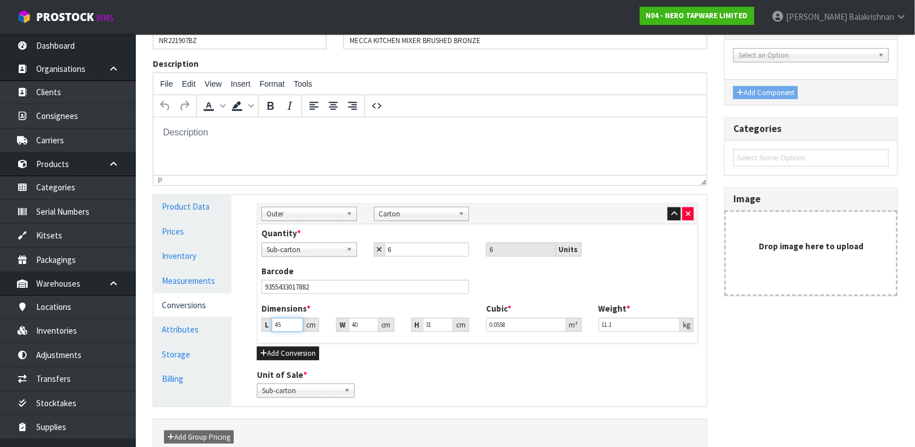
type input "45"
type input "6"
type input "0.00837"
type input "68"
type input "0.09486"
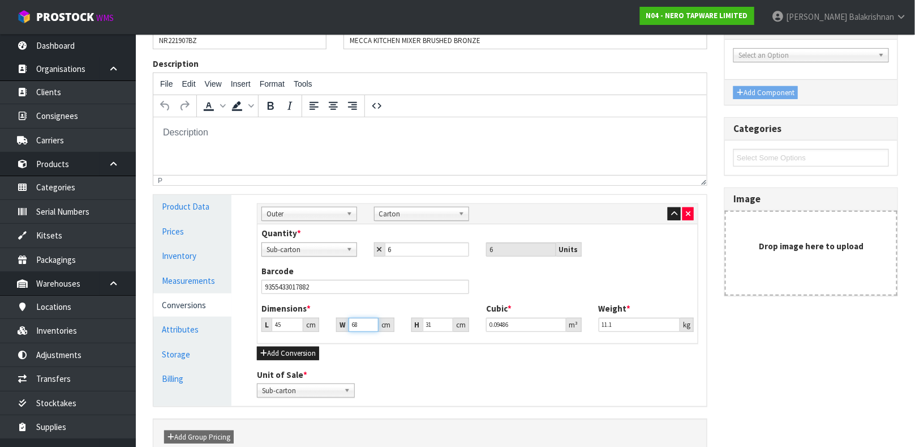
type input "68"
type input "2"
type input "0.00612"
type input "24"
type input "0.07344"
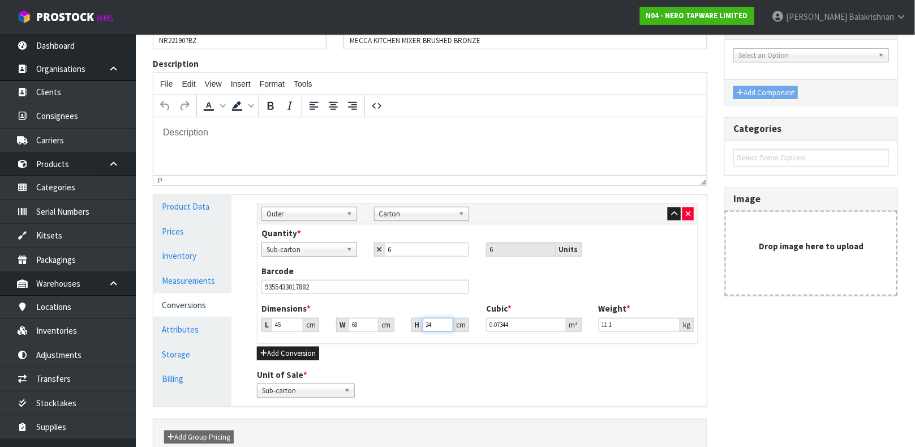
type input "24"
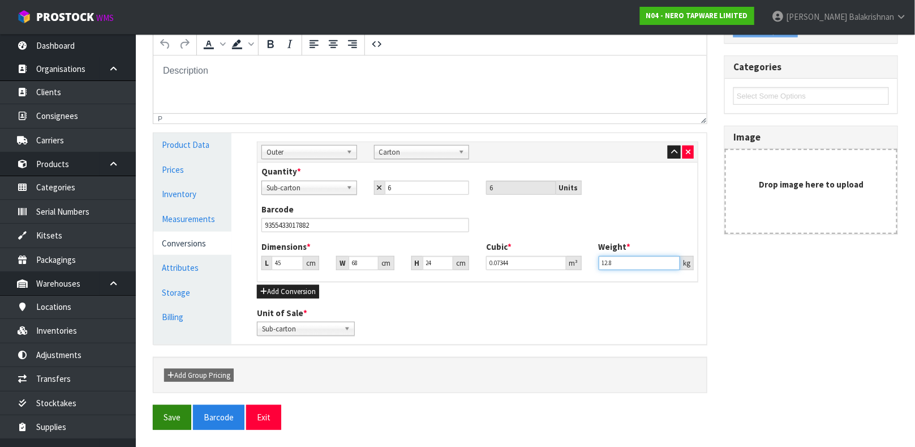
type input "12.8"
click at [167, 422] on button "Save" at bounding box center [172, 417] width 38 height 24
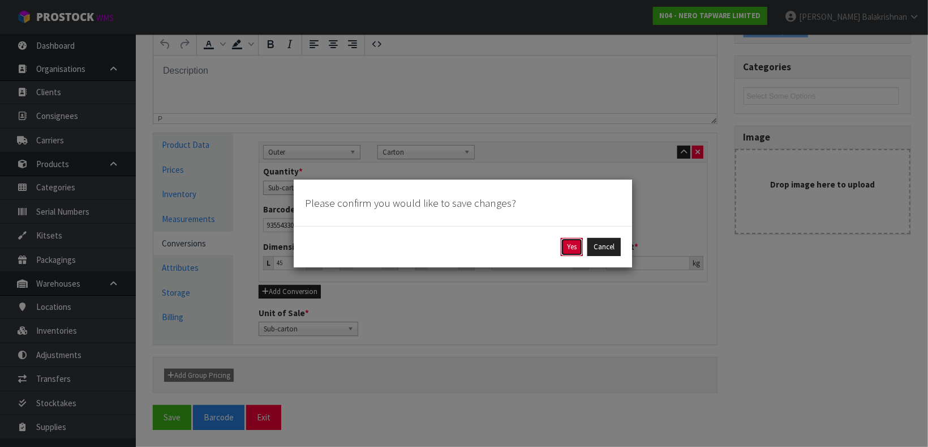
click at [570, 244] on button "Yes" at bounding box center [572, 247] width 22 height 18
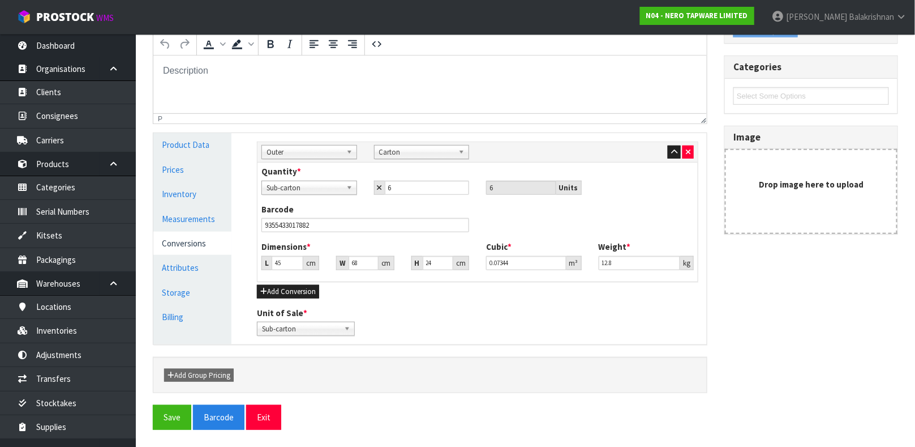
scroll to position [0, 0]
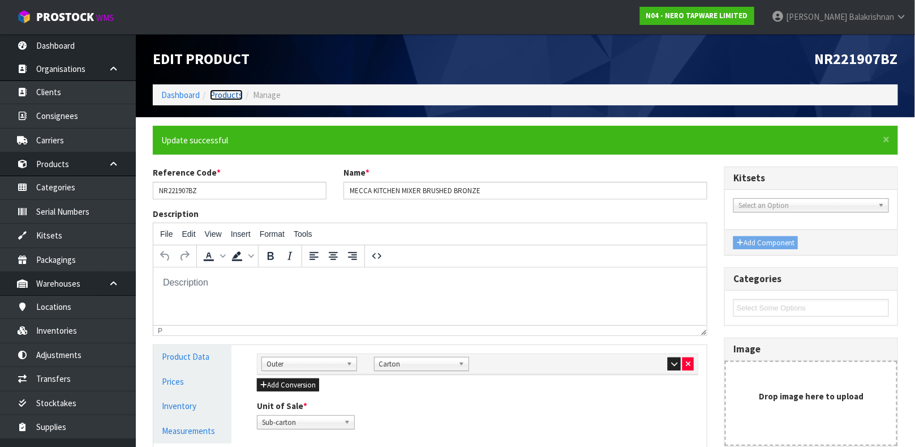
click at [226, 97] on link "Products" at bounding box center [226, 94] width 33 height 11
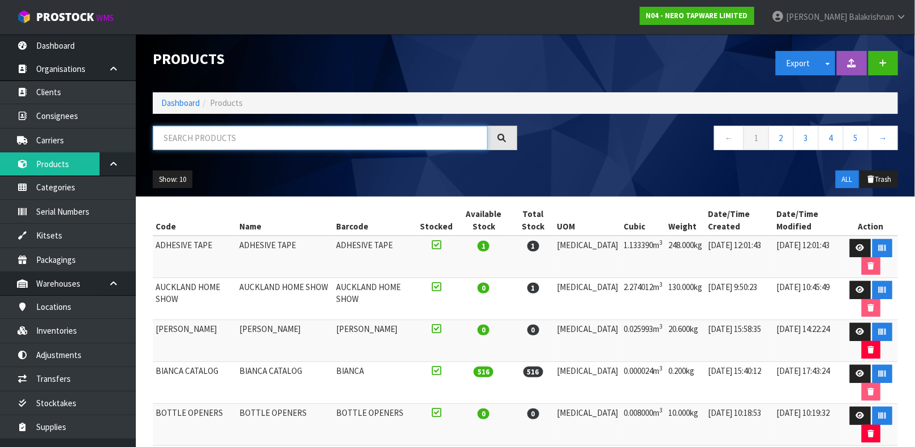
click at [248, 147] on input "text" at bounding box center [320, 138] width 335 height 24
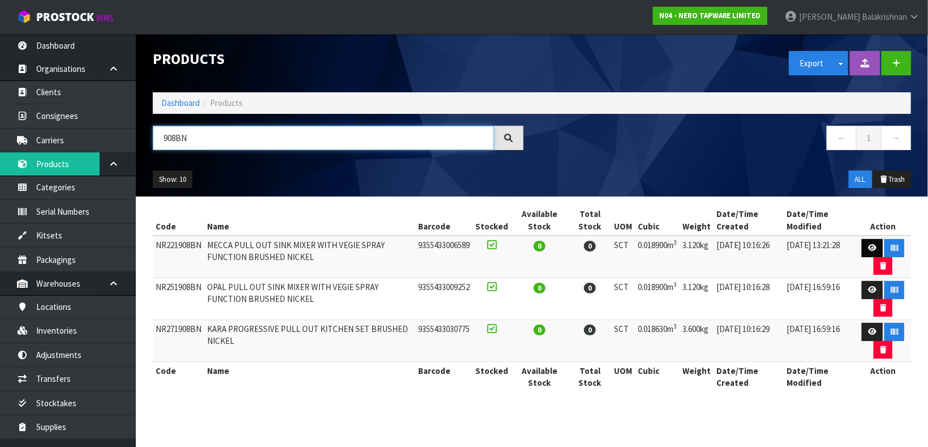
type input "908BN"
click at [862, 241] on link at bounding box center [872, 248] width 21 height 18
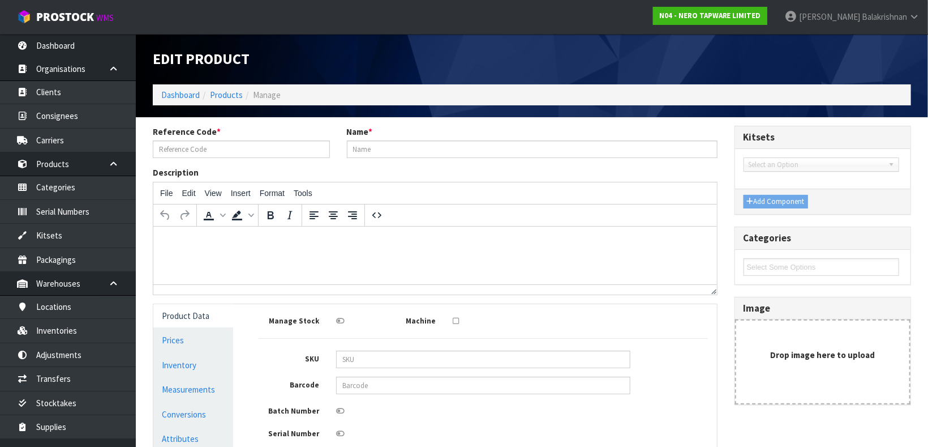
type input "NR221908BN"
type input "MECCA PULL OUT SINK MIXER WITH VEGIE SPRAY FUNCTION BRUSHED NICKEL"
type input "9355433006589"
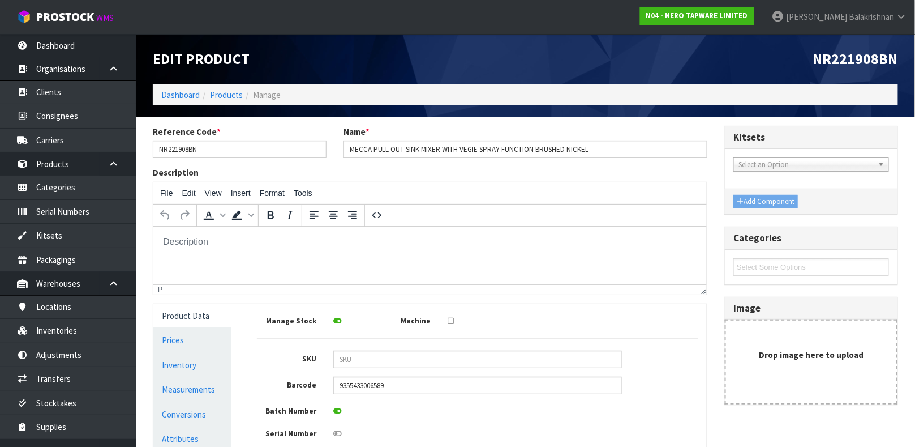
scroll to position [141, 0]
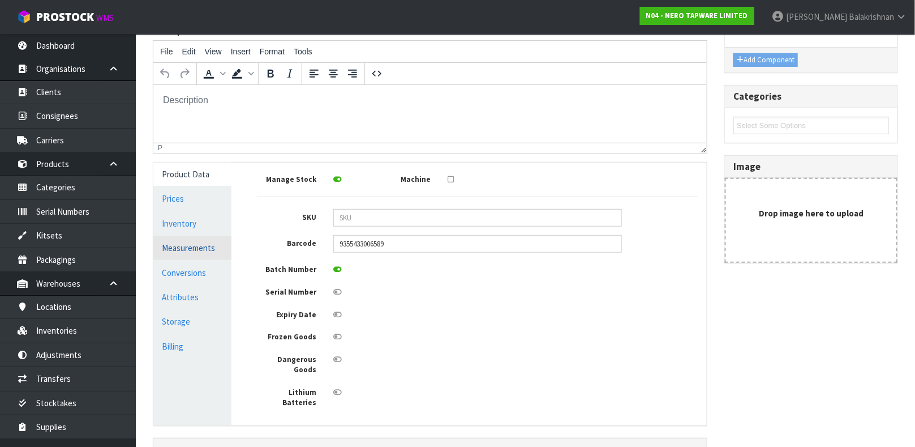
click at [177, 251] on link "Measurements" at bounding box center [192, 247] width 78 height 23
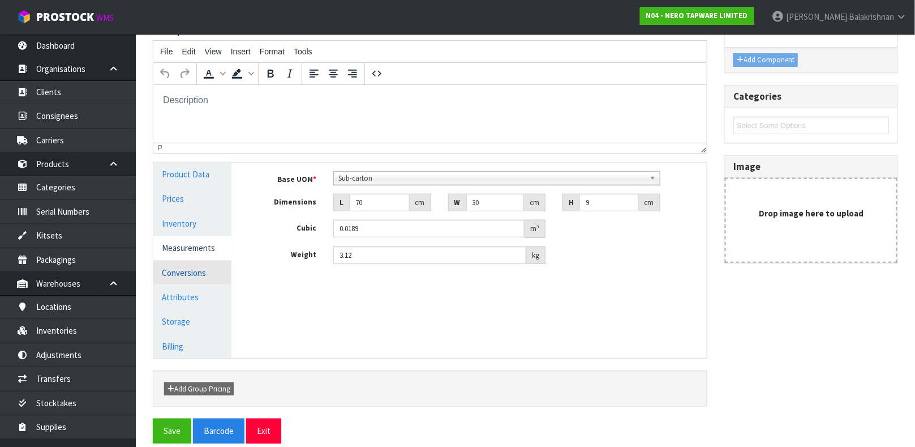
click at [188, 272] on link "Conversions" at bounding box center [192, 272] width 78 height 23
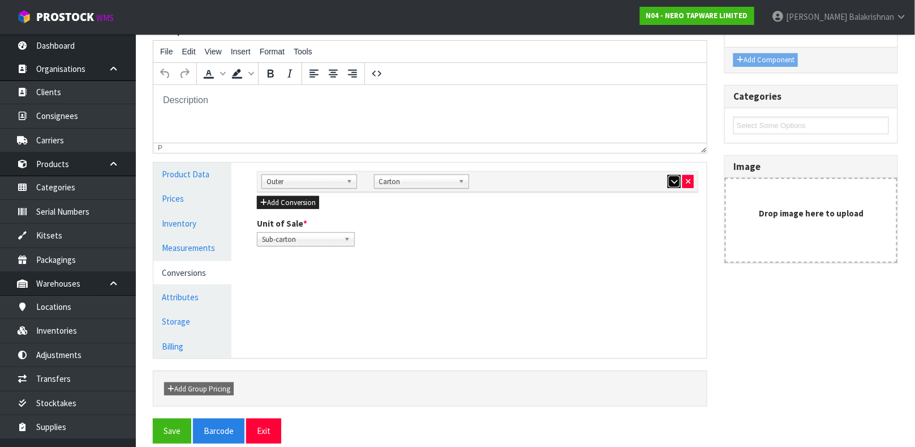
click at [675, 178] on icon "button" at bounding box center [674, 181] width 6 height 7
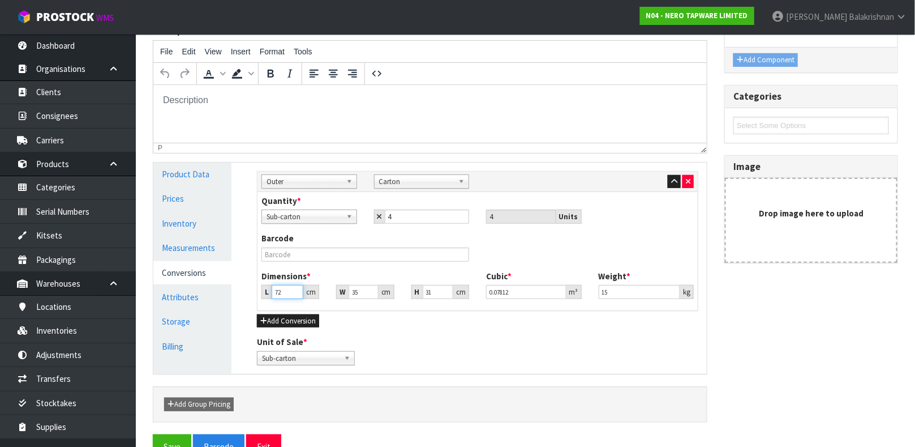
click at [285, 290] on input "72" at bounding box center [288, 292] width 32 height 14
type input "7"
type input "0.007595"
type input "0.000001"
type input "3"
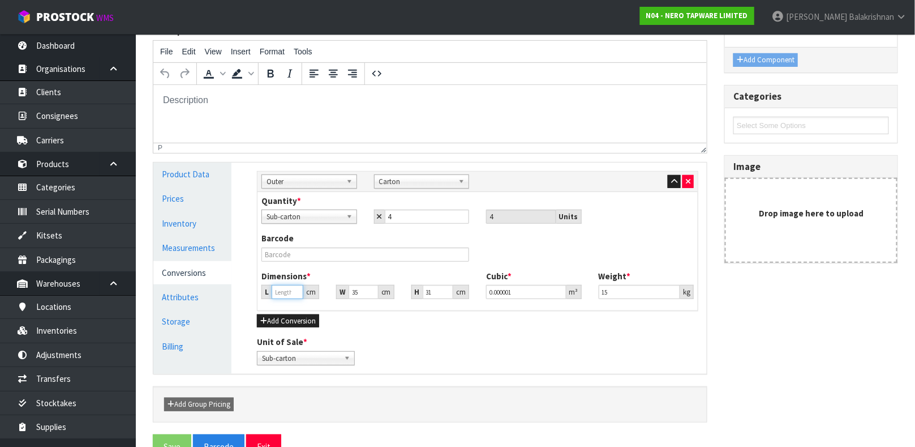
type input "0.003255"
type input "36"
type input "0.03906"
type input "36"
type input "7"
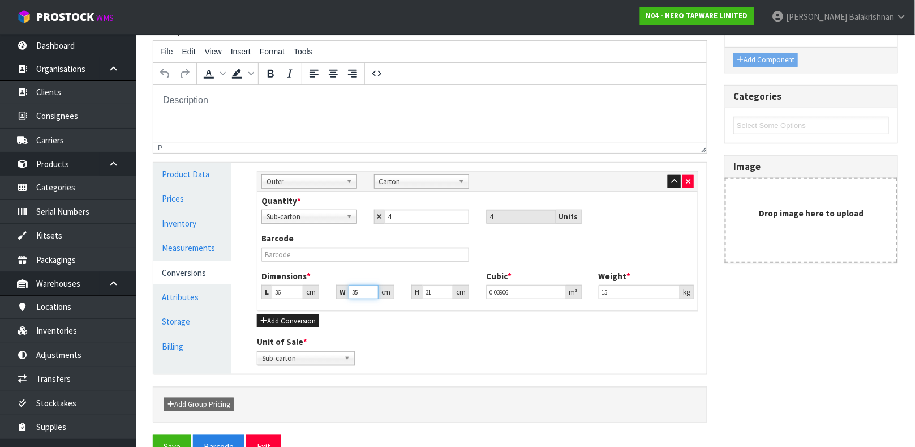
type input "0.007812"
type input "73"
type input "0.081468"
type input "73"
click at [621, 292] on input "15" at bounding box center [640, 292] width 82 height 14
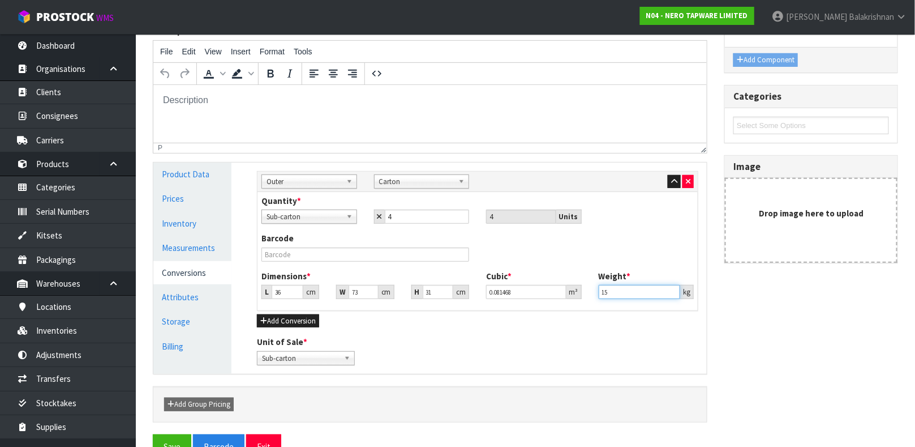
type input "1"
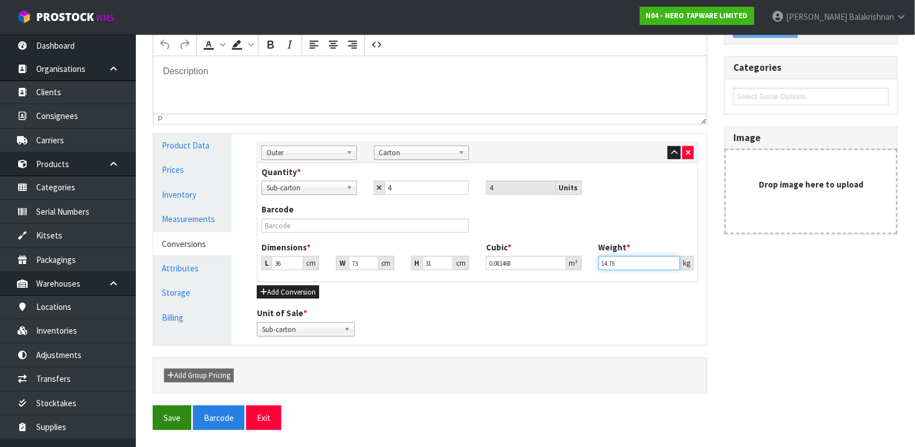
type input "14.75"
click at [169, 414] on button "Save" at bounding box center [172, 417] width 38 height 24
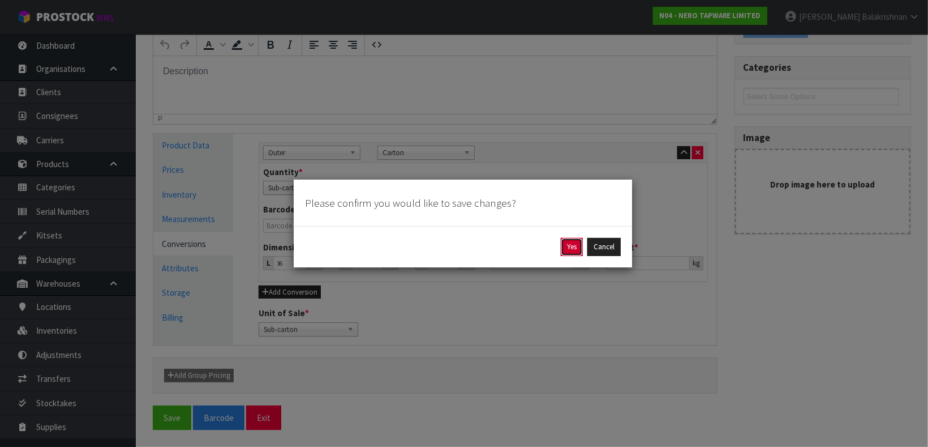
click at [575, 255] on button "Yes" at bounding box center [572, 247] width 22 height 18
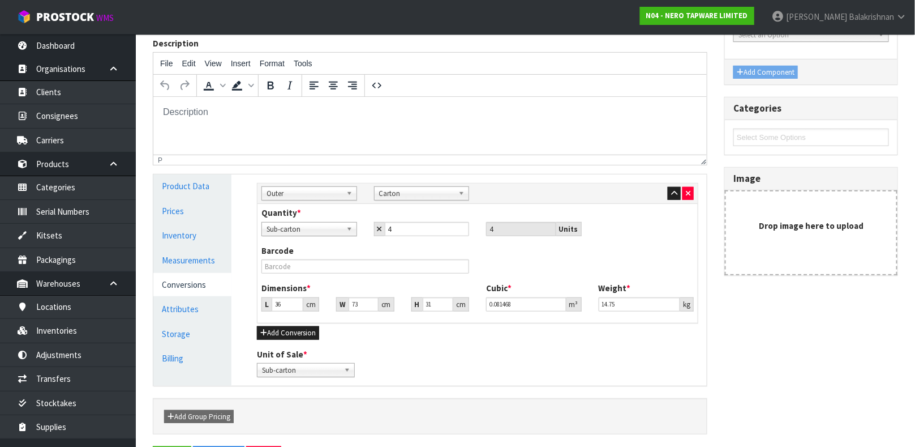
scroll to position [0, 0]
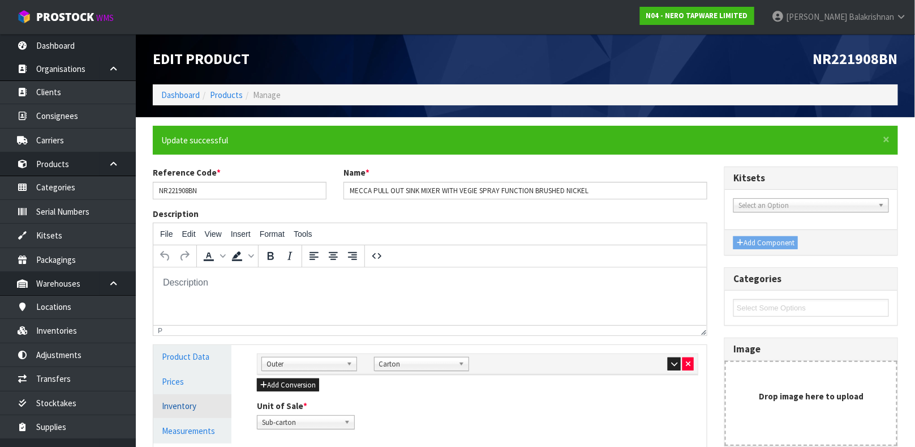
click at [175, 414] on link "Inventory" at bounding box center [192, 405] width 78 height 23
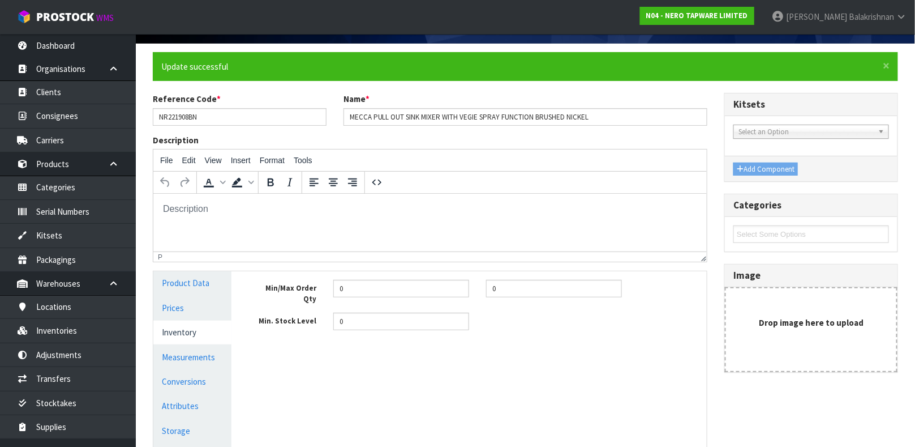
scroll to position [118, 0]
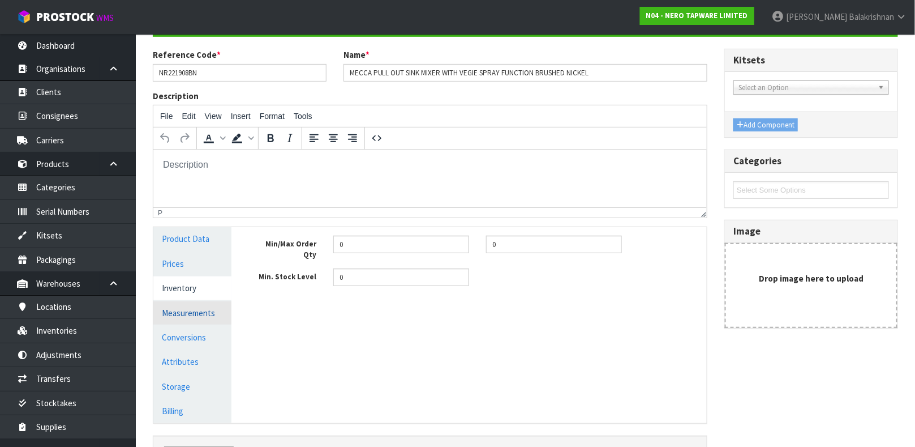
click at [198, 316] on link "Measurements" at bounding box center [192, 312] width 78 height 23
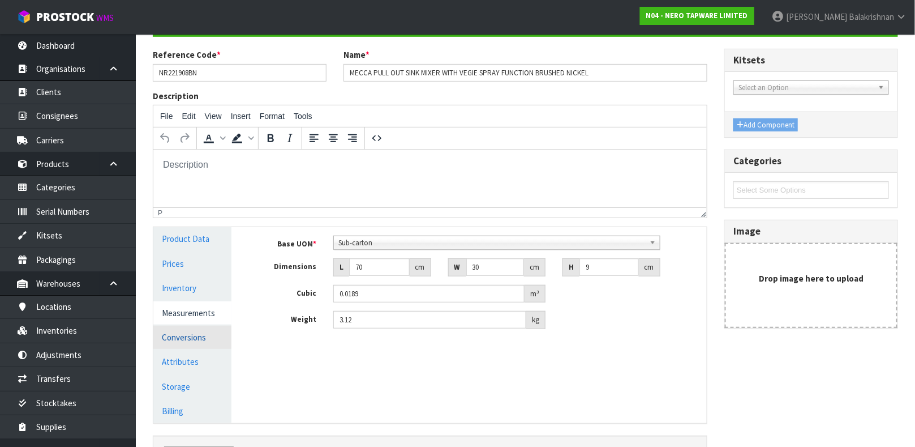
click at [196, 330] on link "Conversions" at bounding box center [192, 336] width 78 height 23
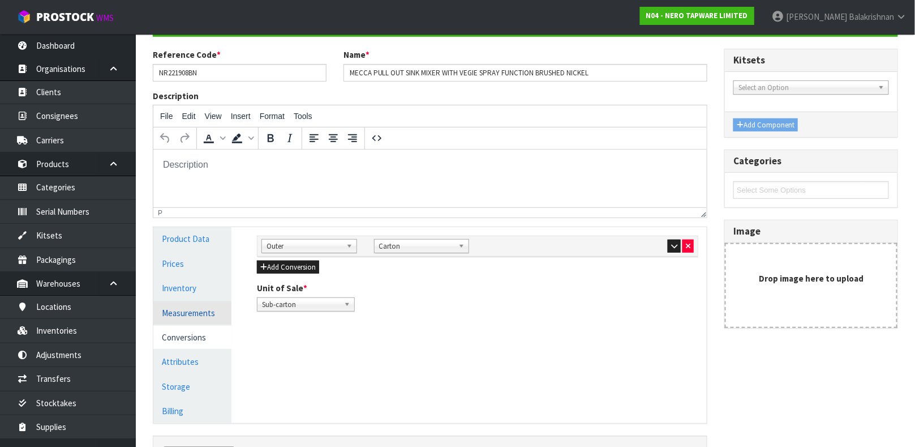
click at [196, 320] on link "Measurements" at bounding box center [192, 312] width 78 height 23
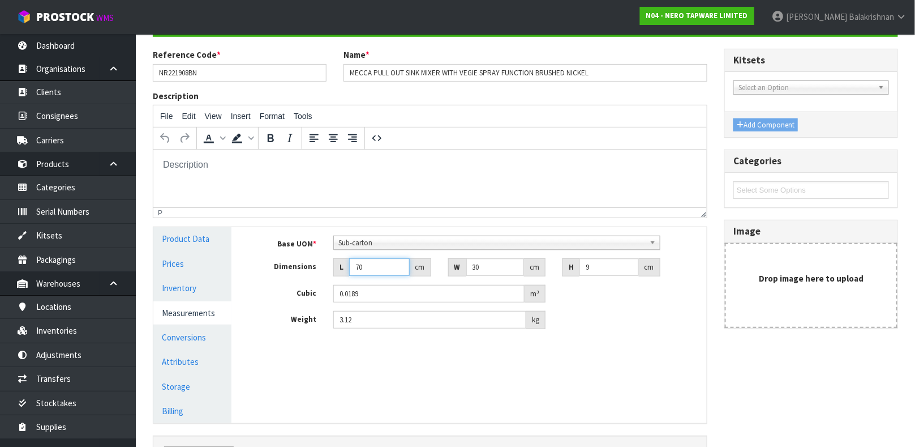
click at [375, 270] on input "70" at bounding box center [379, 267] width 61 height 18
type input "7"
type input "0.00189"
type input "0.000001"
type input "3"
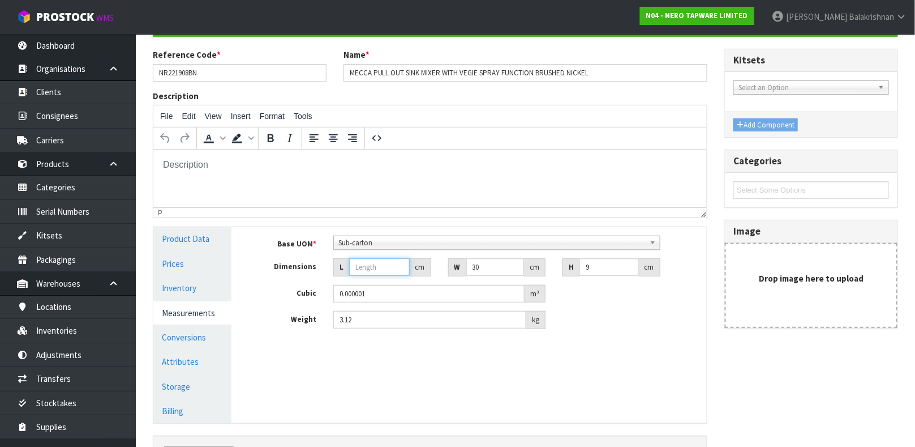
type input "0.00081"
type input "34"
type input "0.00918"
type input "34"
type input "7"
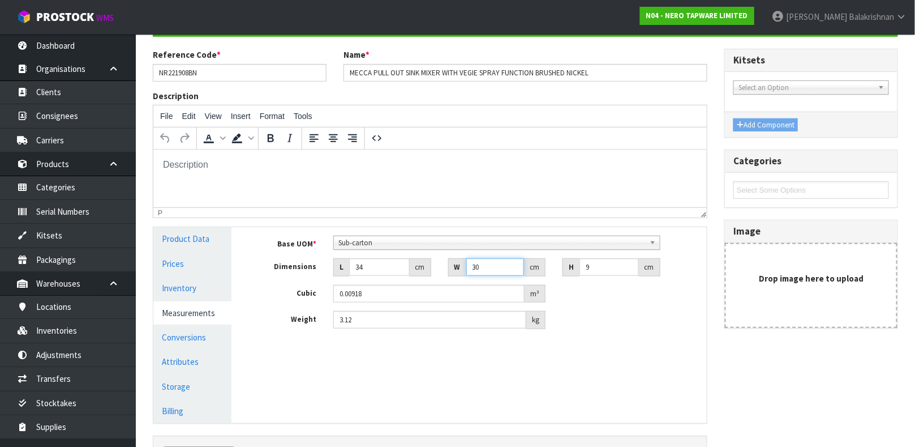
type input "0.002142"
type input "71"
type input "0.021726"
type input "71"
type input "8"
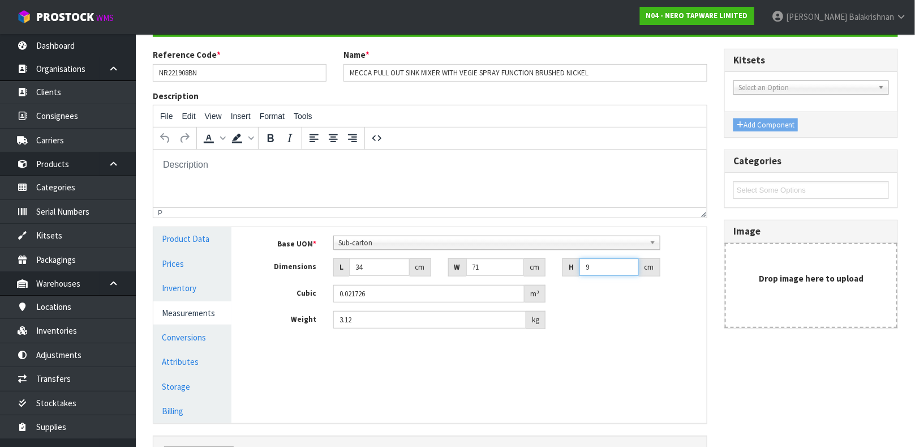
type input "0.019312"
type input "8"
click at [375, 319] on input "3.12" at bounding box center [429, 320] width 193 height 18
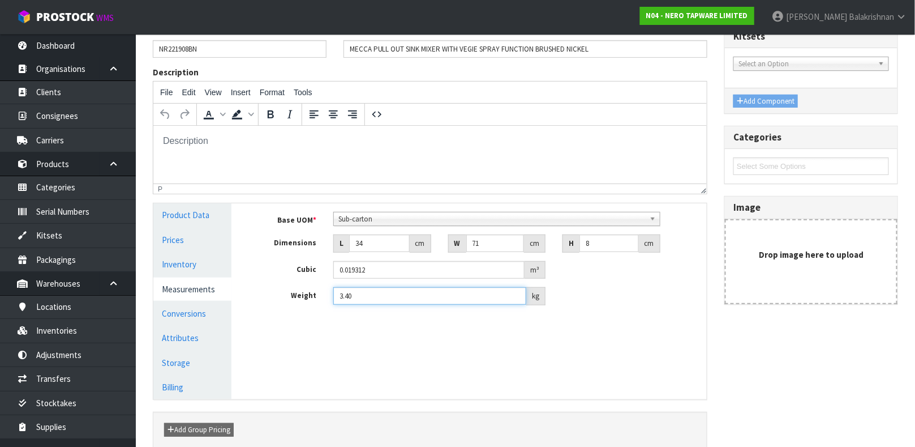
scroll to position [181, 0]
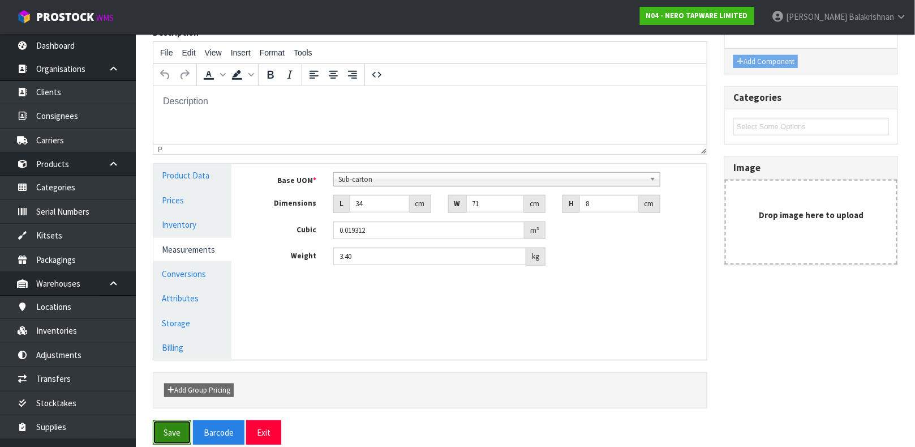
click at [166, 422] on button "Save" at bounding box center [172, 432] width 38 height 24
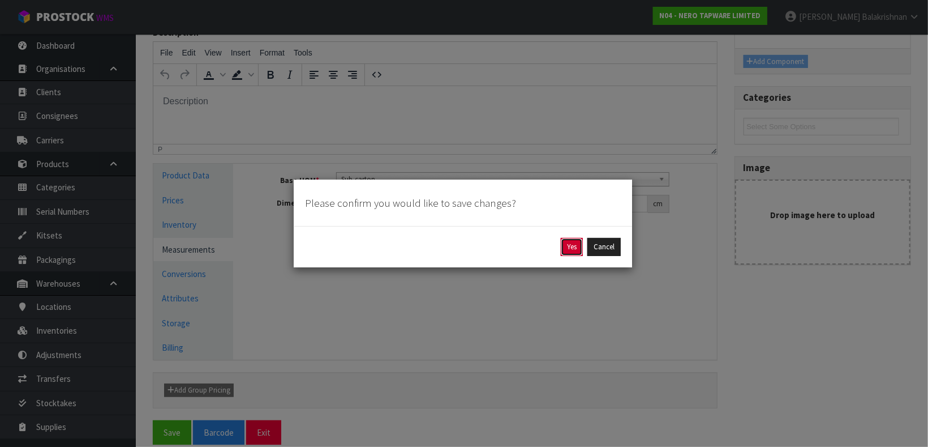
click at [570, 248] on button "Yes" at bounding box center [572, 247] width 22 height 18
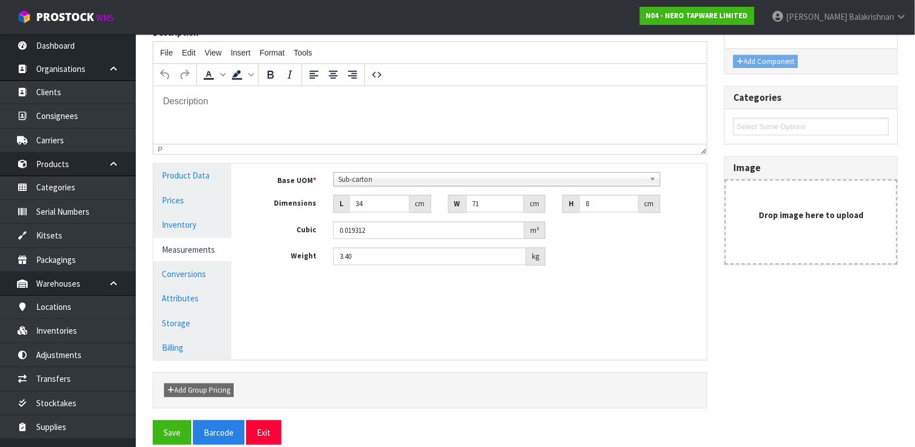
scroll to position [0, 0]
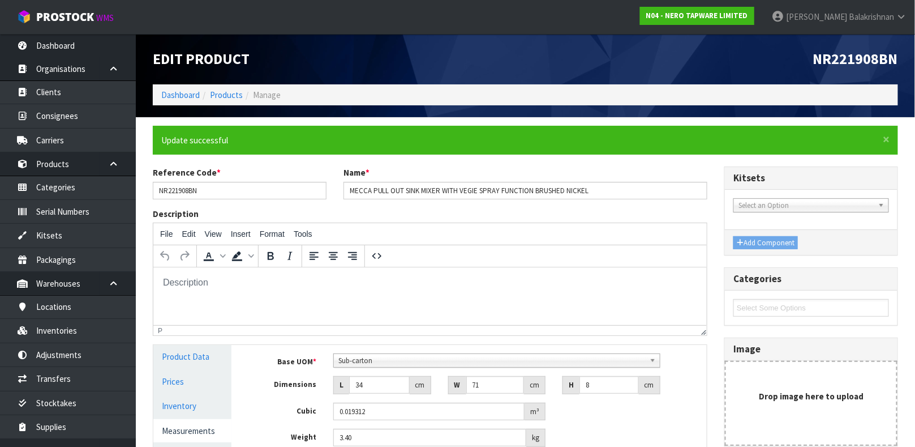
type input "3.4"
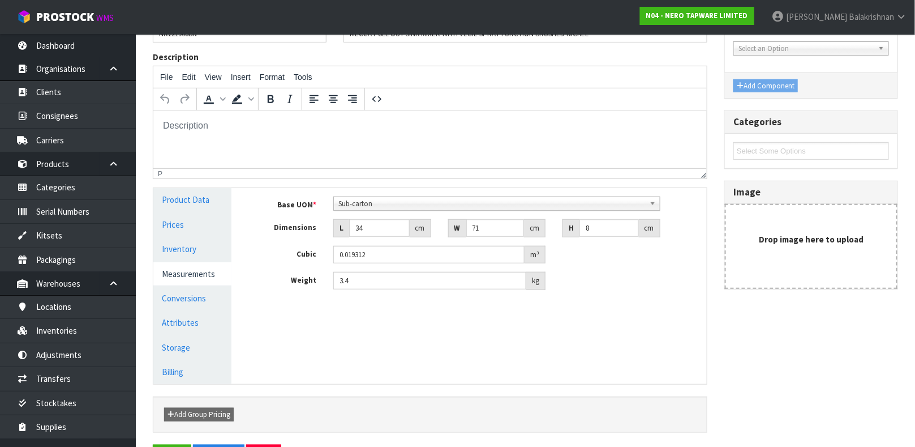
scroll to position [196, 0]
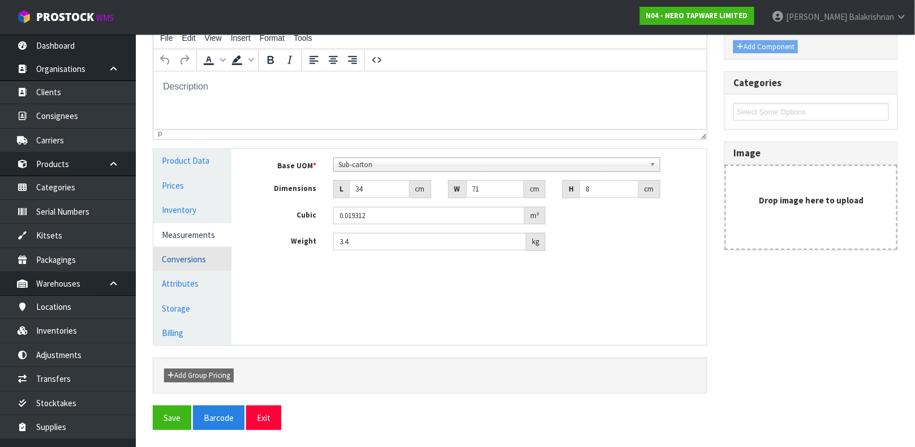
click at [178, 253] on link "Conversions" at bounding box center [192, 258] width 78 height 23
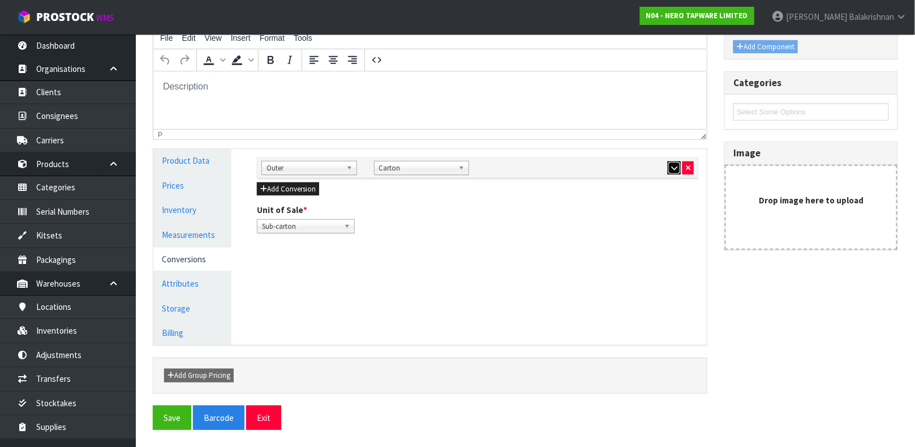
click at [671, 169] on icon "button" at bounding box center [674, 167] width 6 height 7
